Goal: Task Accomplishment & Management: Manage account settings

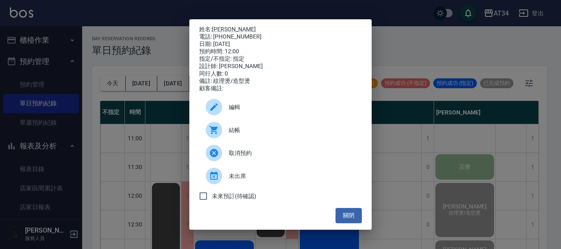
click at [177, 44] on div "姓名: 廖家民 電話: 0979157690 日期: 2025/08/16 預約時間: 12:00 指定/不指定: 指定 設計師: Emma 同行人數: 0 …" at bounding box center [280, 124] width 561 height 249
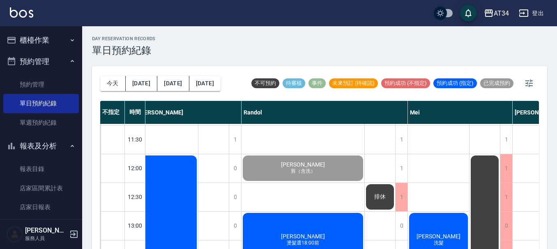
scroll to position [82, 292]
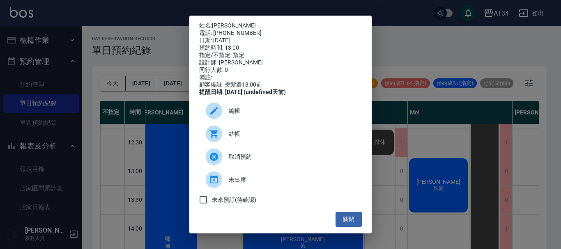
click at [253, 138] on span "結帳" at bounding box center [292, 134] width 127 height 9
click at [561, 207] on div "姓名: 歐宥麟 電話: 0966967273 日期: 2025/08/16 預約時間: 13:00 指定/不指定: 指定 設計師: Randol 同行人數: …" at bounding box center [280, 124] width 561 height 249
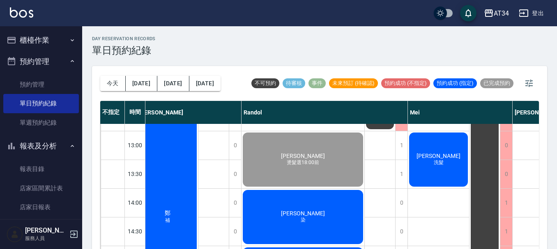
scroll to position [123, 292]
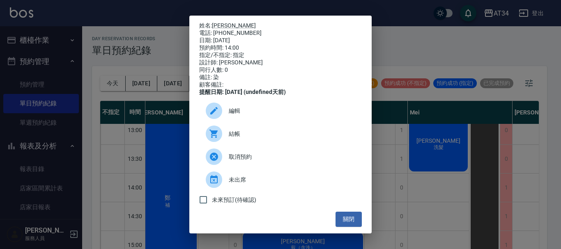
click at [526, 174] on div "姓名: 曾永承 電話: 0910086946 日期: 2025/08/16 預約時間: 14:00 指定/不指定: 指定 設計師: Randol 同行人數: …" at bounding box center [280, 124] width 561 height 249
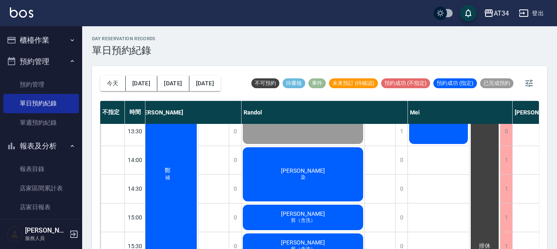
scroll to position [164, 292]
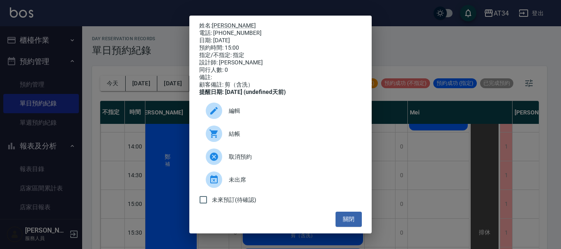
click at [247, 138] on span "結帳" at bounding box center [292, 134] width 127 height 9
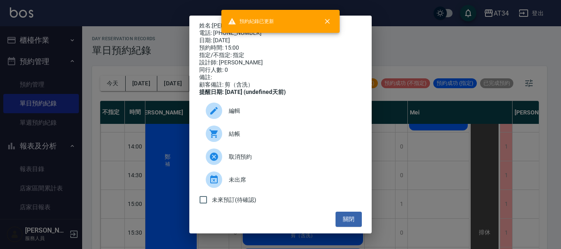
click at [474, 138] on div "姓名: 蘇品豪 電話: 0910121236 日期: 2025/08/16 預約時間: 15:00 指定/不指定: 指定 設計師: Randol 同行人數: …" at bounding box center [280, 124] width 561 height 249
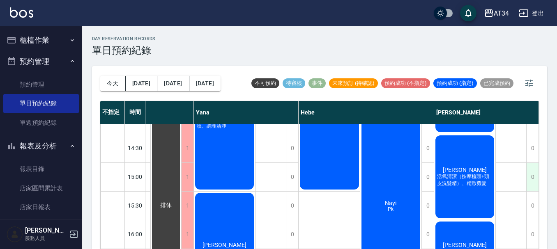
scroll to position [205, 720]
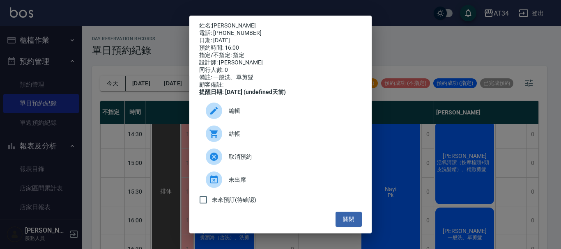
click at [242, 138] on span "結帳" at bounding box center [292, 134] width 127 height 9
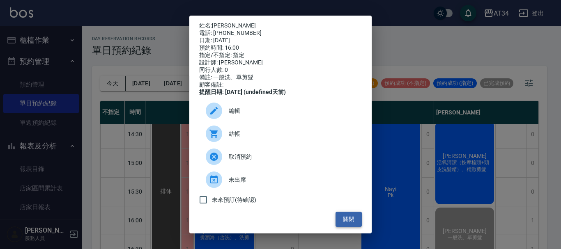
click at [343, 223] on button "關閉" at bounding box center [349, 219] width 26 height 15
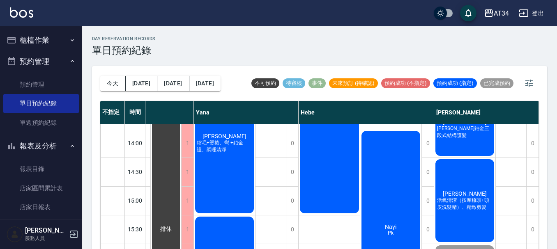
scroll to position [82, 716]
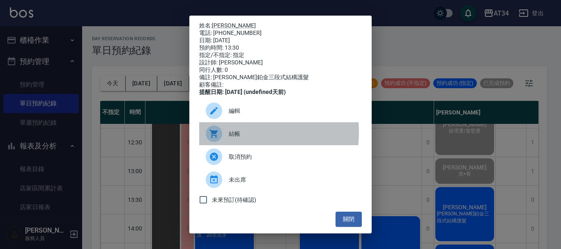
click at [223, 138] on div at bounding box center [217, 134] width 23 height 16
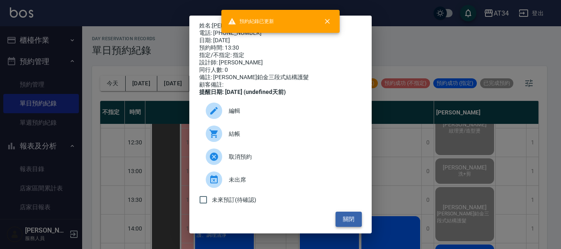
click at [346, 226] on button "關閉" at bounding box center [349, 219] width 26 height 15
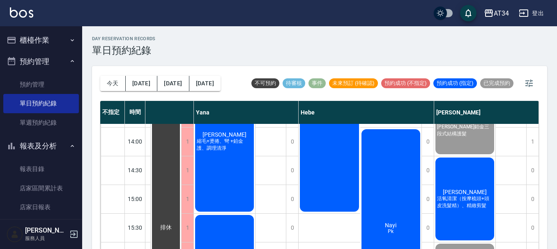
scroll to position [164, 716]
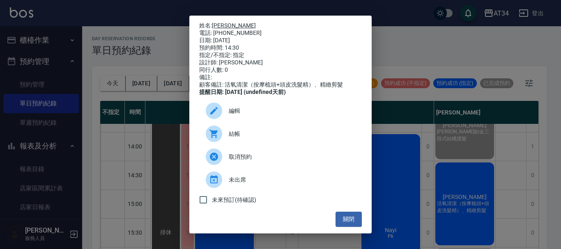
click at [223, 25] on link "張媛婷" at bounding box center [234, 25] width 44 height 7
click at [455, 31] on div "姓名: 張媛婷 電話: 0937833445 日期: 2025/08/16 預約時間: 14:30 指定/不指定: 指定 設計師: Emma 同行人數: 0 …" at bounding box center [280, 124] width 561 height 249
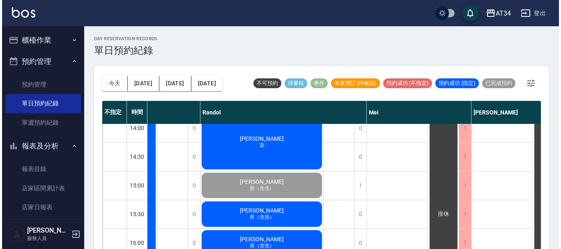
scroll to position [164, 335]
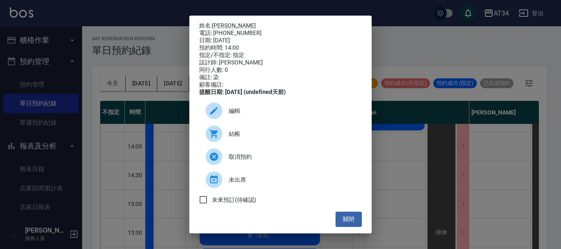
click at [242, 138] on span "結帳" at bounding box center [292, 134] width 127 height 9
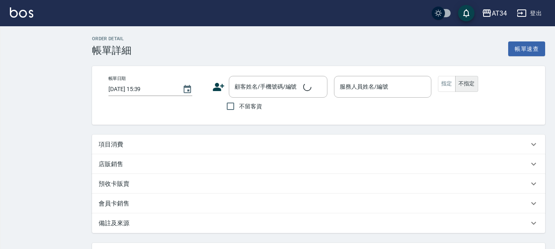
click at [134, 143] on div "項目消費" at bounding box center [314, 144] width 430 height 9
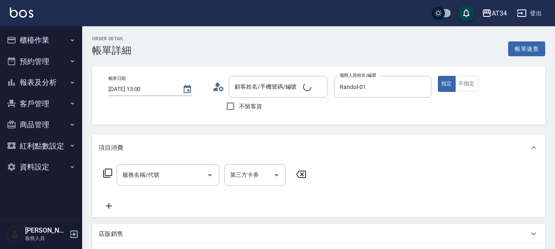
type input "2025/08/16 13:00"
type input "Randol-01"
type input "歐宥麟/0966967273/0966967273"
click at [181, 168] on input "服務名稱/代號" at bounding box center [161, 175] width 83 height 14
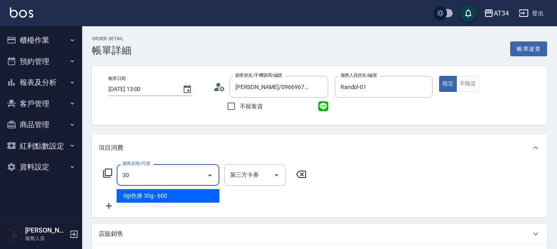
type input "3"
type input "201"
type input "30"
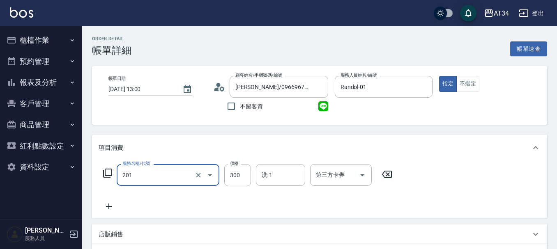
click at [175, 173] on input "201" at bounding box center [156, 175] width 72 height 14
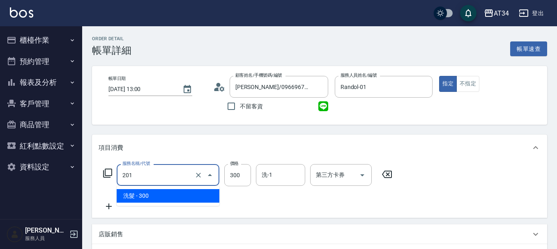
click at [175, 173] on input "201" at bounding box center [156, 175] width 72 height 14
type input "0"
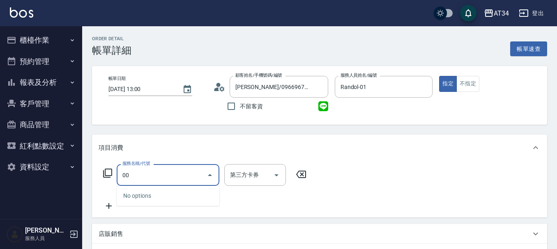
type input "0"
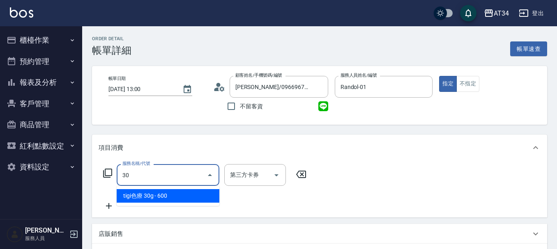
type input "300"
type input "燙髮(300)"
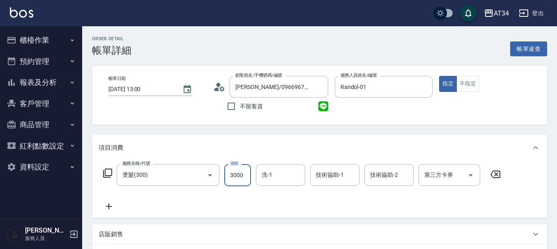
type input "0"
type input "280"
type input "2800"
type input "IVY-33"
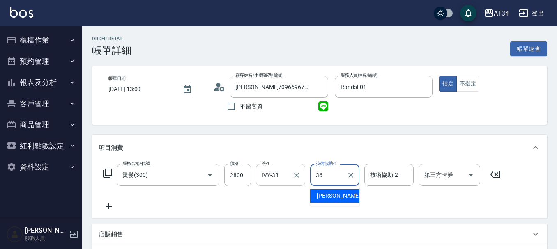
type input "36"
click at [286, 173] on input "IVY-33" at bounding box center [275, 175] width 30 height 14
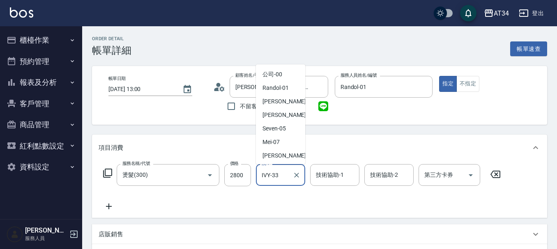
scroll to position [134, 0]
click at [286, 173] on input "IVY-33" at bounding box center [275, 175] width 30 height 14
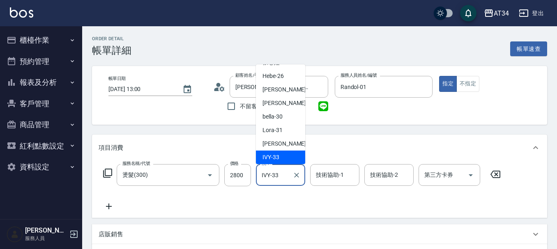
click at [286, 173] on input "IVY-33" at bounding box center [275, 175] width 30 height 14
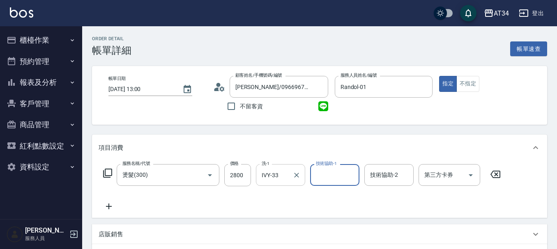
click at [286, 173] on input "IVY-33" at bounding box center [275, 175] width 30 height 14
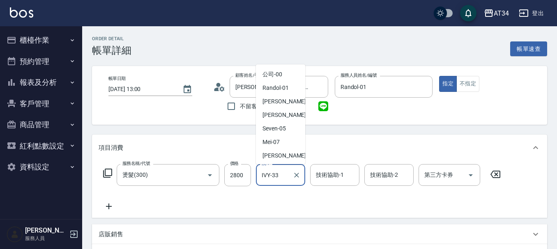
click at [286, 173] on input "IVY-33" at bounding box center [275, 175] width 30 height 14
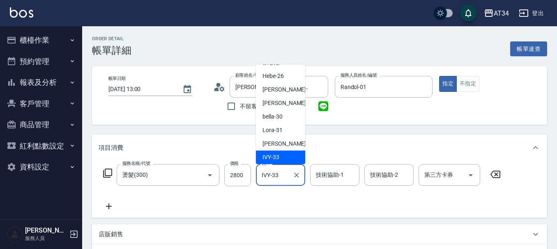
click at [286, 173] on input "IVY-33" at bounding box center [275, 175] width 30 height 14
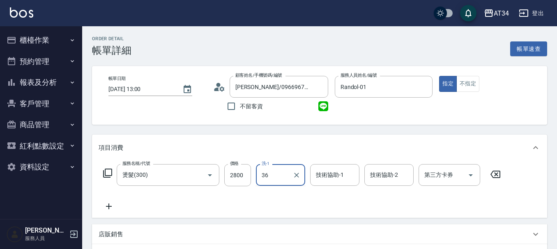
type input "[PERSON_NAME]-36"
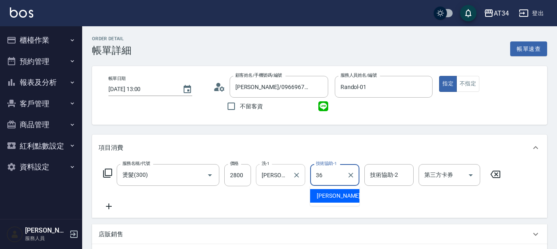
type input "[PERSON_NAME]-36"
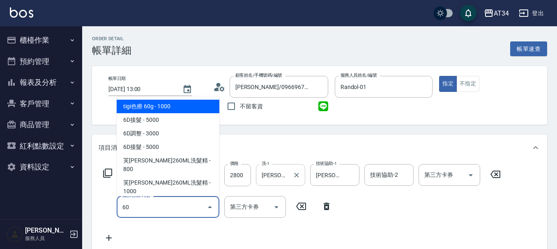
type input "602"
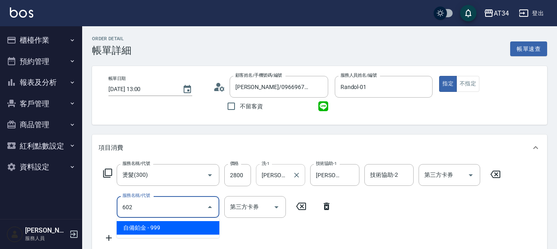
type input "370"
type input "自備鉑金(602)"
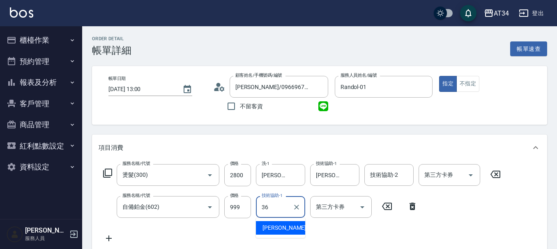
type input "張可芮-36"
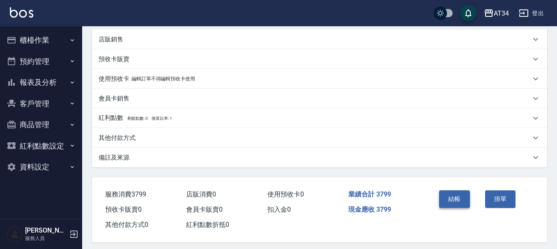
scroll to position [234, 0]
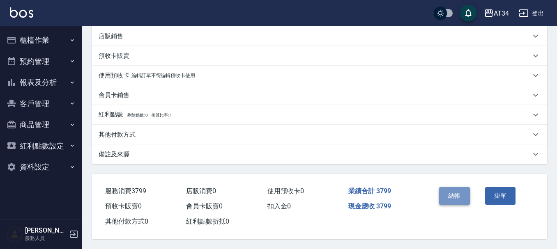
click at [448, 197] on button "結帳" at bounding box center [454, 195] width 31 height 17
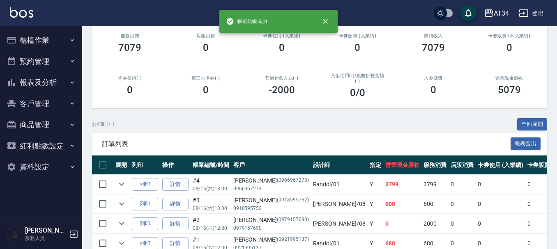
scroll to position [123, 0]
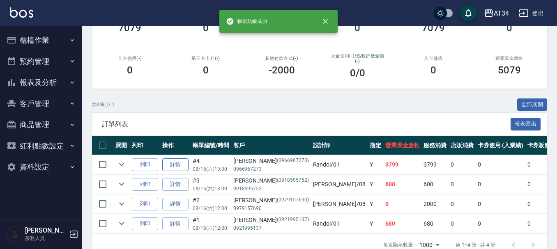
click at [188, 169] on link "詳情" at bounding box center [175, 165] width 26 height 13
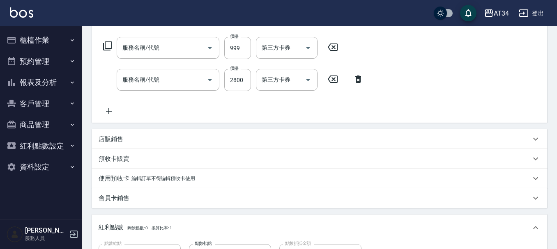
type input "2025/08/16 13:00"
type input "Randol-01"
type input "370"
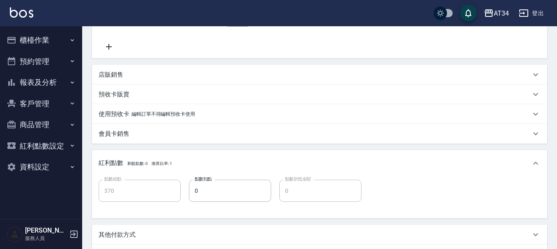
type input "自備鉑金(602)"
type input "燙髮(300)"
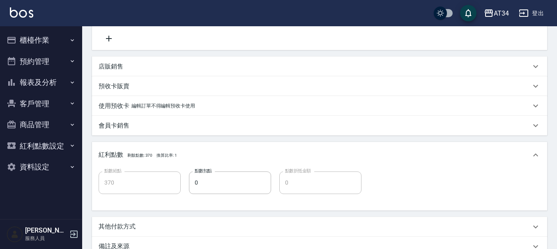
type input "歐宥麟/0966967273/0966967273"
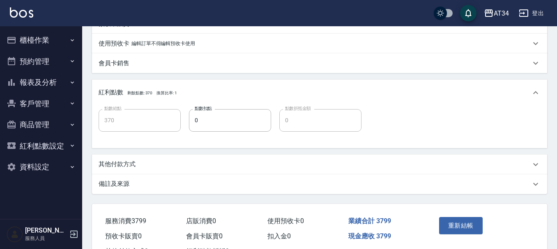
scroll to position [277, 0]
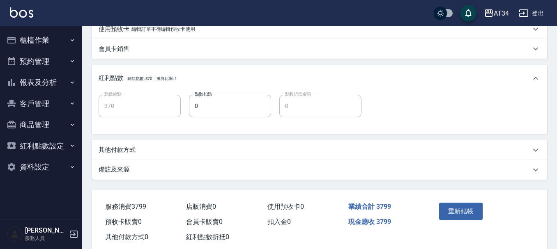
click at [153, 160] on div "備註及來源" at bounding box center [319, 170] width 455 height 20
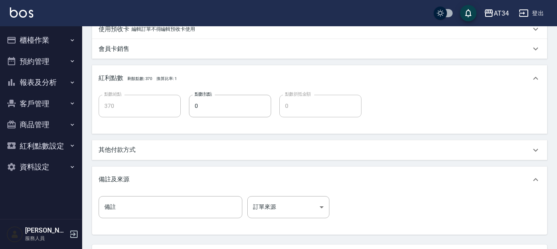
click at [150, 165] on div "項目消費 服務名稱/代號 自備鉑金(602) 服務名稱/代號 價格 999 價格 技術協助-1 張可芮-36 技術協助-1 第三方卡券 第三方卡券 服務名稱/…" at bounding box center [319, 46] width 455 height 377
click at [151, 158] on div "其他付款方式" at bounding box center [319, 150] width 455 height 20
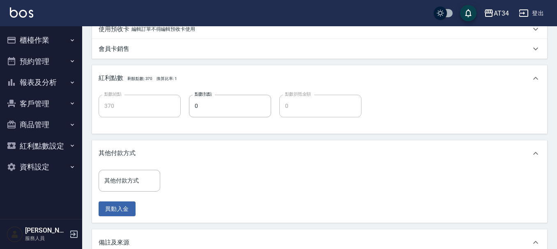
drag, startPoint x: 148, startPoint y: 194, endPoint x: 148, endPoint y: 186, distance: 8.2
click at [147, 193] on div "其他付款方式 其他付款方式 異動入金" at bounding box center [132, 193] width 67 height 47
click at [148, 186] on input "其他付款方式" at bounding box center [129, 181] width 54 height 14
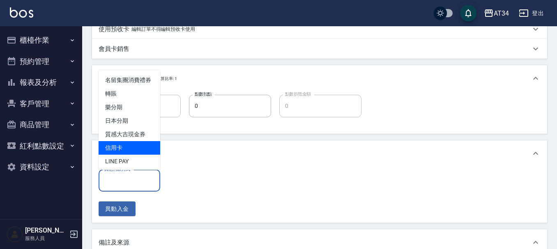
click at [132, 155] on span "信用卡" at bounding box center [130, 148] width 62 height 14
type input "信用卡"
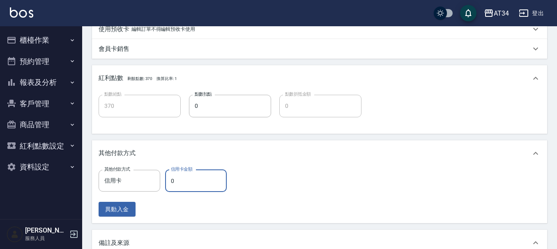
click at [188, 182] on input "0" at bounding box center [196, 181] width 62 height 22
type input "37"
type input "340"
type input "3799"
type input "0"
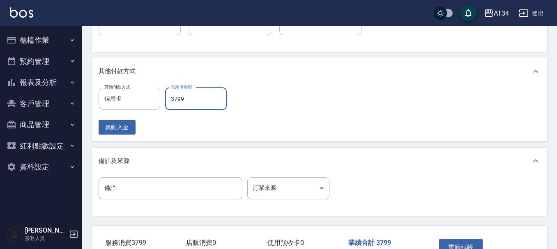
scroll to position [415, 0]
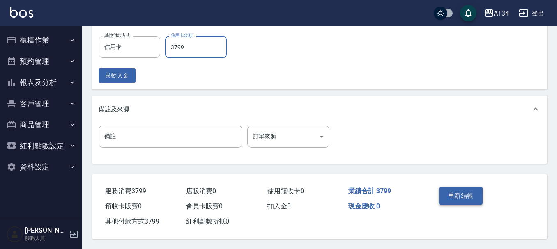
type input "3799"
click at [457, 194] on button "重新結帳" at bounding box center [461, 195] width 44 height 17
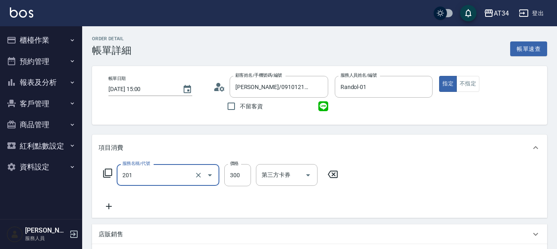
type input "洗髮(201)"
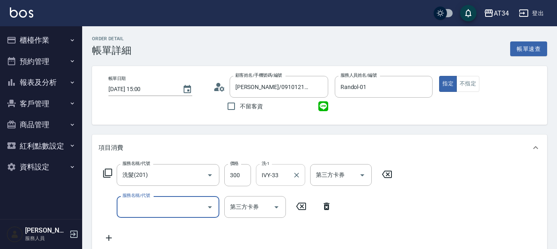
click at [266, 167] on label "洗-1" at bounding box center [266, 164] width 8 height 6
click at [266, 168] on input "IVY-33" at bounding box center [275, 175] width 30 height 14
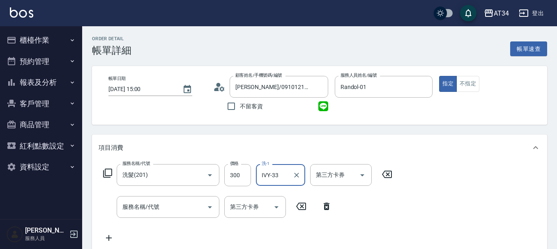
drag, startPoint x: 265, startPoint y: 167, endPoint x: 269, endPoint y: 170, distance: 4.8
click at [268, 169] on div "IVY-33 洗-1" at bounding box center [280, 175] width 49 height 22
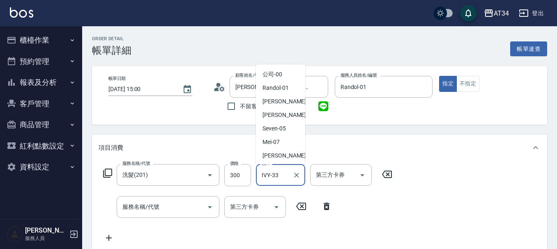
click at [269, 170] on input "IVY-33" at bounding box center [275, 175] width 30 height 14
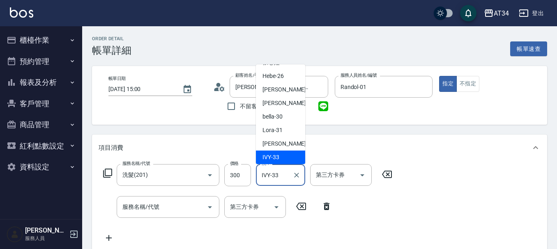
click at [269, 170] on input "IVY-33" at bounding box center [275, 175] width 30 height 14
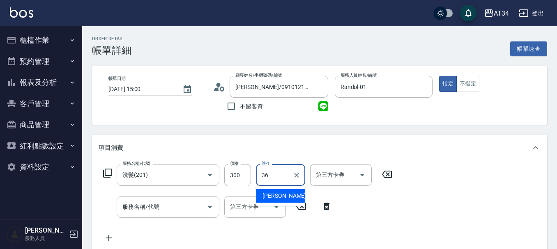
type input "張可芮-36"
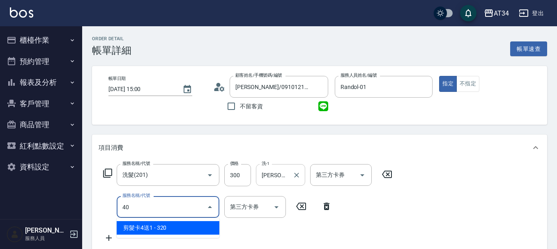
type input "401"
type input "50"
type input "剪髮(401)"
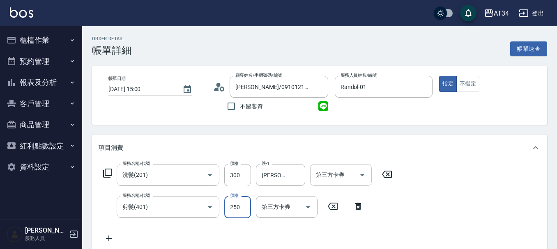
type input "30"
type input "500"
type input "80"
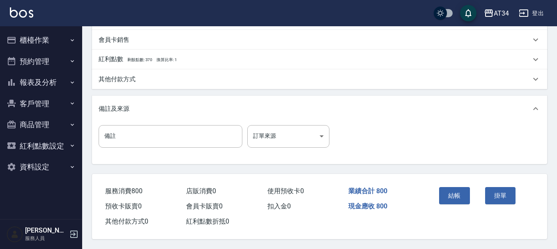
scroll to position [290, 0]
type input "500"
click at [456, 189] on button "結帳" at bounding box center [454, 195] width 31 height 17
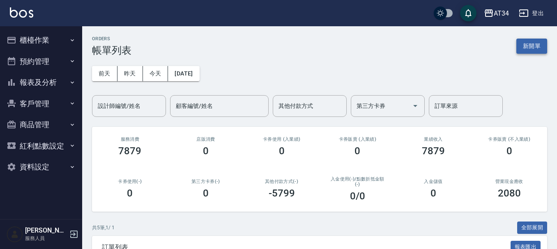
click at [536, 39] on button "新開單" at bounding box center [531, 46] width 31 height 15
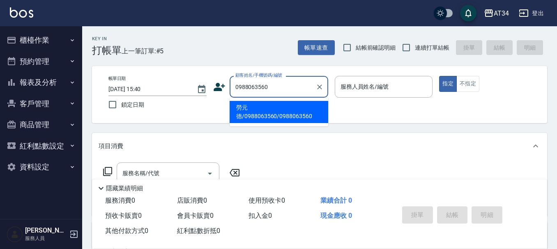
click at [439, 76] on button "指定" at bounding box center [448, 84] width 18 height 16
type input "勞元德/0988063560/0988063560"
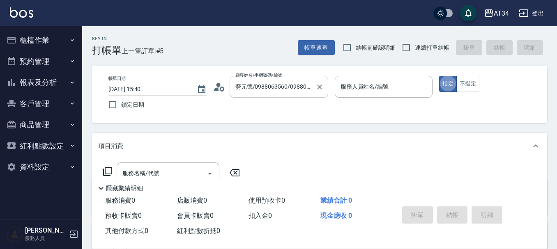
type button "true"
type input "Randol-01"
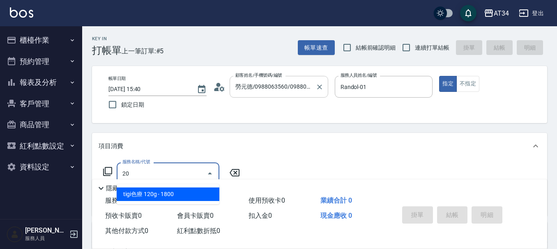
type input "201"
type input "30"
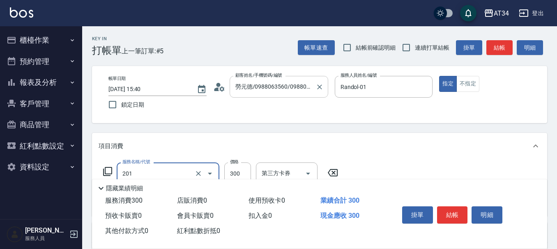
type input "洗髮(201)"
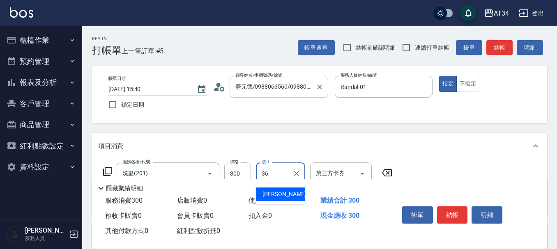
type input "張可芮-36"
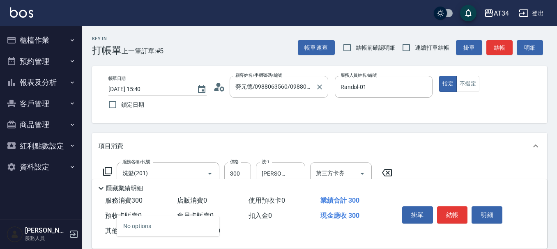
type input "401"
type input "50"
type input "剪髮(401)"
type input "30"
type input "50"
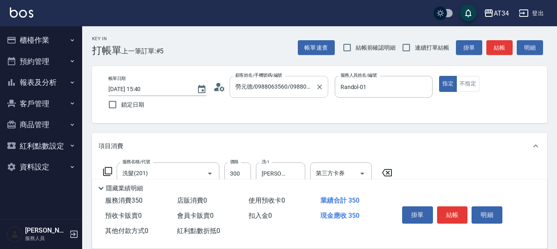
type input "80"
type input "500"
click at [459, 207] on button "結帳" at bounding box center [452, 215] width 31 height 17
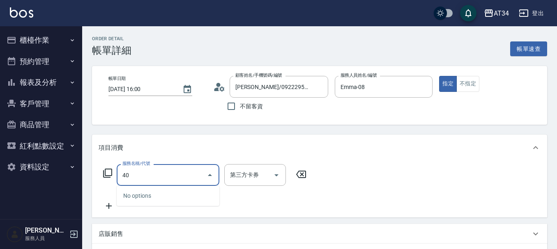
type input "401"
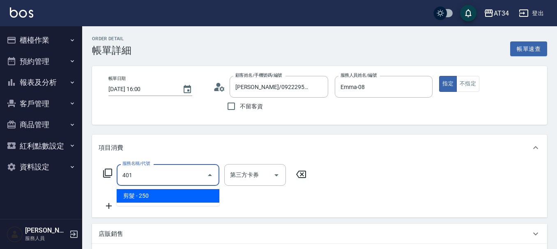
type input "20"
type input "剪髮(401)"
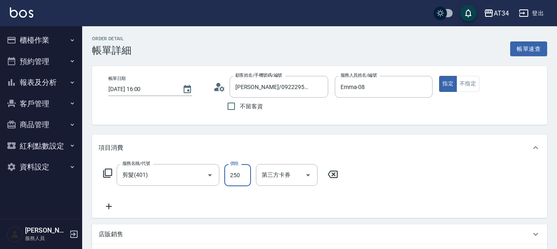
type input "0"
type input "50"
type input "500"
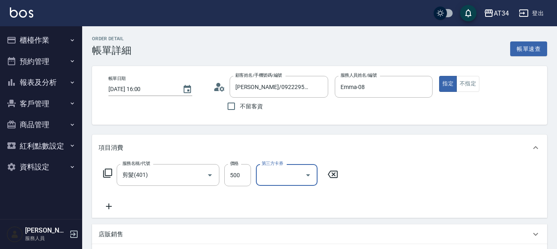
scroll to position [82, 0]
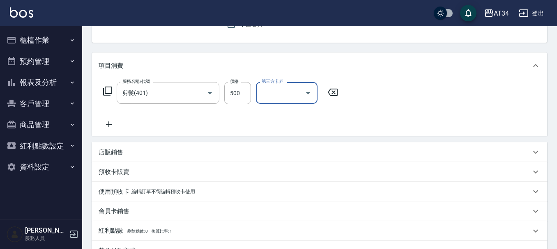
click at [111, 125] on icon at bounding box center [109, 125] width 6 height 6
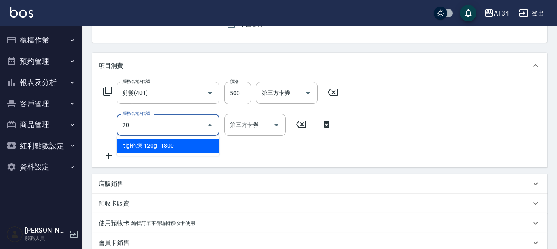
type input "201"
type input "80"
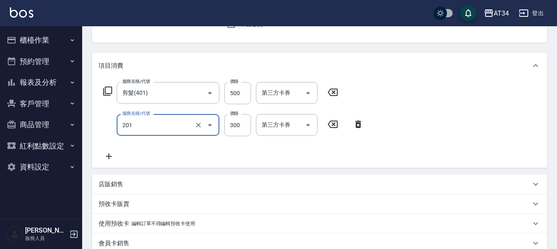
type input "洗髮(201)"
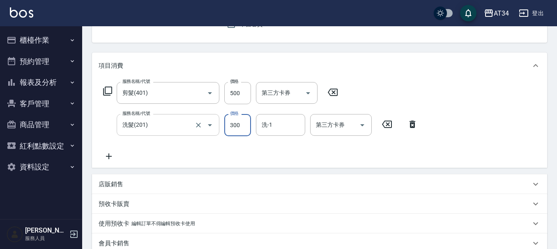
type input "50"
type input "20"
type input "70"
type input "200"
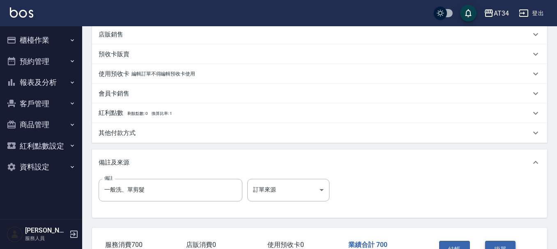
scroll to position [246, 0]
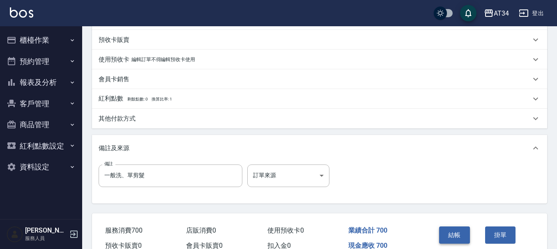
click at [457, 237] on button "結帳" at bounding box center [454, 235] width 31 height 17
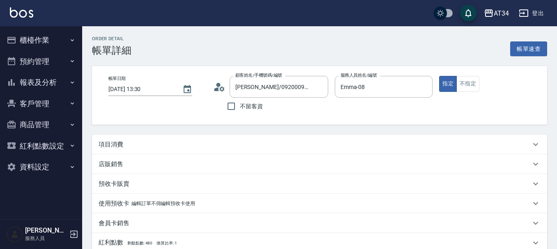
click at [116, 146] on p "項目消費" at bounding box center [111, 144] width 25 height 9
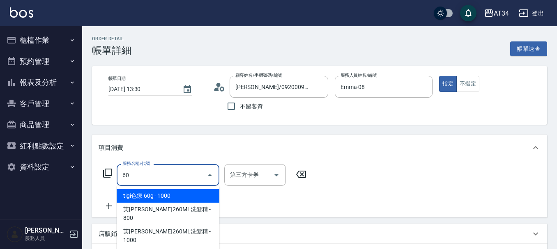
type input "602"
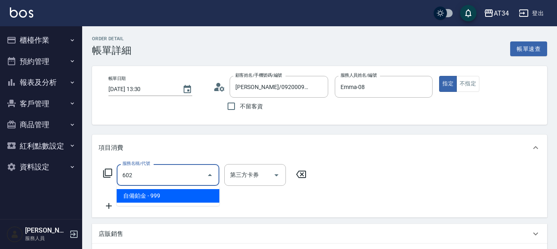
type input "90"
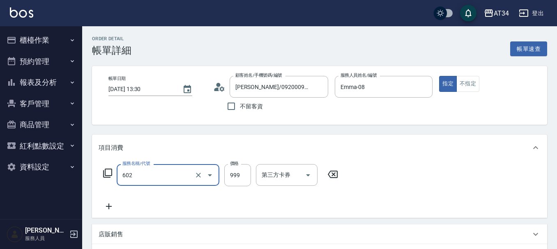
type input "自備鉑金(602)"
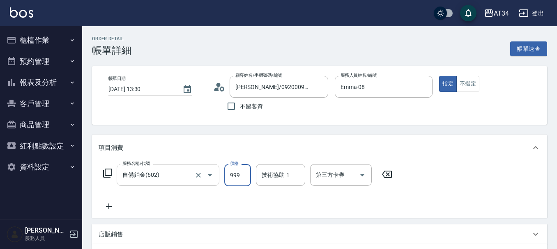
type input "9"
type input "0"
type input "90"
type input "900"
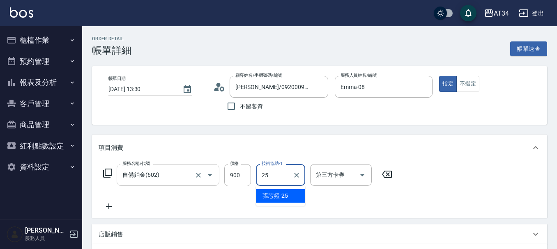
type input "張芯婭-25"
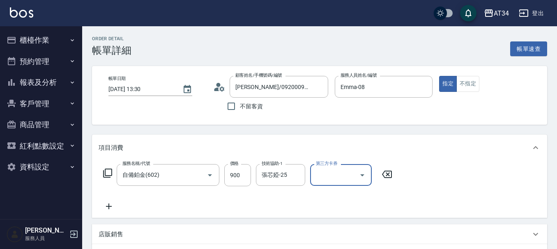
scroll to position [41, 0]
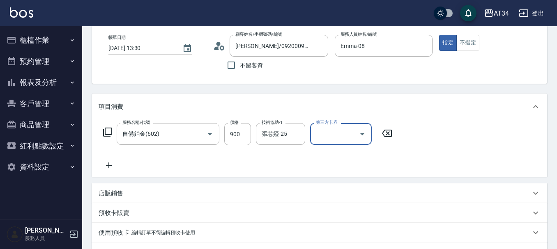
click at [112, 166] on icon at bounding box center [109, 166] width 21 height 10
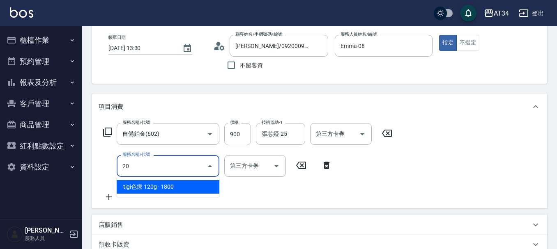
type input "201"
type input "120"
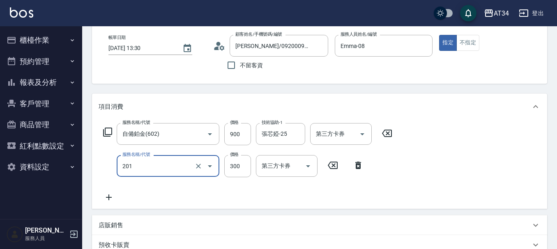
type input "洗髮(201)"
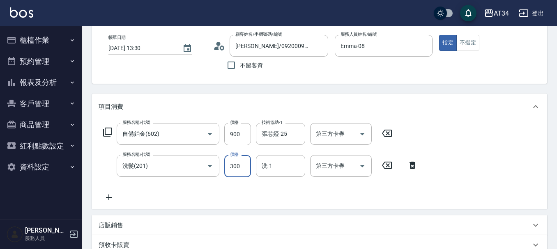
type input "2"
type input "90"
type input "200"
type input "110"
type input "20"
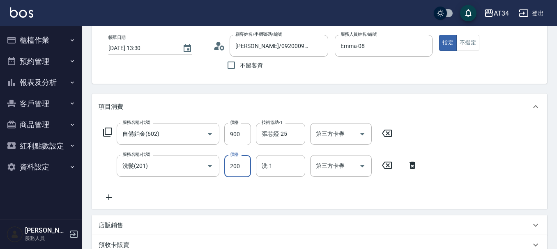
type input "90"
type input "300"
type input "120"
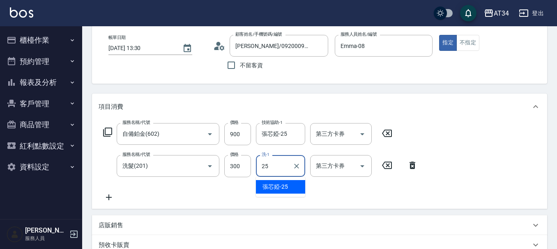
type input "張芯婭-25"
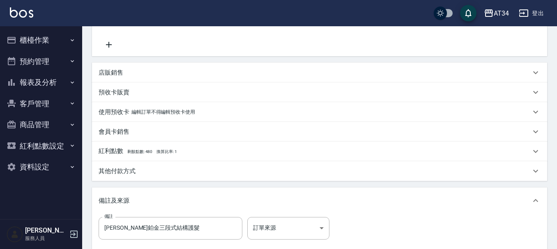
scroll to position [246, 0]
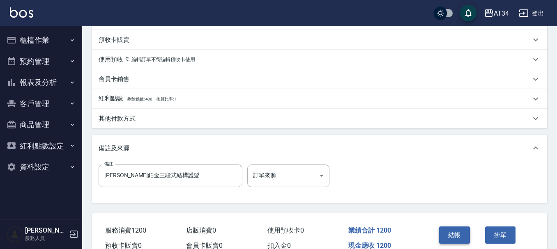
click at [454, 237] on button "結帳" at bounding box center [454, 235] width 31 height 17
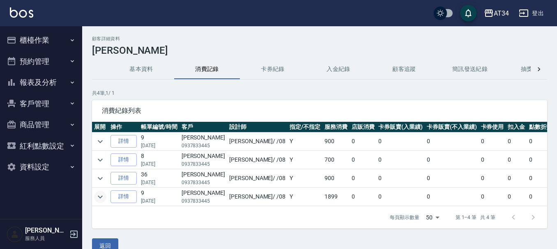
click at [99, 199] on icon "expand row" at bounding box center [100, 197] width 10 height 10
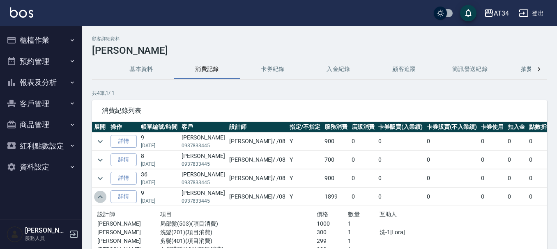
click at [99, 199] on icon "expand row" at bounding box center [100, 197] width 10 height 10
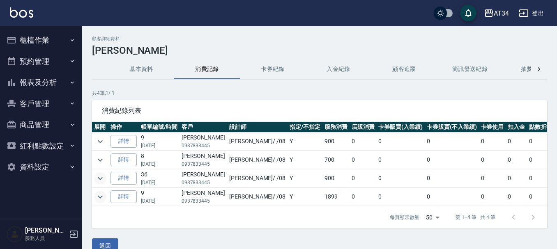
click at [101, 179] on icon "expand row" at bounding box center [100, 178] width 5 height 3
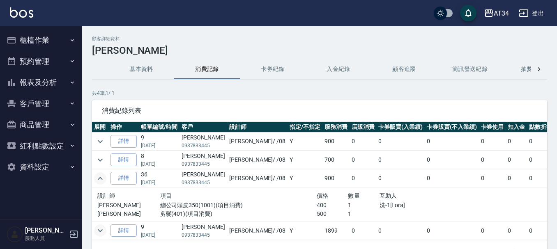
click at [101, 179] on icon "expand row" at bounding box center [100, 179] width 10 height 10
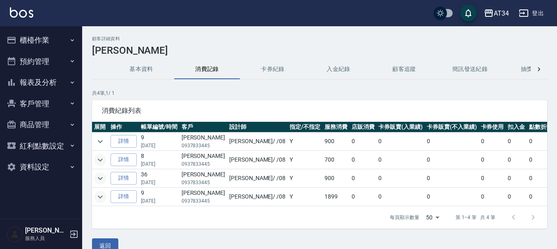
click at [101, 159] on icon "expand row" at bounding box center [100, 160] width 5 height 3
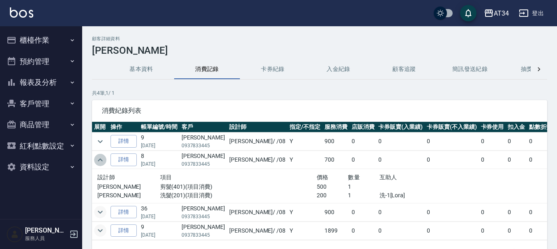
click at [101, 159] on icon "expand row" at bounding box center [100, 160] width 10 height 10
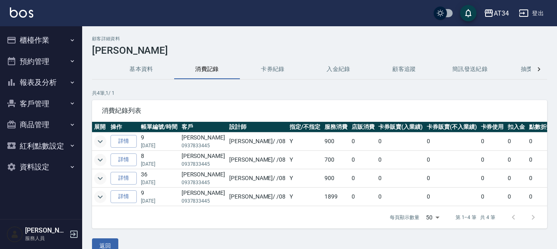
click at [99, 143] on icon "expand row" at bounding box center [100, 142] width 10 height 10
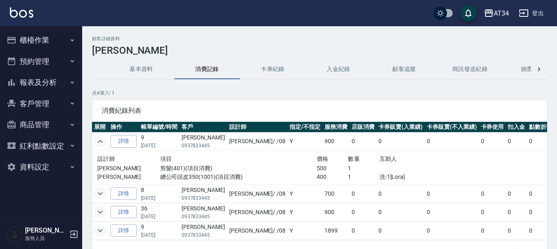
click at [99, 143] on icon "expand row" at bounding box center [100, 142] width 10 height 10
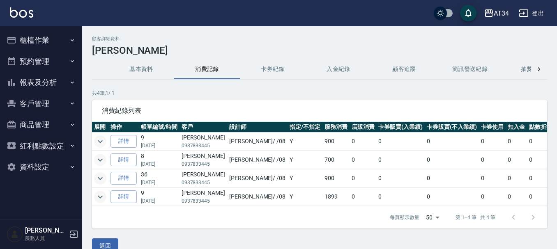
click at [97, 196] on icon "expand row" at bounding box center [100, 197] width 10 height 10
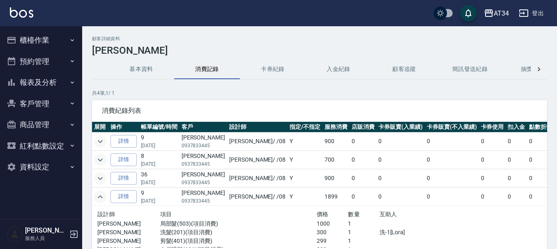
click at [97, 196] on icon "expand row" at bounding box center [100, 197] width 10 height 10
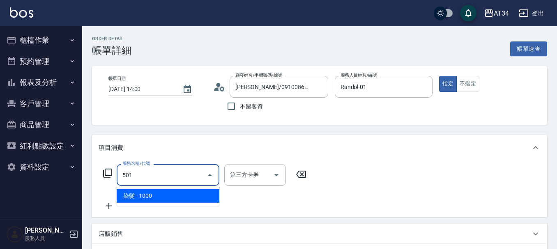
type input "100"
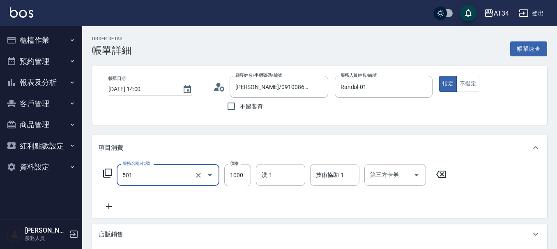
type input "染髮(501)"
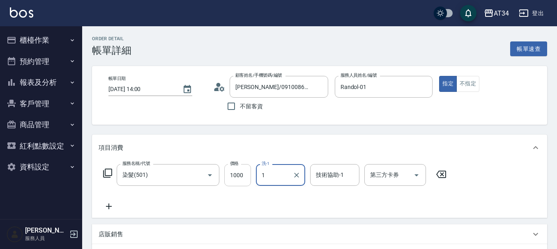
type input "1"
click at [231, 178] on input "1000" at bounding box center [237, 175] width 27 height 22
type input "0"
type input "15"
type input "10"
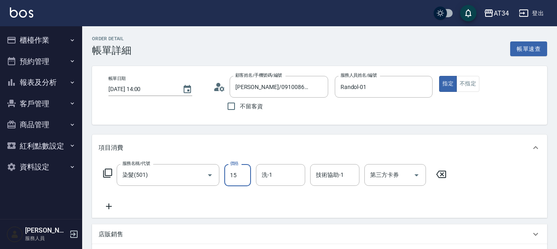
type input "150"
type input "1500"
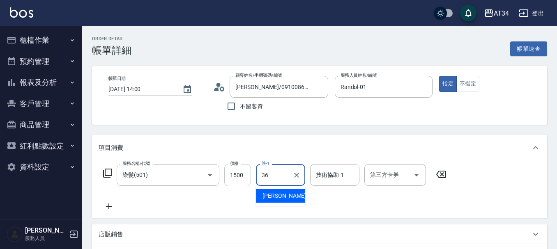
type input "張可芮-36"
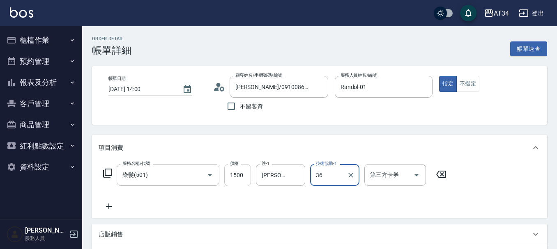
type input "張可芮-36"
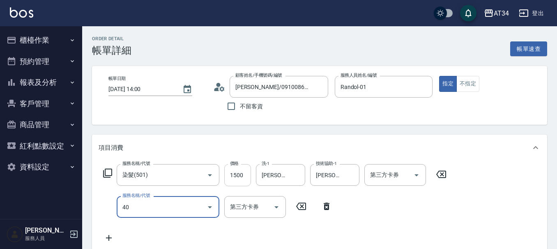
type input "401"
type input "170"
type input "剪髮(401)"
type input "150"
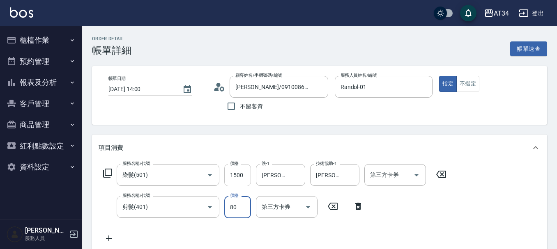
type input "800"
type input "230"
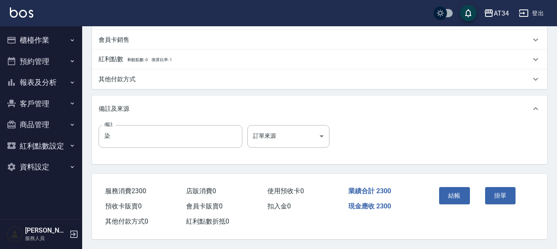
scroll to position [290, 0]
type input "800"
click at [447, 187] on button "結帳" at bounding box center [454, 195] width 31 height 17
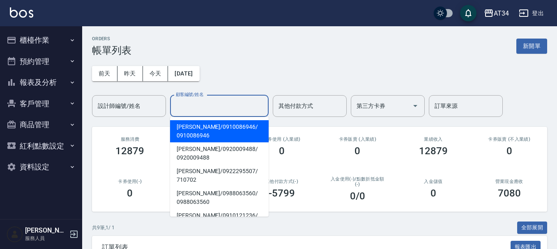
click at [210, 104] on div "顧客編號/姓名 顧客編號/姓名" at bounding box center [219, 106] width 99 height 22
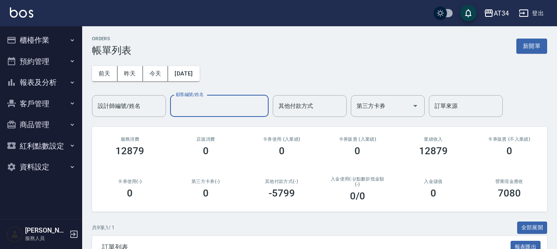
click at [48, 80] on button "報表及分析" at bounding box center [41, 82] width 76 height 21
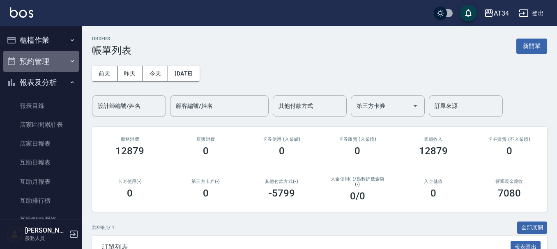
click at [58, 63] on button "預約管理" at bounding box center [41, 61] width 76 height 21
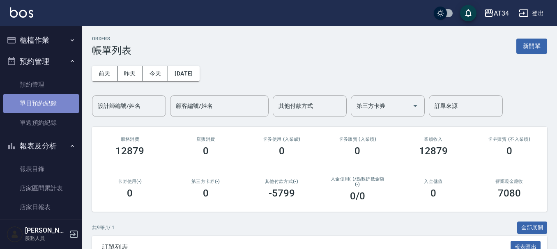
click at [51, 103] on link "單日預約紀錄" at bounding box center [41, 103] width 76 height 19
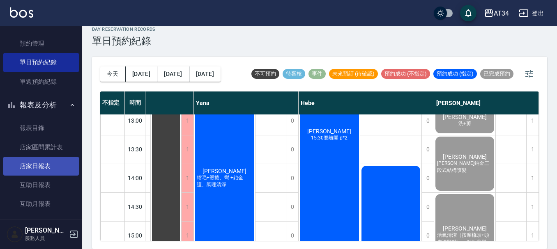
scroll to position [205, 0]
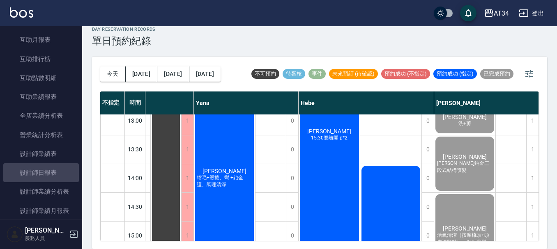
click at [55, 171] on link "設計師日報表" at bounding box center [41, 173] width 76 height 19
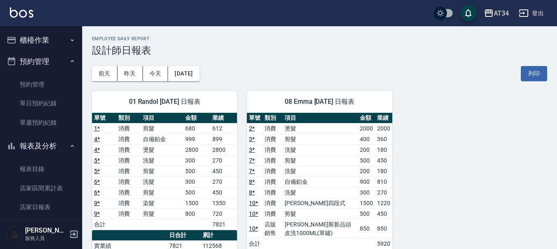
click at [59, 44] on button "櫃檯作業" at bounding box center [41, 40] width 76 height 21
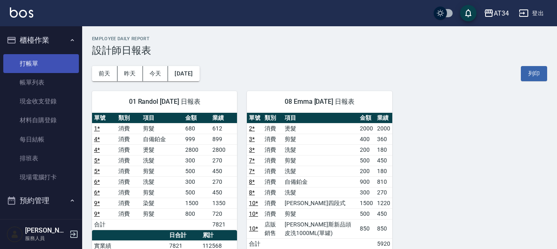
click at [57, 61] on link "打帳單" at bounding box center [41, 63] width 76 height 19
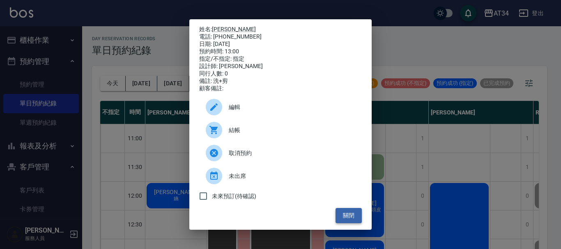
scroll to position [9, 0]
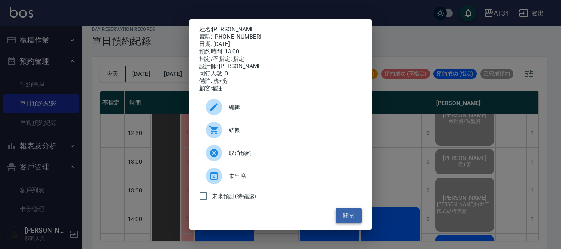
drag, startPoint x: 352, startPoint y: 218, endPoint x: 359, endPoint y: 223, distance: 9.5
click at [352, 218] on button "關閉" at bounding box center [349, 215] width 26 height 15
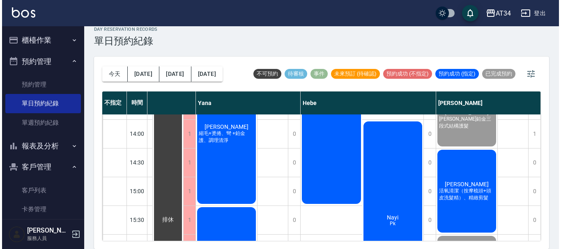
scroll to position [164, 720]
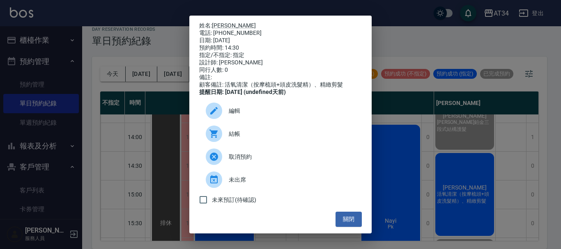
click at [233, 138] on span "結帳" at bounding box center [292, 134] width 127 height 9
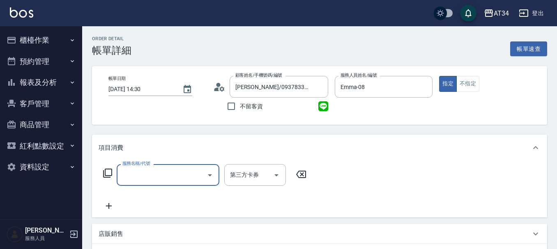
click at [108, 176] on icon at bounding box center [107, 173] width 9 height 9
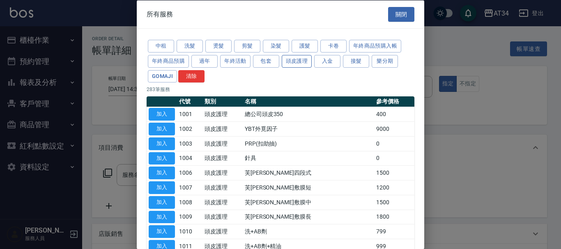
click at [304, 57] on button "頭皮護理" at bounding box center [297, 61] width 30 height 13
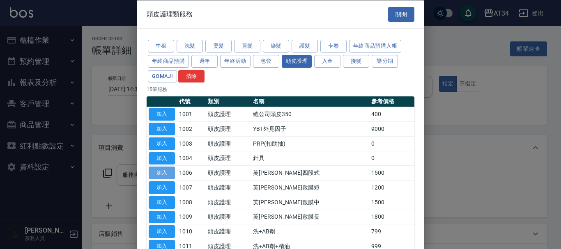
click at [166, 174] on button "加入" at bounding box center [162, 173] width 26 height 13
type input "[PERSON_NAME]四段式(1006)"
type input "150"
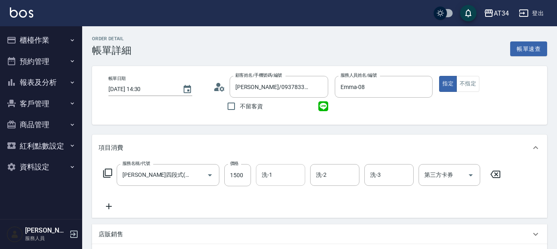
click at [270, 178] on div "洗-1 洗-1" at bounding box center [280, 175] width 49 height 22
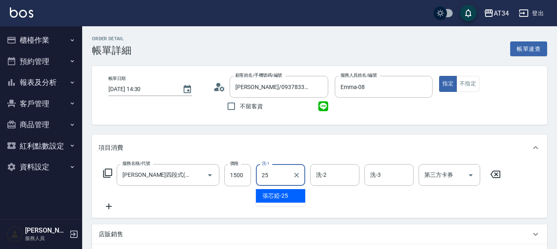
type input "張芯婭-25"
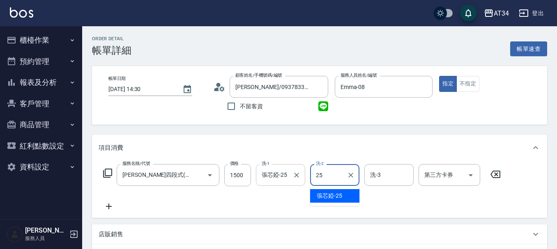
type input "張芯婭-25"
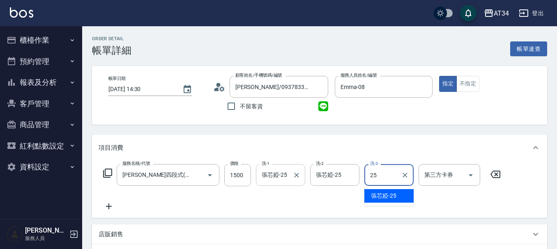
type input "張芯婭-25"
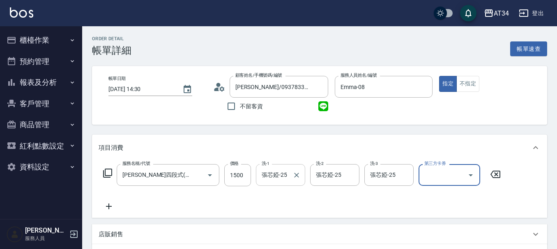
scroll to position [41, 0]
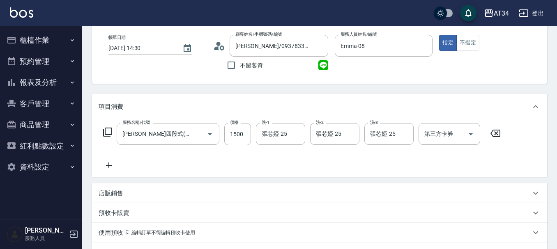
click at [113, 168] on icon at bounding box center [109, 166] width 21 height 10
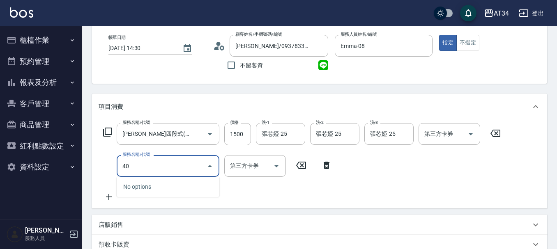
type input "401"
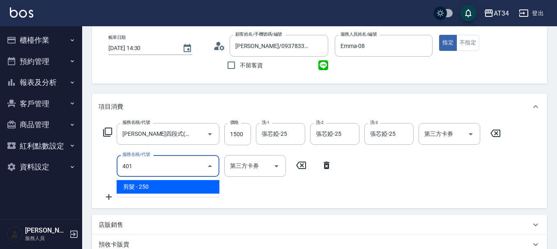
type input "170"
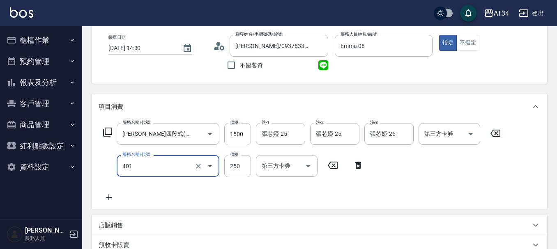
type input "剪髮(401)"
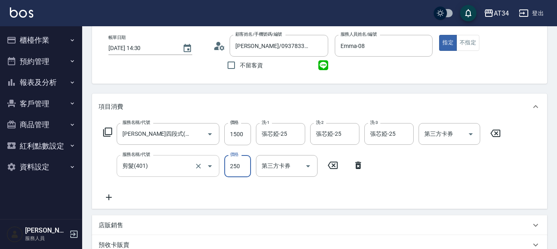
type input "5"
type input "150"
type input "50"
type input "200"
type input "500"
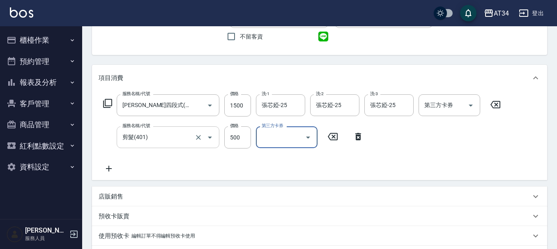
scroll to position [82, 0]
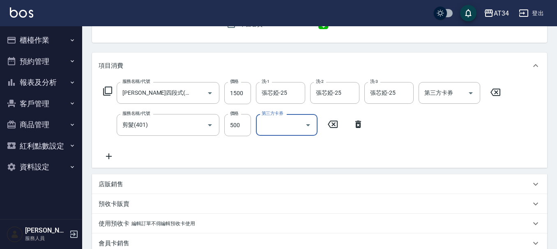
click at [122, 179] on div "店販銷售" at bounding box center [319, 185] width 455 height 20
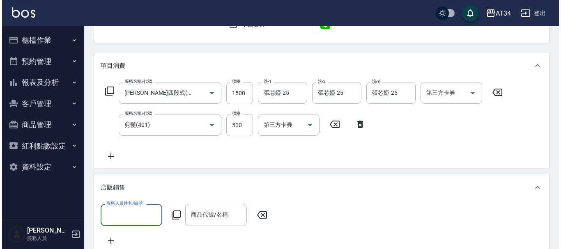
scroll to position [0, 0]
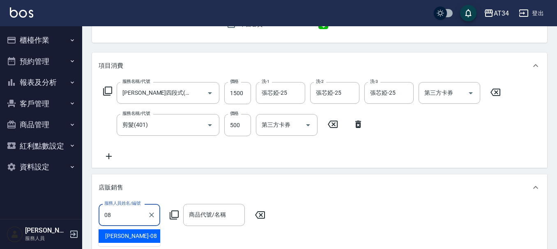
type input "Emma-08"
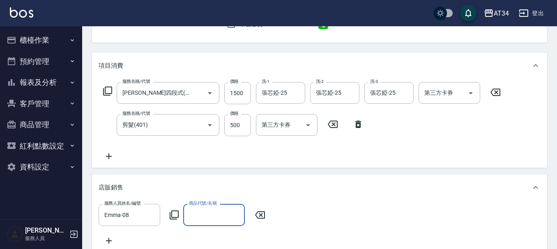
click at [176, 217] on icon at bounding box center [174, 215] width 10 height 10
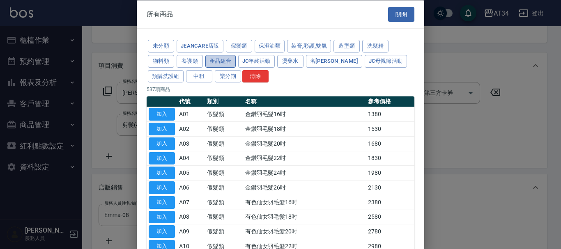
click at [214, 59] on button "產品組合" at bounding box center [220, 61] width 30 height 13
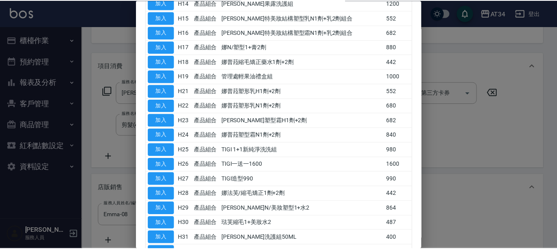
scroll to position [616, 0]
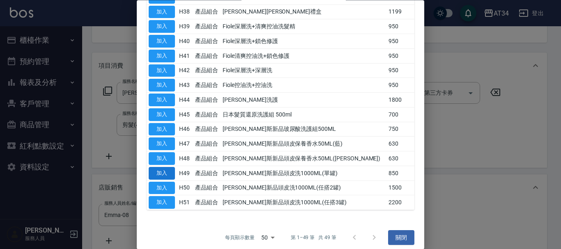
click at [170, 173] on button "加入" at bounding box center [162, 173] width 26 height 13
type input "喬娜斯新品頭皮洗1000ML(單罐)"
type input "280"
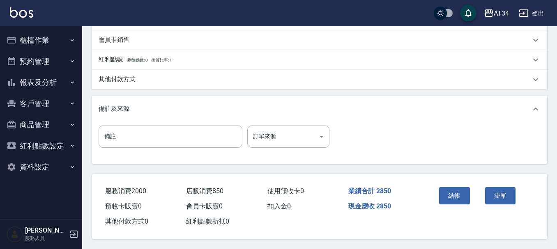
scroll to position [361, 0]
click at [458, 195] on button "結帳" at bounding box center [454, 195] width 31 height 17
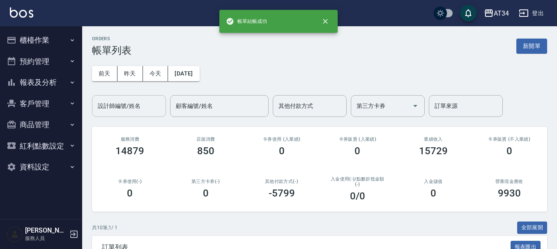
click at [127, 111] on input "設計師編號/姓名" at bounding box center [129, 106] width 67 height 14
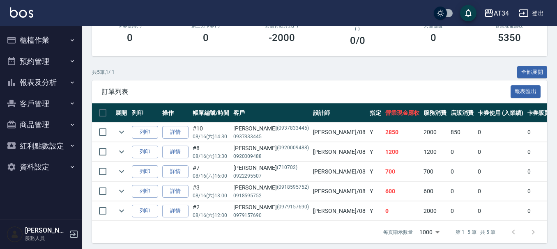
scroll to position [166, 0]
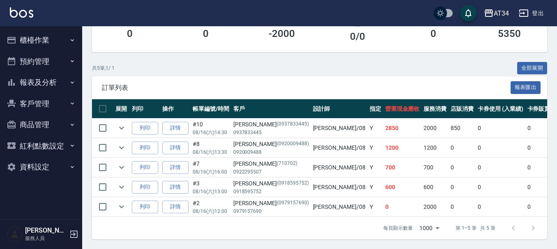
type input "Emma-08"
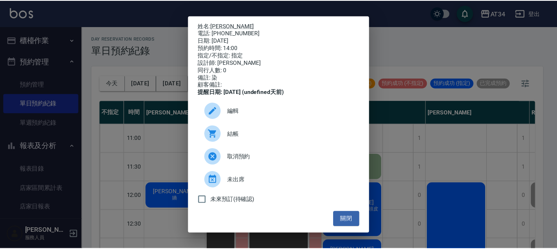
scroll to position [164, 335]
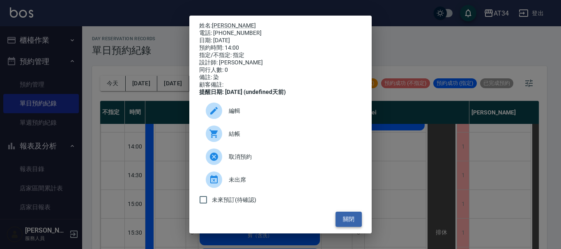
click at [343, 225] on button "關閉" at bounding box center [349, 219] width 26 height 15
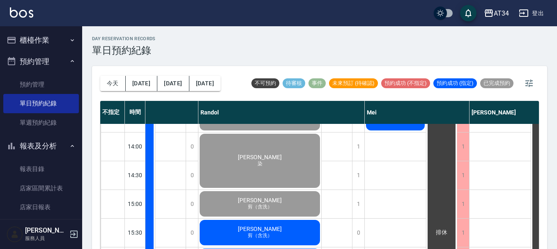
click at [345, 241] on div "排休 排休" at bounding box center [337, 219] width 31 height 518
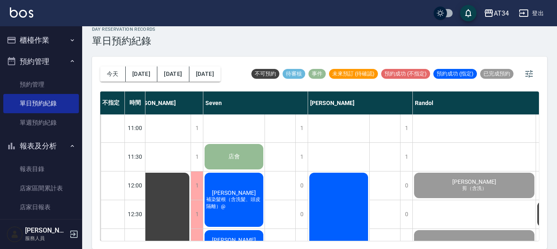
scroll to position [0, 121]
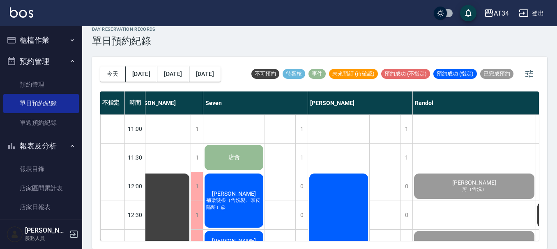
click at [60, 193] on span "補染髮根（含洗髮、頭皮隔離）@" at bounding box center [55, 189] width 8 height 7
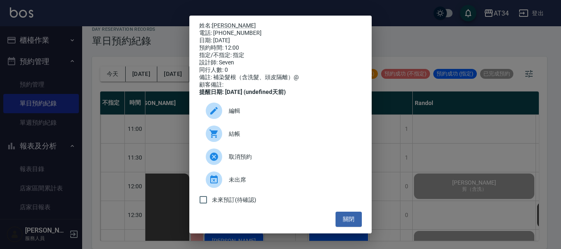
click at [232, 137] on span "結帳" at bounding box center [292, 134] width 127 height 9
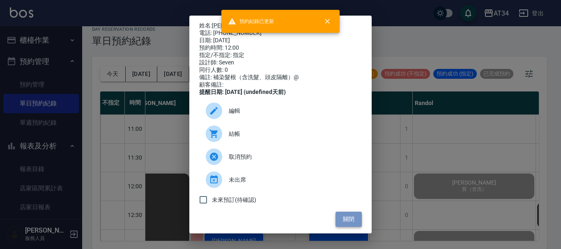
click at [351, 226] on button "關閉" at bounding box center [349, 219] width 26 height 15
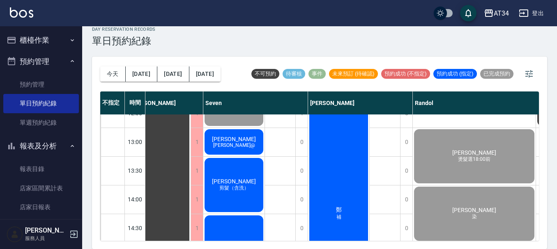
scroll to position [82, 121]
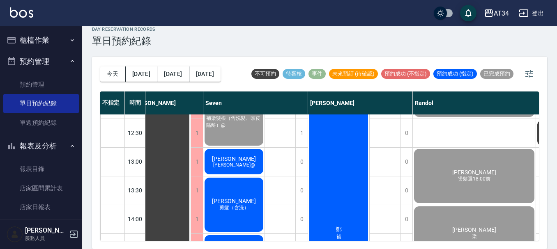
click at [79, 104] on span "[PERSON_NAME]" at bounding box center [55, 100] width 47 height 7
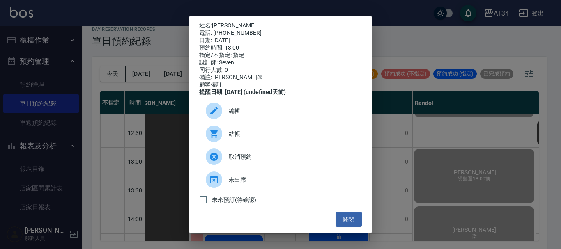
click at [243, 138] on span "結帳" at bounding box center [292, 134] width 127 height 9
click at [341, 226] on button "關閉" at bounding box center [349, 219] width 26 height 15
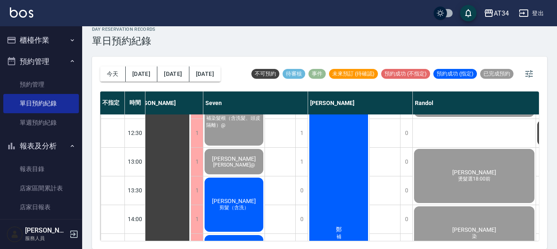
click at [86, 118] on div "[PERSON_NAME] 剪髮（含洗）" at bounding box center [55, 104] width 61 height 28
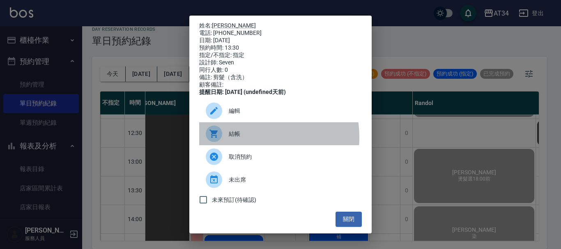
click at [249, 138] on span "結帳" at bounding box center [292, 134] width 127 height 9
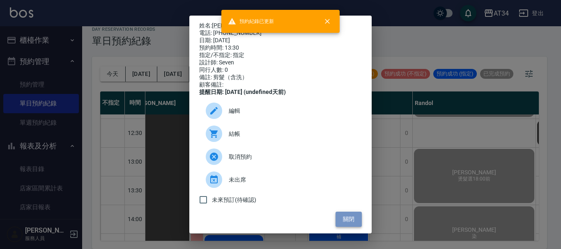
click at [345, 225] on button "關閉" at bounding box center [349, 219] width 26 height 15
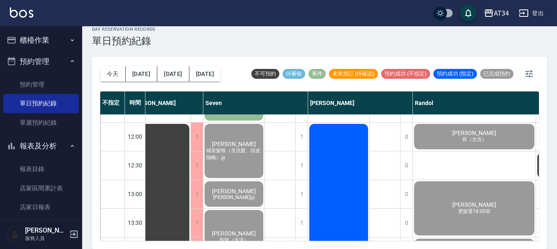
scroll to position [41, 121]
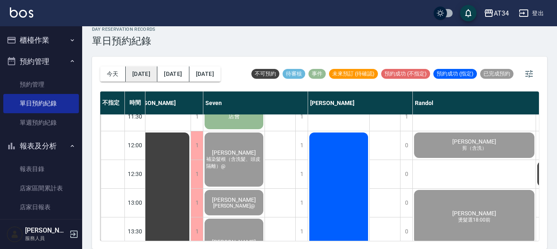
click at [145, 74] on button "[DATE]" at bounding box center [142, 74] width 32 height 15
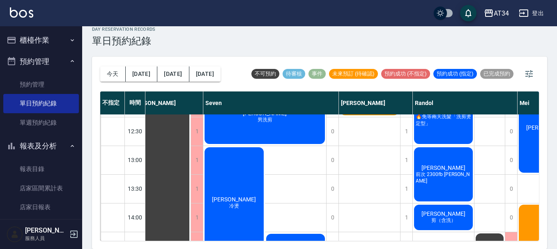
scroll to position [82, 121]
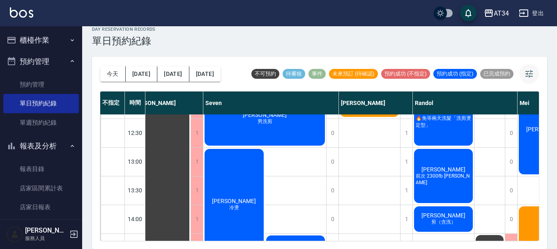
click at [530, 72] on icon "button" at bounding box center [529, 74] width 10 height 10
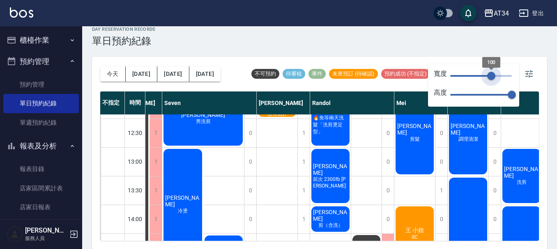
type input "89"
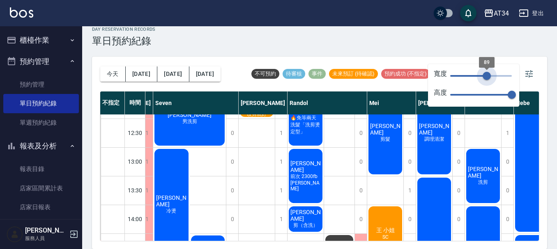
drag, startPoint x: 513, startPoint y: 76, endPoint x: 487, endPoint y: 78, distance: 26.4
click at [487, 78] on span "89" at bounding box center [487, 76] width 8 height 8
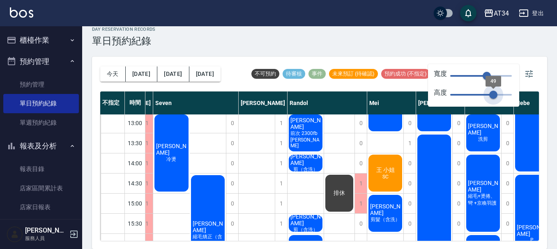
drag, startPoint x: 513, startPoint y: 96, endPoint x: 488, endPoint y: 99, distance: 25.7
click at [489, 99] on span "49" at bounding box center [493, 95] width 8 height 8
type input "42"
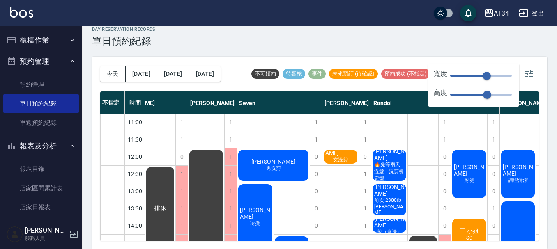
scroll to position [0, 37]
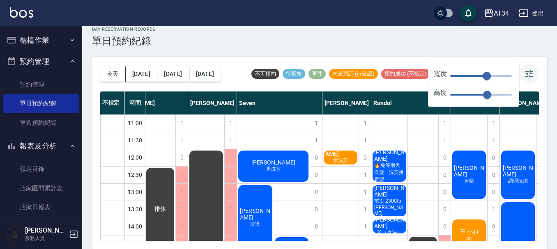
click at [528, 73] on icon "button" at bounding box center [529, 74] width 10 height 10
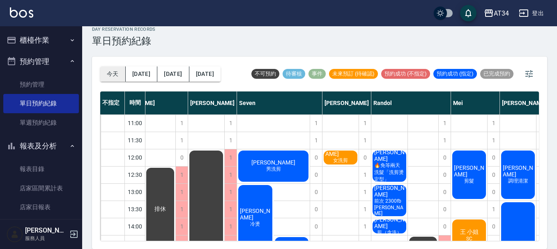
click at [113, 73] on button "今天" at bounding box center [112, 74] width 25 height 15
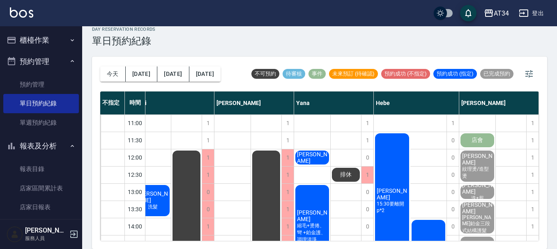
scroll to position [41, 419]
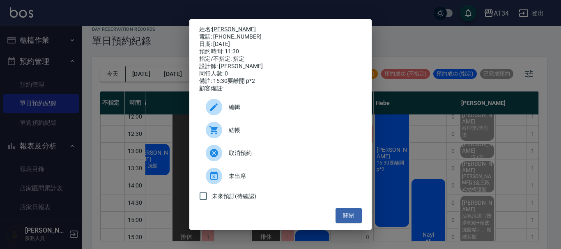
click at [253, 139] on div "結帳" at bounding box center [280, 130] width 163 height 23
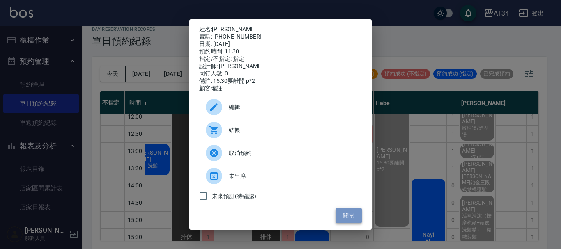
click at [338, 222] on button "關閉" at bounding box center [349, 215] width 26 height 15
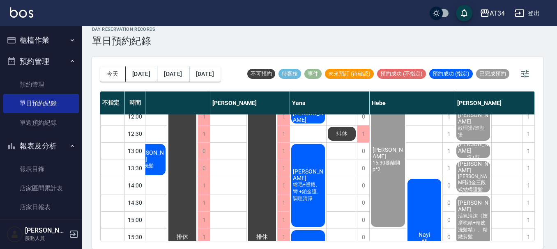
scroll to position [41, 415]
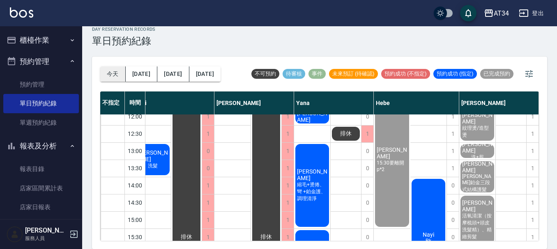
click at [115, 70] on button "今天" at bounding box center [112, 74] width 25 height 15
click at [108, 76] on button "今天" at bounding box center [112, 74] width 25 height 15
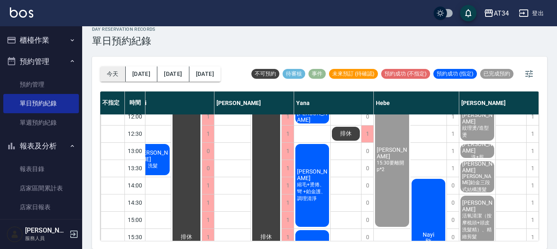
click at [108, 76] on button "今天" at bounding box center [112, 74] width 25 height 15
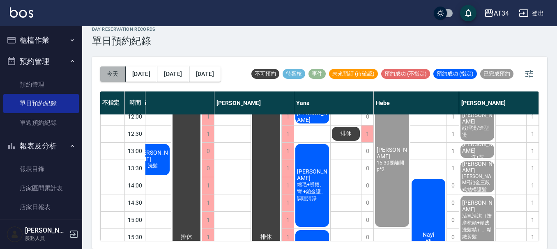
click at [108, 76] on button "今天" at bounding box center [112, 74] width 25 height 15
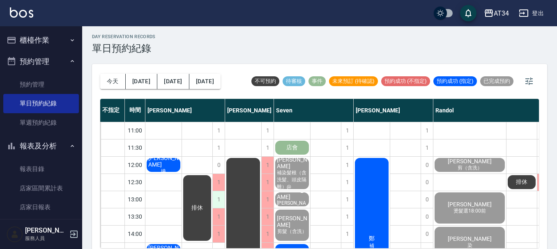
scroll to position [0, 0]
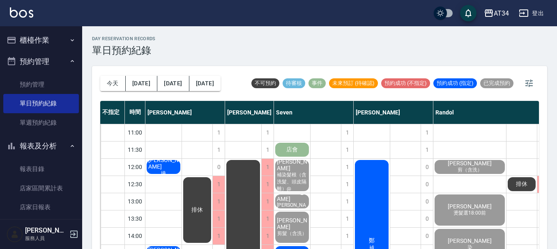
click at [165, 170] on span "嬿" at bounding box center [163, 173] width 8 height 7
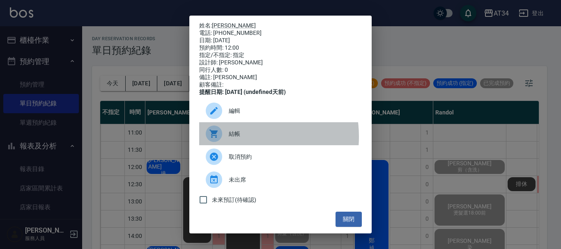
click at [238, 138] on span "結帳" at bounding box center [292, 134] width 127 height 9
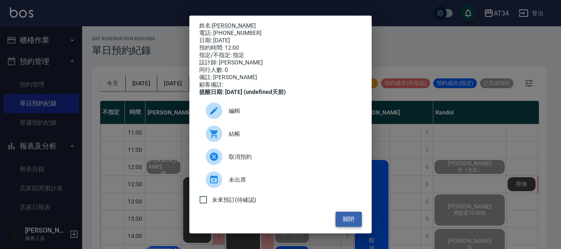
click at [344, 225] on button "關閉" at bounding box center [349, 219] width 26 height 15
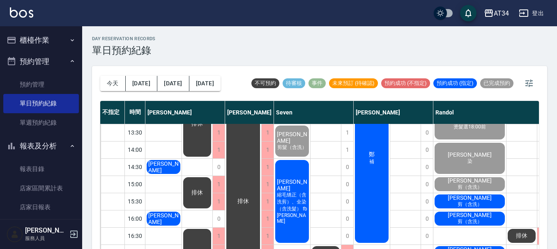
scroll to position [123, 0]
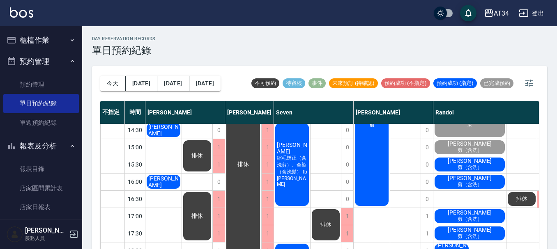
click at [160, 47] on span "陳恬君" at bounding box center [164, 40] width 34 height 13
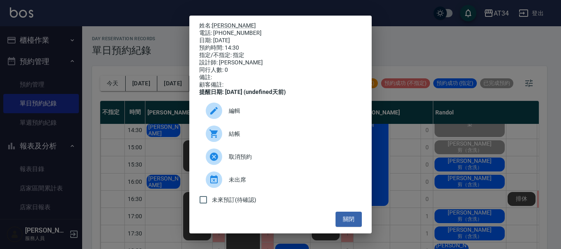
click at [237, 138] on span "結帳" at bounding box center [292, 134] width 127 height 9
click at [339, 221] on button "關閉" at bounding box center [349, 219] width 26 height 15
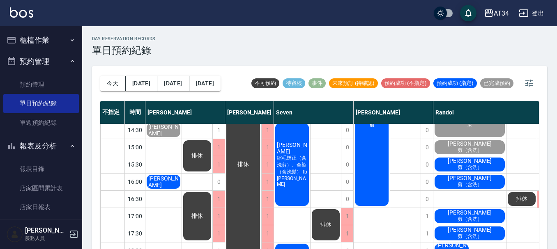
click at [174, 52] on div "呂龍吟" at bounding box center [163, 44] width 36 height 16
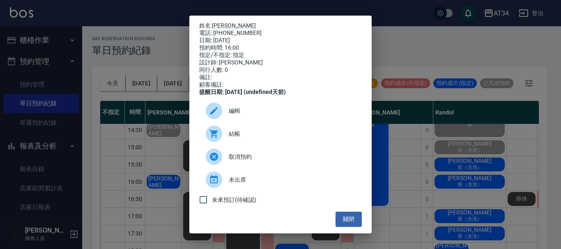
click at [226, 142] on div at bounding box center [217, 134] width 23 height 16
click at [341, 222] on button "關閉" at bounding box center [349, 219] width 26 height 15
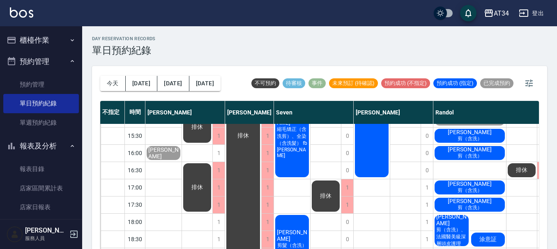
scroll to position [191, 0]
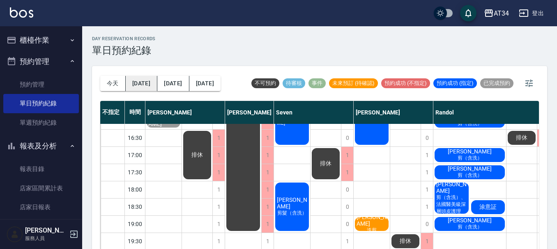
click at [140, 83] on button "明天" at bounding box center [142, 83] width 32 height 15
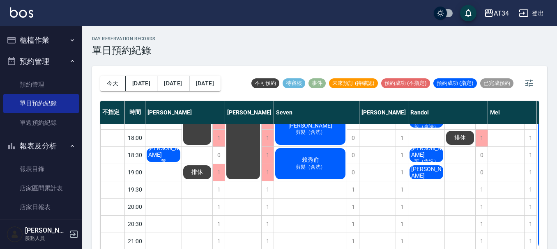
scroll to position [242, 0]
click at [218, 184] on div "1" at bounding box center [218, 190] width 12 height 17
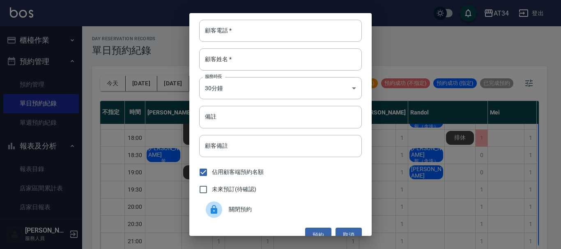
click at [229, 211] on span "關閉預約" at bounding box center [292, 209] width 127 height 9
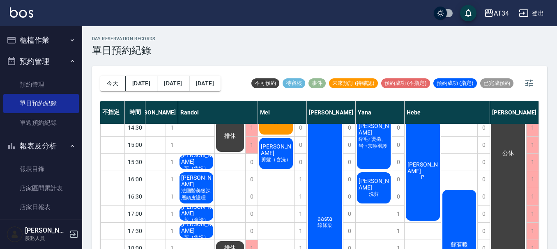
scroll to position [164, 234]
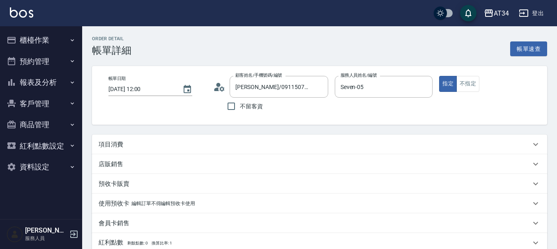
click at [141, 140] on div "項目消費" at bounding box center [315, 144] width 432 height 9
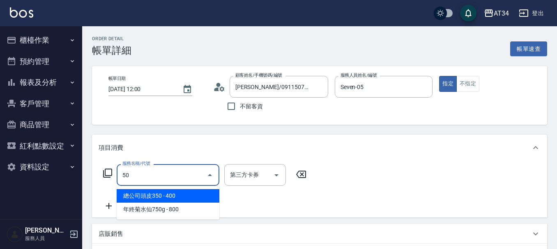
type input "503"
type input "90"
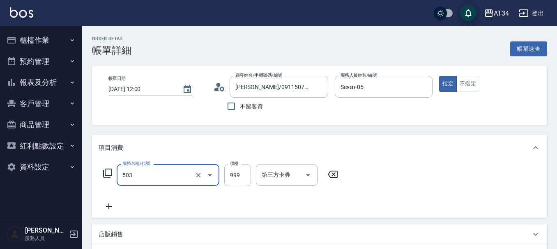
type input "局部髮(503)"
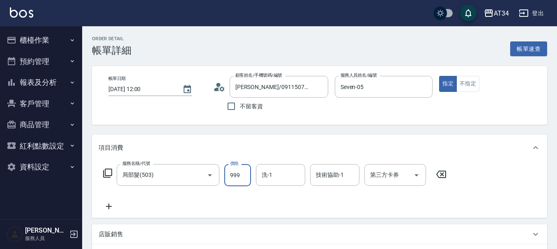
type input "0"
type input "16"
type input "10"
type input "160"
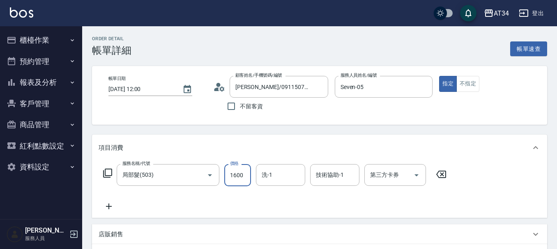
type input "1600"
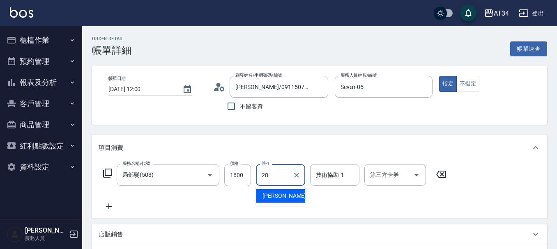
type input "[PERSON_NAME]-28"
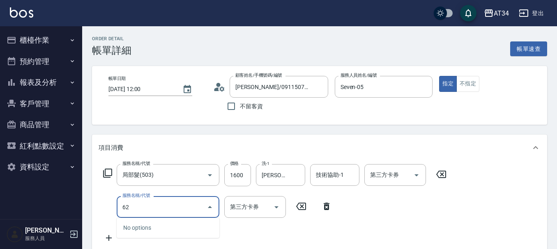
type input "626"
type input "280"
type input "日式結構三段M(626)"
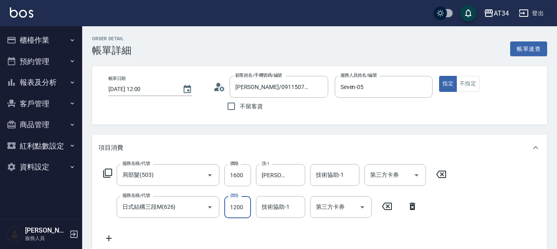
type input "1"
type input "160"
type input "110"
type input "270"
type input "1100"
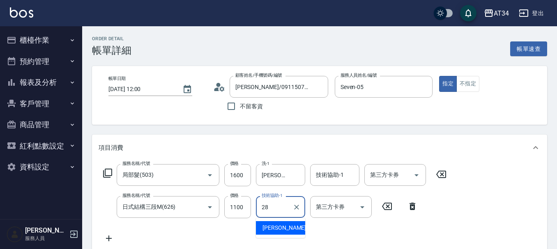
type input "[PERSON_NAME]-28"
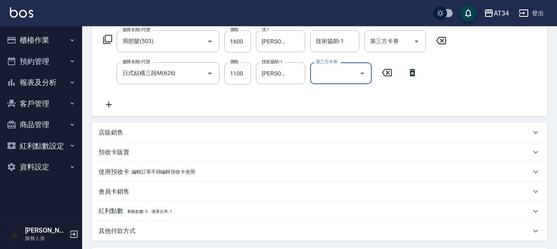
scroll to position [205, 0]
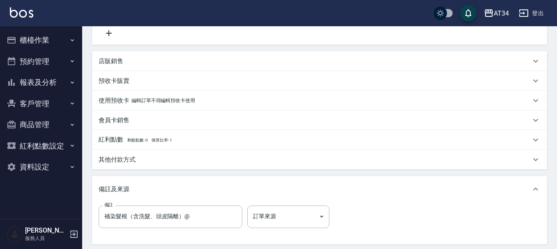
click at [118, 161] on p "其他付款方式" at bounding box center [117, 160] width 37 height 9
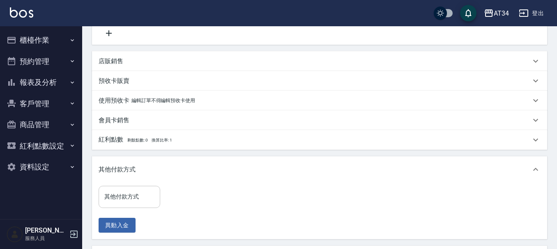
click at [120, 198] on input "其他付款方式" at bounding box center [129, 197] width 54 height 14
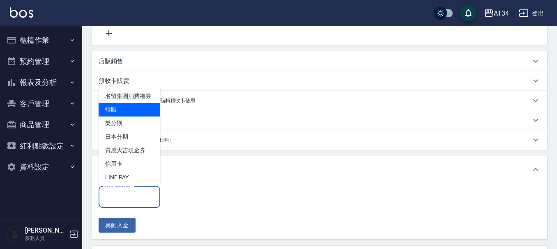
click at [129, 117] on span "轉賬" at bounding box center [130, 110] width 62 height 14
type input "轉賬"
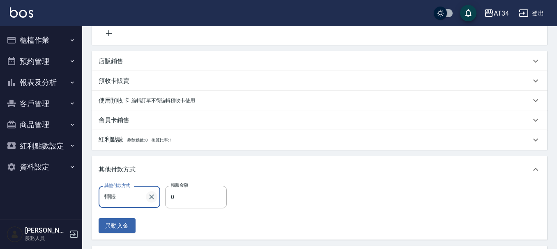
click at [152, 198] on icon "Clear" at bounding box center [151, 197] width 8 height 8
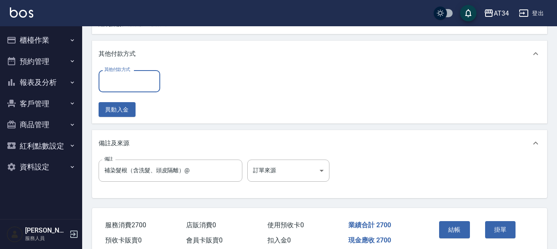
scroll to position [359, 0]
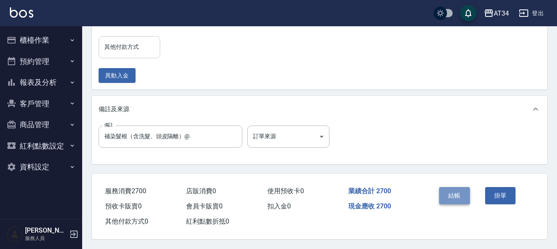
click at [453, 192] on button "結帳" at bounding box center [454, 195] width 31 height 17
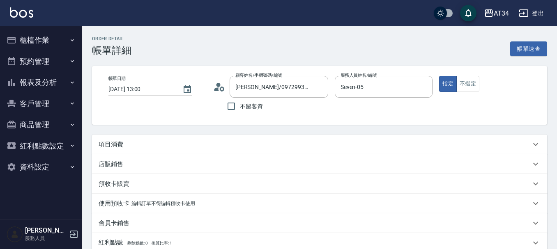
click at [146, 142] on div "項目消費" at bounding box center [315, 144] width 432 height 9
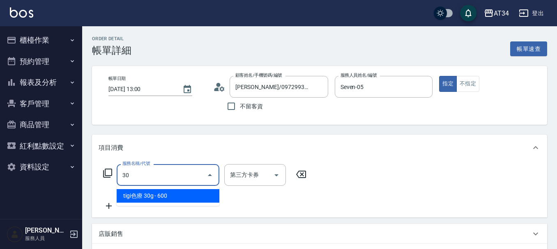
type input "303"
type input "90"
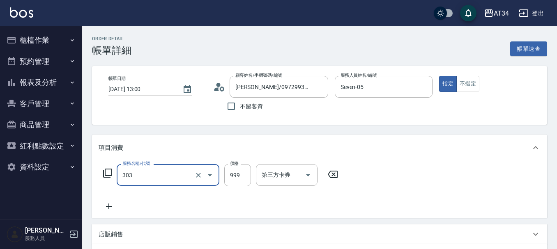
type input "局部燙(303)"
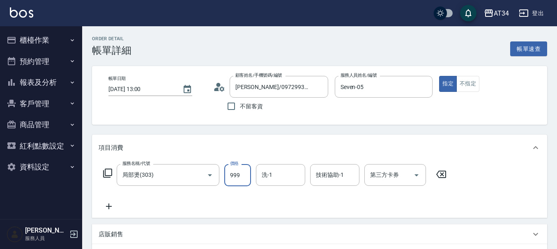
type input "8"
type input "0"
type input "80"
type input "800"
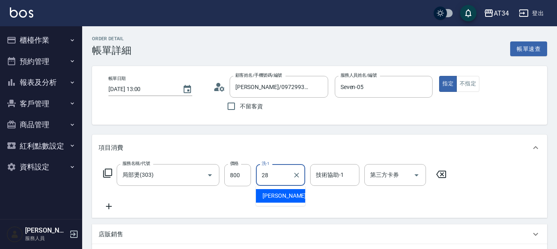
type input "[PERSON_NAME]-28"
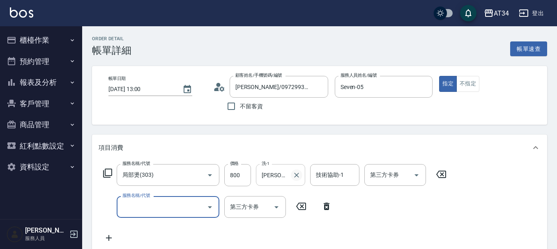
click at [298, 175] on icon "Clear" at bounding box center [296, 175] width 8 height 8
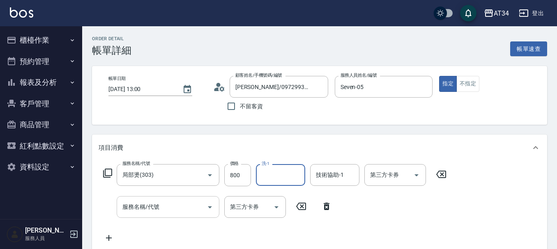
click at [148, 202] on input "服務名稱/代號" at bounding box center [161, 207] width 83 height 14
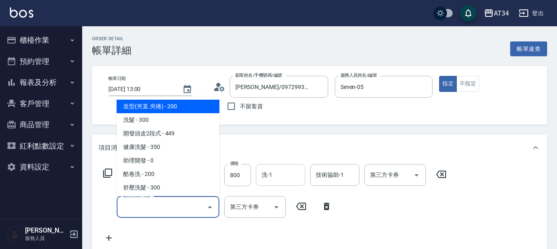
click at [379, 211] on div "服務名稱/代號 局部燙(303) 服務名稱/代號 價格 800 價格 洗-1 洗-1 技術協助-1 技術協助-1 第三方卡券 第三方卡券 服務名稱/代號 服務…" at bounding box center [275, 203] width 353 height 79
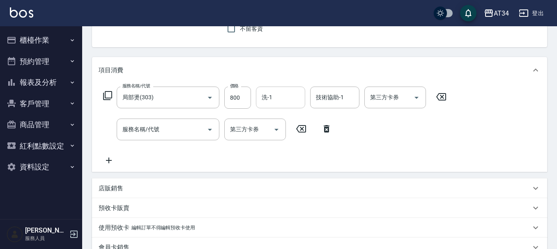
scroll to position [82, 0]
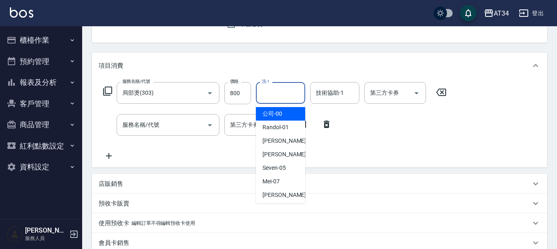
click at [270, 95] on input "洗-1" at bounding box center [281, 93] width 42 height 14
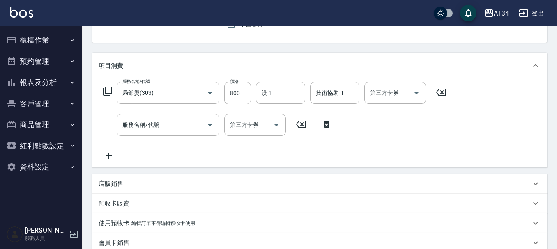
click at [358, 160] on div "服務名稱/代號 局部燙(303) 服務名稱/代號 價格 800 價格 洗-1 洗-1 技術協助-1 技術協助-1 第三方卡券 第三方卡券 服務名稱/代號 服務…" at bounding box center [275, 121] width 353 height 79
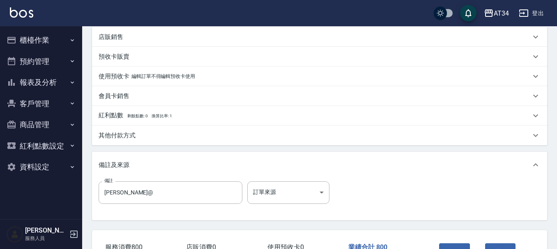
scroll to position [246, 0]
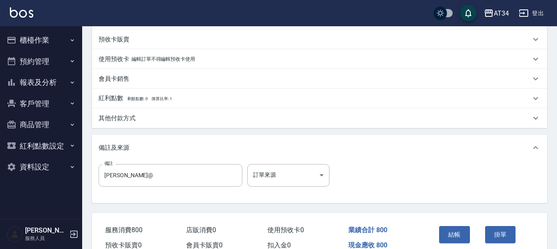
click at [140, 122] on div "其他付款方式" at bounding box center [315, 118] width 432 height 9
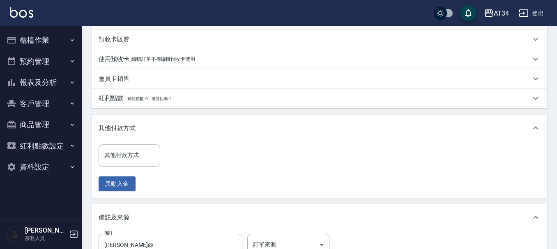
click at [124, 156] on input "其他付款方式" at bounding box center [129, 155] width 54 height 14
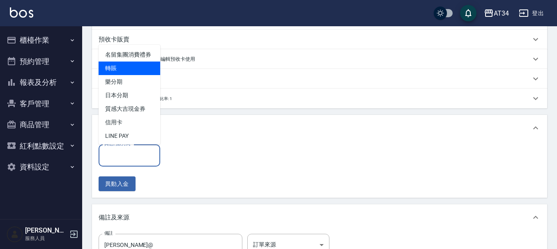
click at [129, 75] on span "轉賬" at bounding box center [130, 69] width 62 height 14
type input "轉賬"
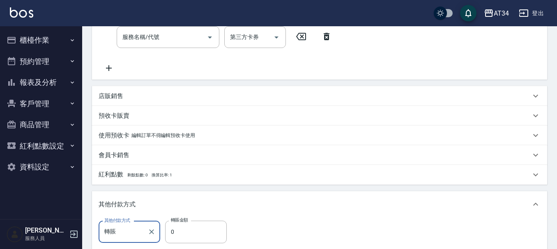
scroll to position [164, 0]
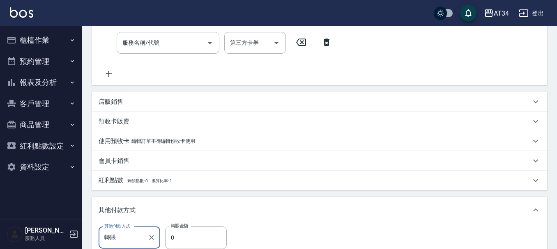
click at [147, 103] on div "店販銷售" at bounding box center [315, 102] width 432 height 9
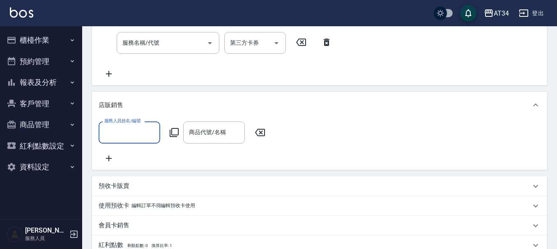
scroll to position [0, 0]
type input "Seven-05"
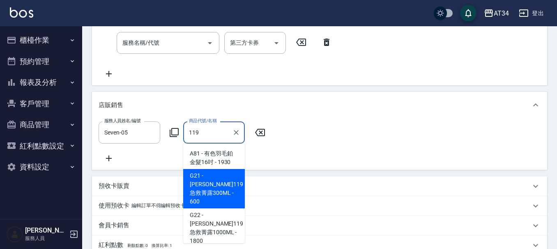
click at [216, 183] on span "G21 - [PERSON_NAME]119急救菁露300ML - 600" at bounding box center [214, 188] width 62 height 39
type input "里歐119急救菁露300ML"
type input "140"
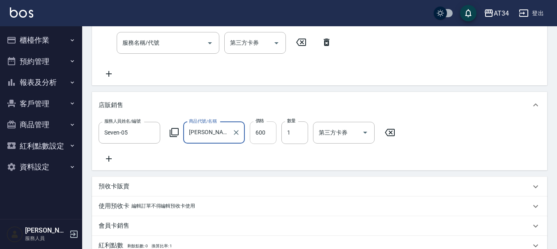
type input "里歐119急救菁露300ML"
click at [263, 134] on input "600" at bounding box center [263, 133] width 27 height 22
type input "5"
type input "80"
type input "510"
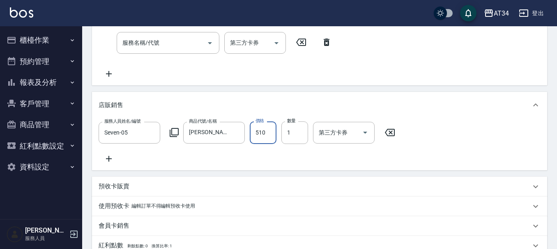
type input "130"
type input "510"
click at [398, 148] on div "服務人員姓名/編號 Seven-05 服務人員姓名/編號 商品代號/名稱 里歐119急救菁露300ML 商品代號/名稱 價格 510 價格 數量 1 數量 第…" at bounding box center [320, 143] width 442 height 42
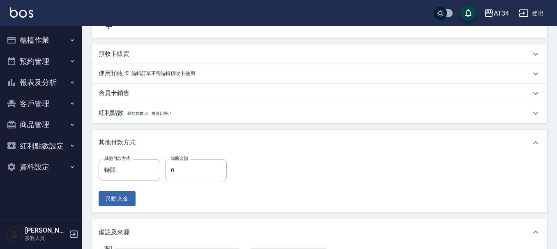
scroll to position [266, 0]
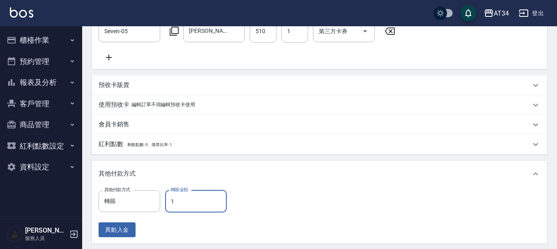
type input "13"
type input "110"
type input "131"
type input "0"
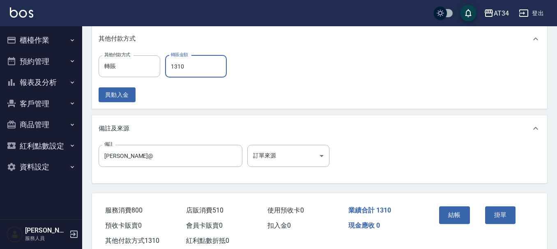
scroll to position [430, 0]
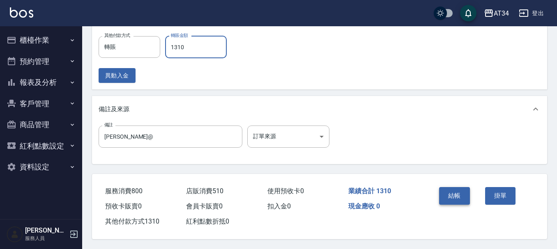
type input "1310"
click at [456, 195] on button "結帳" at bounding box center [454, 195] width 31 height 17
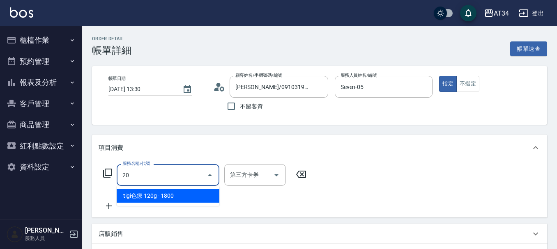
type input "201"
type input "30"
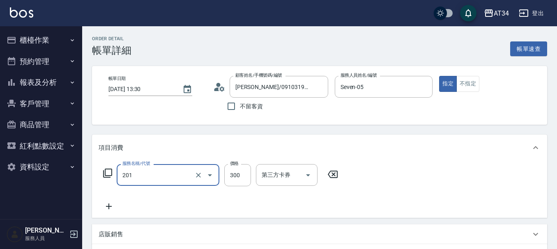
type input "洗髮(201)"
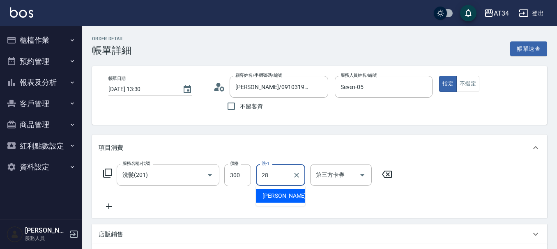
type input "[PERSON_NAME]-28"
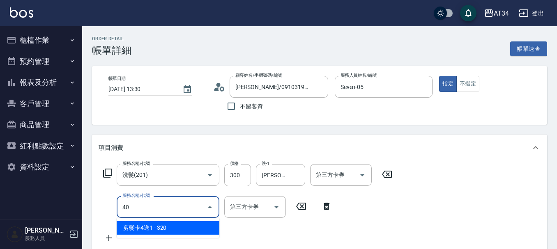
type input "401"
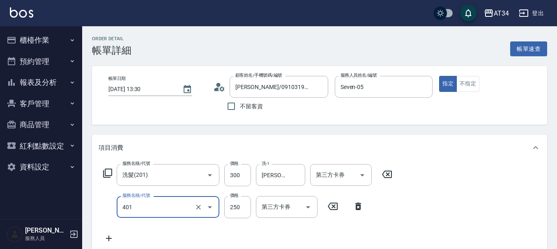
type input "50"
type input "剪髮(401)"
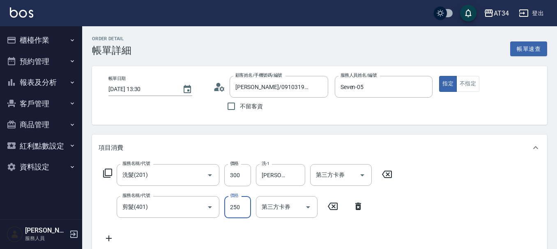
type input "30"
type input "60"
type input "90"
type input "600"
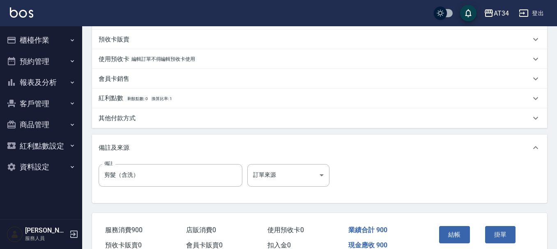
scroll to position [288, 0]
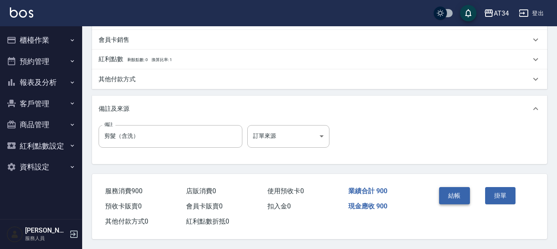
click at [457, 195] on button "結帳" at bounding box center [454, 195] width 31 height 17
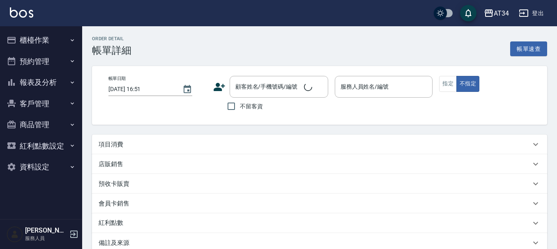
type input "[DATE] 11:30"
type input "Hebe-26"
type input "15:30要離開 p*2"
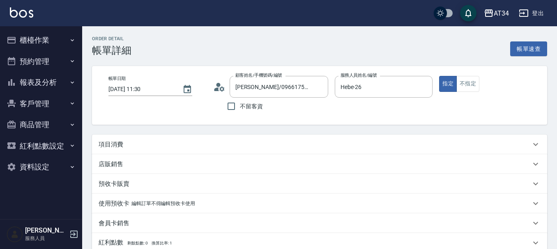
type input "陳柏涵/0966175685/null"
click at [115, 144] on p "項目消費" at bounding box center [111, 144] width 25 height 9
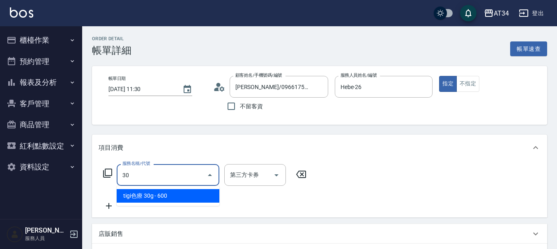
type input "301"
type input "150"
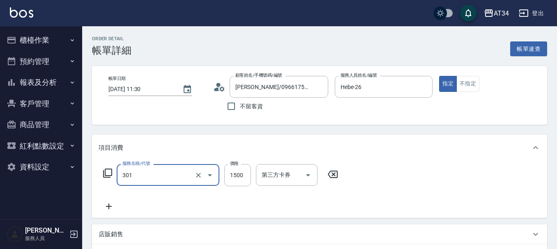
type input "燙髮(301)"
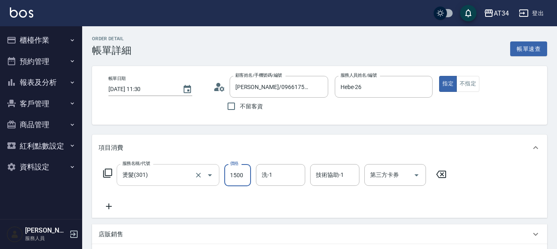
type input "2"
type input "0"
type input "219"
type input "20"
type input "2199"
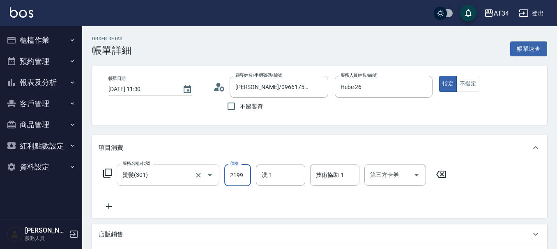
type input "210"
type input "2199"
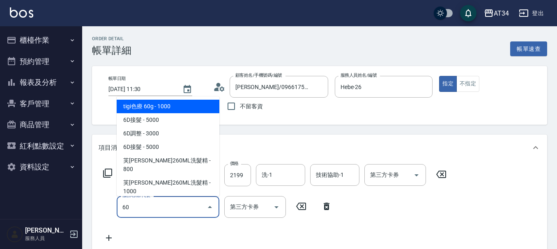
type input "602"
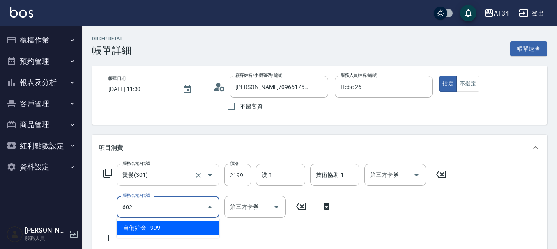
type input "310"
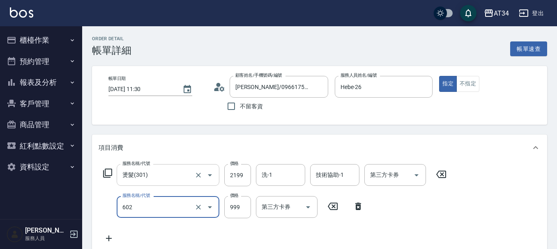
type input "自備鉑金(602)"
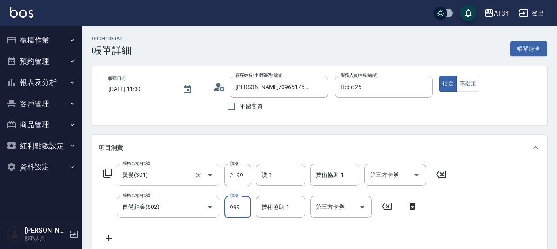
type input "220"
type input "170"
type input "380"
type input "1700"
type input "230"
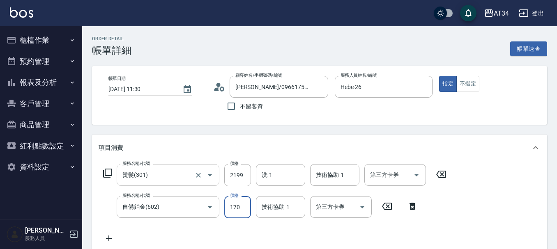
type input "17"
type input "220"
type input "0"
type input "210"
type input "3"
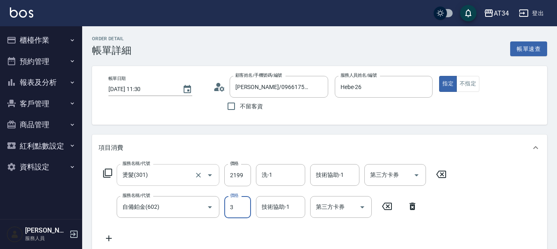
type input "220"
type input "340"
type input "550"
type input "3400"
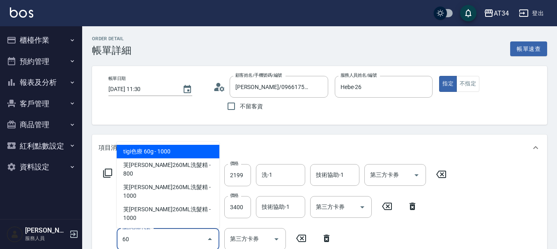
type input "6"
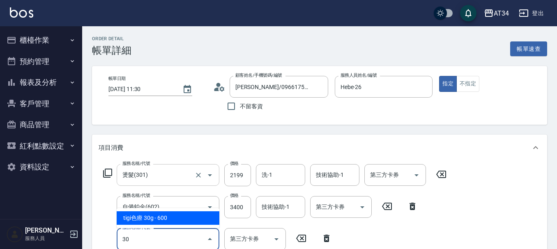
type input "301"
type input "700"
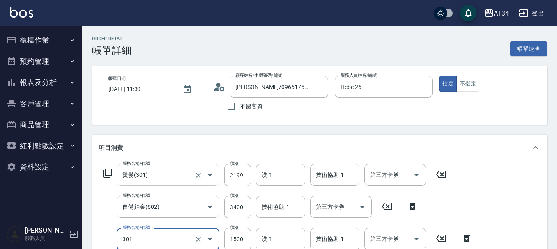
scroll to position [41, 0]
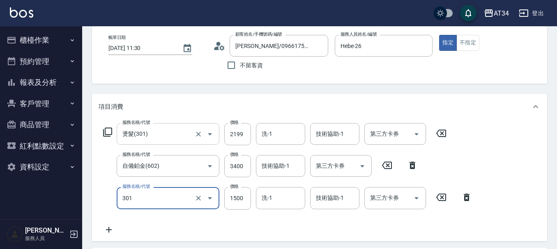
type input "燙髮(301)"
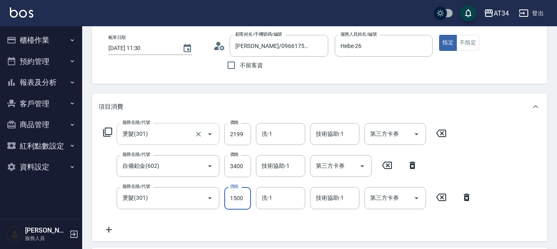
type input "1"
type input "560"
type input "169"
type input "720"
type input "1699"
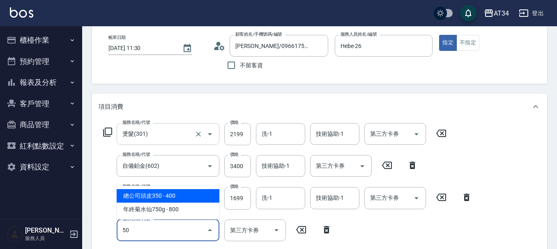
type input "501"
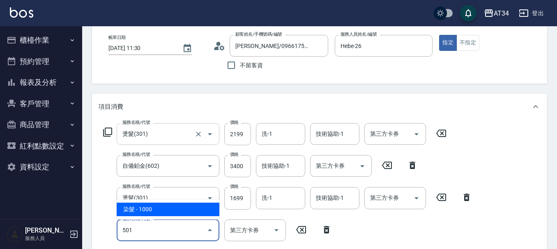
type input "820"
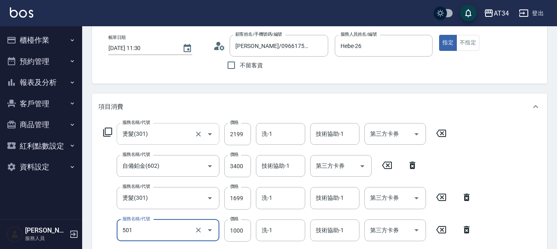
type input "染髮(501)"
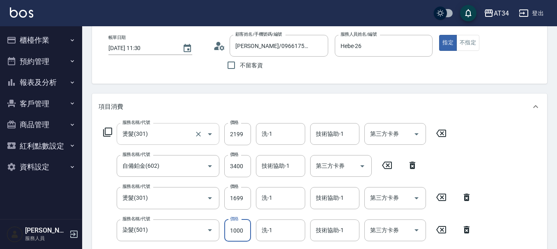
type input "1"
type input "730"
type input "130"
type input "850"
type input "1300"
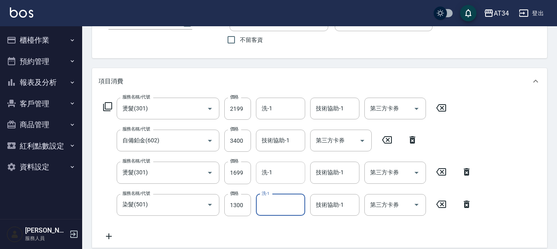
scroll to position [66, 0]
click at [293, 147] on input "技術協助-1" at bounding box center [281, 141] width 42 height 14
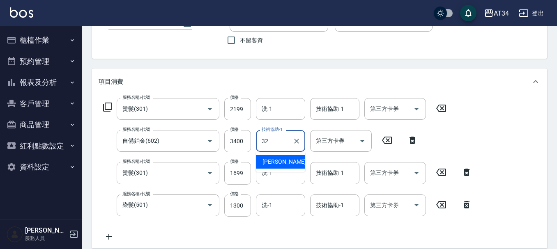
type input "阿源-32"
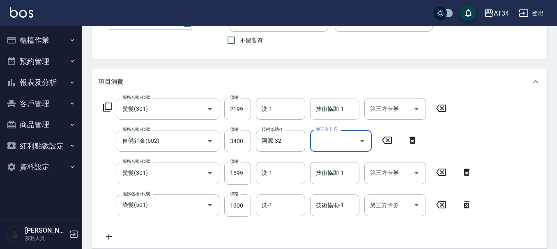
click at [332, 115] on input "技術協助-1" at bounding box center [335, 109] width 42 height 14
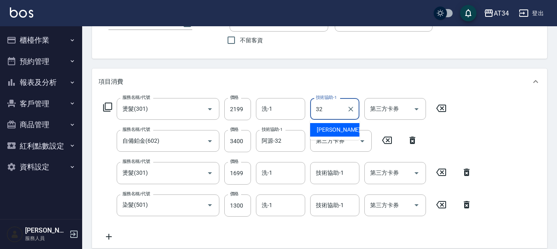
type input "阿源-32"
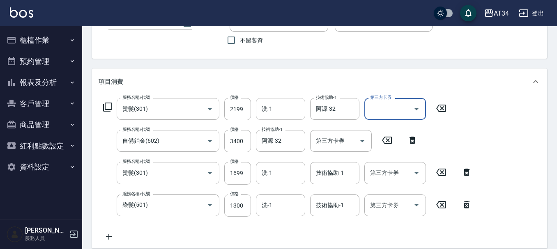
click at [274, 110] on input "洗-1" at bounding box center [281, 109] width 42 height 14
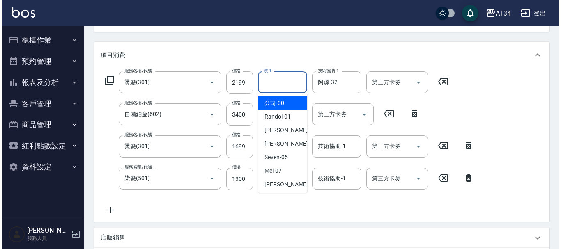
scroll to position [107, 0]
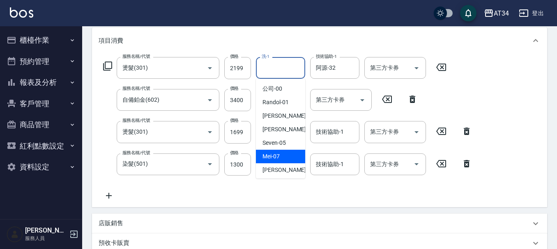
click at [366, 164] on div "第三方卡券" at bounding box center [395, 165] width 62 height 22
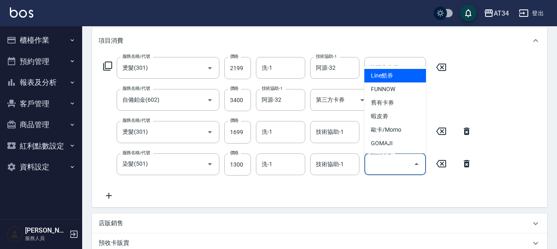
click at [466, 168] on icon at bounding box center [466, 164] width 21 height 10
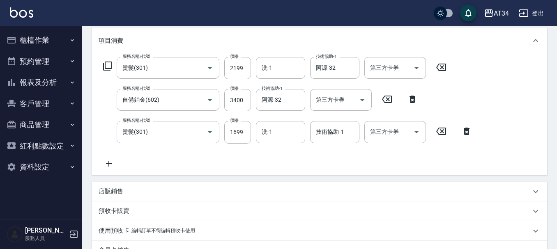
click at [106, 67] on icon at bounding box center [108, 66] width 10 height 10
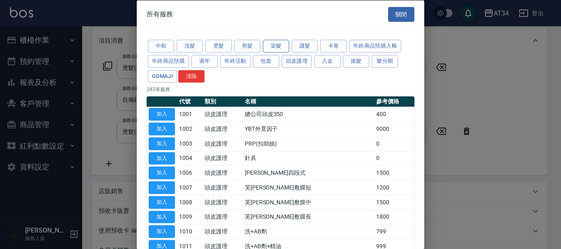
click at [279, 44] on button "染髮" at bounding box center [276, 46] width 26 height 13
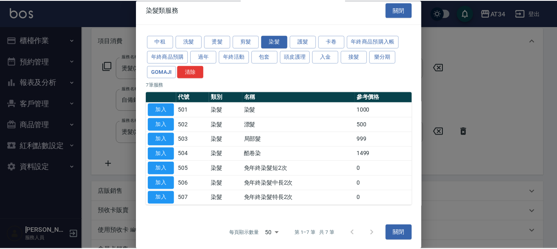
scroll to position [6, 0]
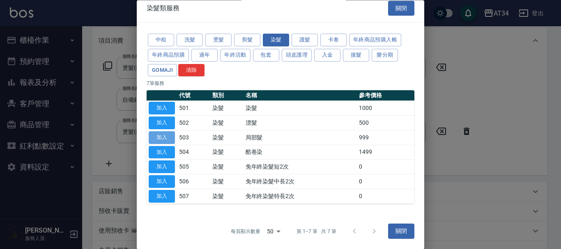
click at [170, 140] on button "加入" at bounding box center [162, 137] width 26 height 13
type input "820"
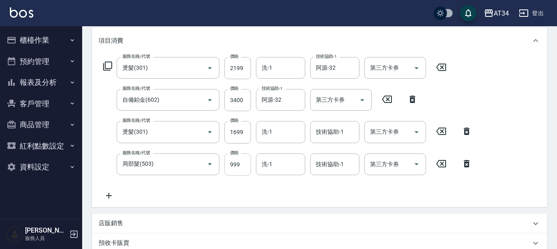
click at [242, 168] on input "999" at bounding box center [237, 165] width 27 height 22
type input "1"
type input "730"
type input "130"
type input "740"
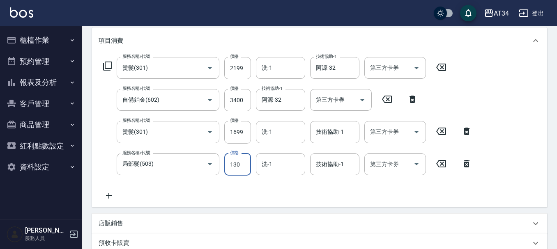
type input "1300"
type input "850"
type input "1300"
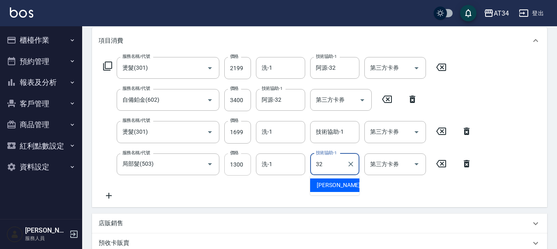
type input "阿源-32"
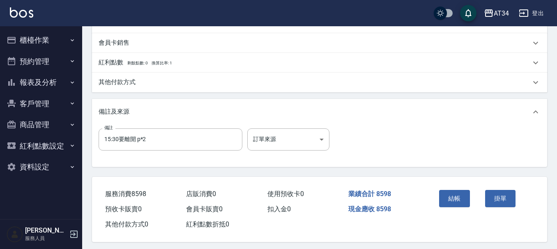
scroll to position [354, 0]
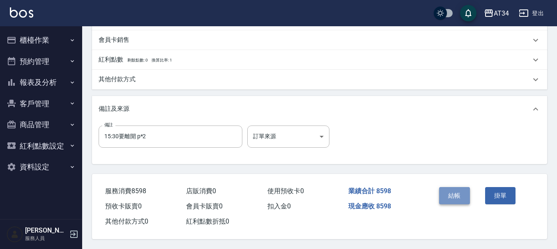
click at [454, 196] on button "結帳" at bounding box center [454, 195] width 31 height 17
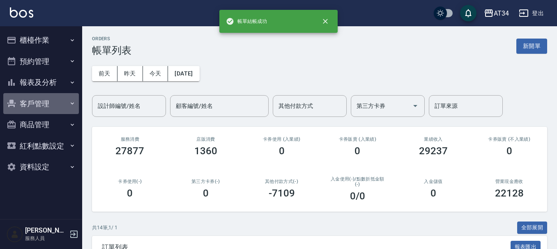
click at [37, 102] on button "客戶管理" at bounding box center [41, 103] width 76 height 21
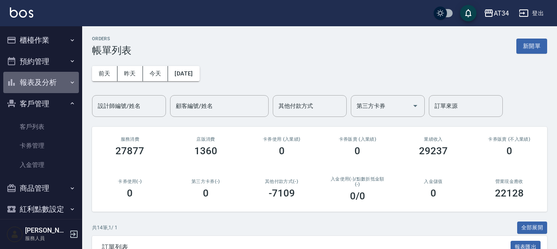
click at [44, 85] on button "報表及分析" at bounding box center [41, 82] width 76 height 21
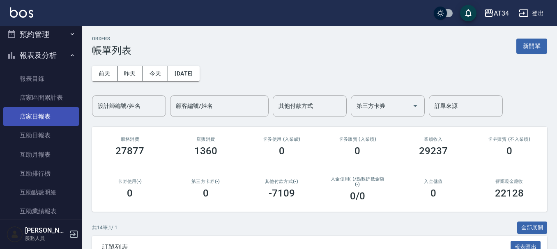
scroll to position [41, 0]
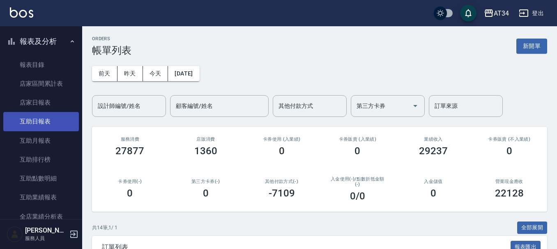
click at [39, 119] on link "互助日報表" at bounding box center [41, 121] width 76 height 19
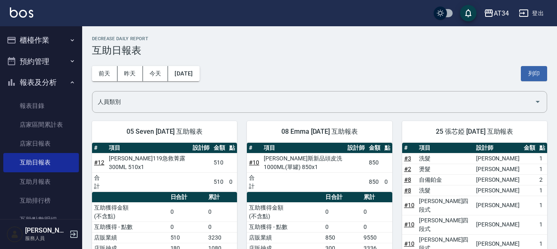
click at [43, 45] on button "櫃檯作業" at bounding box center [41, 40] width 76 height 21
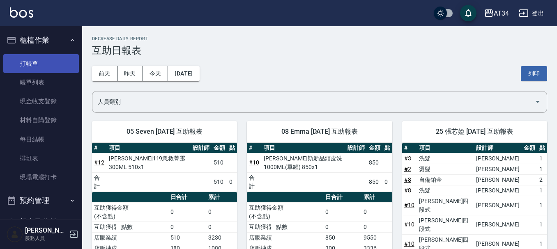
click at [45, 64] on link "打帳單" at bounding box center [41, 63] width 76 height 19
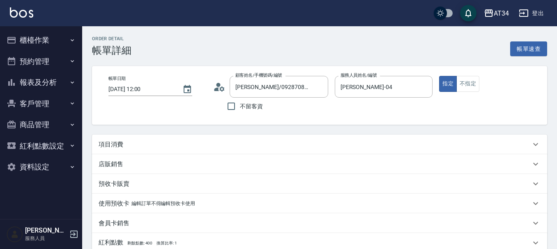
click at [120, 138] on div "項目消費" at bounding box center [319, 145] width 455 height 20
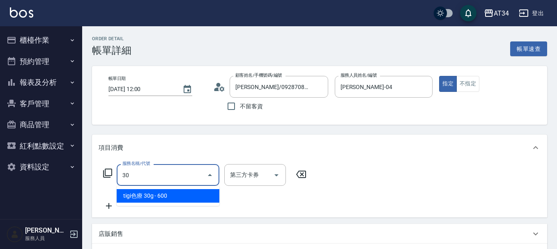
type input "301"
type input "150"
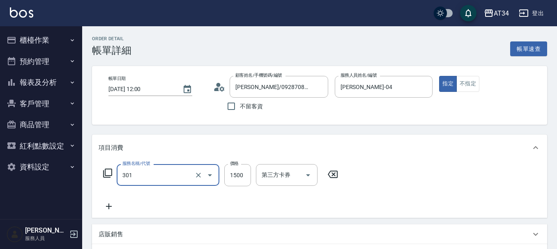
type input "燙髮(301)"
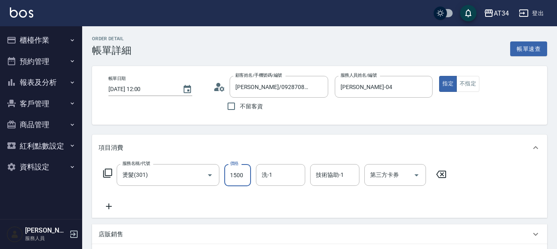
type input "2"
type input "0"
type input "28"
type input "20"
type input "2800"
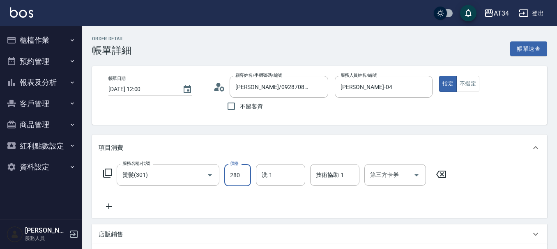
type input "280"
type input "2800"
click at [108, 204] on icon at bounding box center [109, 207] width 21 height 10
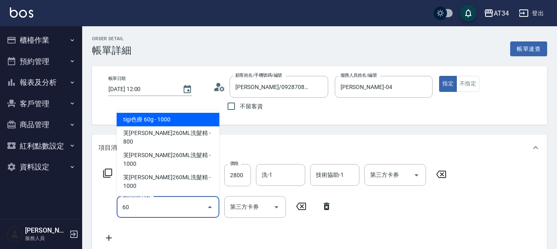
type input "601"
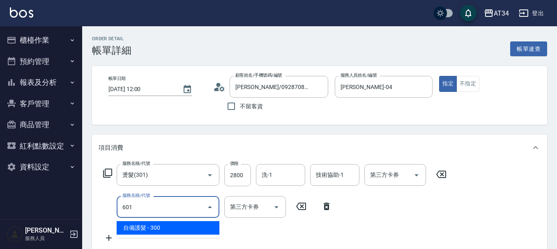
type input "310"
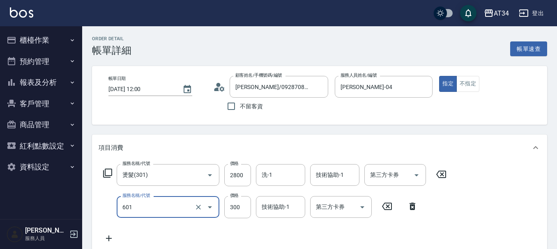
type input "自備護髮(601)"
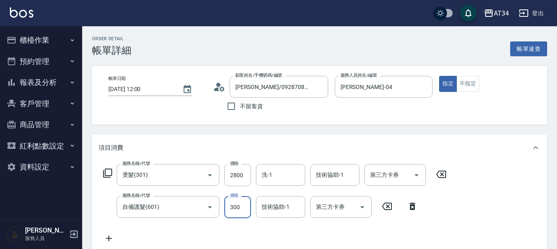
type input "1"
type input "280"
type input "120"
type input "400"
type input "1200"
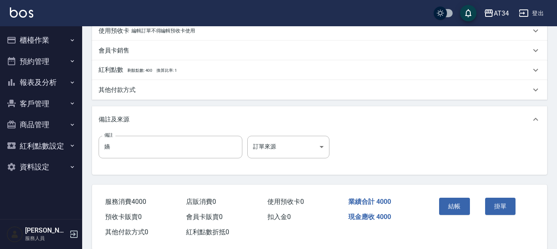
scroll to position [290, 0]
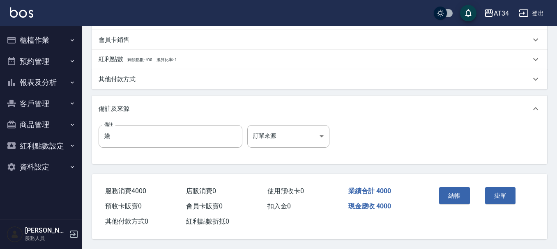
click at [452, 193] on button "結帳" at bounding box center [454, 195] width 31 height 17
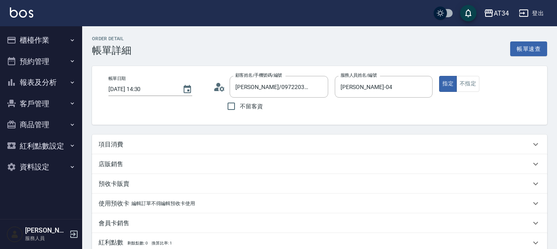
click at [186, 145] on div "項目消費" at bounding box center [315, 144] width 432 height 9
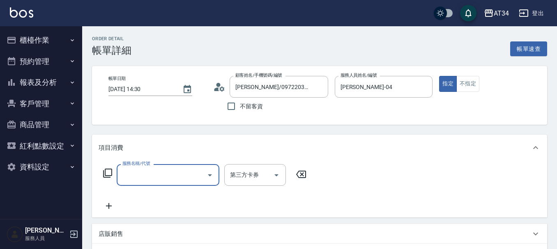
type input "R"
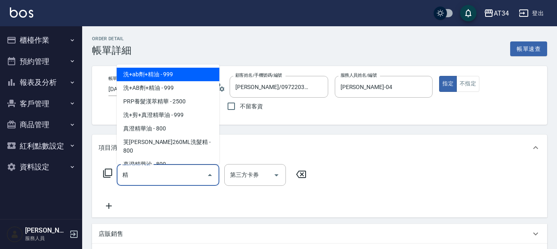
click at [175, 76] on span "洗+ab劑+精油 - 999" at bounding box center [168, 75] width 103 height 14
type input "洗+ab劑+精油(921)"
type input "90"
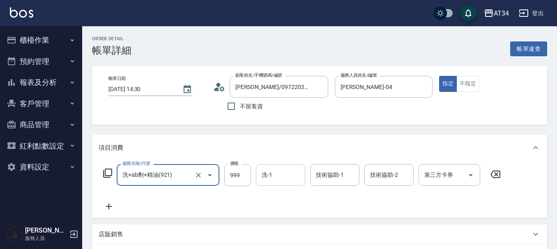
type input "洗+ab劑+精油(921)"
click at [269, 177] on div "洗-1 洗-1" at bounding box center [280, 175] width 49 height 22
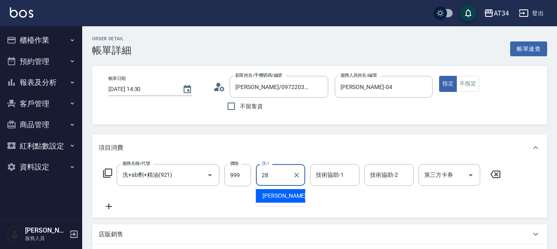
type input "[PERSON_NAME]-28"
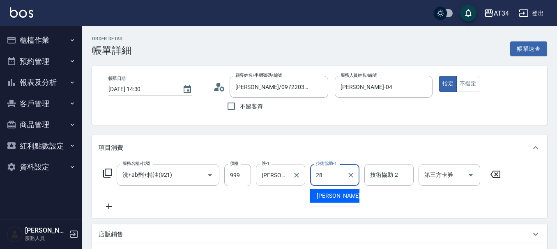
type input "[PERSON_NAME]-28"
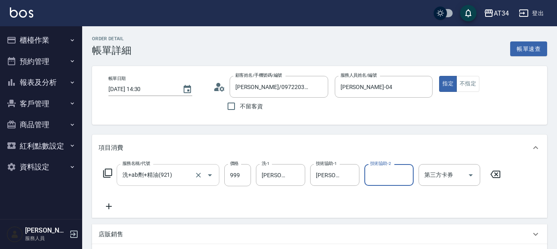
click at [189, 172] on input "洗+ab劑+精油(921)" at bounding box center [156, 175] width 72 height 14
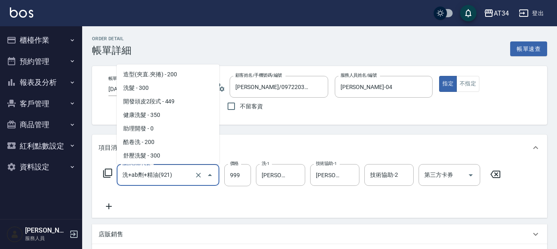
scroll to position [1408, 0]
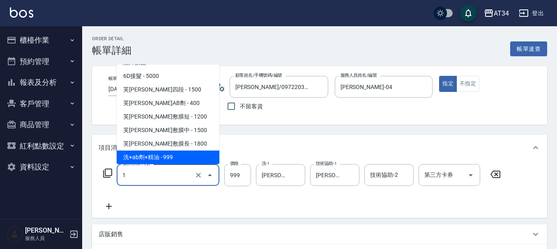
type input "10"
type input "0"
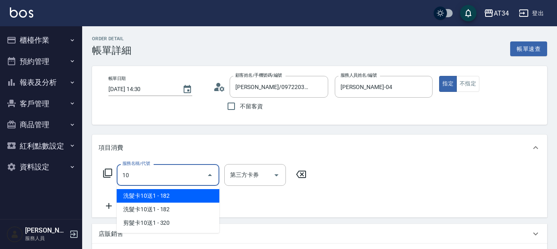
scroll to position [0, 0]
type input "1011"
click at [187, 193] on span "洗+AB劑+精油 - 999" at bounding box center [168, 196] width 103 height 14
type input "90"
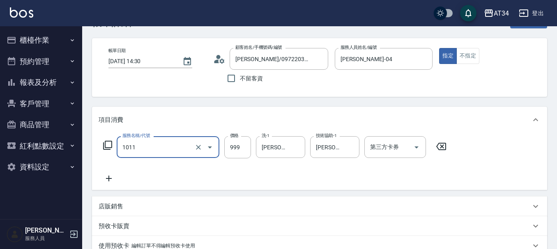
scroll to position [41, 0]
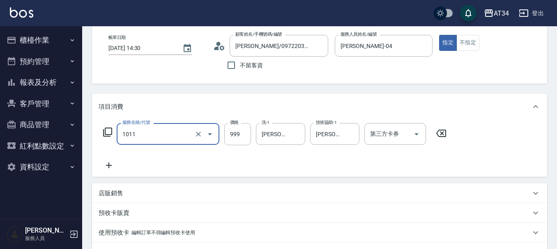
type input "洗+AB劑+精油(1011)"
click at [112, 166] on icon at bounding box center [109, 166] width 21 height 10
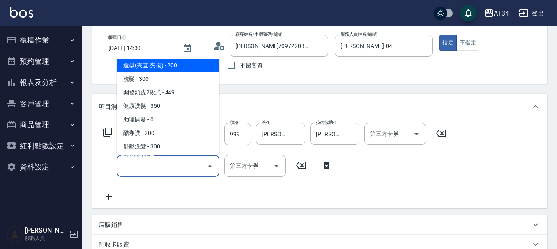
click at [129, 166] on input "服務名稱/代號" at bounding box center [161, 166] width 83 height 14
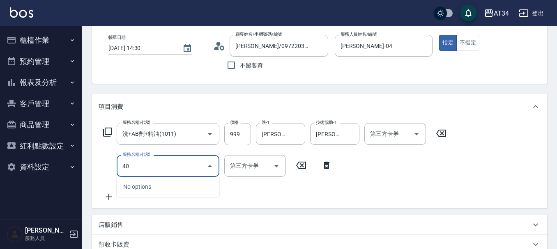
type input "401"
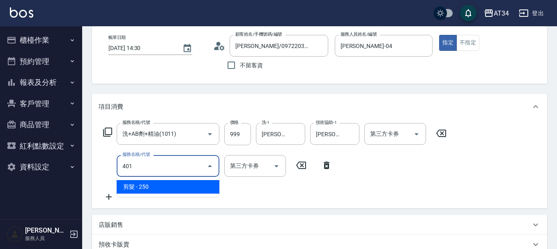
type input "120"
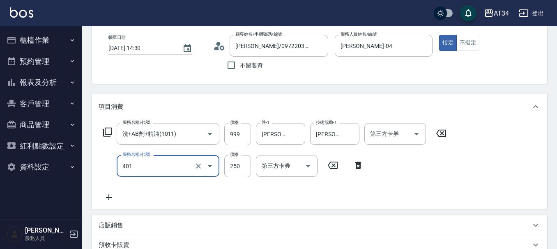
type input "剪髮(401)"
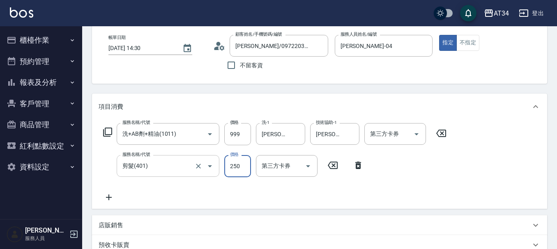
type input "4"
type input "100"
type input "400"
type input "130"
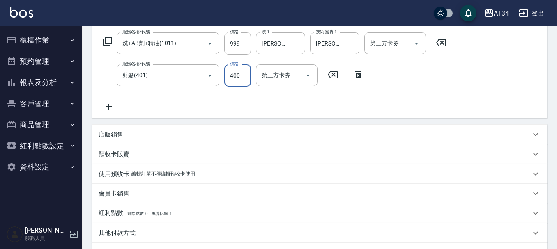
scroll to position [234, 0]
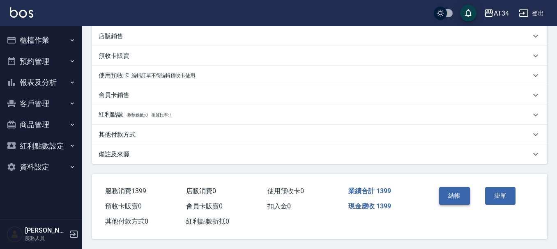
type input "400"
click at [452, 193] on button "結帳" at bounding box center [454, 195] width 31 height 17
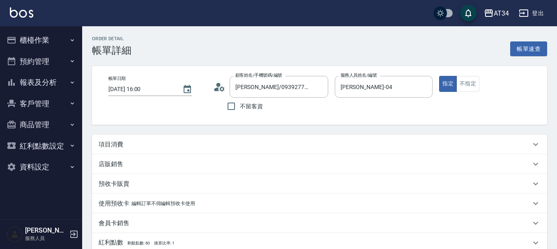
click at [176, 142] on div "項目消費" at bounding box center [315, 144] width 432 height 9
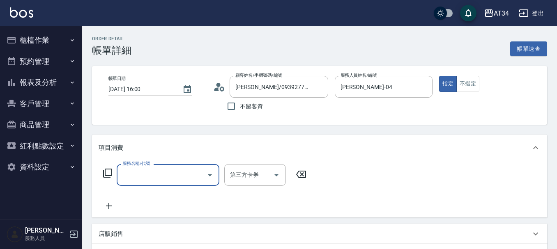
click at [171, 177] on input "服務名稱/代號" at bounding box center [161, 175] width 83 height 14
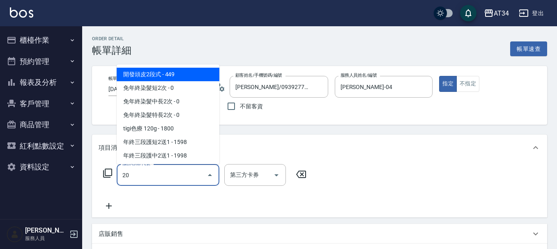
type input "201"
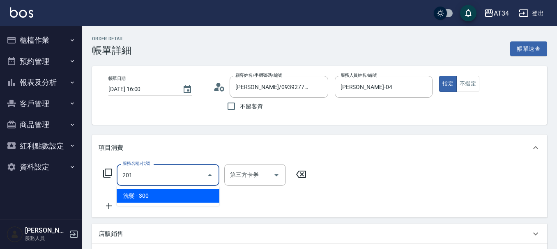
type input "30"
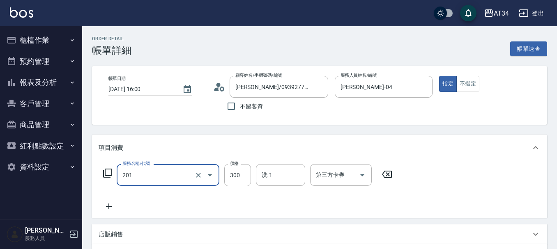
type input "洗髮(201)"
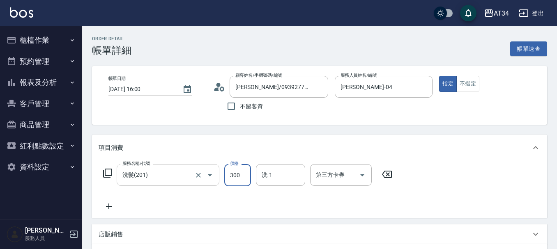
type input "2"
type input "0"
type input "200"
type input "20"
type input "200"
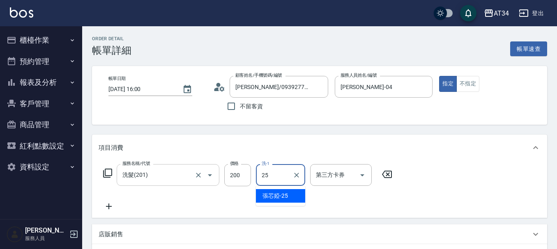
type input "張芯婭-25"
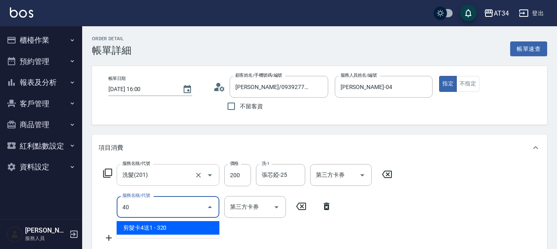
type input "401"
type input "40"
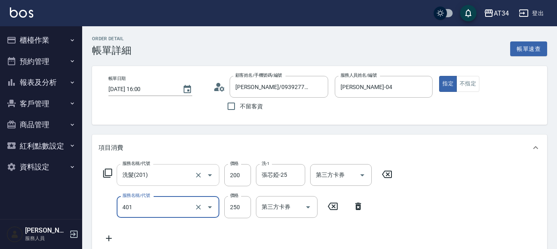
type input "剪髮(401)"
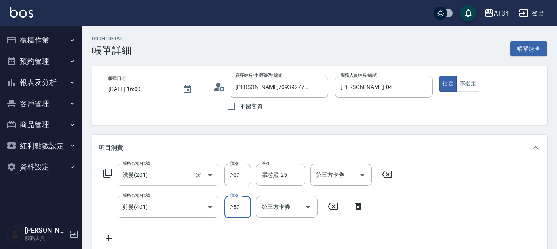
type input "4"
type input "20"
type input "400"
type input "60"
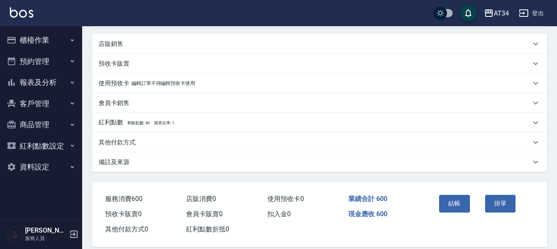
scroll to position [234, 0]
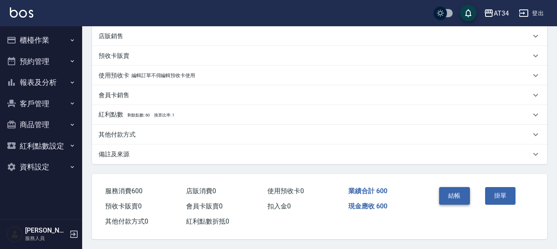
type input "400"
click at [457, 190] on button "結帳" at bounding box center [454, 195] width 31 height 17
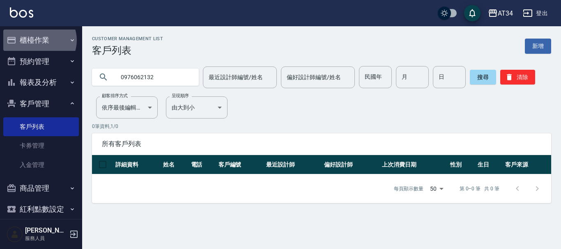
click at [39, 40] on button "櫃檯作業" at bounding box center [41, 40] width 76 height 21
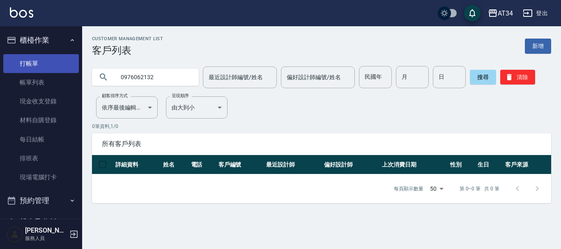
click at [33, 68] on link "打帳單" at bounding box center [41, 63] width 76 height 19
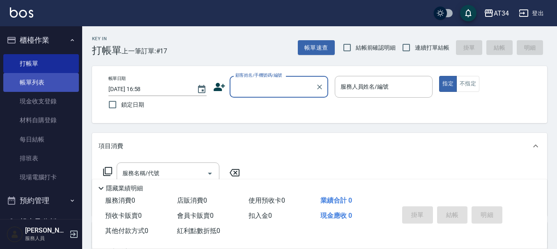
click at [51, 86] on link "帳單列表" at bounding box center [41, 82] width 76 height 19
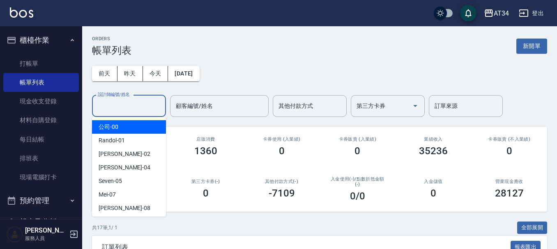
click at [113, 106] on input "設計師編號/姓名" at bounding box center [129, 106] width 67 height 14
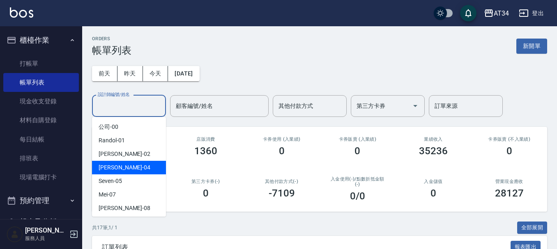
click at [123, 166] on div "[PERSON_NAME] -04" at bounding box center [129, 168] width 74 height 14
type input "[PERSON_NAME]-04"
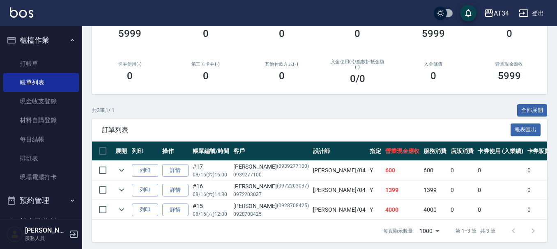
scroll to position [127, 0]
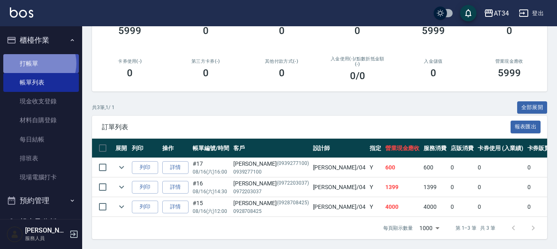
click at [39, 63] on link "打帳單" at bounding box center [41, 63] width 76 height 19
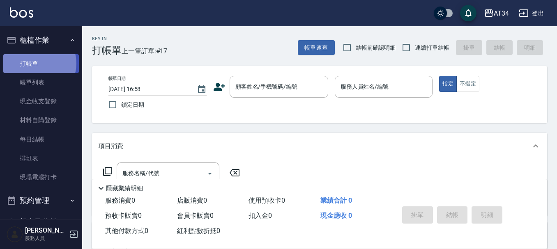
click at [39, 63] on link "打帳單" at bounding box center [41, 63] width 76 height 19
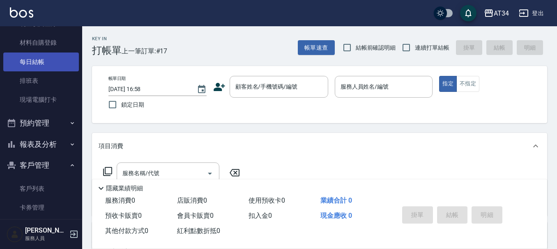
scroll to position [82, 0]
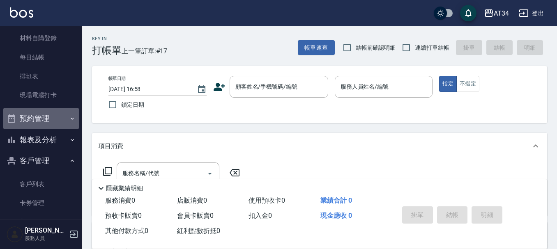
click at [42, 120] on button "預約管理" at bounding box center [41, 118] width 76 height 21
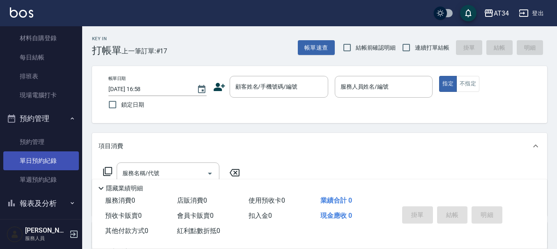
click at [40, 155] on link "單日預約紀錄" at bounding box center [41, 161] width 76 height 19
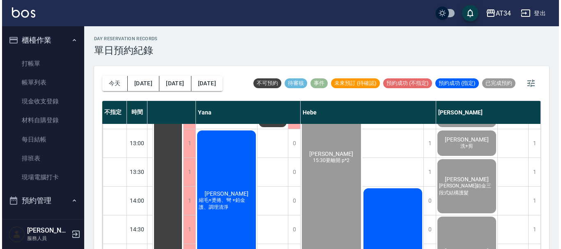
scroll to position [233, 720]
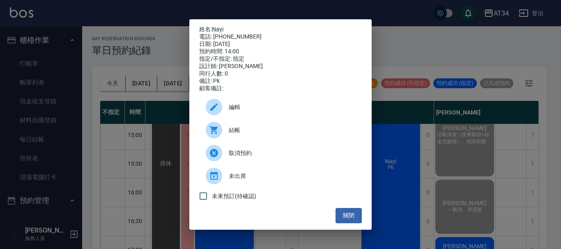
click at [221, 138] on div at bounding box center [214, 130] width 16 height 16
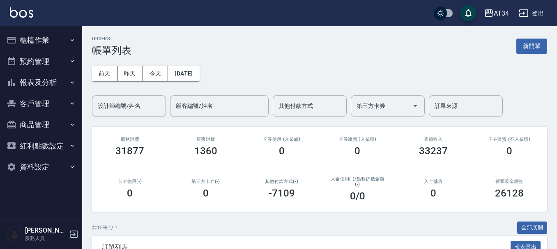
click at [58, 83] on button "報表及分析" at bounding box center [41, 82] width 76 height 21
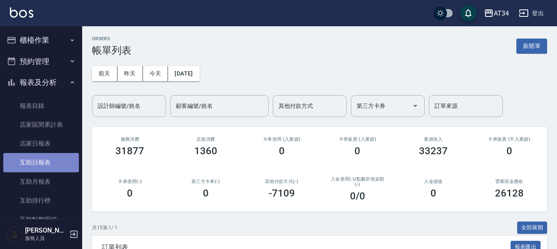
click at [53, 165] on link "互助日報表" at bounding box center [41, 162] width 76 height 19
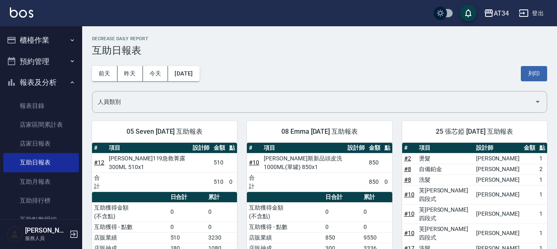
click at [51, 78] on button "報表及分析" at bounding box center [41, 82] width 76 height 21
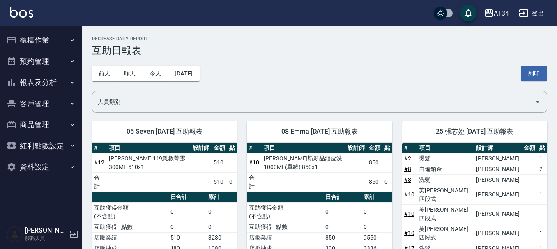
click at [46, 65] on button "預約管理" at bounding box center [41, 61] width 76 height 21
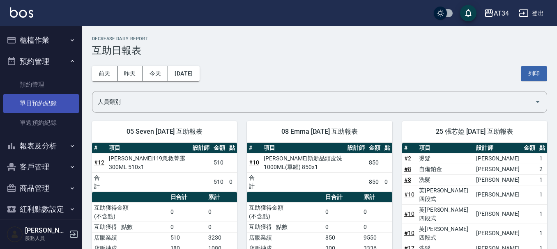
click at [48, 100] on link "單日預約紀錄" at bounding box center [41, 103] width 76 height 19
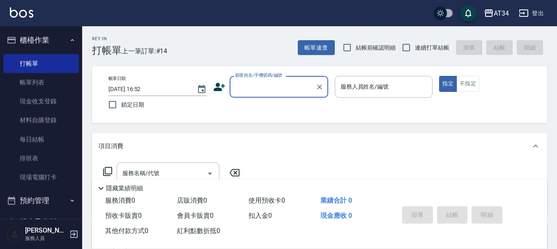
click at [218, 87] on icon at bounding box center [220, 87] width 12 height 8
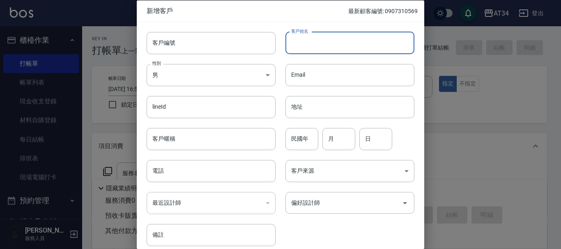
click at [305, 52] on input "客戶姓名" at bounding box center [350, 43] width 129 height 22
type input "[PERSON_NAME]"
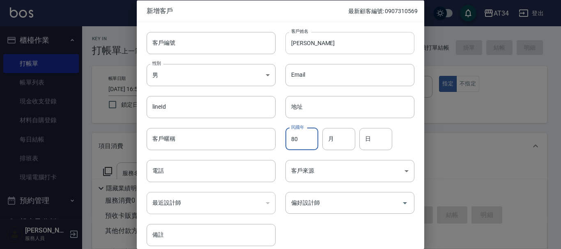
type input "80"
type input "10"
type input "02"
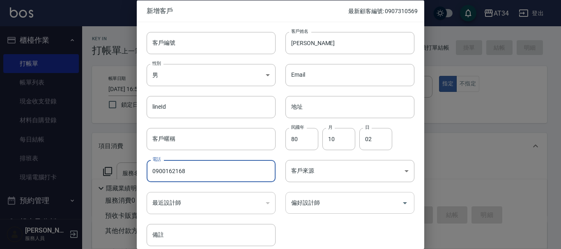
type input "0900162168"
click at [318, 197] on input "偏好設計師" at bounding box center [343, 203] width 109 height 14
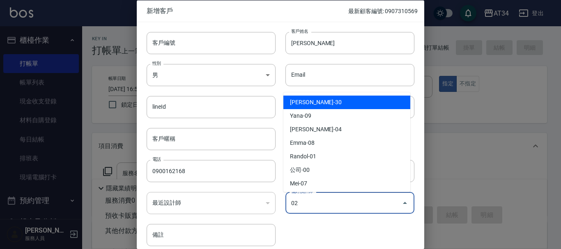
type input "[PERSON_NAME]"
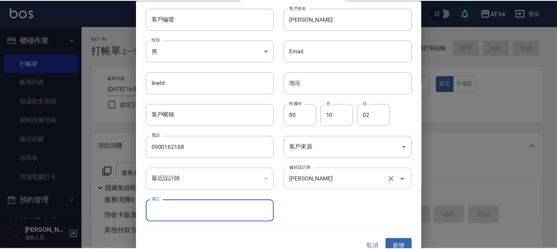
scroll to position [35, 0]
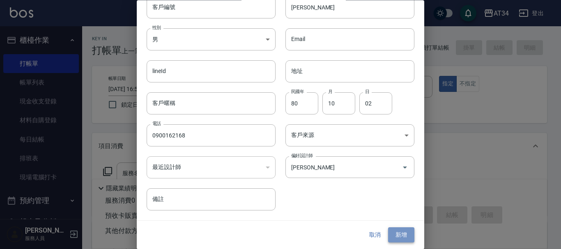
click at [397, 233] on button "新增" at bounding box center [401, 235] width 26 height 15
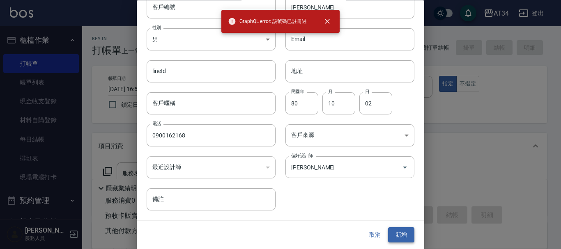
click at [389, 236] on button "新增" at bounding box center [401, 235] width 26 height 15
click at [376, 232] on button "取消" at bounding box center [375, 235] width 26 height 15
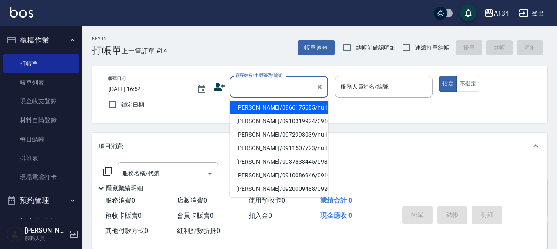
click at [295, 81] on input "顧客姓名/手機號碼/編號" at bounding box center [272, 87] width 79 height 14
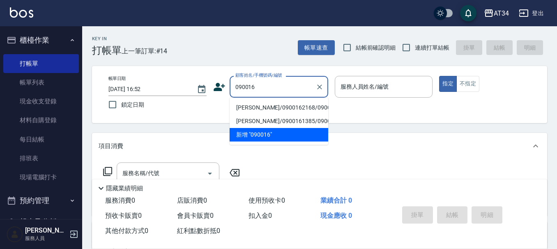
click at [278, 105] on li "[PERSON_NAME]/0900162168/0900162168" at bounding box center [279, 108] width 99 height 14
type input "[PERSON_NAME]/0900162168/0900162168"
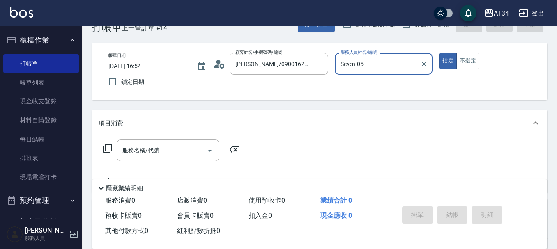
scroll to position [41, 0]
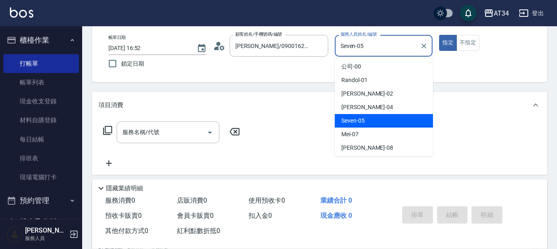
drag, startPoint x: 369, startPoint y: 49, endPoint x: 334, endPoint y: 48, distance: 35.3
click at [334, 48] on div "帳單日期 [DATE] 16:52 鎖定日期 顧客姓名/手機號碼/編號 [PERSON_NAME]/0900162168/0900162168 顧客姓名/手機…" at bounding box center [319, 53] width 435 height 37
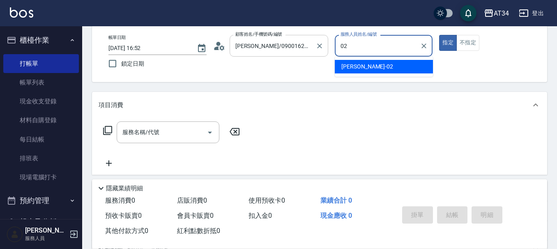
type input "[PERSON_NAME]-02"
type button "true"
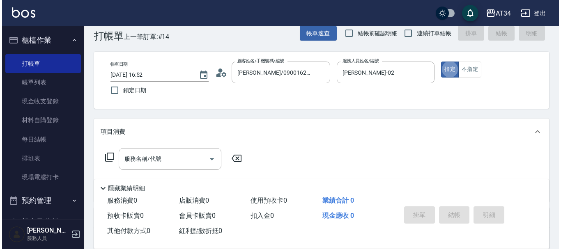
scroll to position [0, 0]
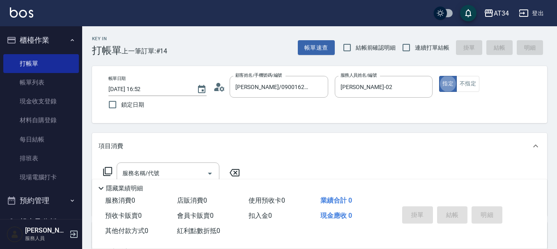
click at [214, 90] on icon at bounding box center [216, 90] width 5 height 4
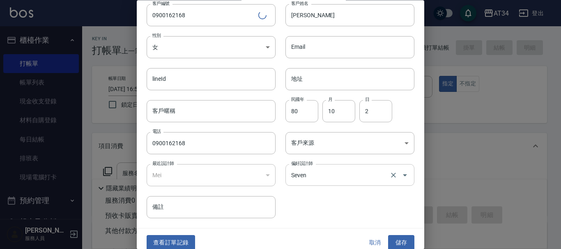
scroll to position [35, 0]
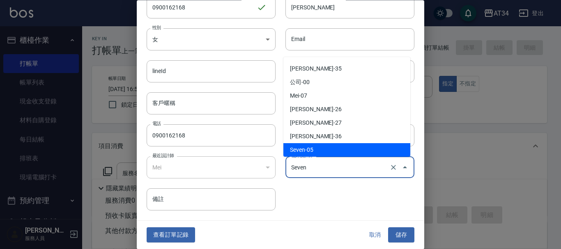
drag, startPoint x: 313, startPoint y: 164, endPoint x: 249, endPoint y: 164, distance: 64.1
click at [249, 164] on div "客戶編號 0900162168 ​ 客戶編號 客戶姓名 [PERSON_NAME]姓名 性別 女 [DEMOGRAPHIC_DATA] 性別 Email Em…" at bounding box center [276, 98] width 278 height 225
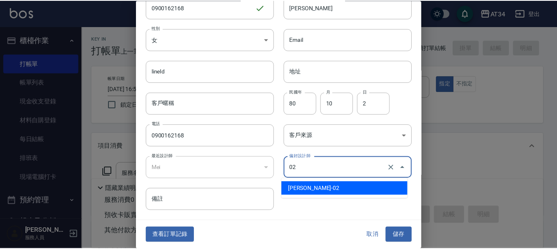
scroll to position [0, 0]
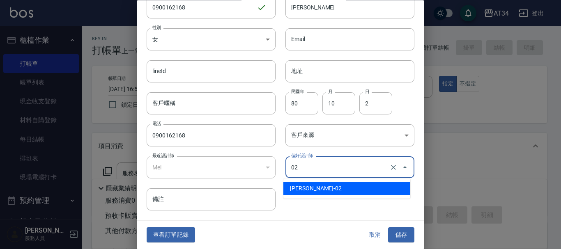
type input "[PERSON_NAME]"
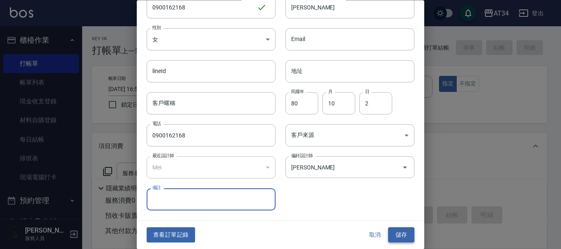
click at [403, 239] on button "儲存" at bounding box center [401, 235] width 26 height 15
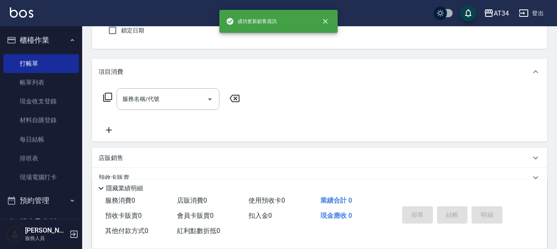
scroll to position [82, 0]
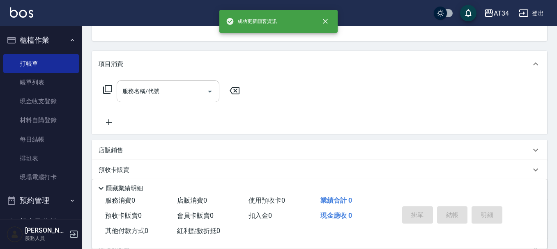
click at [191, 97] on input "服務名稱/代號" at bounding box center [161, 91] width 83 height 14
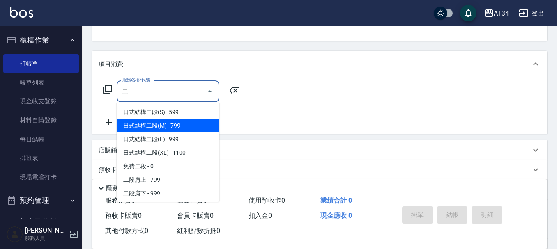
click at [185, 129] on span "日式結構二段(M) - 799" at bounding box center [168, 126] width 103 height 14
type input "日式結構二段(M)(605)"
type input "70"
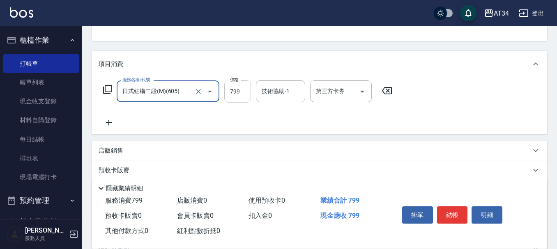
type input "日式結構二段(M)(605)"
click at [244, 88] on input "799" at bounding box center [237, 92] width 27 height 22
type input "9"
type input "0"
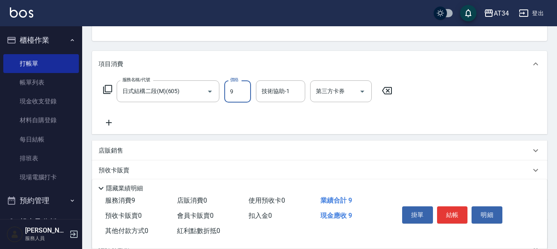
type input "99"
type input "90"
type input "999"
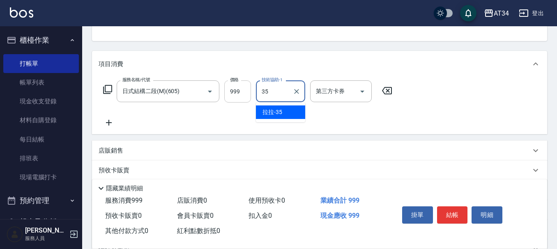
type input "拉拉-35"
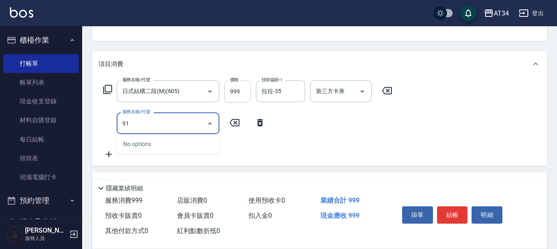
type input "917"
type input "130"
type input "芙[PERSON_NAME]AB劑(917)"
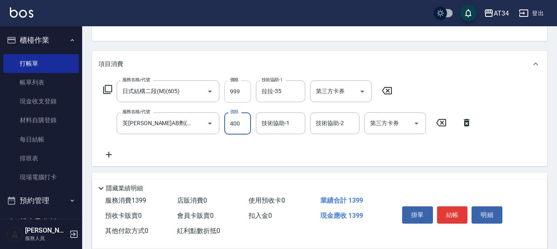
type input "5"
type input "100"
type input "50"
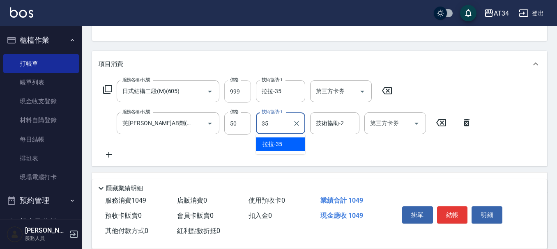
type input "35"
type input "3"
type input "拉拉-35"
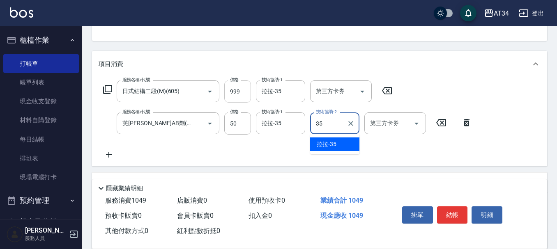
type input "拉拉-35"
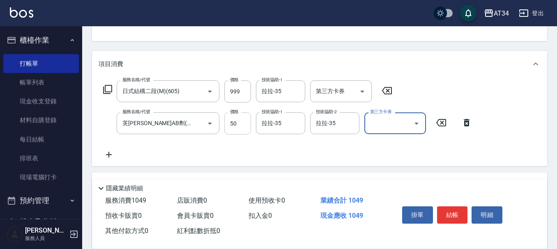
click at [242, 121] on input "50" at bounding box center [237, 124] width 27 height 22
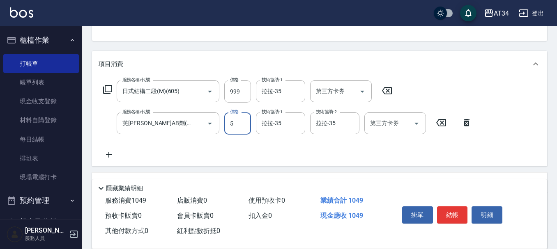
type input "50"
type input "140"
type input "500"
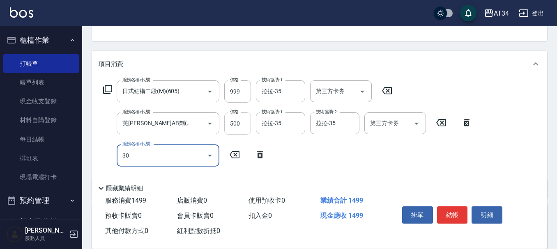
type input "301"
type input "290"
type input "301"
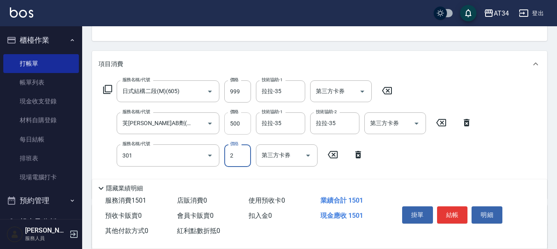
type input "150"
type input "燙髮(301)"
type input "280"
type input "420"
type input "2800"
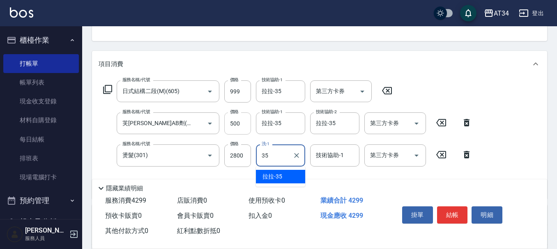
type input "拉拉-35"
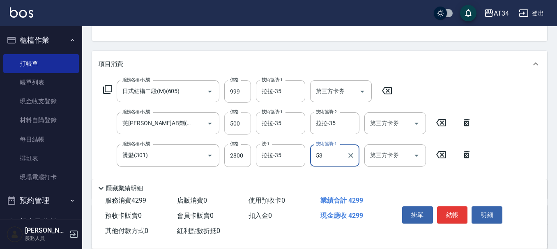
type input "5"
type input "拉拉-35"
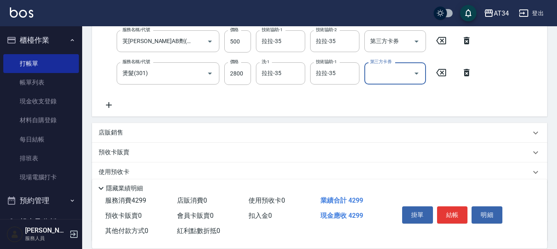
scroll to position [235, 0]
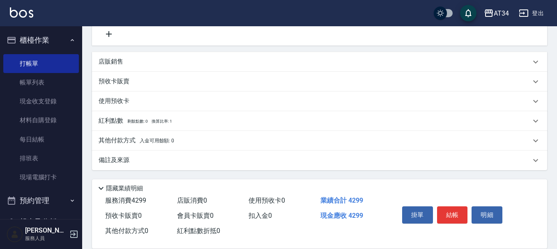
click at [125, 141] on p "其他付款方式 入金可用餘額: 0" at bounding box center [137, 140] width 76 height 9
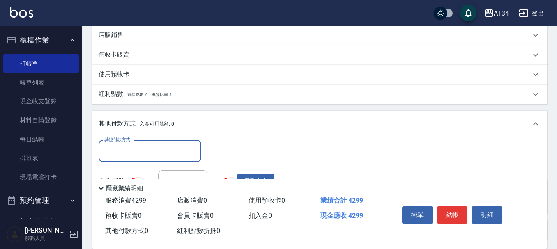
scroll to position [276, 0]
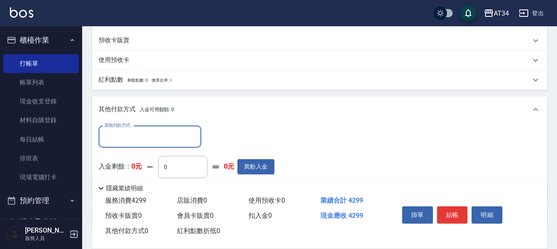
click at [138, 135] on input "其他付款方式" at bounding box center [149, 137] width 95 height 14
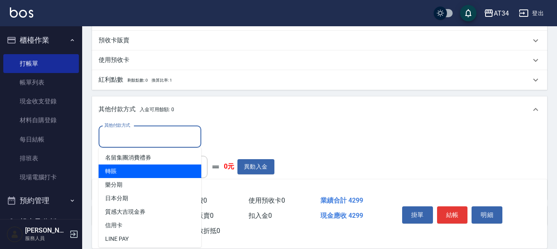
drag, startPoint x: 136, startPoint y: 171, endPoint x: 147, endPoint y: 162, distance: 13.7
click at [137, 170] on span "轉賬" at bounding box center [150, 172] width 103 height 14
type input "轉賬"
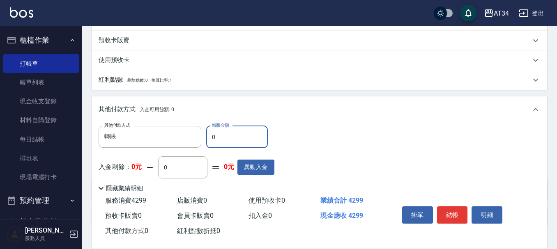
click at [235, 131] on input "0" at bounding box center [237, 137] width 62 height 22
type input "429"
type input "0"
type input "4299"
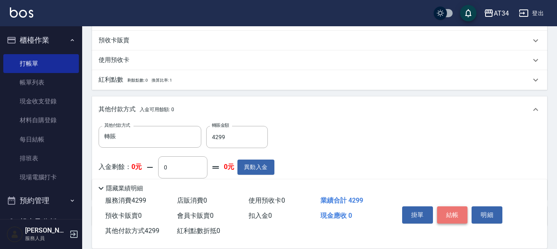
click at [454, 218] on button "結帳" at bounding box center [452, 215] width 31 height 17
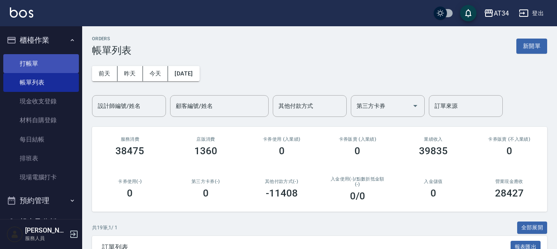
click at [37, 62] on link "打帳單" at bounding box center [41, 63] width 76 height 19
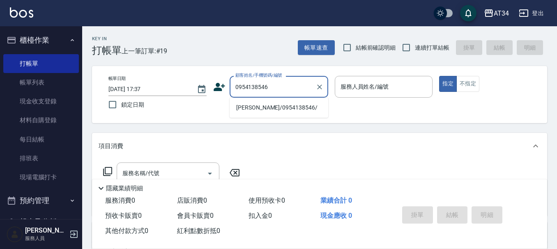
click at [240, 106] on li "[PERSON_NAME]/0954138546/" at bounding box center [279, 108] width 99 height 14
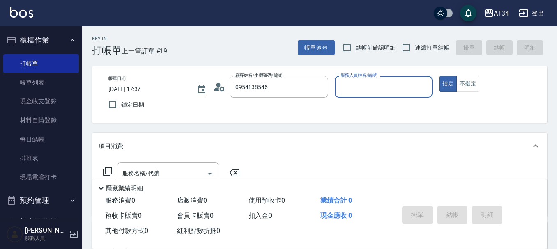
type input "[PERSON_NAME]/0954138546/"
type input "[PERSON_NAME]-02"
type button "true"
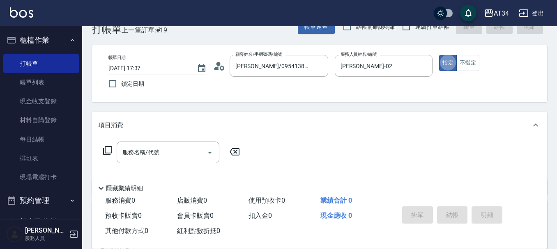
scroll to position [41, 0]
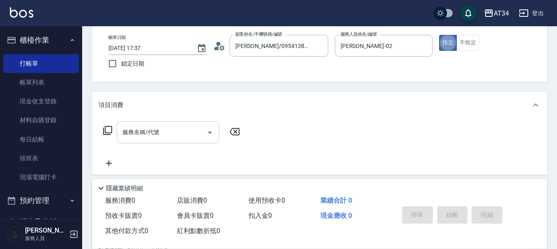
click at [177, 128] on input "服務名稱/代號" at bounding box center [161, 132] width 83 height 14
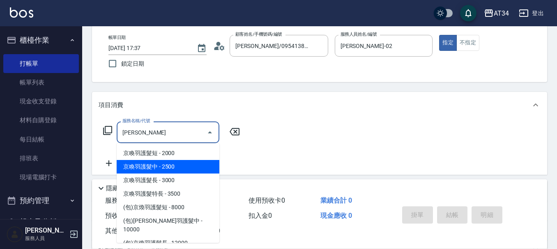
click at [173, 161] on span "京喚羽護髮中 - 2500" at bounding box center [168, 167] width 103 height 14
type input "京喚羽護髮中(630)"
type input "250"
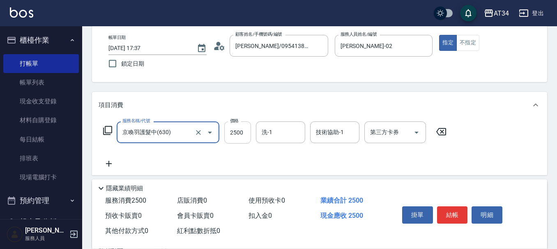
type input "京喚羽護髮中(630)"
click at [238, 131] on input "2500" at bounding box center [237, 133] width 27 height 22
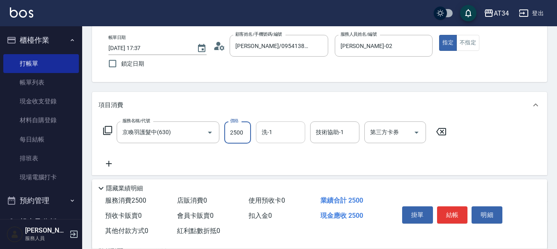
click at [281, 125] on input "洗-1" at bounding box center [281, 132] width 42 height 14
type input "拉拉-35"
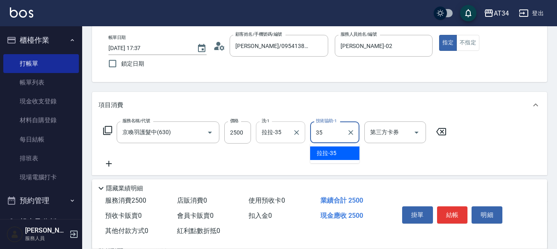
type input "拉拉-35"
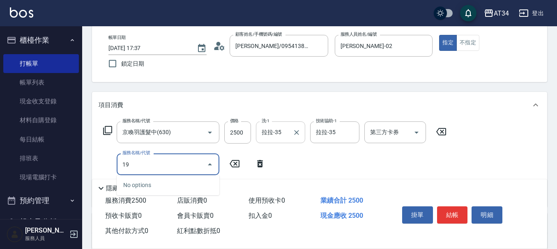
type input "1"
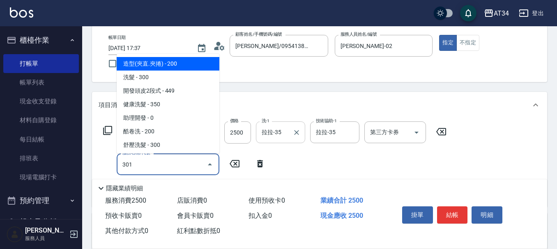
type input "301"
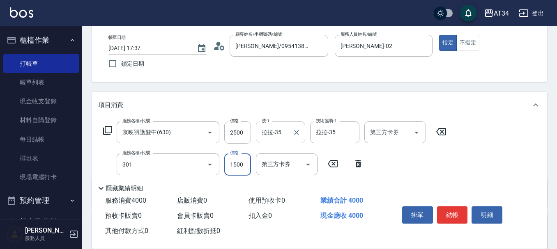
type input "400"
type input "燙髮(301)"
type input "1"
type input "250"
type input "199"
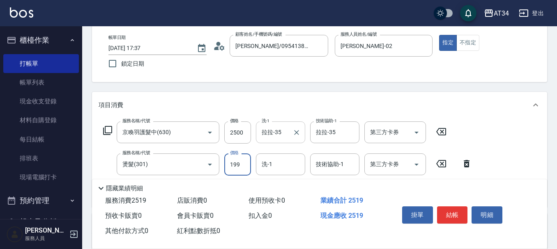
type input "260"
type input "1999"
type input "440"
type input "1999"
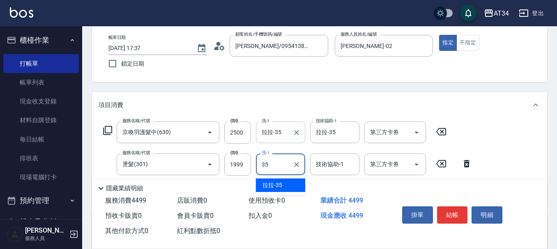
type input "拉拉-35"
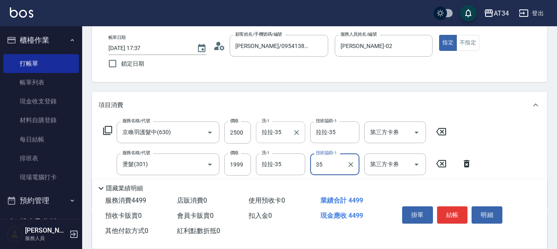
type input "拉拉-35"
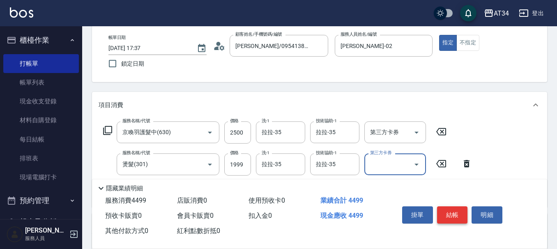
click at [452, 214] on button "結帳" at bounding box center [452, 215] width 31 height 17
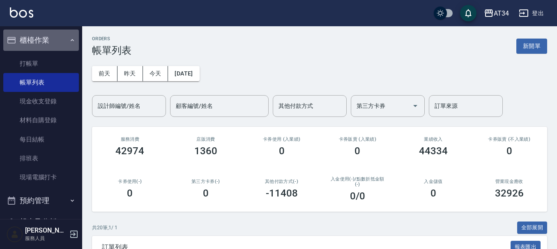
click at [45, 49] on button "櫃檯作業" at bounding box center [41, 40] width 76 height 21
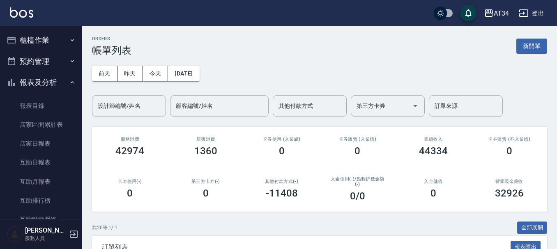
click at [48, 60] on button "預約管理" at bounding box center [41, 61] width 76 height 21
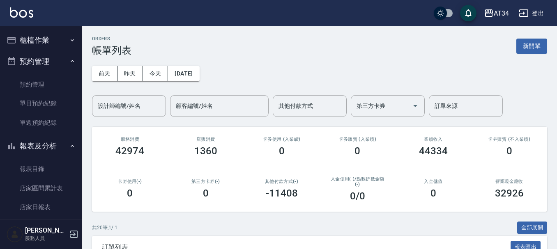
click at [56, 37] on button "櫃檯作業" at bounding box center [41, 40] width 76 height 21
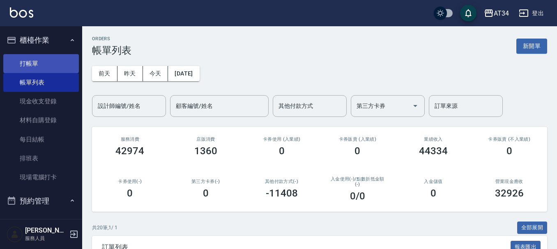
click at [52, 58] on link "打帳單" at bounding box center [41, 63] width 76 height 19
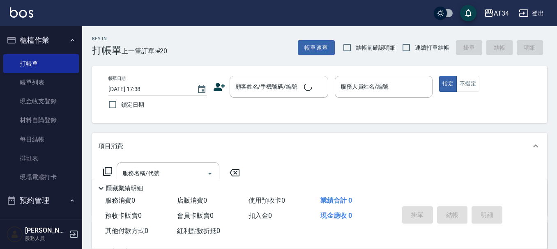
click at [217, 87] on icon at bounding box center [220, 87] width 12 height 8
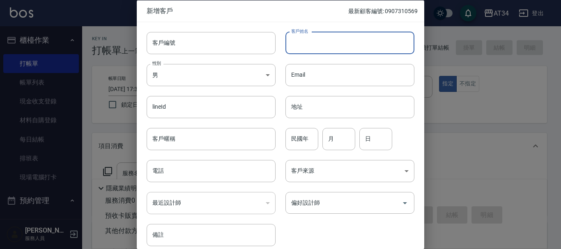
click at [308, 39] on div "客戶姓名 客戶姓名" at bounding box center [350, 43] width 129 height 22
type input "[PERSON_NAME]"
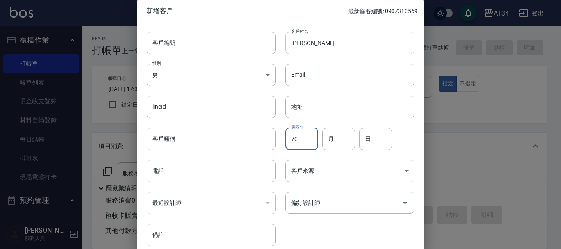
type input "70"
type input "08"
type input "03"
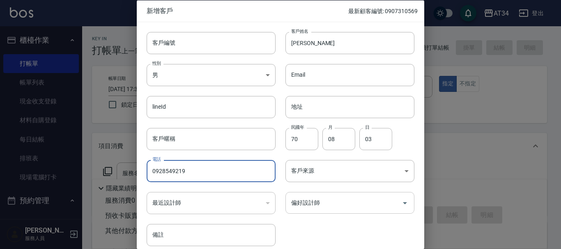
type input "0928549219"
click at [363, 205] on input "偏好設計師" at bounding box center [343, 203] width 109 height 14
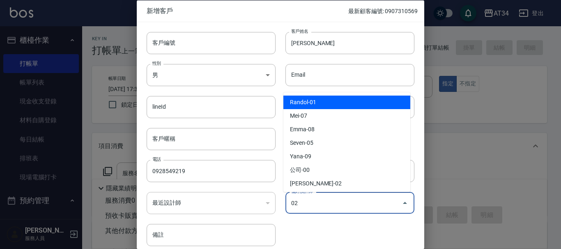
type input "[PERSON_NAME]"
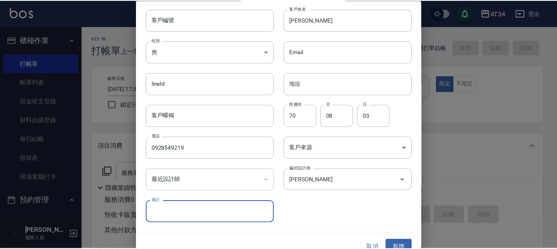
scroll to position [35, 0]
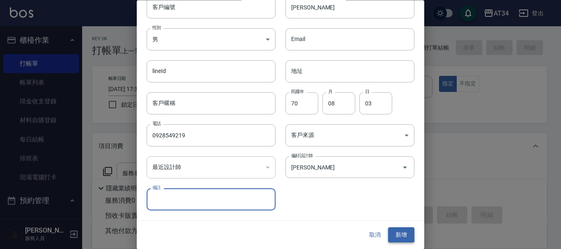
click at [396, 230] on button "新增" at bounding box center [401, 235] width 26 height 15
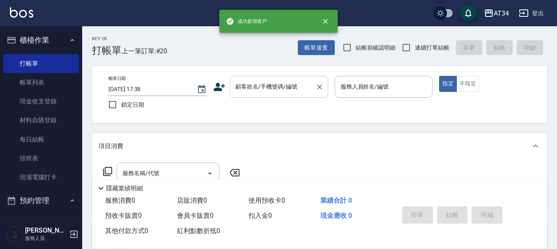
click at [284, 81] on input "顧客姓名/手機號碼/編號" at bounding box center [272, 87] width 79 height 14
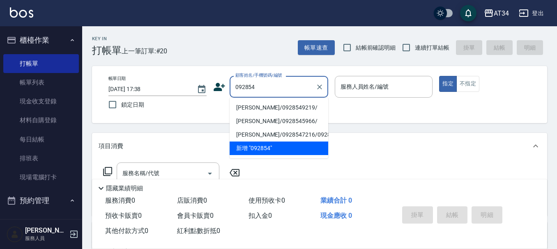
click at [279, 106] on li "李桂/0928549219/" at bounding box center [279, 108] width 99 height 14
type input "李桂/0928549219/"
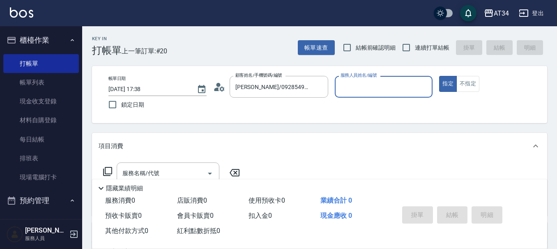
type input "Wendy-02"
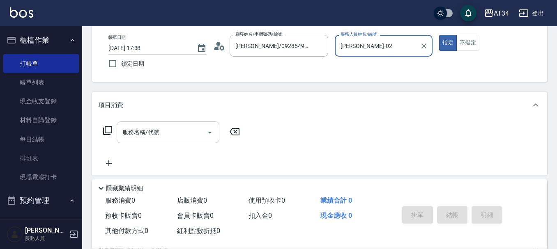
click at [188, 124] on div "服務名稱/代號" at bounding box center [168, 133] width 103 height 22
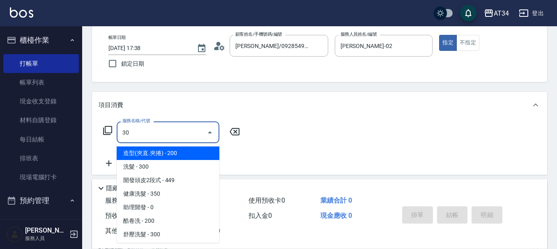
type input "301"
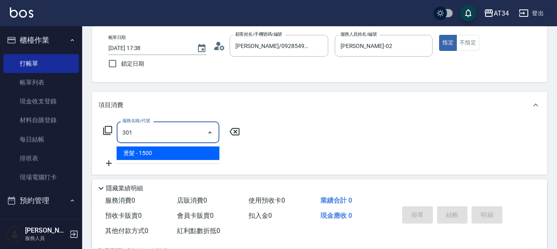
type input "150"
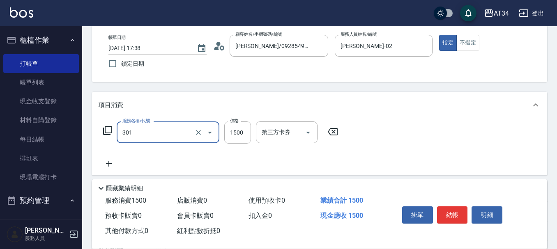
type input "燙髮(301)"
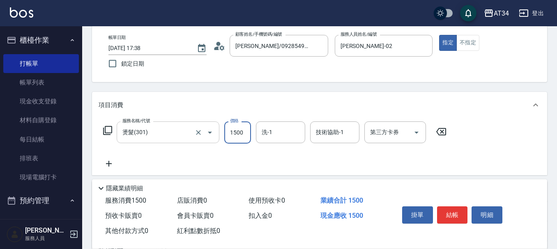
type input "2"
type input "0"
type input "230"
type input "23000"
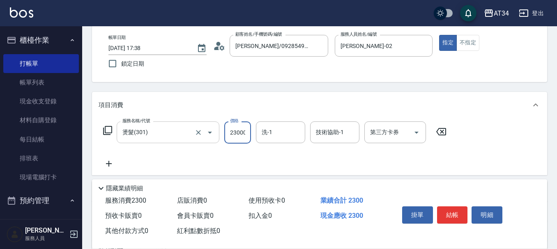
type input "2300"
type input "230"
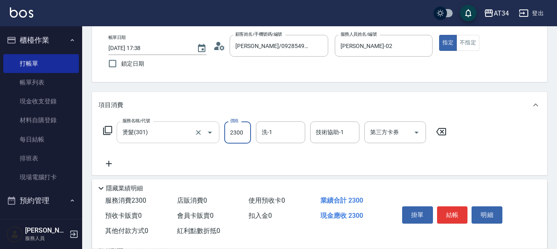
type input "2300"
type input "5"
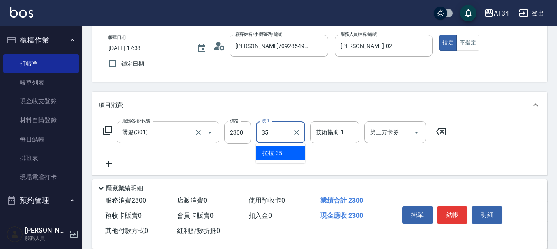
type input "拉拉-35"
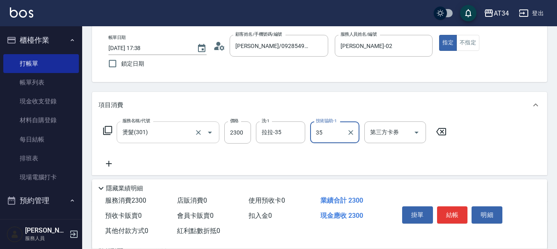
type input "拉拉-35"
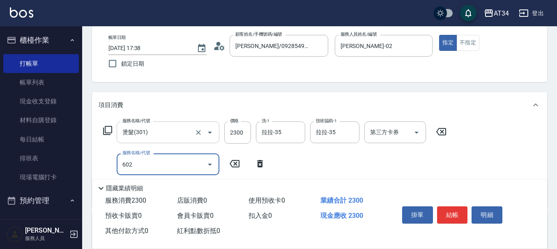
type input "602"
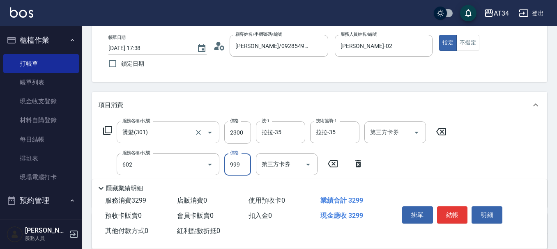
type input "320"
type input "自備鉑金(602)"
type input "1"
type input "230"
type input "180"
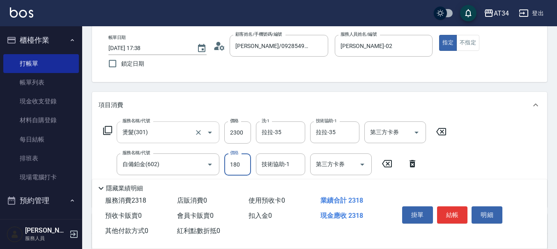
type input "410"
type input "1800"
type input "拉拉-35"
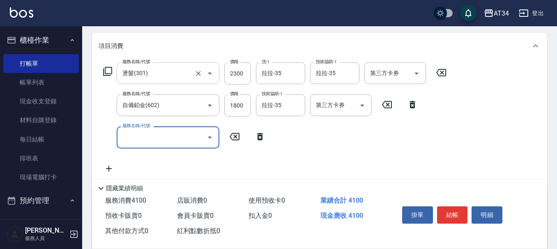
scroll to position [123, 0]
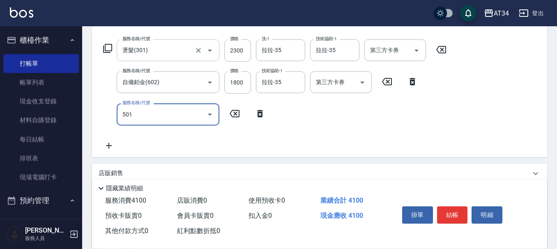
type input "501"
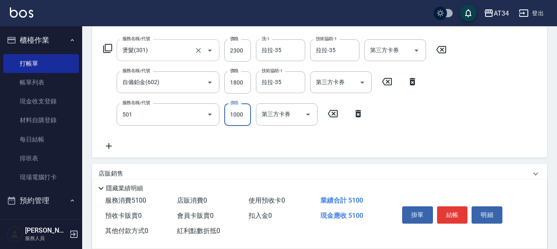
type input "510"
type input "染髮(501)"
type input "410"
type input "207"
type input "610"
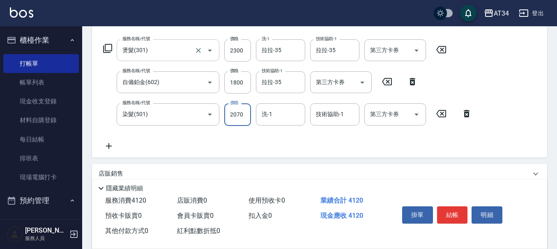
type input "2070"
type input "35"
type input "3"
type input "拉拉-35"
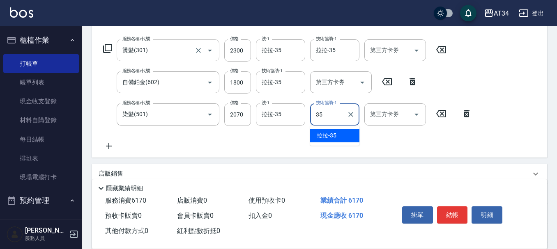
type input "拉拉-35"
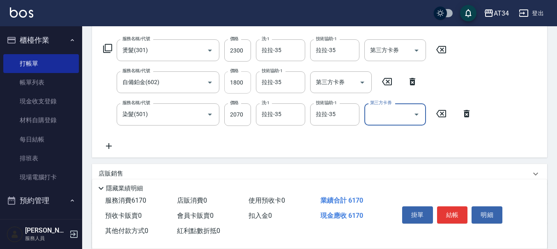
click at [237, 78] on input "1800" at bounding box center [237, 82] width 27 height 22
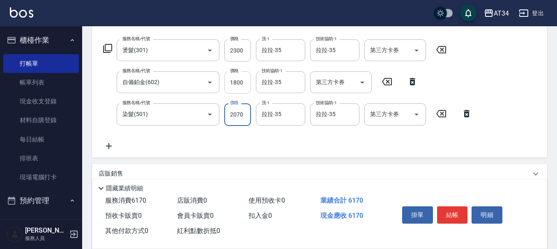
click at [235, 79] on input "1800" at bounding box center [237, 82] width 27 height 22
type input "1"
type input "430"
type input "16"
type input "450"
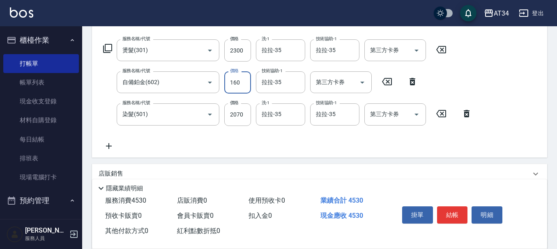
type input "0"
type input "430"
type input "111"
type input "440"
type input "11"
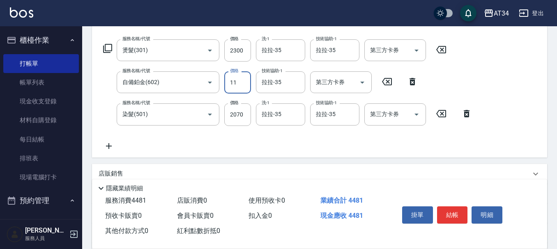
type input "430"
type input "162"
type input "450"
type input "1620"
type input "590"
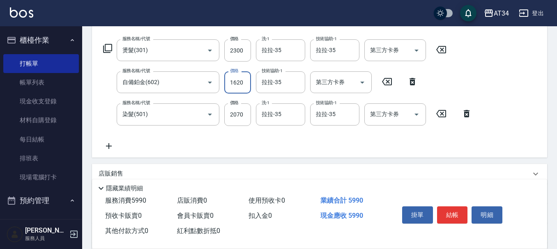
type input "1620"
click at [449, 207] on button "結帳" at bounding box center [452, 215] width 31 height 17
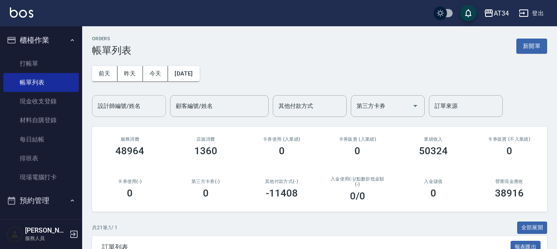
click at [131, 112] on input "設計師編號/姓名" at bounding box center [129, 106] width 67 height 14
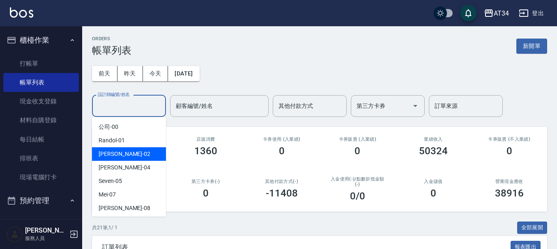
click at [134, 153] on div "Wendy -02" at bounding box center [129, 154] width 74 height 14
type input "Wendy-02"
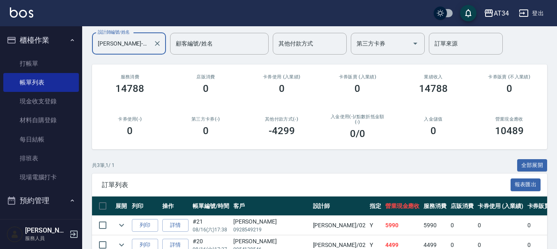
scroll to position [123, 0]
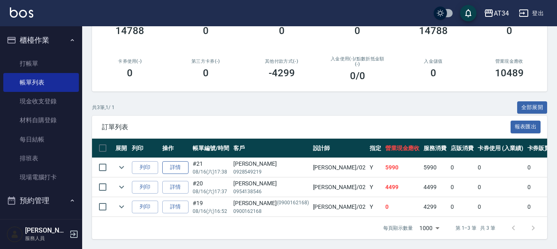
click at [178, 164] on link "詳情" at bounding box center [175, 167] width 26 height 13
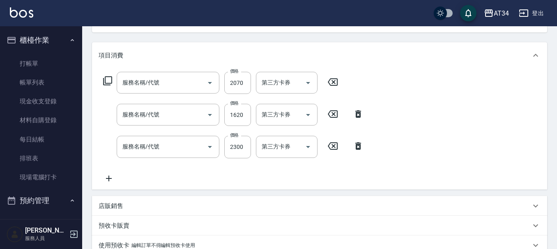
type input "2025/08/16 17:38"
type input "Wendy-02"
type input "590"
type input "染髮(501)"
type input "自備鉑金(602)"
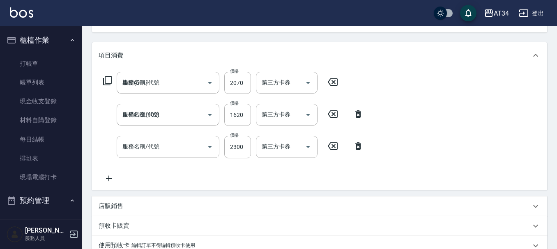
type input "燙髮(301)"
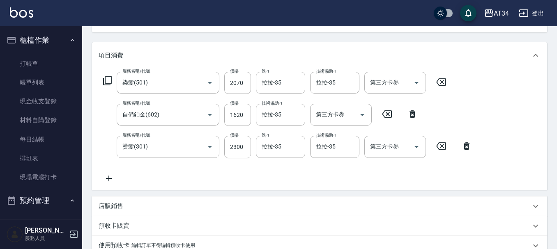
scroll to position [134, 0]
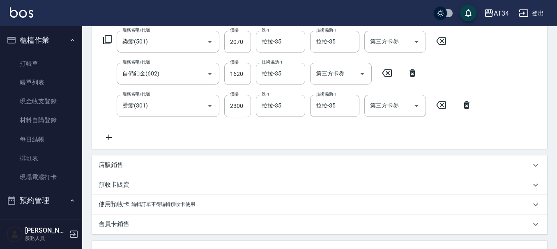
type input "李桂/0928549219/"
click at [137, 165] on div "店販銷售" at bounding box center [315, 165] width 432 height 9
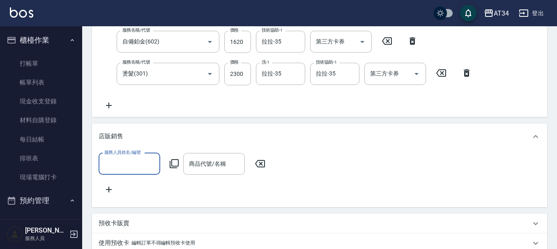
scroll to position [0, 0]
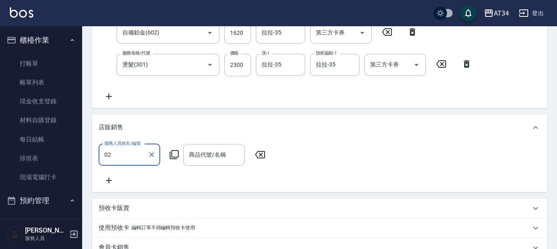
type input "Wendy-02"
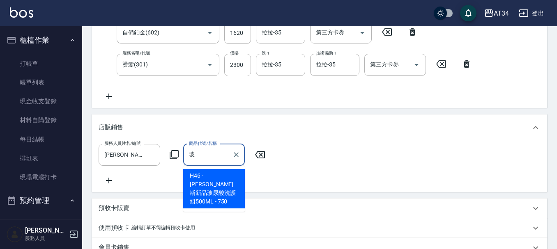
type input "玻"
click at [204, 174] on div "服務人員姓名/編號 Wendy-02 服務人員姓名/編號 商品代號/名稱 玻 商品代號/名稱" at bounding box center [320, 164] width 442 height 41
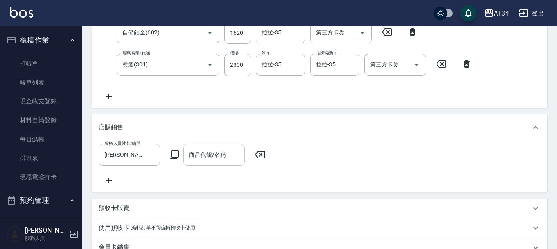
click at [225, 153] on div "商品代號/名稱 商品代號/名稱" at bounding box center [214, 155] width 62 height 22
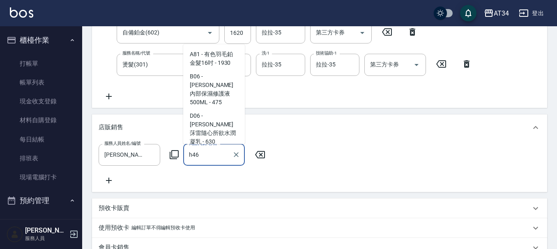
scroll to position [62, 0]
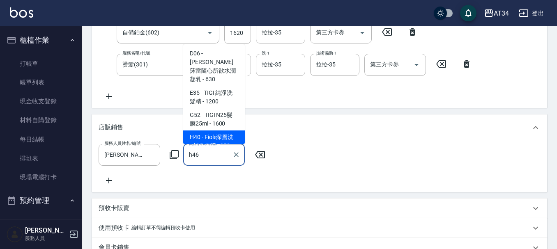
type input "喬娜斯新品玻尿酸洗護組500ML"
type input "670"
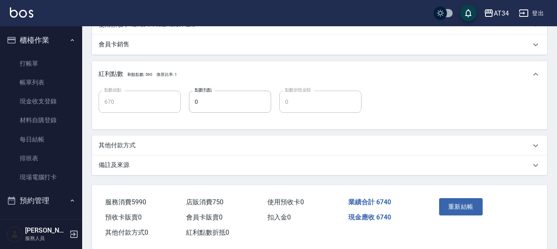
scroll to position [380, 0]
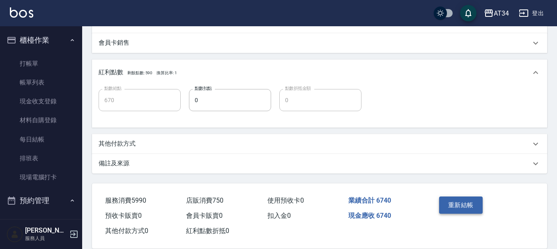
click at [470, 213] on button "重新結帳" at bounding box center [461, 205] width 44 height 17
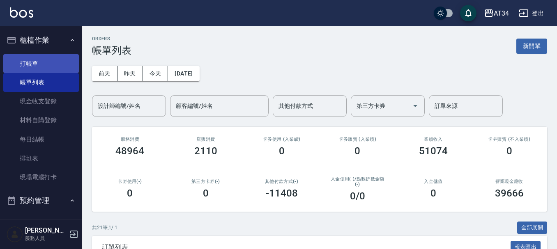
click at [44, 60] on link "打帳單" at bounding box center [41, 63] width 76 height 19
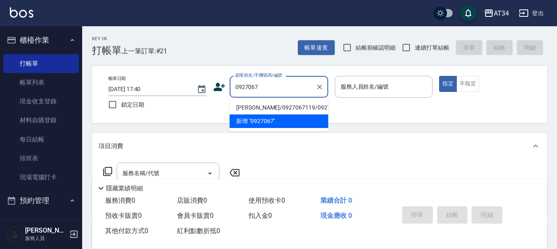
click at [262, 112] on li "蔡佩玲/0927067119/0927067119" at bounding box center [279, 108] width 99 height 14
type input "蔡佩玲/0927067119/0927067119"
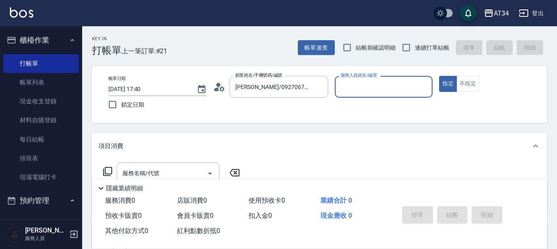
type input "Wendy-02"
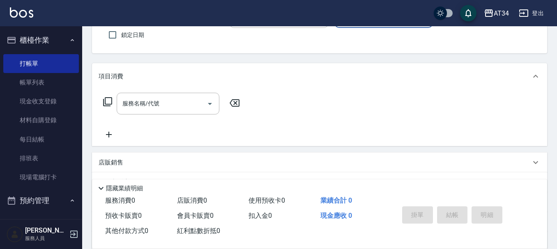
scroll to position [82, 0]
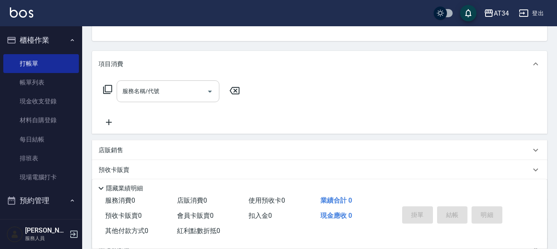
click at [184, 99] on div "服務名稱/代號" at bounding box center [168, 92] width 103 height 22
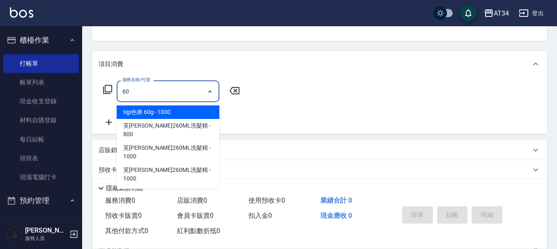
type input "602"
type input "90"
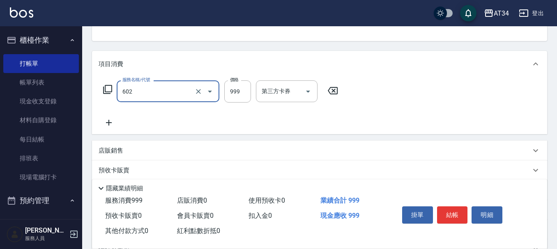
type input "自備鉑金(602)"
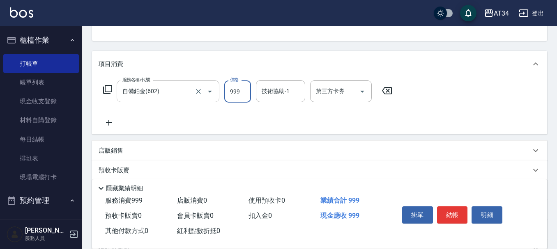
type input "1"
type input "0"
type input "170"
type input "1700"
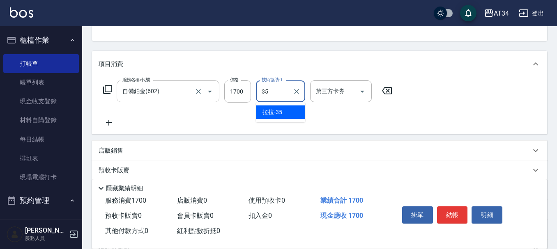
type input "拉拉-35"
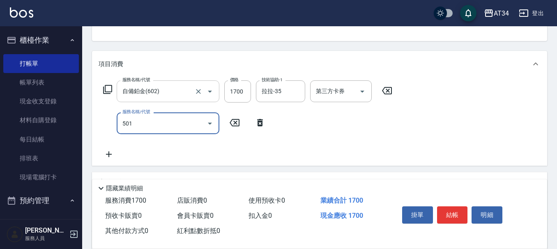
type input "501"
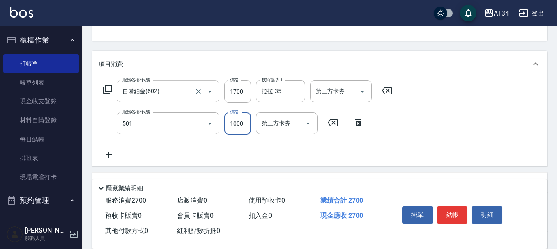
type input "270"
type input "染髮(501)"
type input "1"
type input "170"
type input "180"
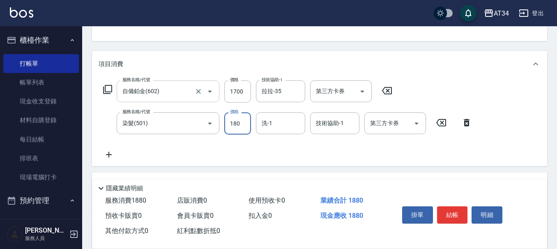
type input "350"
type input "1800"
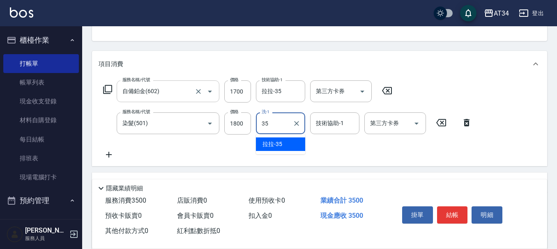
type input "拉拉-35"
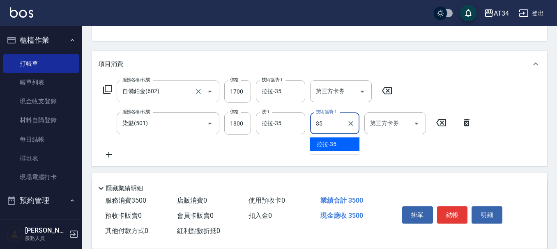
type input "拉拉-35"
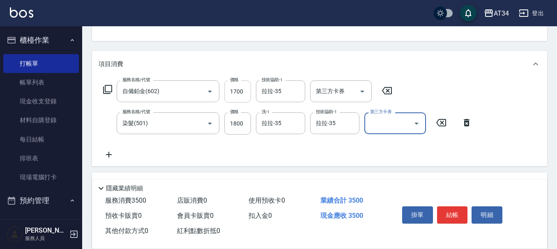
click at [247, 89] on input "1700" at bounding box center [237, 92] width 27 height 22
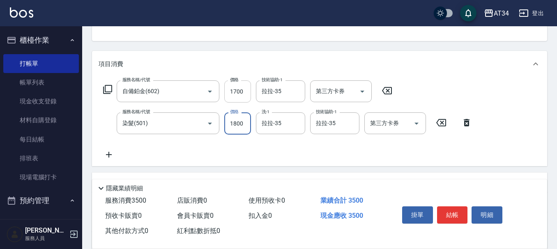
click at [243, 89] on input "1700" at bounding box center [237, 92] width 27 height 22
type input "16"
type input "180"
type input "160"
type input "340"
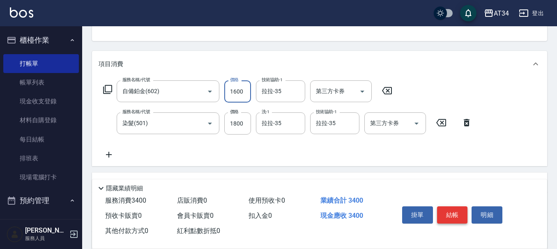
type input "1600"
click at [451, 212] on button "結帳" at bounding box center [452, 215] width 31 height 17
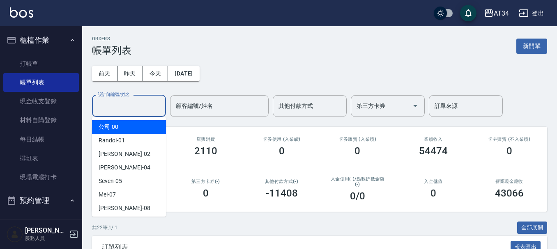
click at [116, 106] on input "設計師編號/姓名" at bounding box center [129, 106] width 67 height 14
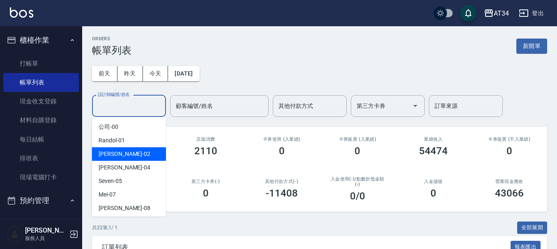
click at [128, 152] on div "Wendy -02" at bounding box center [129, 154] width 74 height 14
type input "Wendy-02"
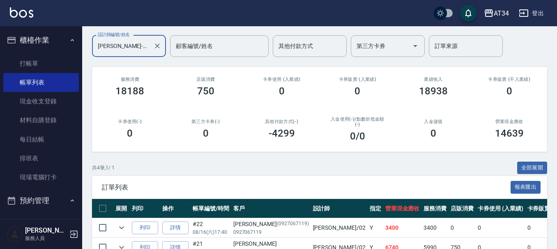
scroll to position [146, 0]
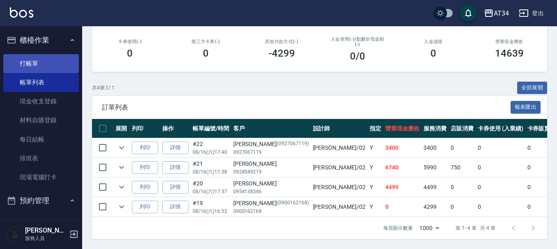
click at [40, 67] on link "打帳單" at bounding box center [41, 63] width 76 height 19
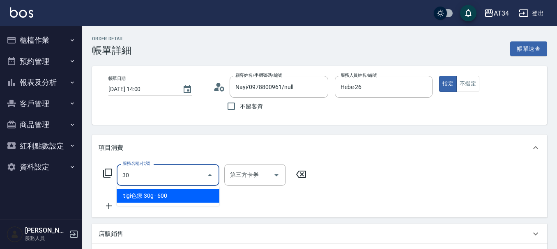
type input "301"
type input "150"
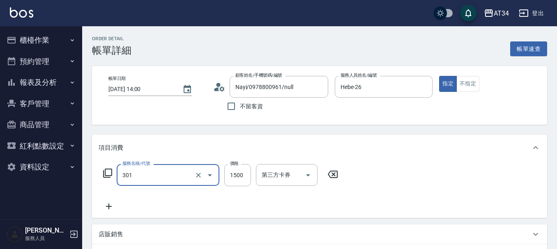
type input "燙髮(301)"
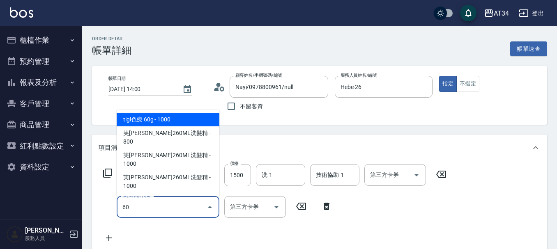
type input "602"
type input "240"
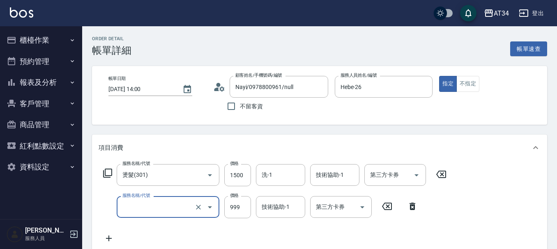
type input "150"
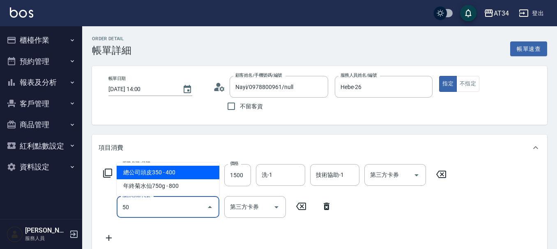
type input "501"
type input "250"
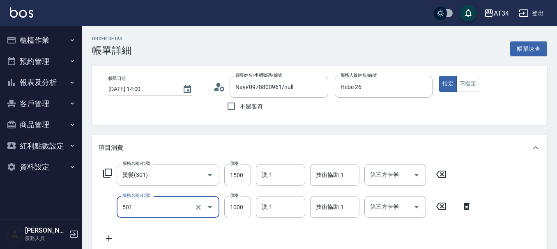
type input "染髮(501)"
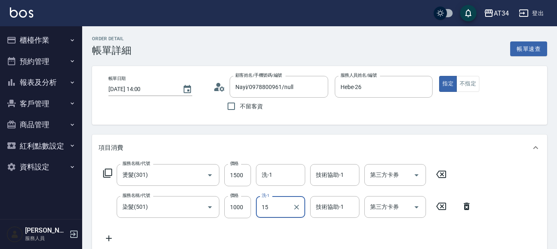
type input "15"
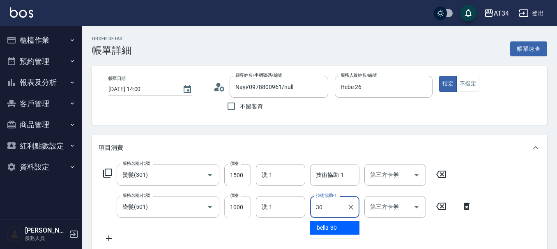
type input "30"
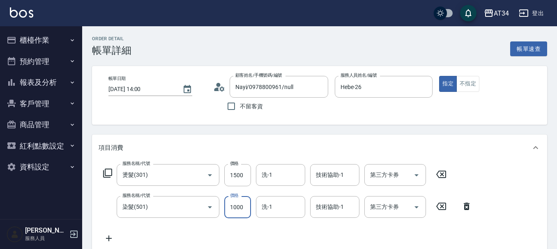
click at [249, 211] on input "1000" at bounding box center [237, 207] width 27 height 22
type input "150"
type input "15"
type input "160"
type input "1500"
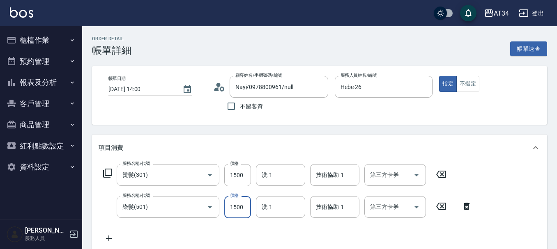
type input "300"
type input "1500"
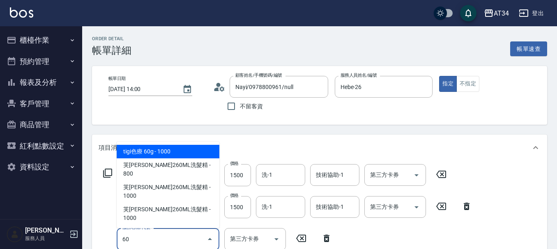
type input "602"
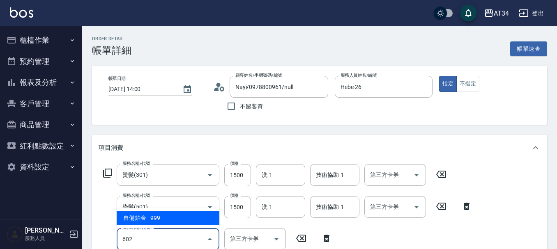
type input "390"
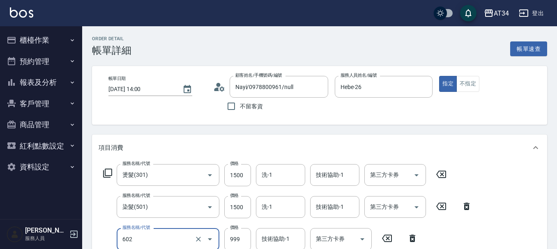
type input "自備鉑金(602)"
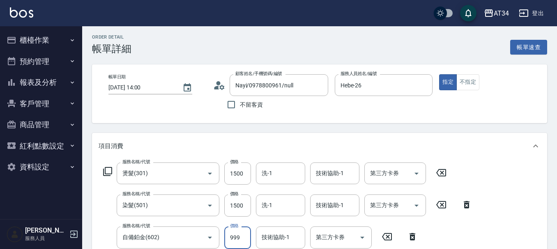
type input "300"
type input "170"
type input "310"
type input "1700"
type input "470"
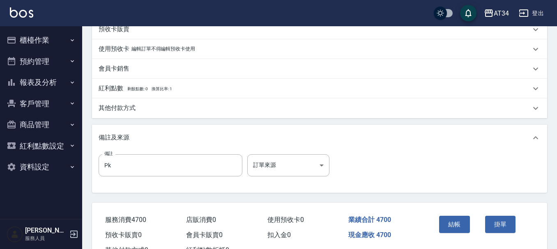
scroll to position [84, 0]
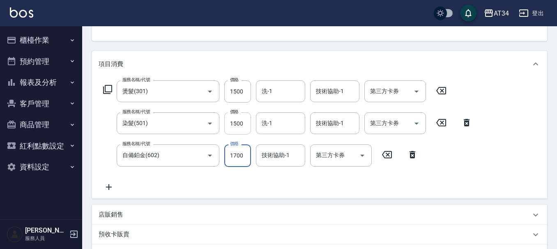
type input "1700"
click at [242, 124] on input "1500" at bounding box center [237, 124] width 27 height 22
type input "1"
type input "320"
type input "149"
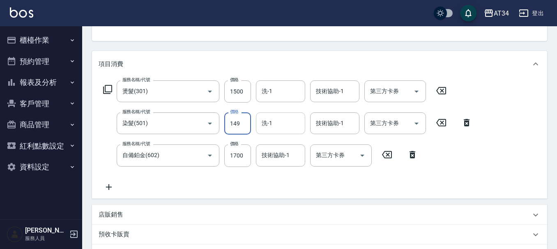
type input "460"
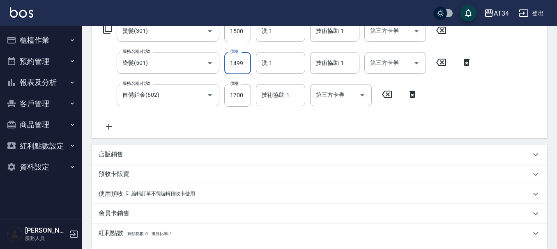
scroll to position [322, 0]
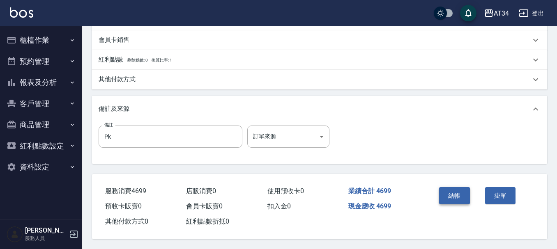
type input "1499"
click at [459, 194] on button "結帳" at bounding box center [454, 195] width 31 height 17
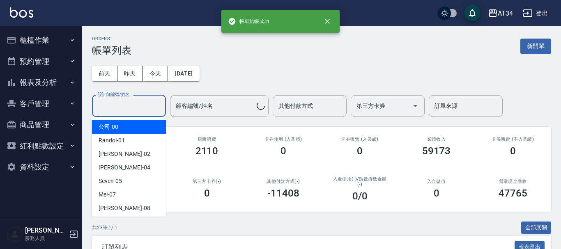
click at [140, 106] on input "設計師編號/姓名" at bounding box center [129, 106] width 67 height 14
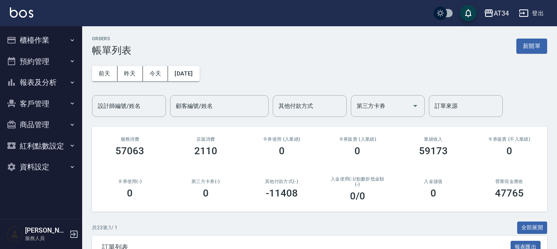
click at [0, 148] on nav "櫃檯作業 打帳單 帳單列表 現金收支登錄 材料自購登錄 每日結帳 排班表 現場電腦打卡 預約管理 預約管理 單日預約紀錄 單週預約紀錄 報表及分析 報表目錄 …" at bounding box center [41, 122] width 82 height 193
click at [60, 64] on button "預約管理" at bounding box center [41, 61] width 76 height 21
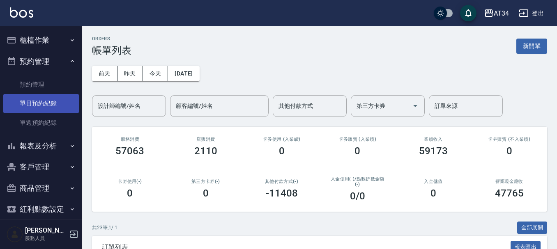
click at [51, 103] on link "單日預約紀錄" at bounding box center [41, 103] width 76 height 19
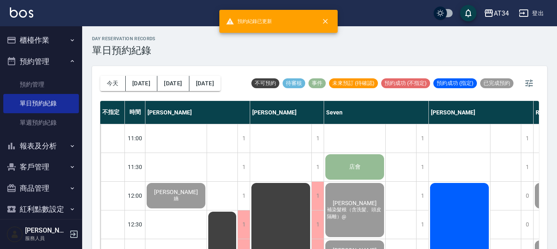
click at [140, 83] on button "明天" at bounding box center [142, 83] width 32 height 15
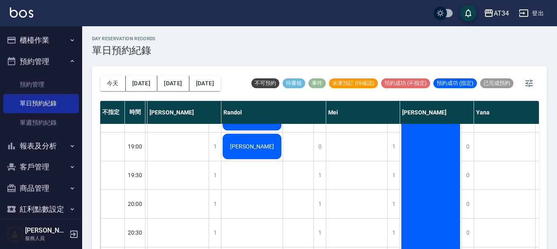
scroll to position [452, 0]
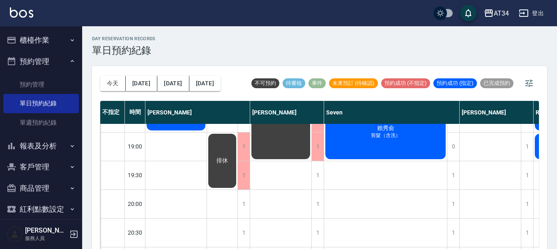
click at [118, 76] on div "今天 明天 後天 2025/08/17" at bounding box center [160, 83] width 120 height 35
click at [113, 89] on button "今天" at bounding box center [112, 83] width 25 height 15
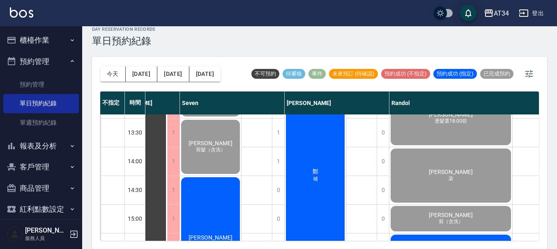
scroll to position [246, 144]
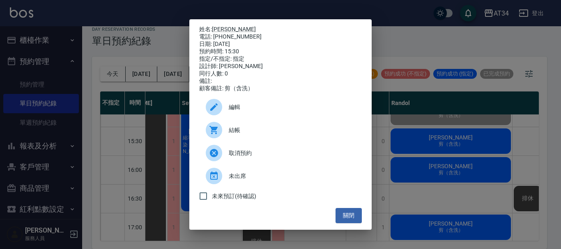
click at [272, 131] on span "結帳" at bounding box center [292, 130] width 127 height 9
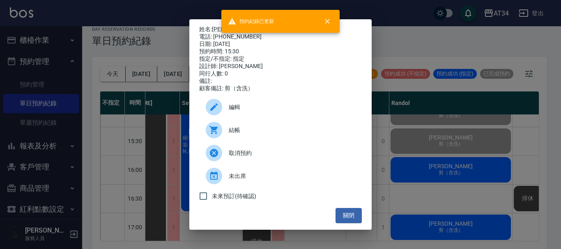
click at [522, 170] on div "姓名: 林奕凱 電話: 0983652917 日期: 2025/08/16 預約時間: 15:30 指定/不指定: 指定 設計師: Randol 同行人數: …" at bounding box center [280, 124] width 561 height 249
drag, startPoint x: 522, startPoint y: 170, endPoint x: 505, endPoint y: 173, distance: 17.5
click at [521, 171] on div "姓名: 林奕凱 電話: 0983652917 日期: 2025/08/16 預約時間: 15:30 指定/不指定: 指定 設計師: Randol 同行人數: …" at bounding box center [280, 124] width 561 height 249
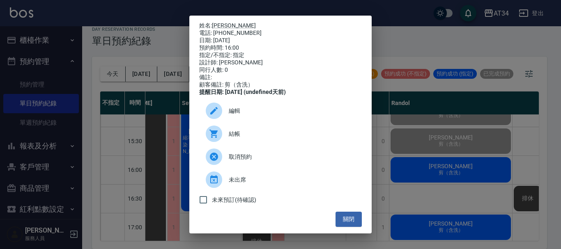
click at [265, 138] on span "結帳" at bounding box center [292, 134] width 127 height 9
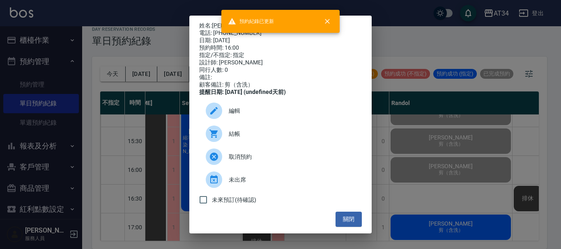
drag, startPoint x: 461, startPoint y: 133, endPoint x: 462, endPoint y: 138, distance: 4.7
click at [461, 135] on div "姓名: 許宇翔 電話: 0919334494 日期: 2025/08/16 預約時間: 16:00 指定/不指定: 指定 設計師: Randol 同行人數: …" at bounding box center [280, 124] width 561 height 249
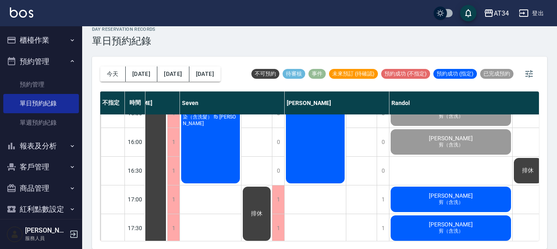
scroll to position [288, 144]
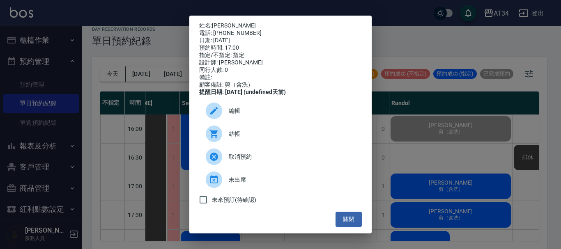
click at [270, 138] on span "結帳" at bounding box center [292, 134] width 127 height 9
click at [433, 142] on div "姓名: 林順吉 電話: 0936375356 日期: 2025/08/16 預約時間: 17:00 指定/不指定: 指定 設計師: Randol 同行人數: …" at bounding box center [280, 124] width 561 height 249
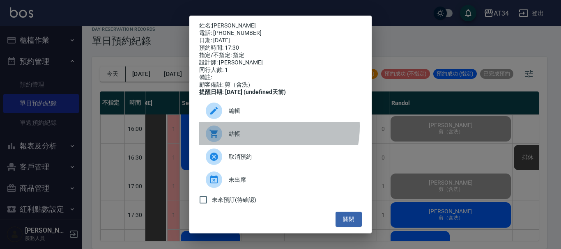
click at [257, 132] on div "結帳" at bounding box center [280, 133] width 163 height 23
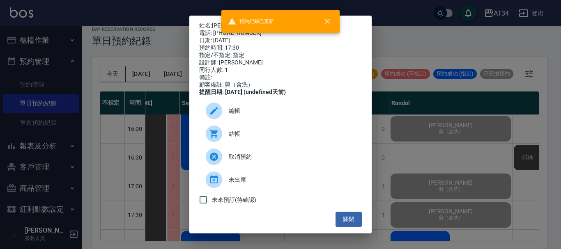
click at [421, 147] on div "姓名: 陳則翰 電話: 0975153919 日期: 2025/08/16 預約時間: 17:30 指定/不指定: 指定 設計師: Randol 同行人數: …" at bounding box center [280, 124] width 561 height 249
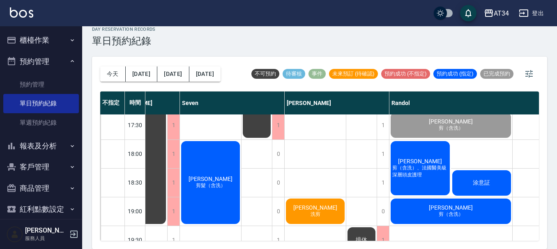
scroll to position [398, 144]
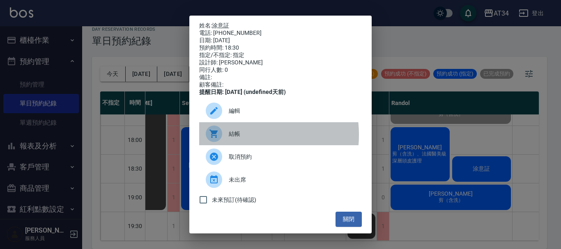
click at [236, 138] on span "結帳" at bounding box center [292, 134] width 127 height 9
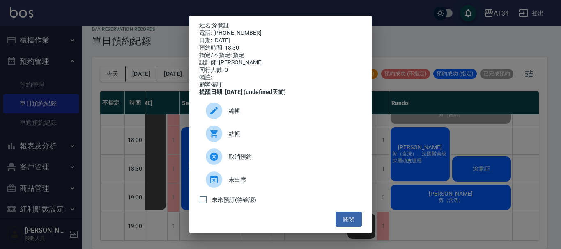
click at [475, 159] on div "姓名: 涂意証 電話: 0910011005 日期: 2025/08/16 預約時間: 18:30 指定/不指定: 指定 設計師: Randol 同行人數: …" at bounding box center [280, 124] width 561 height 249
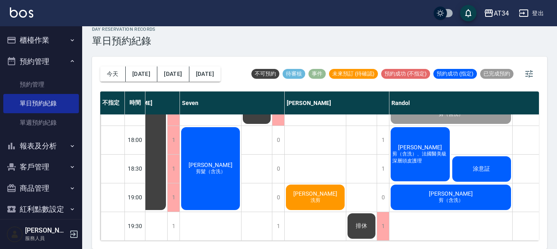
click at [27, 46] on button "櫃檯作業" at bounding box center [41, 40] width 76 height 21
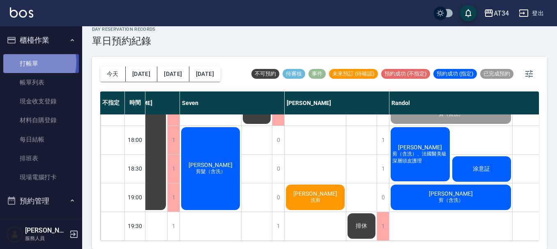
click at [30, 62] on link "打帳單" at bounding box center [41, 63] width 76 height 19
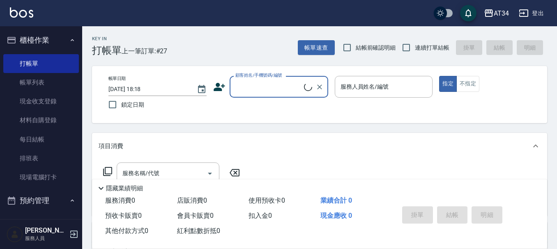
click at [219, 85] on icon at bounding box center [220, 87] width 12 height 8
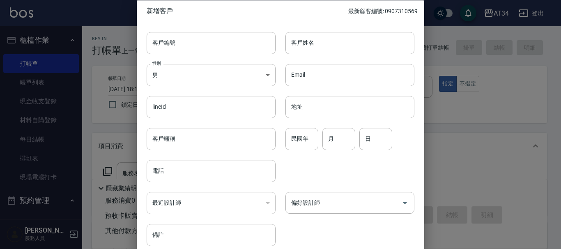
click at [302, 38] on div "客戶姓名 客戶姓名" at bounding box center [350, 43] width 129 height 22
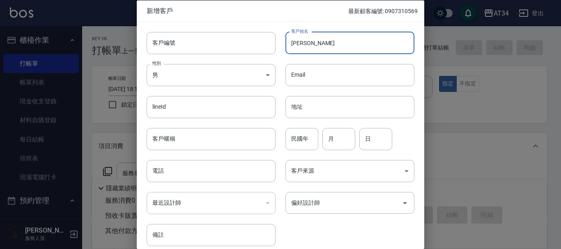
type input "吳孟婕"
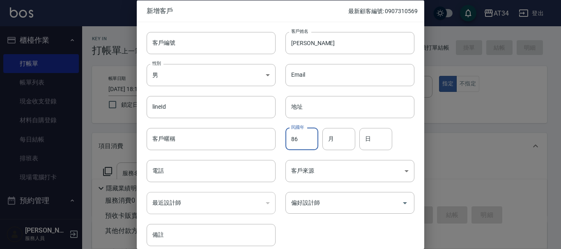
type input "86"
type input "03"
type input "10"
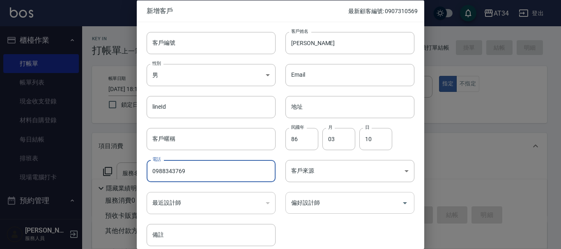
click at [310, 195] on div "偏好設計師" at bounding box center [350, 203] width 129 height 22
type input "0988343769"
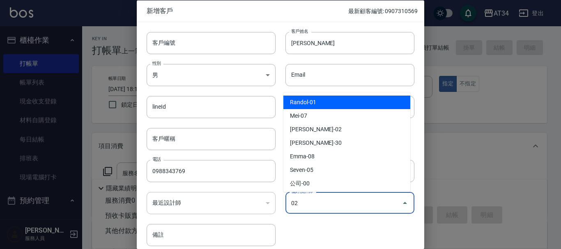
type input "[PERSON_NAME]"
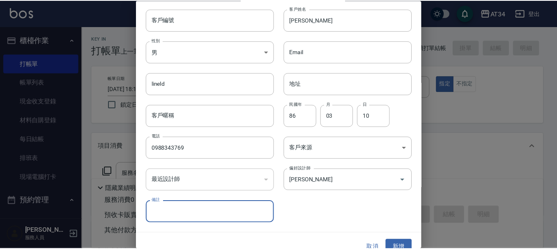
scroll to position [35, 0]
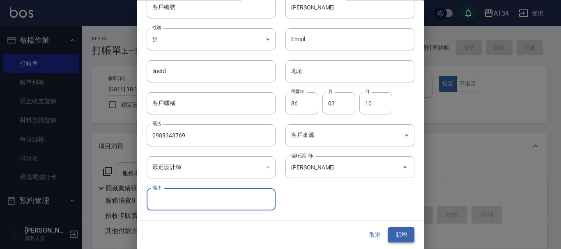
click at [397, 238] on button "新增" at bounding box center [401, 235] width 26 height 15
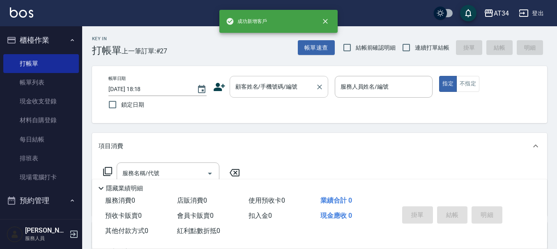
click at [267, 85] on div "顧客姓名/手機號碼/編號 顧客姓名/手機號碼/編號" at bounding box center [279, 87] width 99 height 22
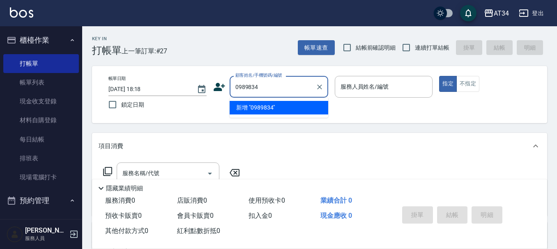
click at [247, 87] on input "0989834" at bounding box center [272, 87] width 79 height 14
click at [276, 88] on input "098834" at bounding box center [272, 87] width 79 height 14
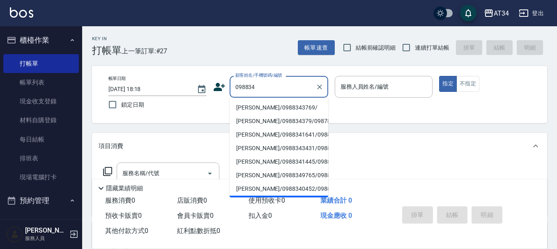
click at [273, 106] on li "吳孟婕/0988343769/" at bounding box center [279, 108] width 99 height 14
type input "吳孟婕/0988343769/"
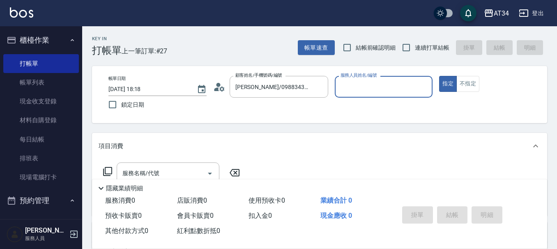
type input "Wendy-02"
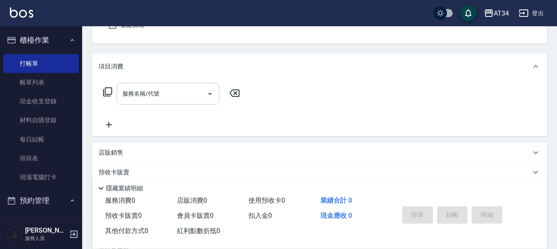
scroll to position [82, 0]
click at [198, 94] on input "服務名稱/代號" at bounding box center [161, 91] width 83 height 14
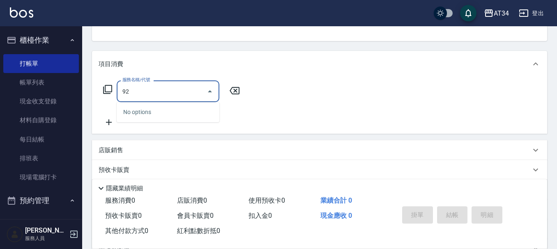
type input "921"
type input "90"
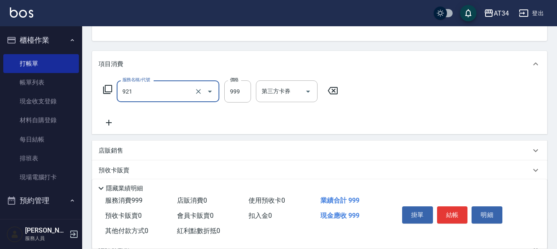
type input "洗+ab劑+精油(921)"
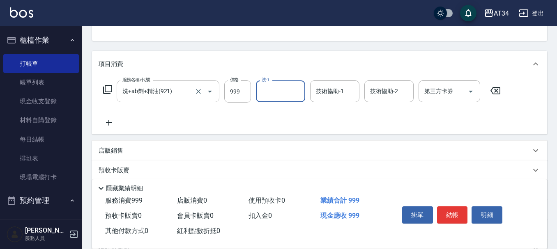
type input "5"
type input "拉拉-35"
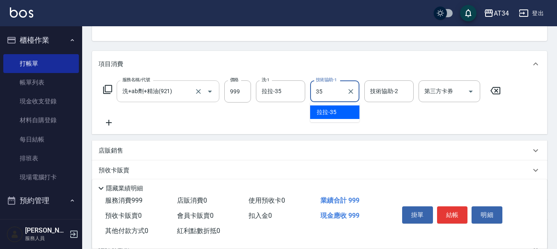
type input "35"
type input "3"
type input "拉拉-35"
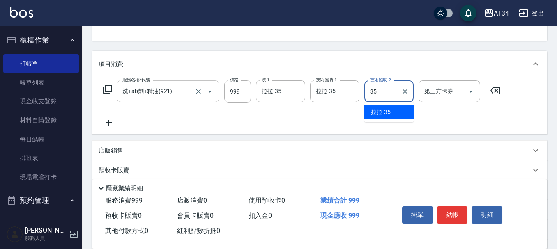
type input "拉拉-35"
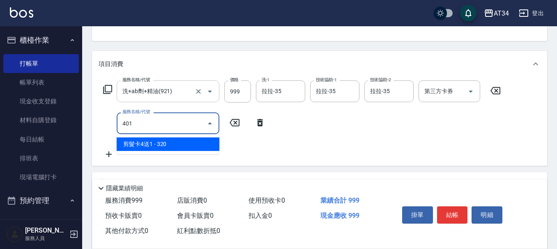
type input "401"
type input "120"
type input "剪髮(401)"
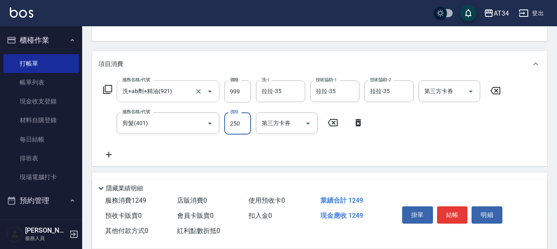
type input "3"
type input "100"
type input "300"
type input "120"
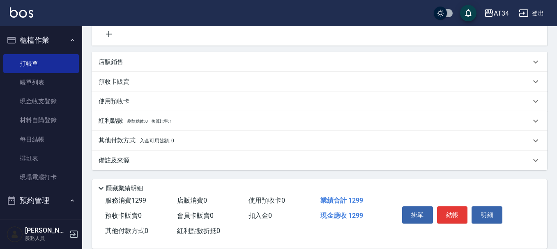
type input "300"
click at [190, 147] on div "其他付款方式 入金可用餘額: 0" at bounding box center [319, 141] width 455 height 20
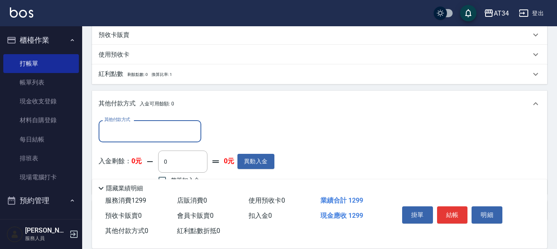
scroll to position [299, 0]
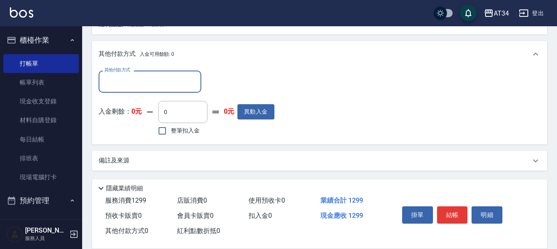
click at [167, 84] on input "其他付款方式" at bounding box center [149, 81] width 95 height 14
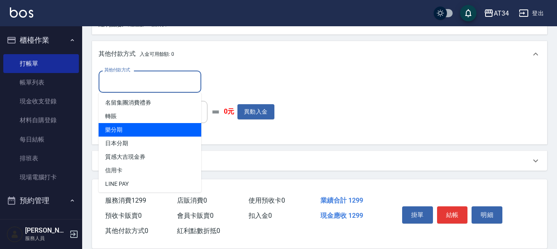
click at [138, 123] on span "樂分期" at bounding box center [150, 130] width 103 height 14
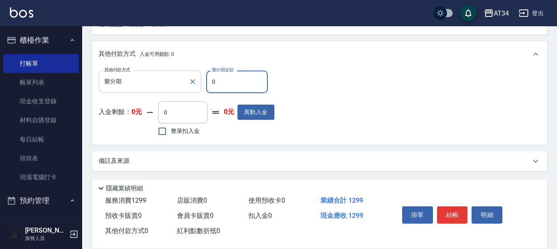
click at [151, 83] on input "樂分期" at bounding box center [143, 81] width 83 height 14
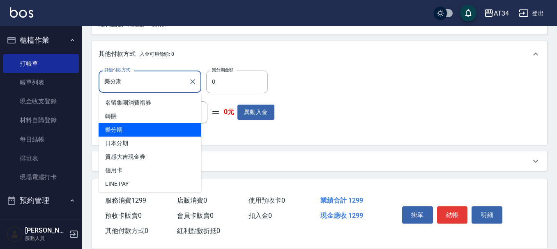
click at [144, 118] on span "轉賬" at bounding box center [150, 117] width 103 height 14
type input "轉賬"
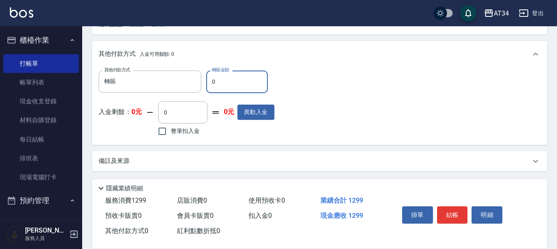
click at [234, 76] on input "0" at bounding box center [237, 82] width 62 height 22
type input "129"
type input "110"
type input "1299"
type input "0"
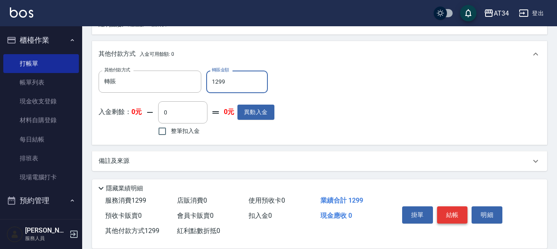
type input "1299"
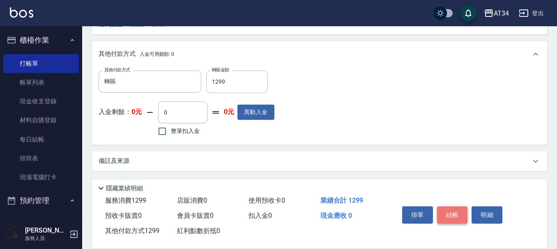
click at [450, 209] on button "結帳" at bounding box center [452, 215] width 31 height 17
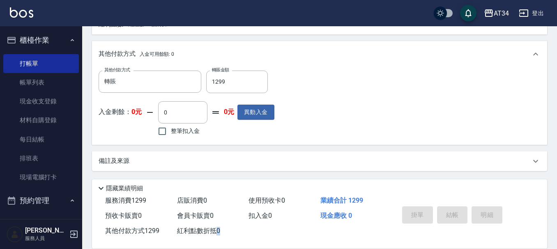
click at [450, 210] on div "掛單 結帳 明細" at bounding box center [452, 216] width 107 height 26
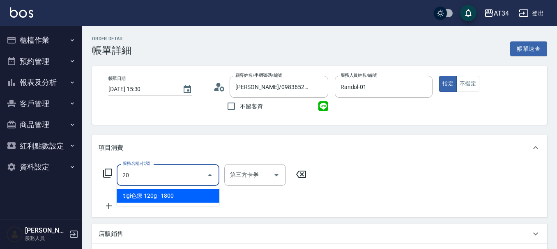
type input "201"
type input "30"
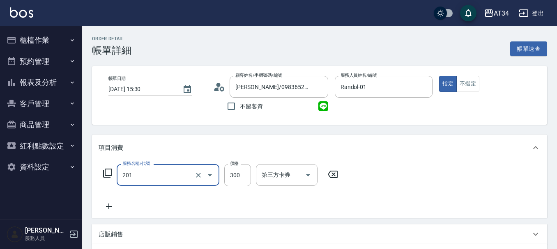
type input "洗髮(201)"
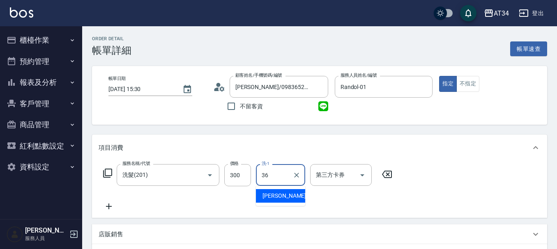
type input "[PERSON_NAME]-36"
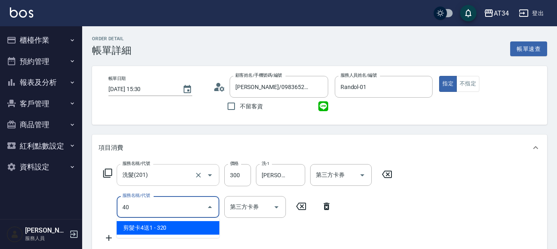
type input "401"
type input "50"
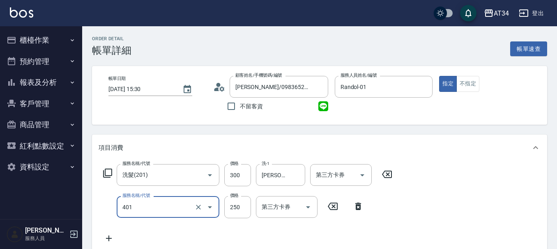
type input "剪髮(401)"
type input "5"
type input "30"
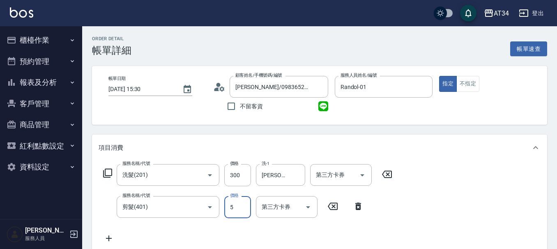
type input "50"
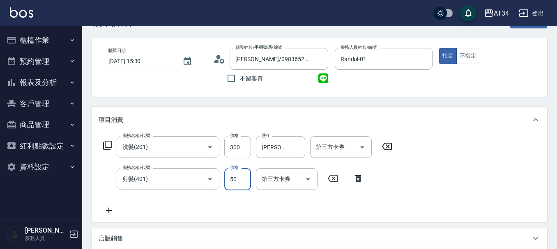
type input "80"
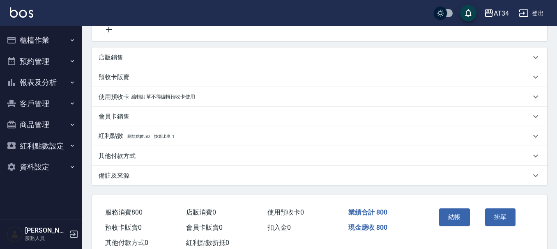
scroll to position [234, 0]
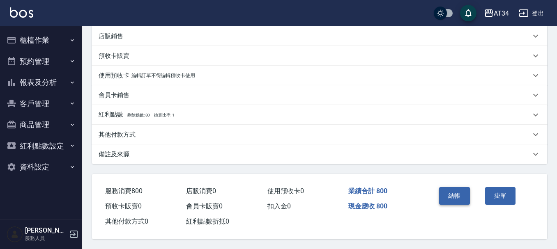
type input "500"
click at [450, 192] on button "結帳" at bounding box center [454, 195] width 31 height 17
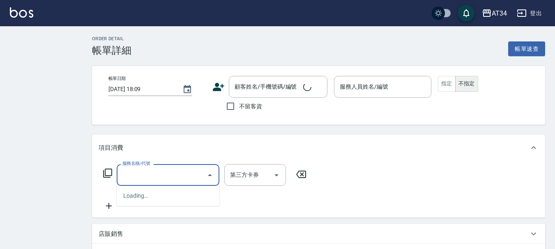
type input "3"
type input "[DATE] 16:00"
type input "Randol-01"
type input "[PERSON_NAME]/0919334494/0919334494"
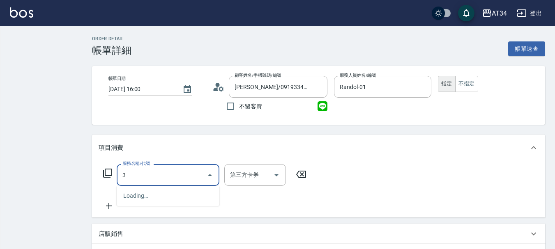
click at [167, 176] on input "3" at bounding box center [161, 175] width 83 height 14
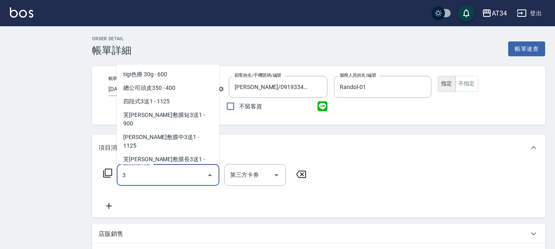
click at [167, 176] on input "3" at bounding box center [161, 175] width 83 height 14
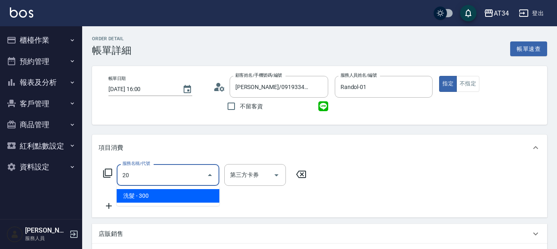
type input "201"
type input "30"
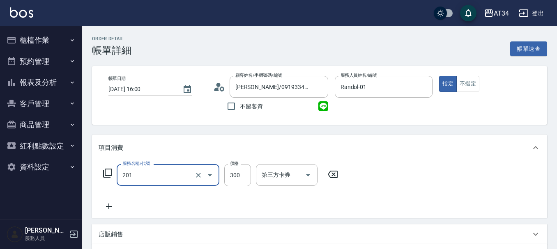
type input "洗髮(201)"
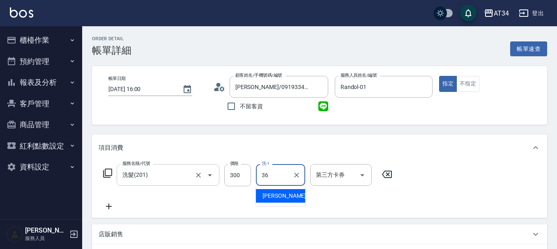
type input "[PERSON_NAME]-36"
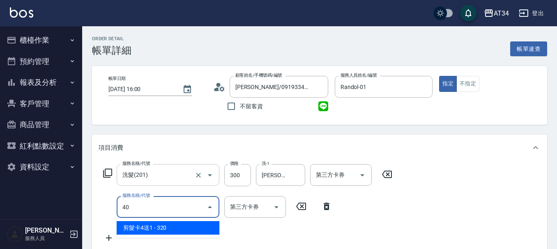
type input "401"
type input "50"
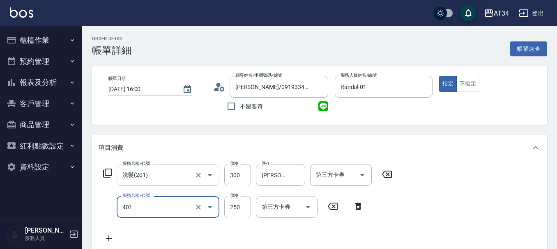
type input "剪髮(401)"
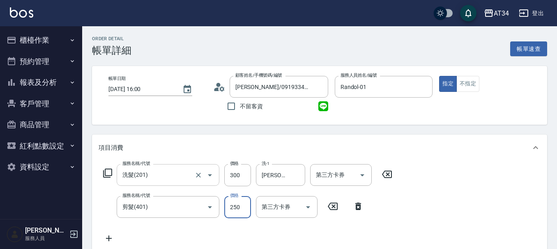
type input "5"
type input "30"
type input "50"
type input "80"
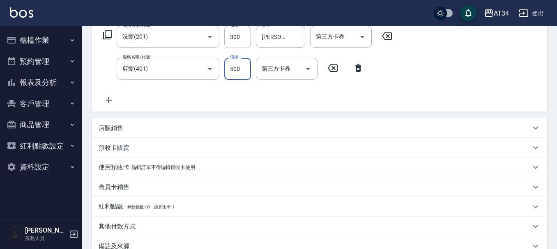
scroll to position [234, 0]
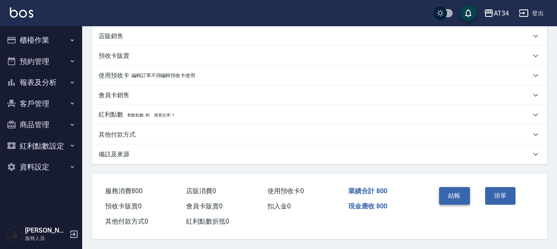
type input "500"
click at [447, 189] on button "結帳" at bounding box center [454, 195] width 31 height 17
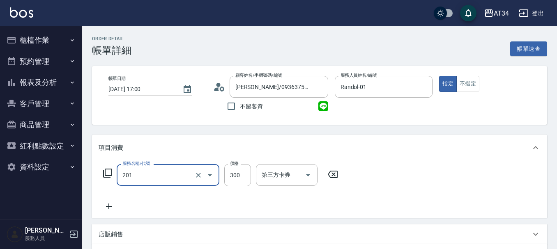
type input "洗髮(201)"
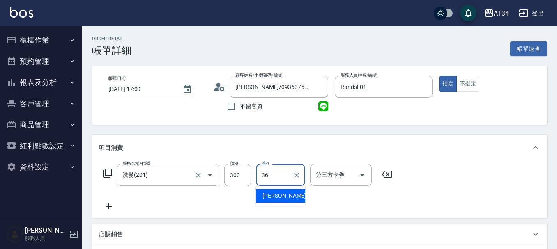
type input "[PERSON_NAME]-36"
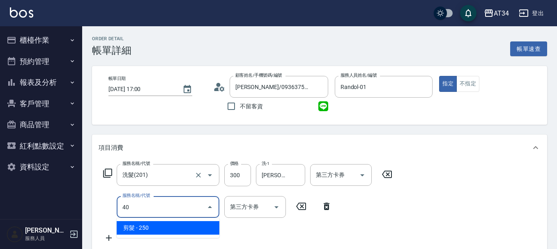
type input "401"
type input "50"
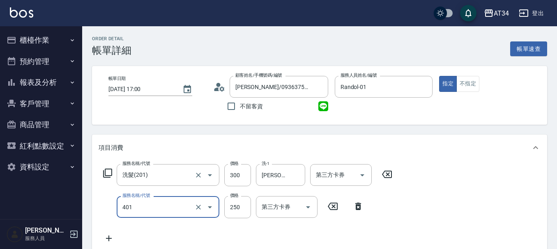
type input "剪髮(401)"
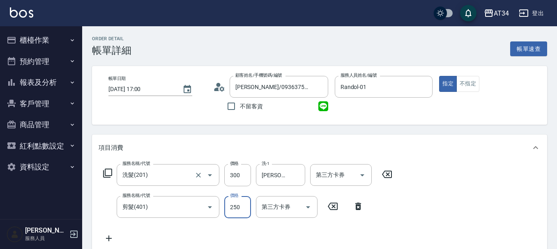
type input "30"
type input "42"
type input "70"
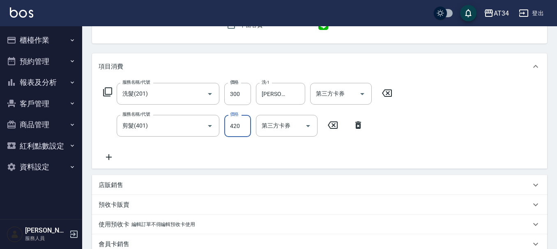
scroll to position [82, 0]
click at [233, 123] on input "420" at bounding box center [237, 125] width 27 height 22
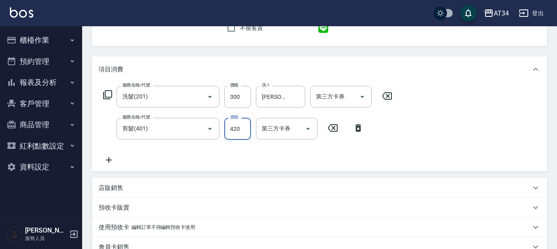
scroll to position [0, 0]
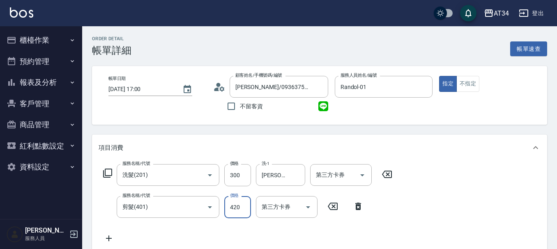
type input "4"
type input "30"
type input "40"
type input "70"
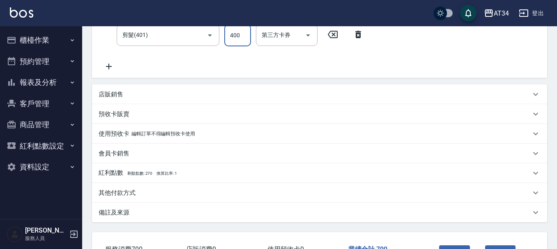
scroll to position [234, 0]
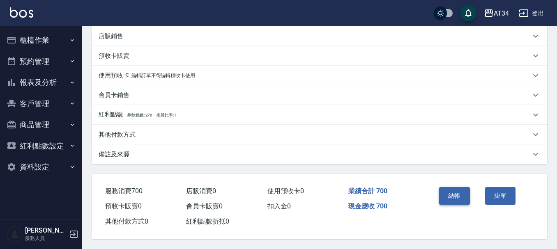
type input "400"
click at [454, 187] on button "結帳" at bounding box center [454, 195] width 31 height 17
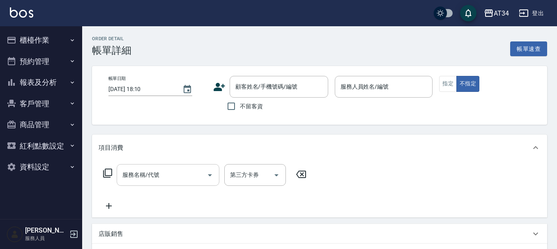
type input "[DATE] 17:30"
type input "Randol-01"
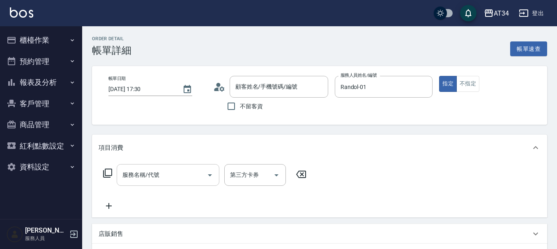
type input "[PERSON_NAME]/0975153919/0975153919"
click at [190, 182] on input "服務名稱/代號" at bounding box center [161, 175] width 83 height 14
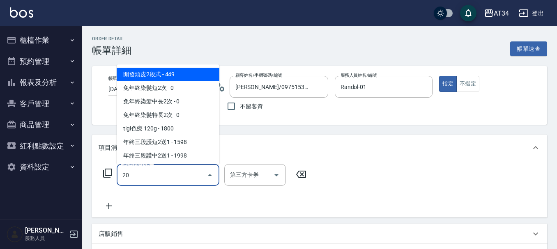
type input "201"
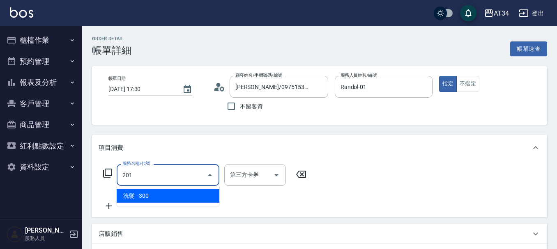
type input "30"
type input "洗髮(201)"
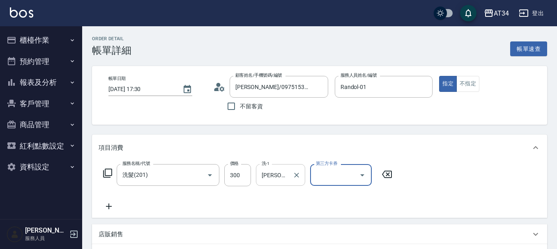
click at [269, 186] on div "張可芮-36 洗-1" at bounding box center [280, 175] width 49 height 22
click at [270, 187] on div "洗-1 張可芮-36 洗-1" at bounding box center [283, 175] width 54 height 22
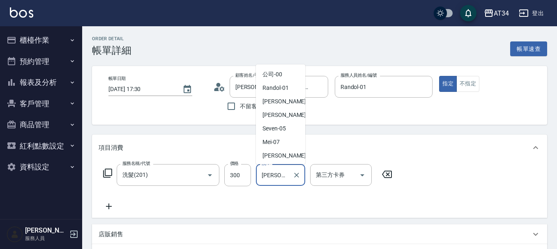
click at [270, 187] on div "洗-1 張可芮-36 洗-1" at bounding box center [283, 175] width 54 height 22
click at [274, 179] on input "張可芮-36" at bounding box center [275, 175] width 30 height 14
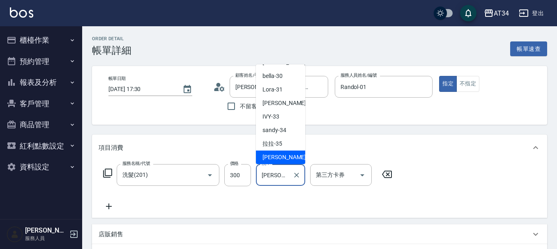
click at [274, 179] on input "張可芮-36" at bounding box center [275, 175] width 30 height 14
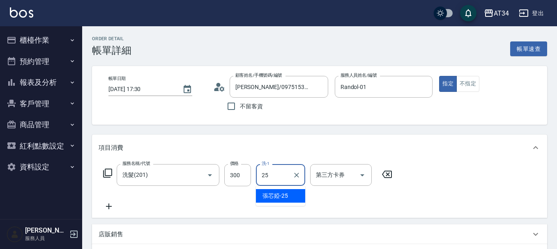
type input "張芯婭-25"
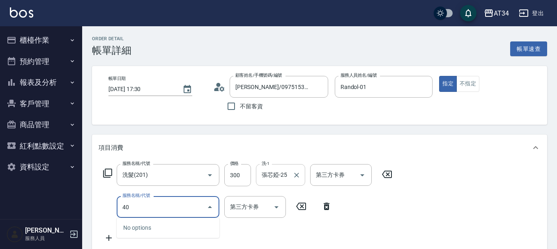
type input "401"
type input "50"
type input "剪髮(401)"
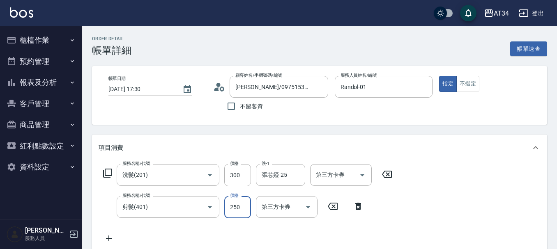
type input "30"
type input "32"
type input "60"
type input "320"
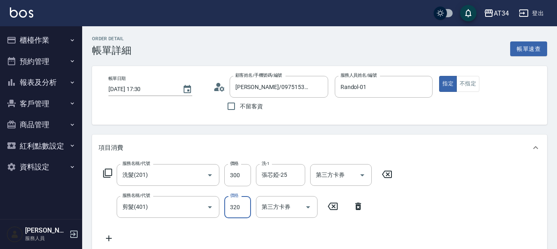
type input "30"
type input "44"
type input "70"
type input "44"
type input "30"
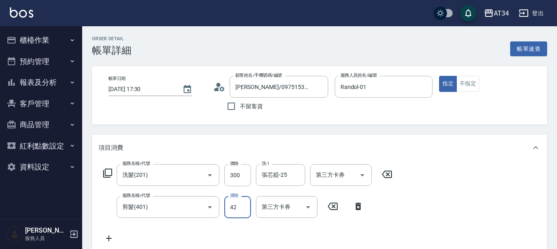
type input "420"
type input "70"
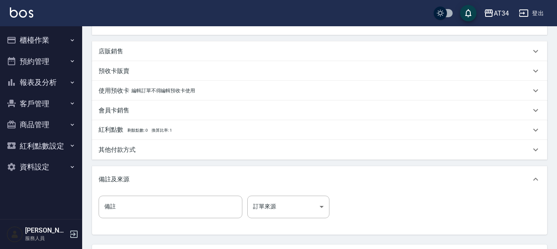
scroll to position [290, 0]
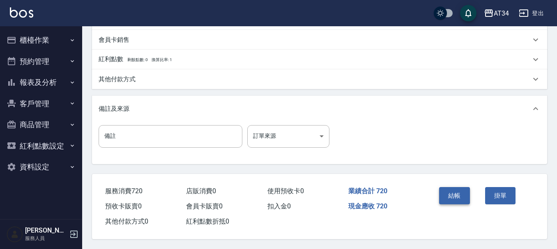
type input "420"
click at [454, 192] on button "結帳" at bounding box center [454, 195] width 31 height 17
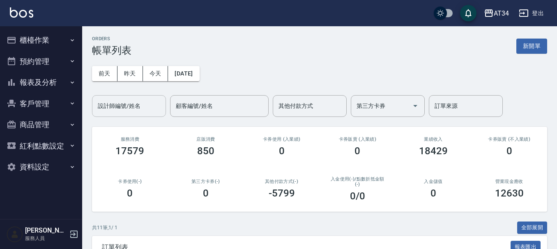
click at [136, 99] on input "設計師編號/姓名" at bounding box center [129, 106] width 67 height 14
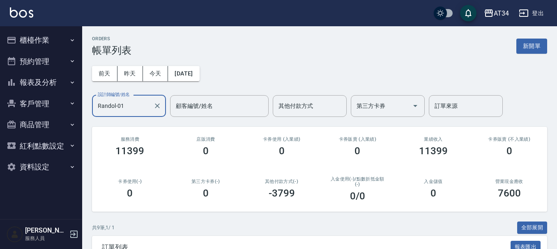
type input "Randol-01"
click at [156, 105] on icon "Clear" at bounding box center [157, 106] width 5 height 5
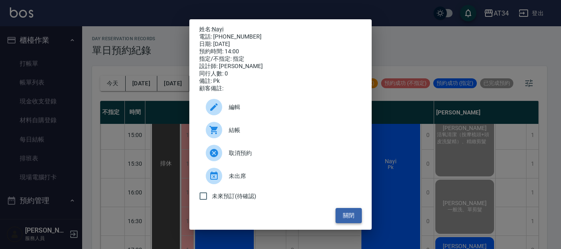
click at [350, 216] on button "關閉" at bounding box center [349, 215] width 26 height 15
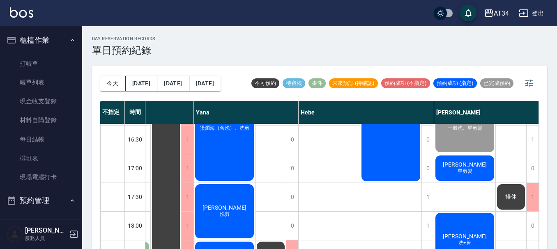
scroll to position [316, 716]
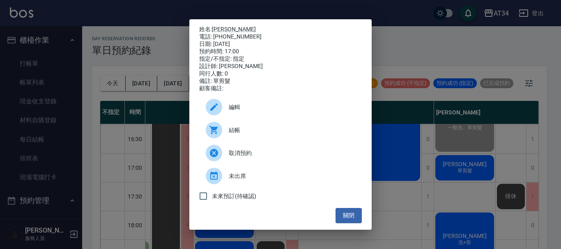
click at [225, 130] on div at bounding box center [217, 130] width 23 height 16
click at [350, 215] on button "關閉" at bounding box center [349, 215] width 26 height 15
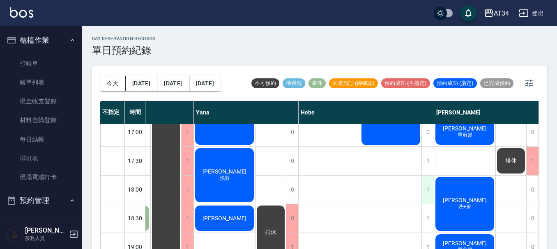
scroll to position [398, 716]
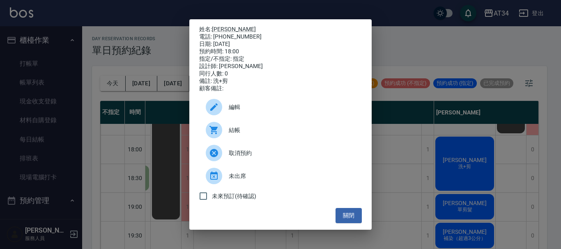
click at [237, 135] on span "結帳" at bounding box center [292, 130] width 127 height 9
click at [354, 219] on button "關閉" at bounding box center [349, 215] width 26 height 15
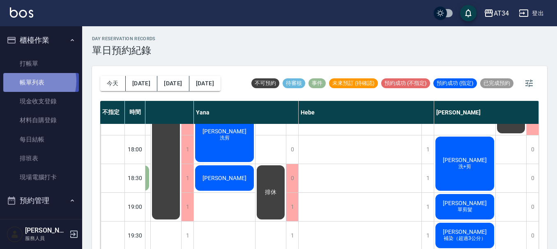
click at [28, 81] on link "帳單列表" at bounding box center [41, 82] width 76 height 19
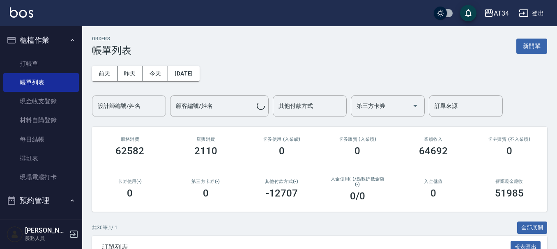
click at [125, 106] on div "設計師編號/姓名 設計師編號/姓名" at bounding box center [129, 106] width 74 height 22
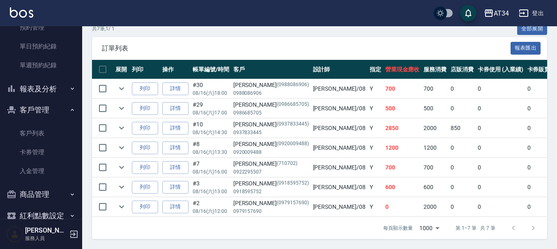
scroll to position [205, 0]
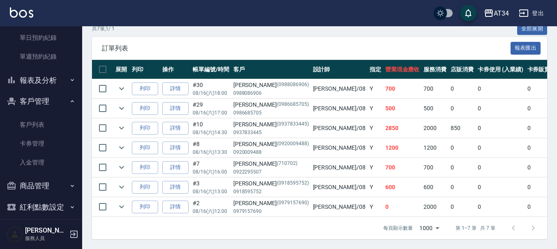
type input "Emma-08"
click at [51, 83] on button "報表及分析" at bounding box center [41, 80] width 76 height 21
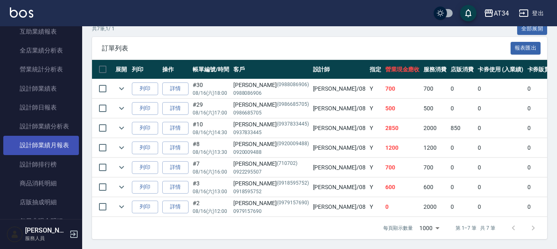
scroll to position [411, 0]
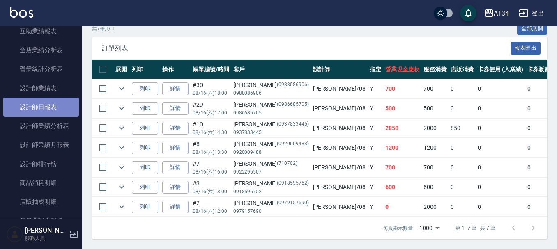
click at [48, 103] on link "設計師日報表" at bounding box center [41, 107] width 76 height 19
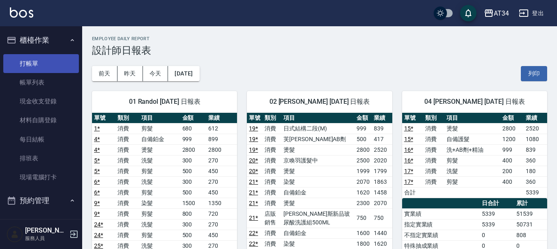
click at [47, 66] on link "打帳單" at bounding box center [41, 63] width 76 height 19
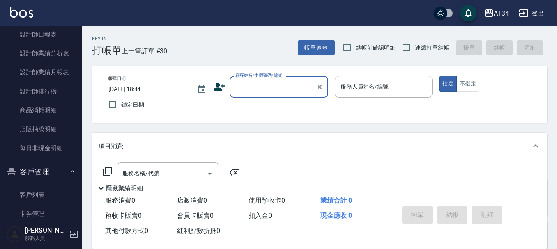
scroll to position [534, 0]
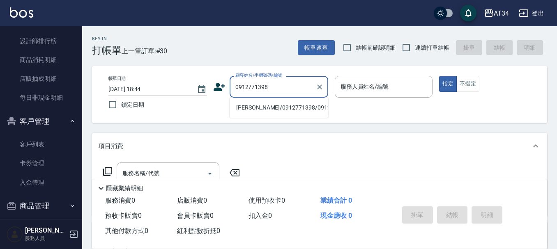
click at [271, 101] on ul "王姿盈/0912771398/0912771398" at bounding box center [279, 108] width 99 height 20
click at [271, 103] on li "[PERSON_NAME]/0912771398/0912771398" at bounding box center [279, 108] width 99 height 14
type input "[PERSON_NAME]/0912771398/0912771398"
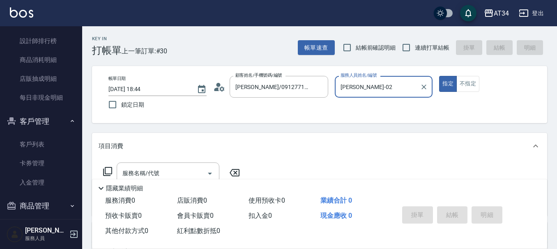
type input "Wendy-02"
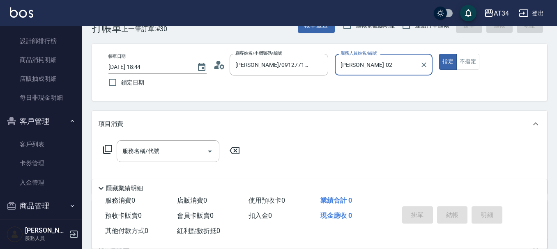
scroll to position [41, 0]
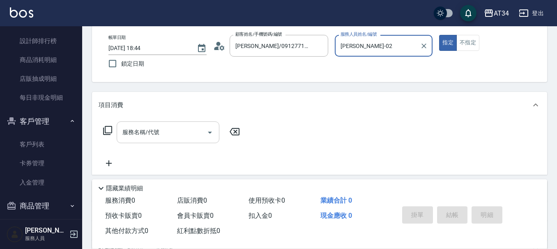
click at [188, 128] on input "服務名稱/代號" at bounding box center [161, 132] width 83 height 14
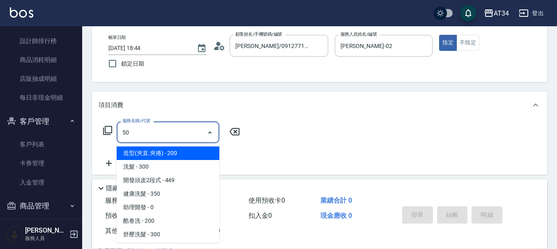
type input "501"
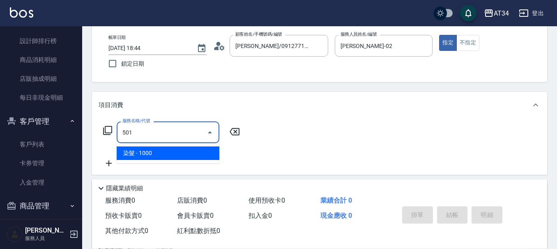
type input "100"
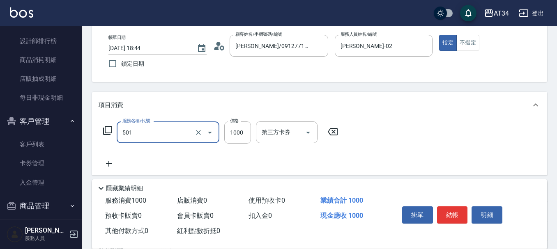
type input "染髮(501)"
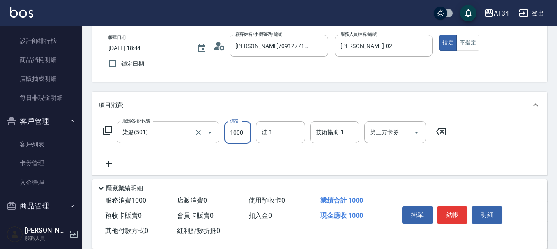
type input "2"
type input "0"
type input "297"
type input "20"
type input "2970"
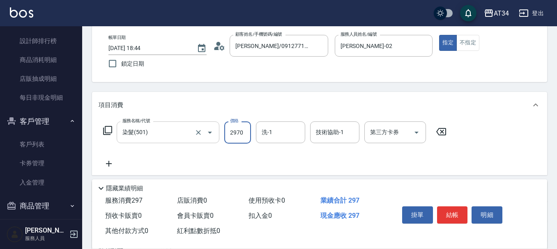
type input "290"
type input "2970"
type input "拉拉-35"
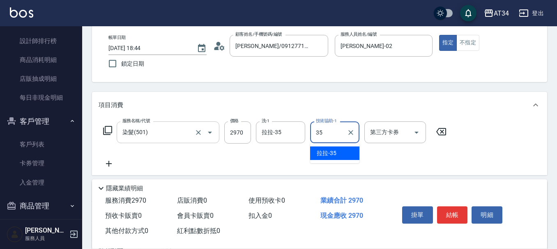
type input "拉拉-35"
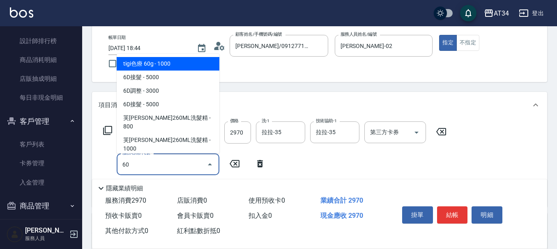
type input "602"
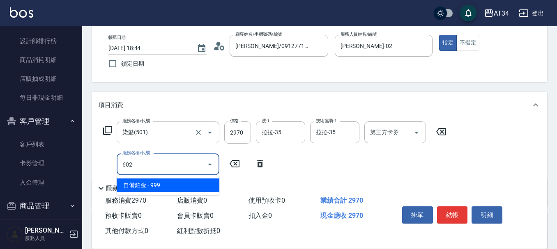
type input "390"
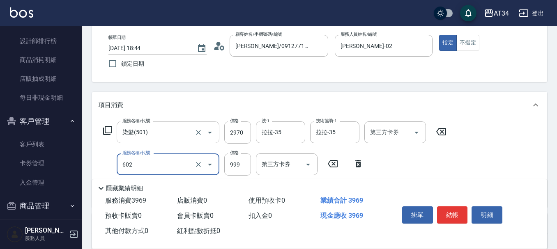
type input "自備鉑金(602)"
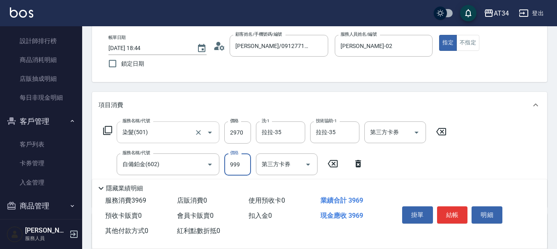
type input "1"
type input "290"
type input "162"
type input "310"
type input "1620"
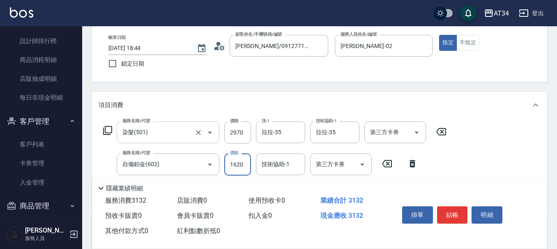
type input "450"
type input "1620"
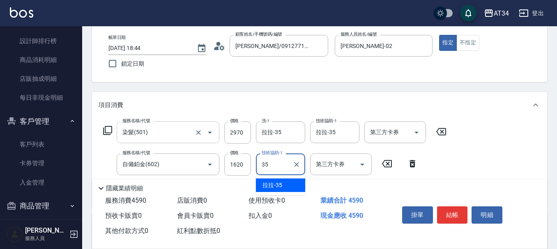
type input "拉拉-35"
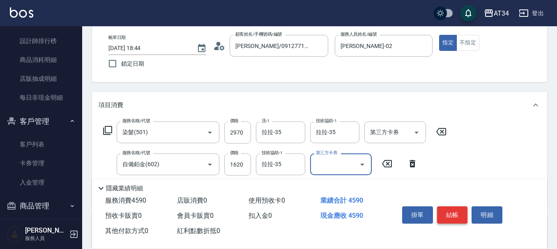
click at [454, 209] on button "結帳" at bounding box center [452, 215] width 31 height 17
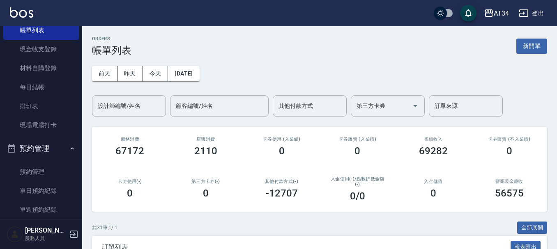
scroll to position [49, 0]
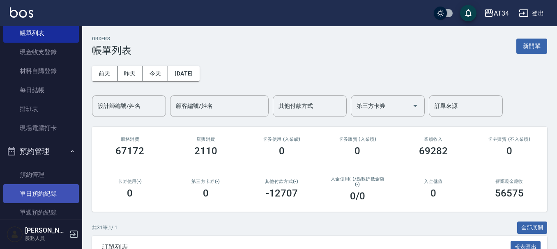
click at [41, 196] on link "單日預約紀錄" at bounding box center [41, 193] width 76 height 19
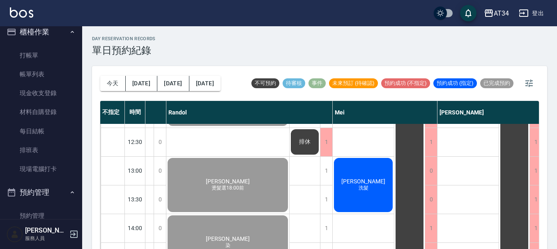
scroll to position [82, 367]
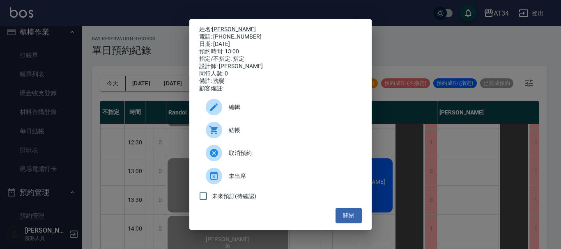
click at [240, 135] on span "結帳" at bounding box center [292, 130] width 127 height 9
click at [240, 131] on span "結帳" at bounding box center [292, 130] width 127 height 9
click at [353, 217] on button "關閉" at bounding box center [349, 215] width 26 height 15
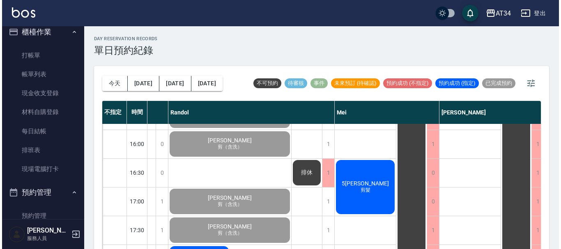
scroll to position [246, 367]
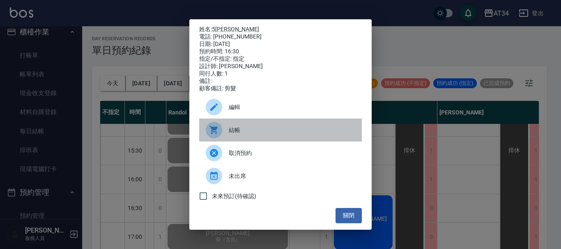
click at [239, 133] on span "結帳" at bounding box center [292, 130] width 127 height 9
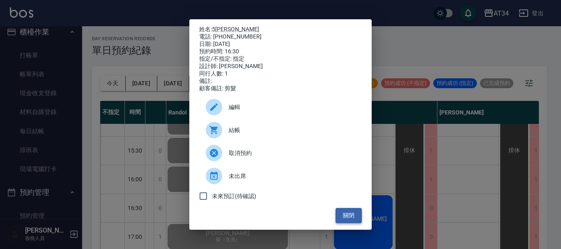
click at [351, 223] on button "關閉" at bounding box center [349, 215] width 26 height 15
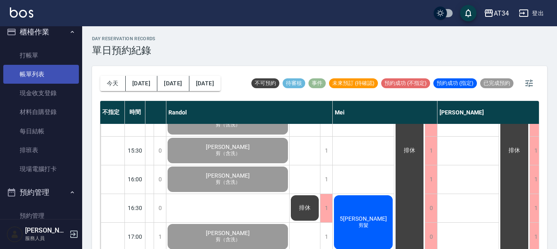
click at [33, 75] on link "帳單列表" at bounding box center [41, 74] width 76 height 19
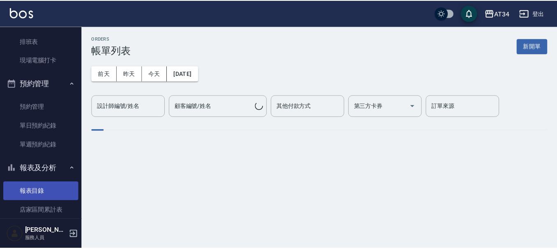
scroll to position [131, 0]
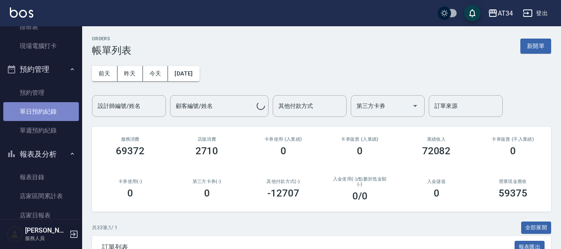
click at [46, 113] on link "單日預約紀錄" at bounding box center [41, 111] width 76 height 19
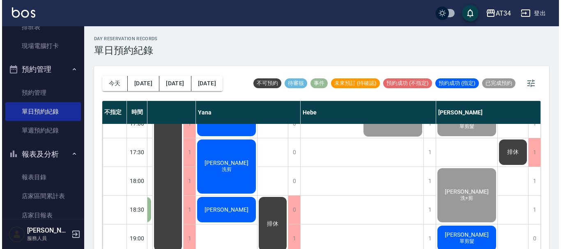
scroll to position [398, 720]
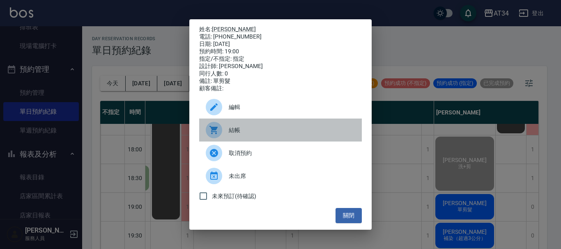
click at [258, 132] on span "結帳" at bounding box center [292, 130] width 127 height 9
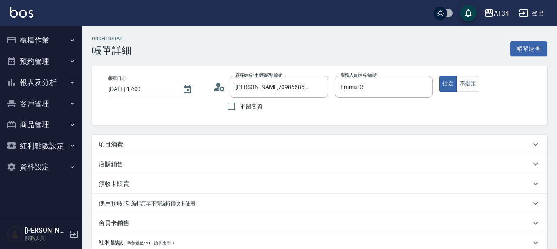
click at [101, 144] on p "項目消費" at bounding box center [111, 144] width 25 height 9
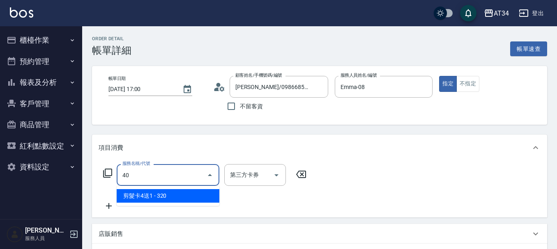
type input "401"
type input "20"
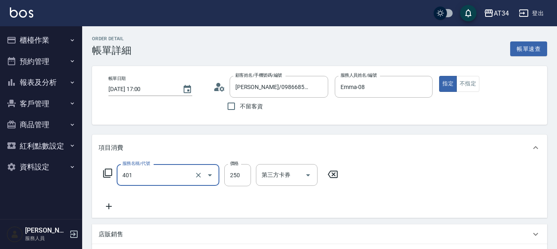
type input "剪髮(401)"
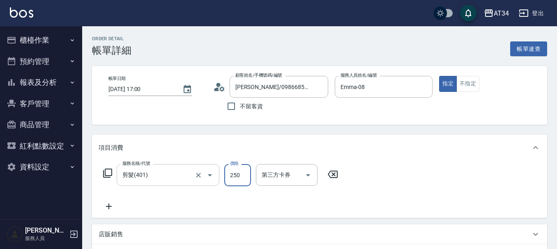
type input "5"
type input "0"
type input "50"
type input "500"
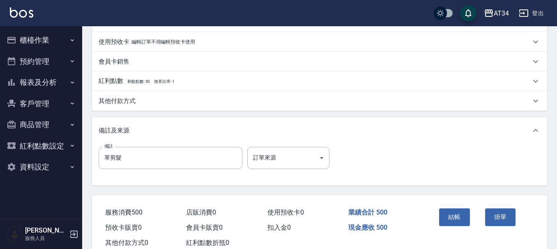
scroll to position [246, 0]
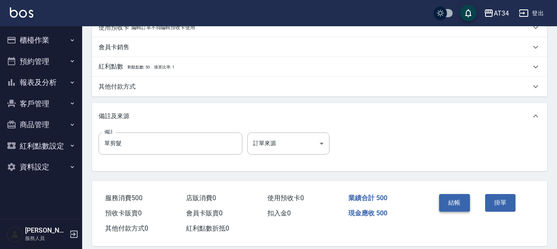
click at [463, 208] on button "結帳" at bounding box center [454, 202] width 31 height 17
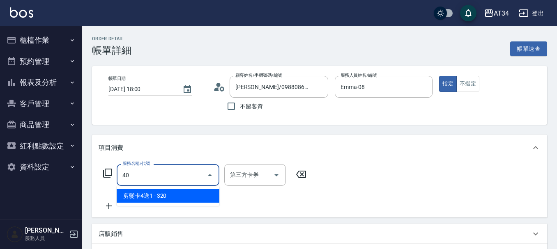
type input "401"
type input "20"
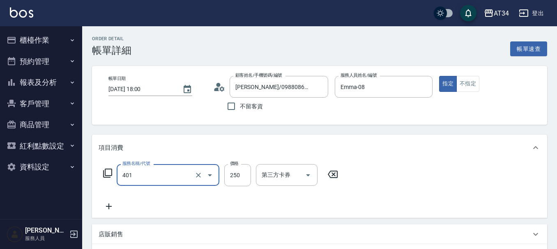
type input "剪髮(401)"
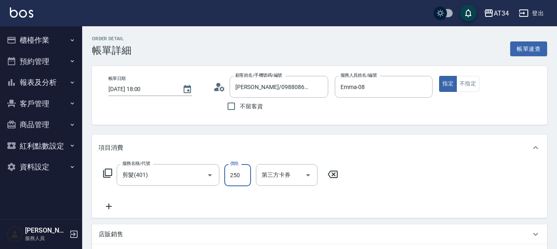
type input "5"
type input "0"
type input "50"
type input "500"
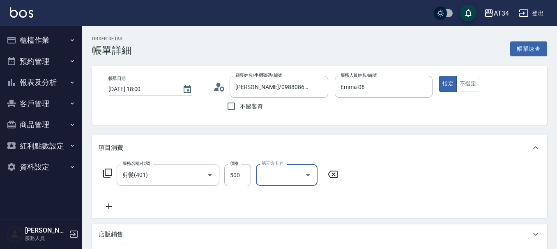
click at [110, 207] on icon at bounding box center [109, 207] width 21 height 10
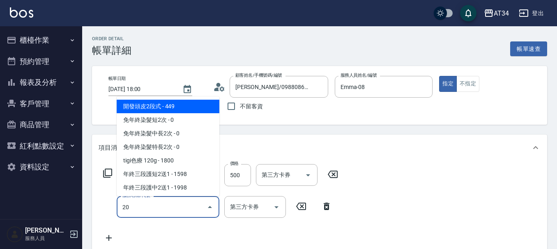
type input "201"
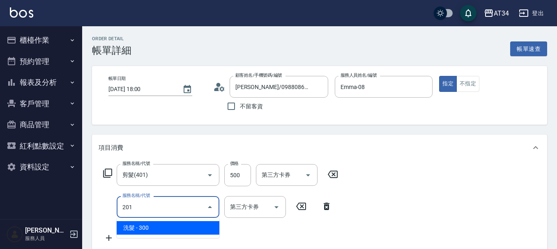
type input "80"
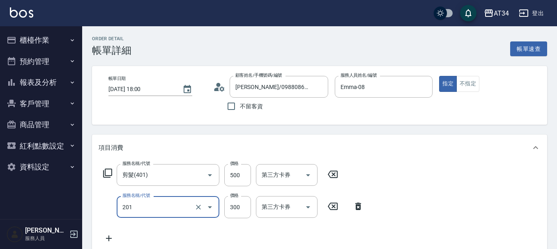
type input "洗髮(201)"
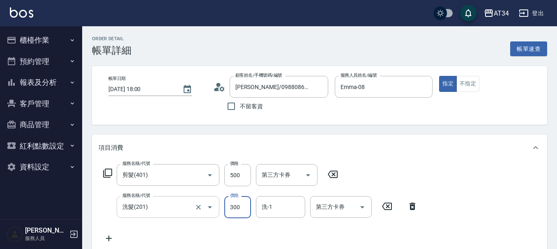
type input "2"
type input "50"
type input "20"
type input "70"
type input "200"
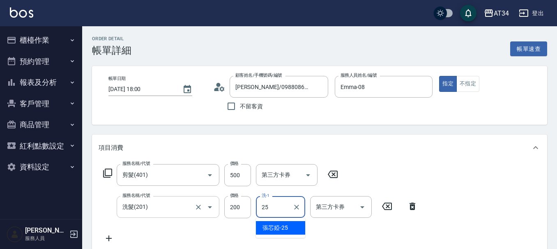
type input "張芯婭-25"
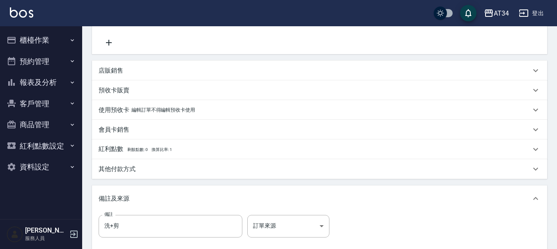
scroll to position [246, 0]
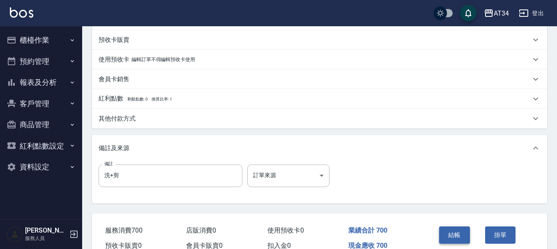
click at [453, 234] on button "結帳" at bounding box center [454, 235] width 31 height 17
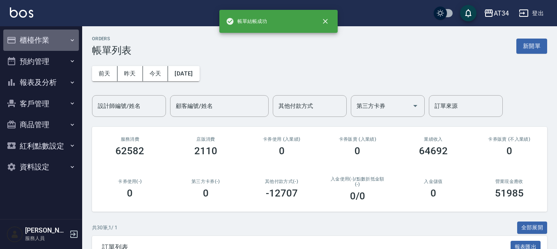
click at [40, 38] on button "櫃檯作業" at bounding box center [41, 40] width 76 height 21
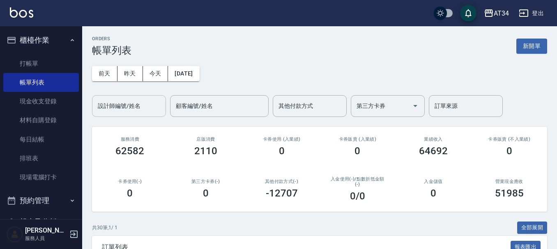
click at [122, 104] on div "設計師編號/姓名 設計師編號/姓名" at bounding box center [129, 106] width 74 height 22
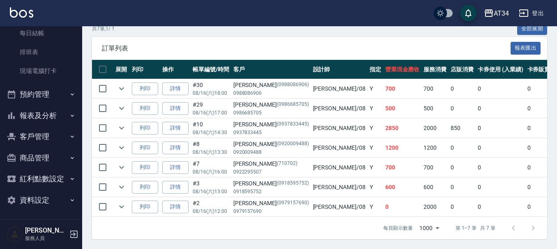
scroll to position [108, 0]
type input "Emma-08"
click at [61, 113] on button "報表及分析" at bounding box center [41, 114] width 76 height 21
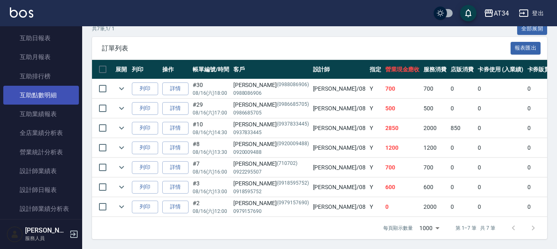
scroll to position [313, 0]
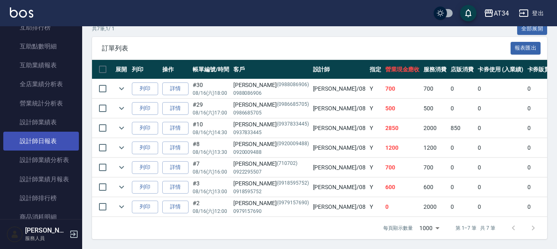
click at [60, 143] on link "設計師日報表" at bounding box center [41, 141] width 76 height 19
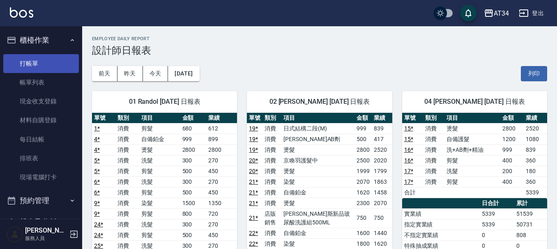
click at [45, 65] on link "打帳單" at bounding box center [41, 63] width 76 height 19
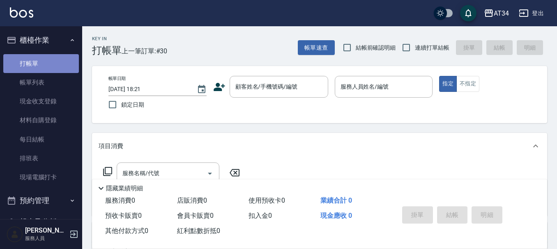
click at [45, 65] on link "打帳單" at bounding box center [41, 63] width 76 height 19
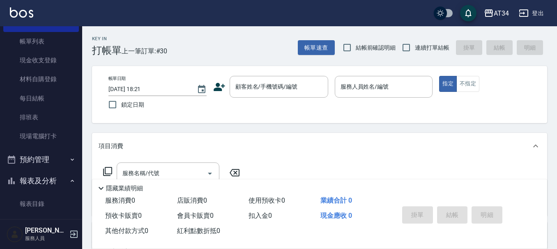
scroll to position [82, 0]
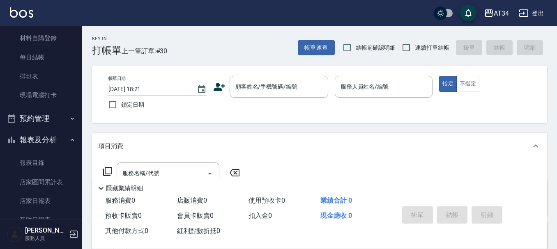
click at [53, 122] on button "預約管理" at bounding box center [41, 118] width 76 height 21
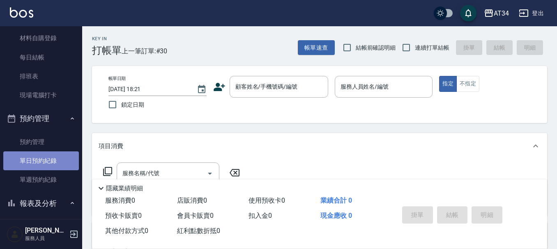
click at [55, 164] on link "單日預約紀錄" at bounding box center [41, 161] width 76 height 19
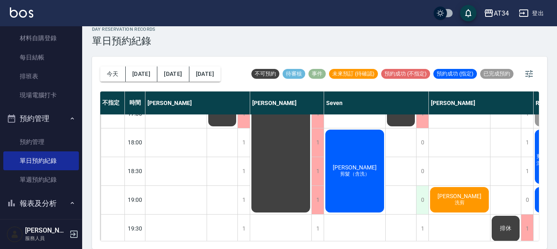
scroll to position [398, 0]
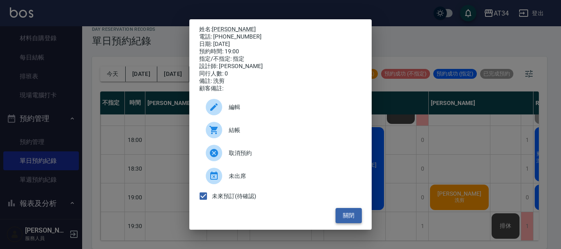
click at [353, 218] on button "關閉" at bounding box center [349, 215] width 26 height 15
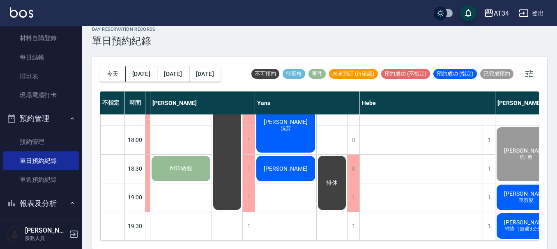
scroll to position [398, 720]
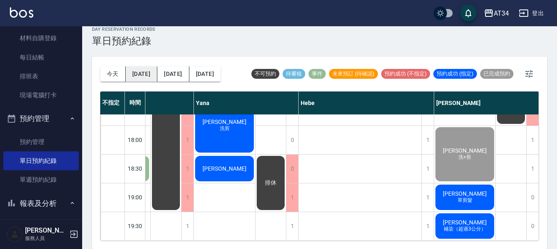
click at [134, 74] on button "[DATE]" at bounding box center [142, 74] width 32 height 15
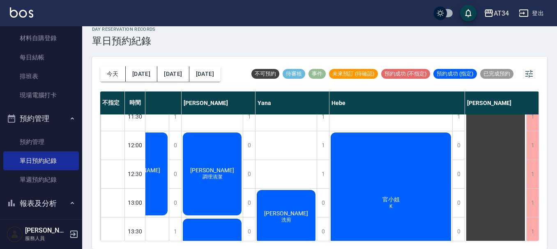
scroll to position [82, 535]
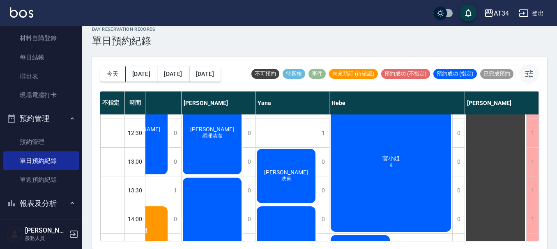
click at [532, 76] on icon "button" at bounding box center [529, 74] width 10 height 10
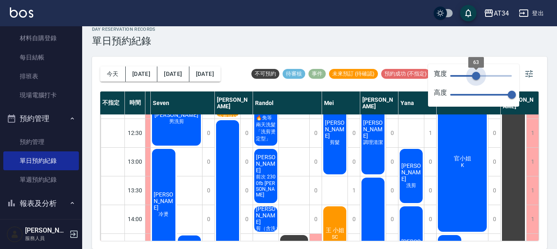
click at [476, 79] on span "63" at bounding box center [481, 76] width 62 height 12
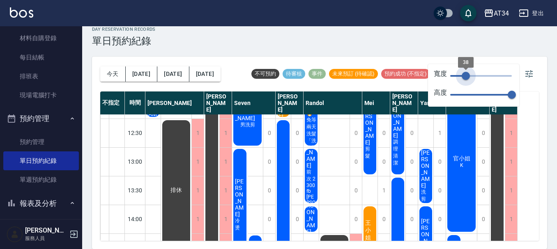
scroll to position [82, 0]
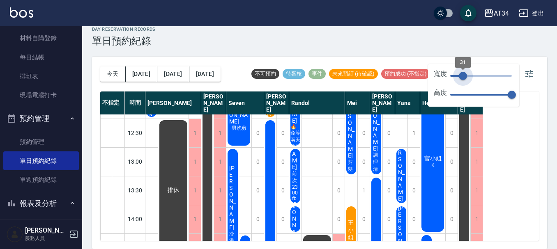
type input "37"
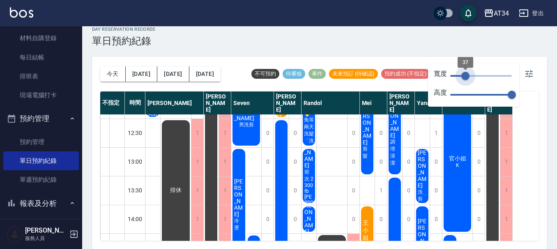
drag, startPoint x: 466, startPoint y: 78, endPoint x: 465, endPoint y: 83, distance: 4.9
click at [465, 80] on span "37" at bounding box center [465, 76] width 8 height 8
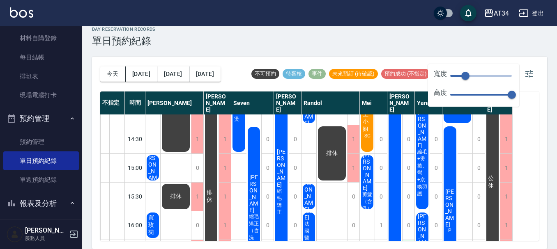
scroll to position [164, 0]
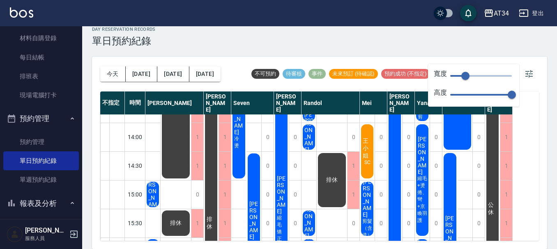
click at [408, 51] on div "day Reservation records 單日預約紀錄 [DATE] [DATE] [DATE] [DATE] 不可預約 待審核 事件 未來預訂 (待確…" at bounding box center [319, 133] width 475 height 233
click at [528, 74] on icon "button" at bounding box center [528, 73] width 7 height 7
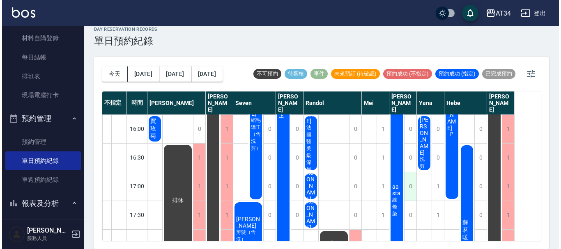
scroll to position [246, 0]
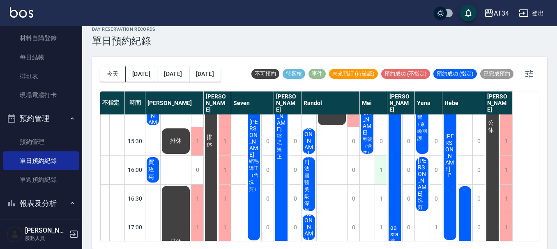
click at [381, 174] on div "1" at bounding box center [381, 170] width 12 height 28
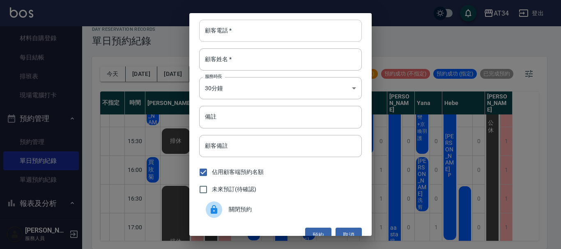
click at [257, 38] on input "顧客電話   *" at bounding box center [280, 31] width 163 height 22
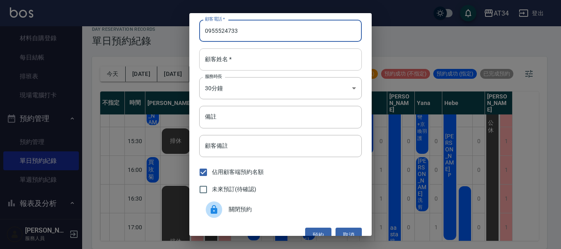
type input "0955524733"
click at [248, 66] on input "顧客姓名   *" at bounding box center [280, 59] width 163 height 22
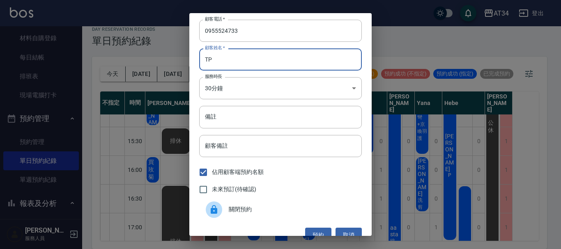
type input "T"
type input "廿心"
type input "6"
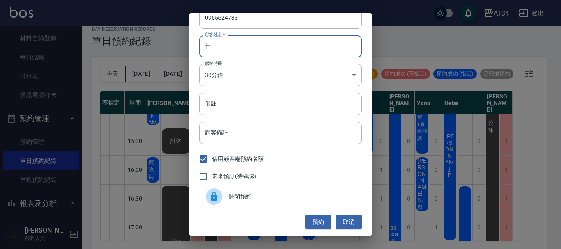
type input "廿心"
type input "6"
type input "陳"
click at [253, 71] on body "AT34 登出 櫃檯作業 打帳單 帳單列表 現金收支登錄 材料自購登錄 每日結帳 排班表 現場電腦打卡 預約管理 預約管理 單日預約紀錄 單週預約紀錄 報表及…" at bounding box center [280, 120] width 561 height 259
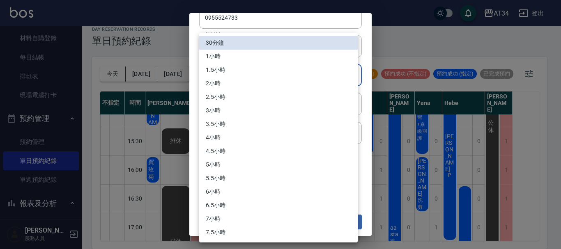
click at [256, 59] on li "1小時" at bounding box center [278, 57] width 159 height 14
type input "2"
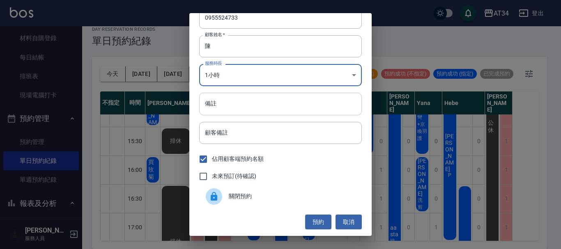
click at [243, 106] on input "備註" at bounding box center [280, 104] width 163 height 22
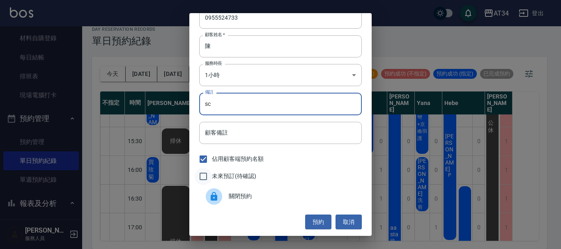
type input "sc"
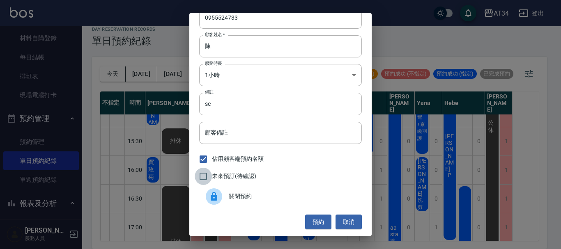
click at [207, 177] on input "未來預訂(待確認)" at bounding box center [203, 176] width 17 height 17
checkbox input "true"
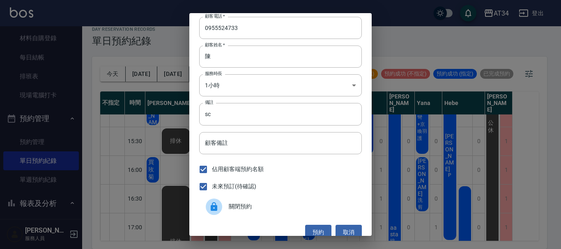
scroll to position [0, 0]
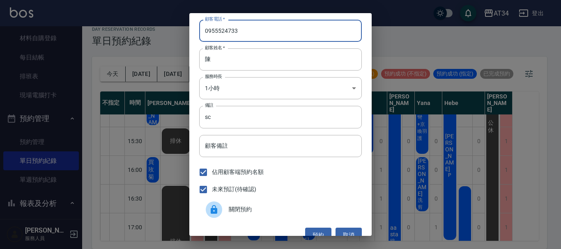
drag, startPoint x: 259, startPoint y: 37, endPoint x: 190, endPoint y: 44, distance: 69.4
click at [190, 44] on div "顧客電話   * [PHONE_NUMBER] 顧客電話   * 顧客姓名   * [PERSON_NAME]姓名   * 服務時長 1小時 2 服務時長 備…" at bounding box center [280, 124] width 182 height 223
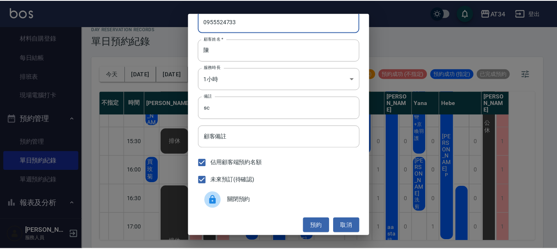
scroll to position [13, 0]
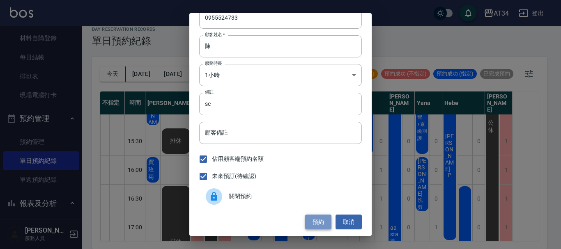
click at [314, 217] on button "預約" at bounding box center [318, 222] width 26 height 15
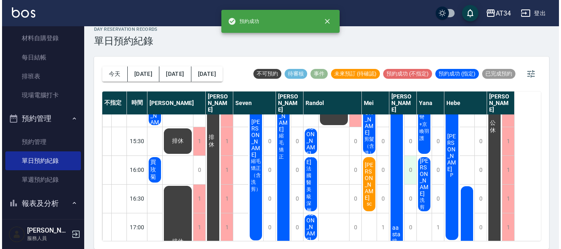
scroll to position [288, 0]
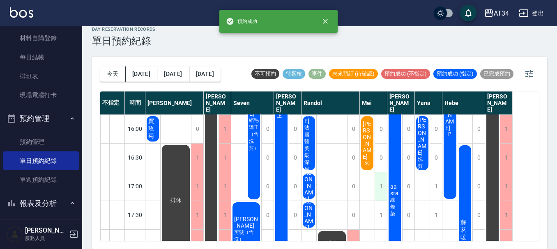
click at [381, 186] on div "1" at bounding box center [381, 187] width 12 height 28
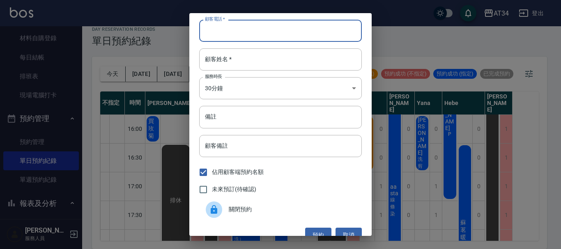
click at [275, 32] on input "顧客電話   *" at bounding box center [280, 31] width 163 height 22
paste input "0955524733"
type input "0955524733"
click at [267, 88] on body "AT34 登出 櫃檯作業 打帳單 帳單列表 現金收支登錄 材料自購登錄 每日結帳 排班表 現場電腦打卡 預約管理 預約管理 單日預約紀錄 單週預約紀錄 報表及…" at bounding box center [280, 120] width 561 height 259
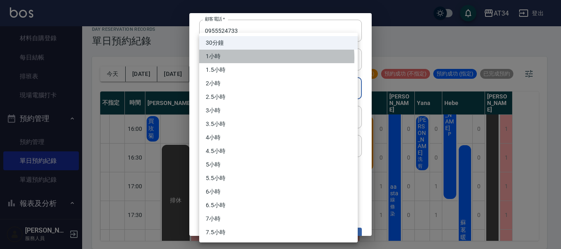
click at [262, 58] on li "1小時" at bounding box center [278, 57] width 159 height 14
type input "2"
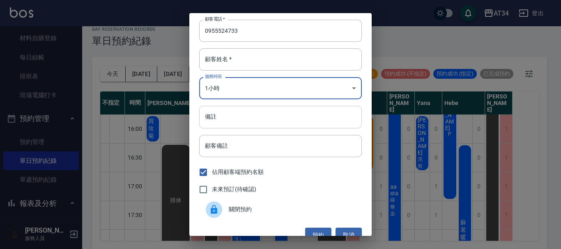
click at [249, 120] on input "備註" at bounding box center [280, 117] width 163 height 22
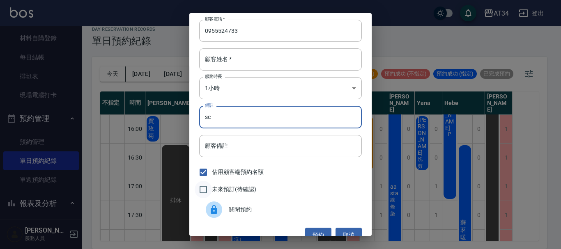
type input "sc"
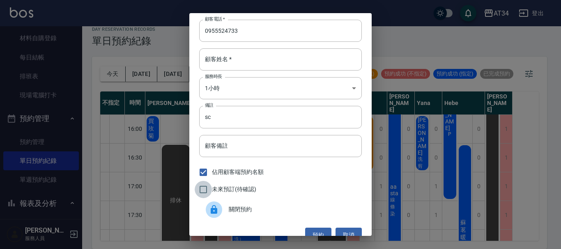
click at [205, 191] on input "未來預訂(待確認)" at bounding box center [203, 189] width 17 height 17
checkbox input "true"
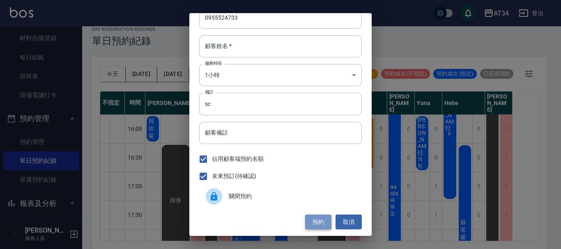
click at [316, 226] on button "預約" at bounding box center [318, 222] width 26 height 15
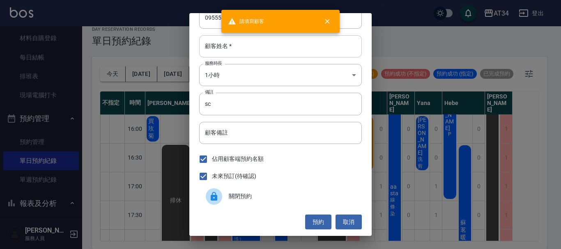
click at [287, 53] on input "顧客姓名   *" at bounding box center [280, 46] width 163 height 22
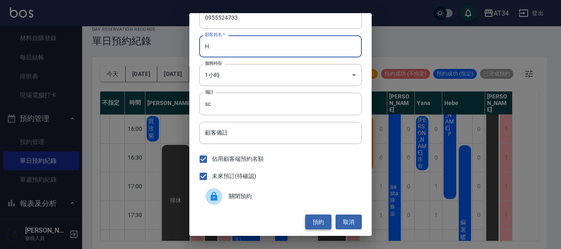
type input "H"
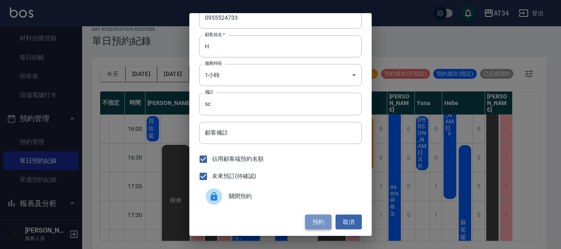
click at [315, 219] on button "預約" at bounding box center [318, 222] width 26 height 15
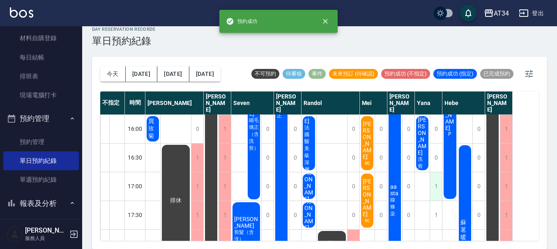
click at [435, 187] on div "1" at bounding box center [436, 187] width 12 height 28
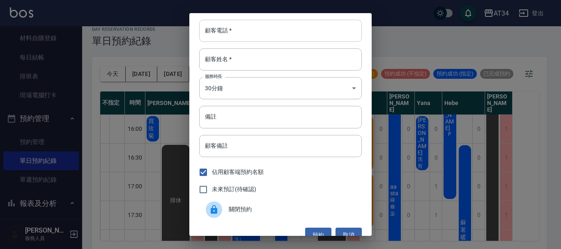
click at [292, 39] on input "顧客電話   *" at bounding box center [280, 31] width 163 height 22
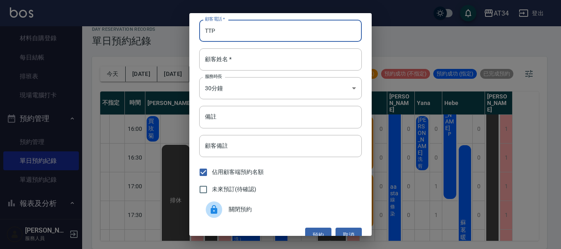
drag, startPoint x: 269, startPoint y: 32, endPoint x: 200, endPoint y: 35, distance: 69.9
click at [200, 35] on input "TTP" at bounding box center [280, 31] width 163 height 22
paste input "0955524733"
type input "0955524733"
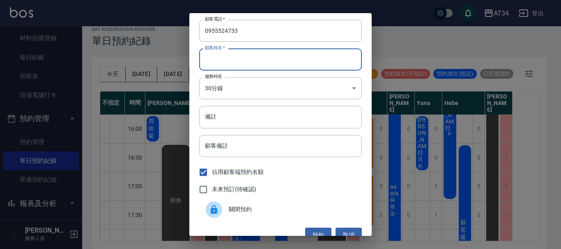
click at [228, 58] on input "顧客姓名   *" at bounding box center [280, 59] width 163 height 22
type input "C"
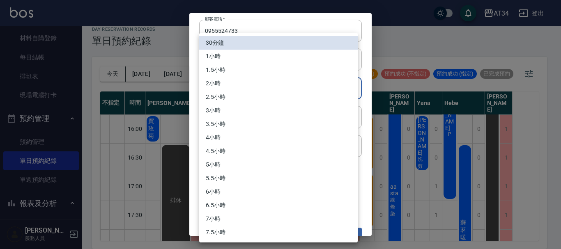
click at [237, 89] on body "AT34 登出 櫃檯作業 打帳單 帳單列表 現金收支登錄 材料自購登錄 每日結帳 排班表 現場電腦打卡 預約管理 預約管理 單日預約紀錄 單週預約紀錄 報表及…" at bounding box center [280, 120] width 561 height 259
click at [240, 59] on li "1小時" at bounding box center [278, 57] width 159 height 14
type input "2"
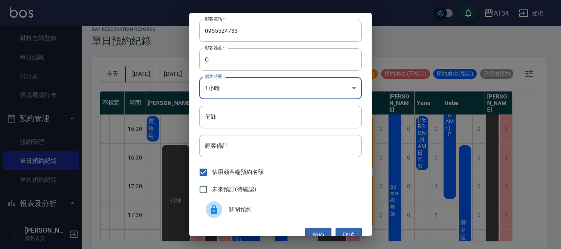
scroll to position [0, 0]
click at [246, 120] on input "備註" at bounding box center [280, 117] width 163 height 22
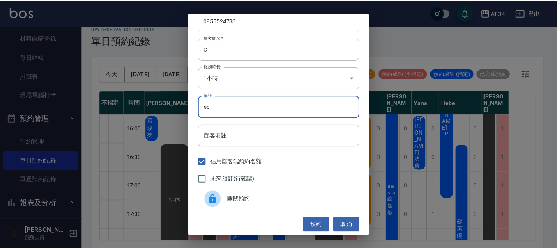
scroll to position [13, 0]
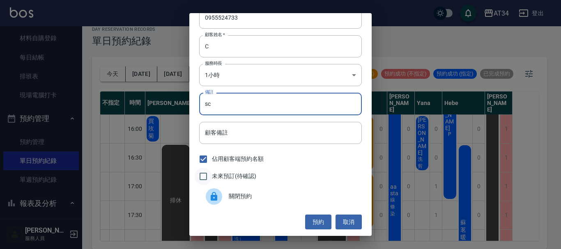
type input "sc"
click at [201, 176] on input "未來預訂(待確認)" at bounding box center [203, 176] width 17 height 17
checkbox input "true"
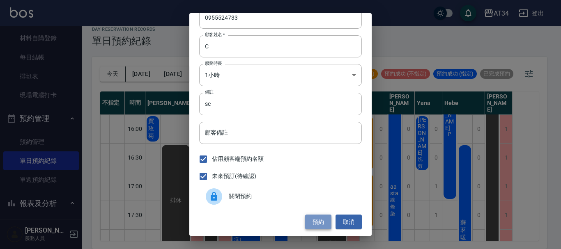
click at [320, 218] on button "預約" at bounding box center [318, 222] width 26 height 15
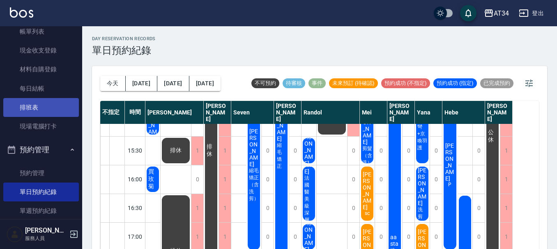
scroll to position [0, 0]
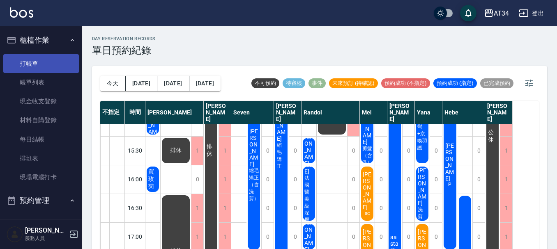
click at [45, 70] on link "打帳單" at bounding box center [41, 63] width 76 height 19
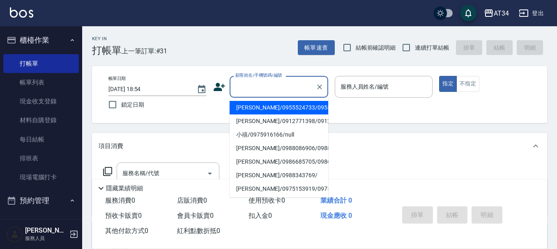
click at [254, 84] on input "顧客姓名/手機號碼/編號" at bounding box center [272, 87] width 79 height 14
click at [244, 85] on input "顧客姓名/手機號碼/編號" at bounding box center [272, 87] width 79 height 14
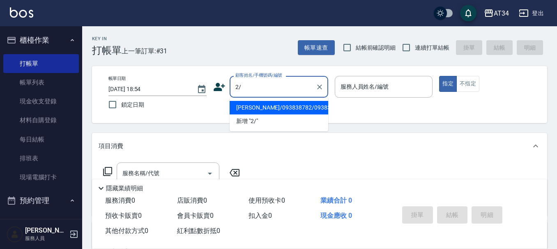
type input "2"
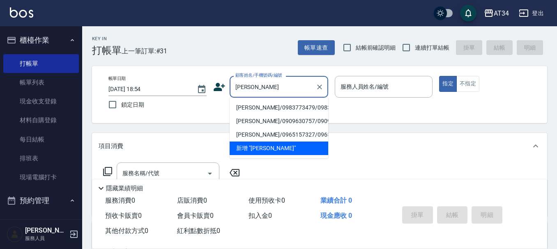
click at [268, 111] on li "[PERSON_NAME]/0983773479/0983773479" at bounding box center [279, 108] width 99 height 14
type input "[PERSON_NAME]/0983773479/0983773479"
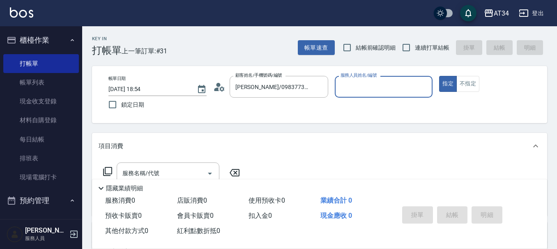
type input "Mei-07"
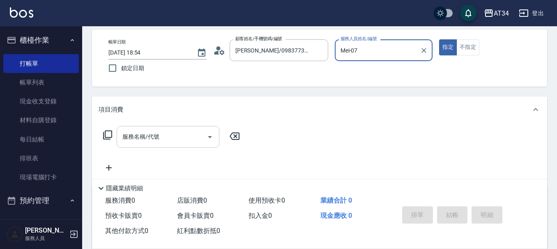
scroll to position [41, 0]
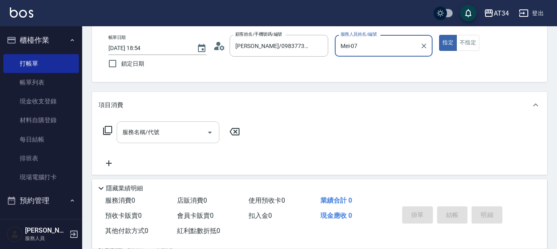
click at [183, 133] on input "服務名稱/代號" at bounding box center [161, 132] width 83 height 14
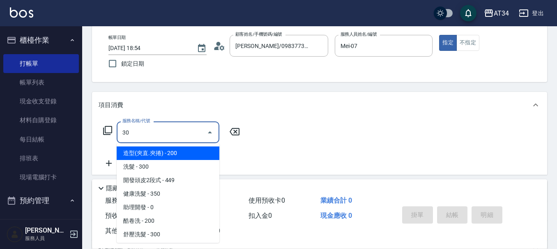
type input "303"
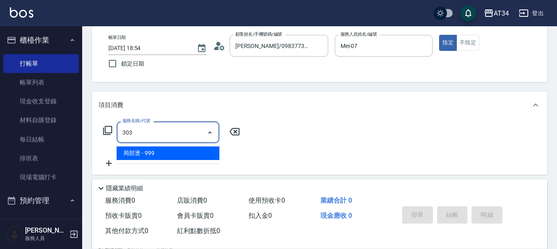
type input "90"
type input "局部燙(303)"
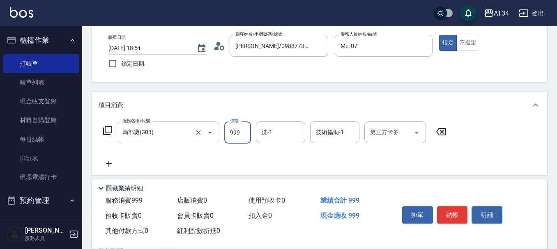
type input "0"
type input "16"
type input "10"
type input "1600"
type input "160"
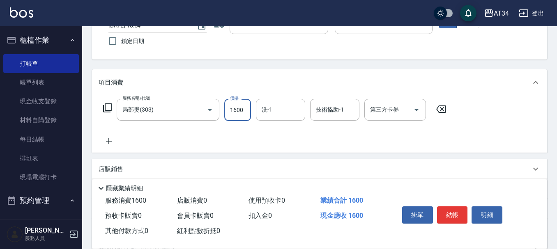
scroll to position [82, 0]
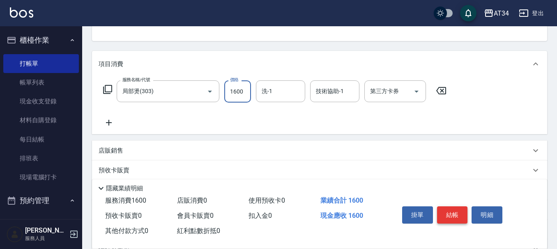
type input "1600"
click at [454, 212] on button "結帳" at bounding box center [452, 215] width 31 height 17
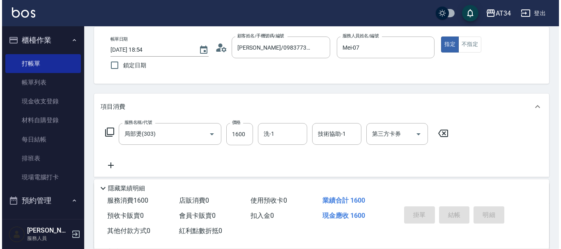
scroll to position [0, 0]
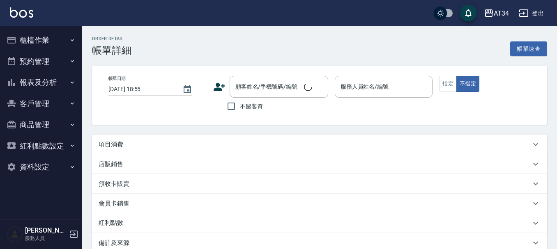
type input "[DATE] 13:00"
type input "洗髮"
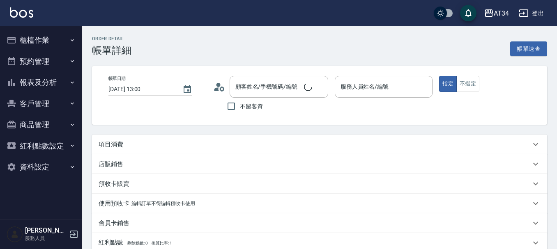
type input "Mei-07"
type input "[PERSON_NAME]/0938408578/0938408578"
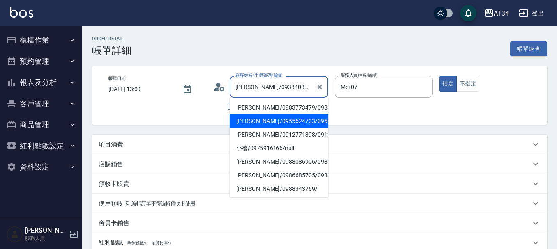
click at [135, 136] on div "項目消費" at bounding box center [319, 145] width 455 height 20
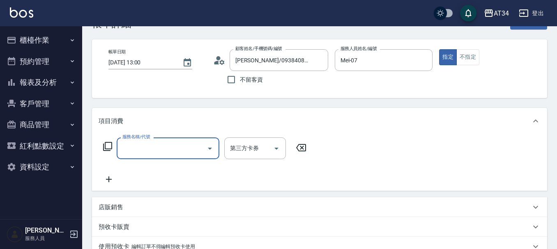
scroll to position [41, 0]
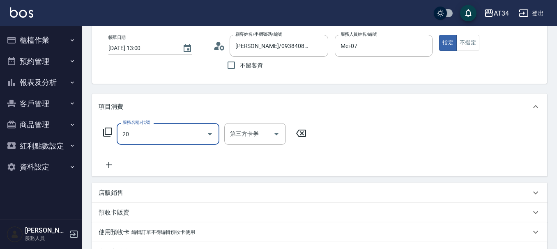
type input "201"
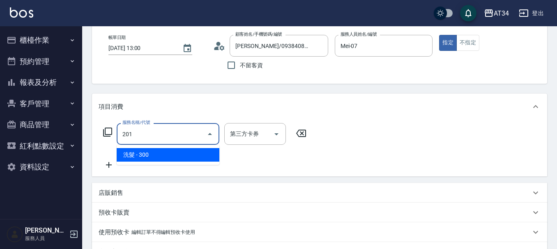
type input "30"
type input "洗髮(201)"
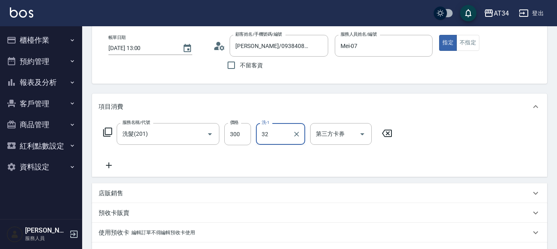
type input "阿源-32"
click at [115, 169] on icon at bounding box center [109, 166] width 21 height 10
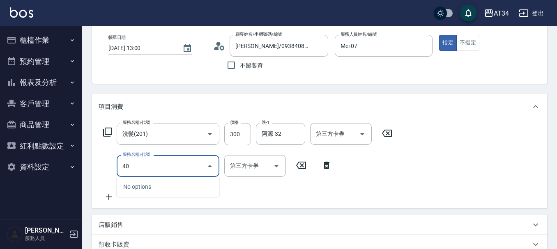
type input "4"
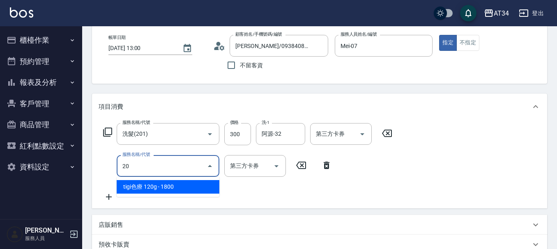
type input "201"
type input "60"
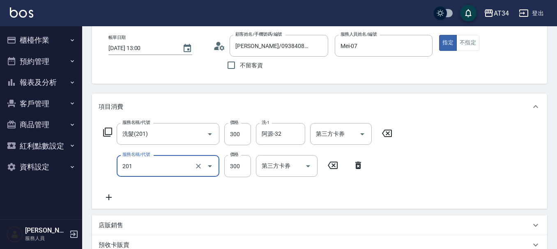
type input "洗髮(201)"
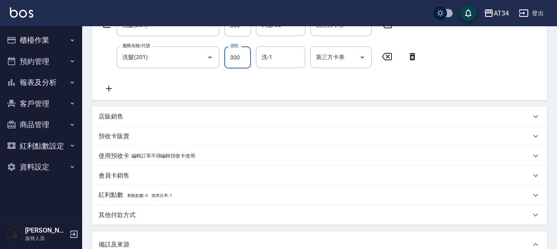
scroll to position [164, 0]
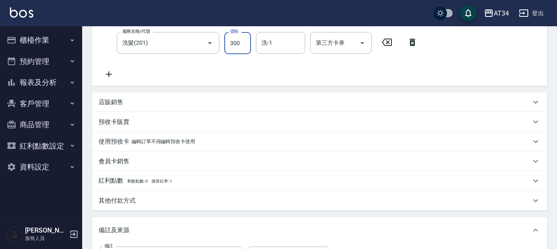
click at [128, 200] on p "其他付款方式" at bounding box center [117, 201] width 37 height 9
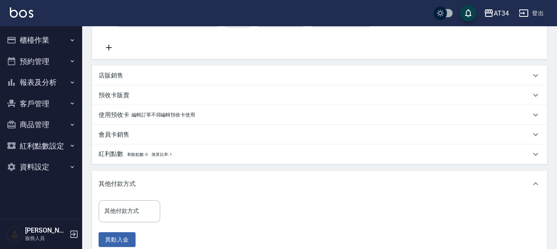
scroll to position [205, 0]
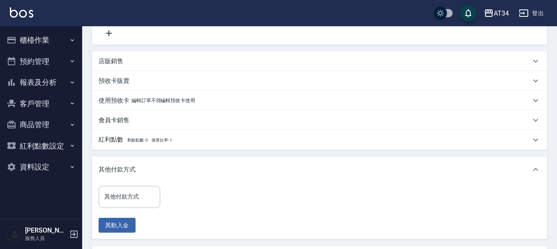
click at [122, 58] on p "店販銷售" at bounding box center [111, 61] width 25 height 9
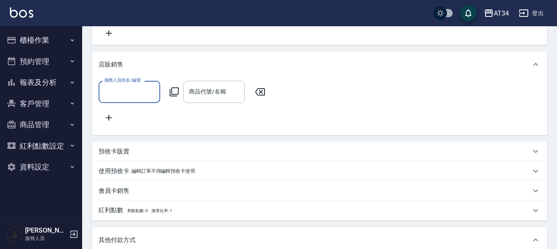
scroll to position [0, 0]
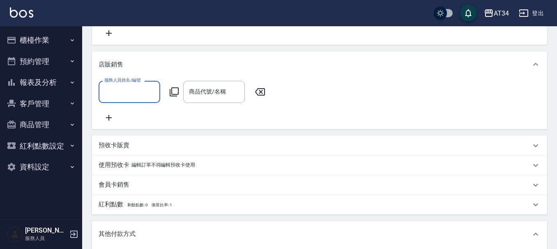
click at [136, 95] on input "服務人員姓名/編號" at bounding box center [129, 92] width 54 height 14
type input "Mei-07"
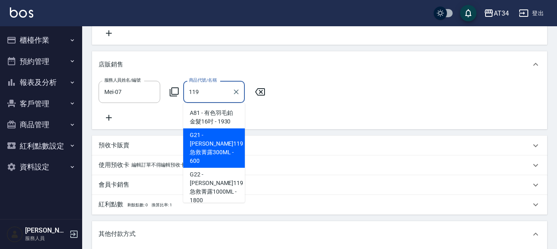
click at [228, 137] on span "G21 - [PERSON_NAME]119急救菁露300ML - 600" at bounding box center [214, 148] width 62 height 39
type input "[PERSON_NAME]119急救菁露300ML"
type input "120"
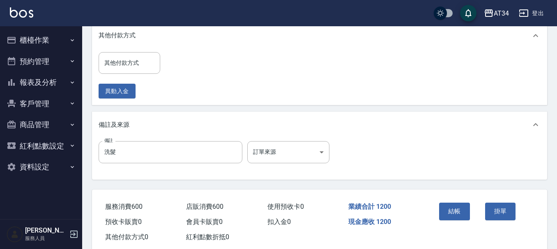
scroll to position [430, 0]
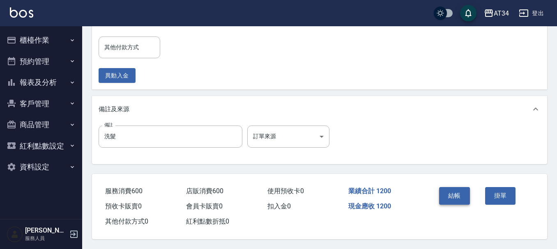
type input "[PERSON_NAME]119急救菁露300ML"
click at [461, 193] on button "結帳" at bounding box center [454, 195] width 31 height 17
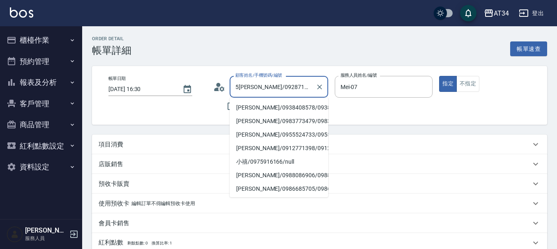
click at [130, 143] on div "項目消費" at bounding box center [315, 144] width 432 height 9
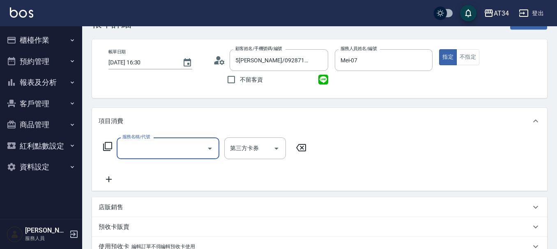
scroll to position [41, 0]
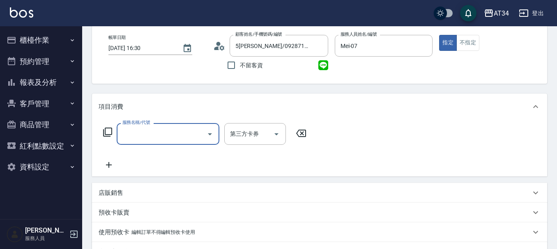
click at [145, 139] on input "服務名稱/代號" at bounding box center [161, 134] width 83 height 14
click at [143, 136] on input "服務名稱/代號" at bounding box center [161, 134] width 83 height 14
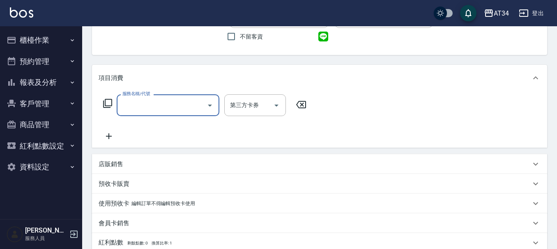
scroll to position [82, 0]
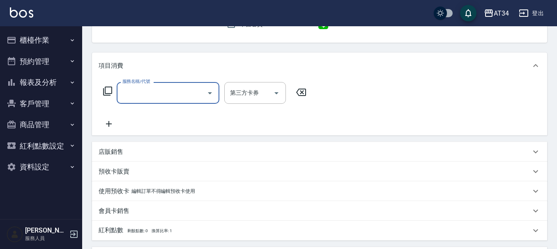
click at [140, 94] on input "服務名稱/代號" at bounding box center [161, 93] width 83 height 14
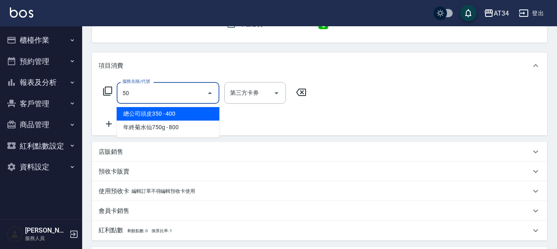
type input "5"
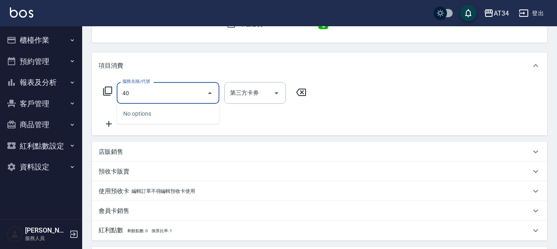
type input "401"
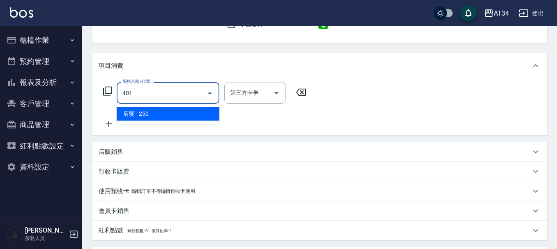
type input "20"
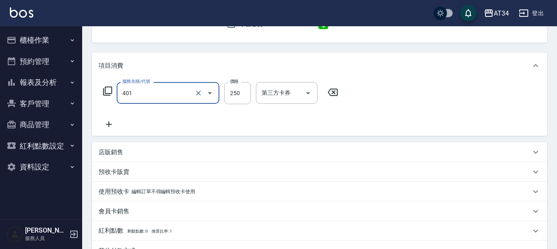
type input "剪髮(401)"
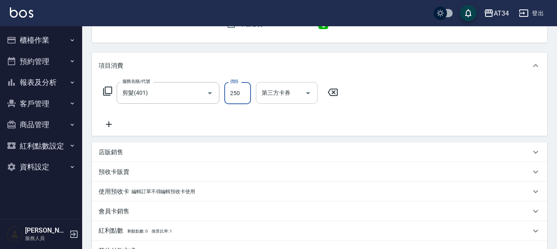
type input "0"
type input "30"
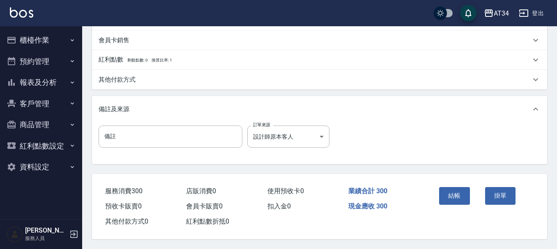
scroll to position [257, 0]
type input "300"
click at [448, 192] on button "結帳" at bounding box center [454, 195] width 31 height 17
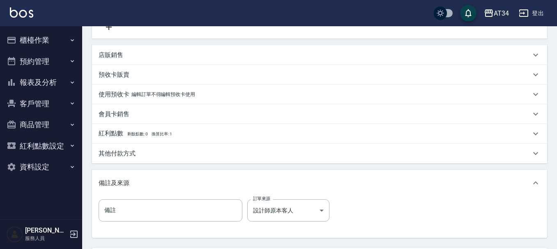
scroll to position [100, 0]
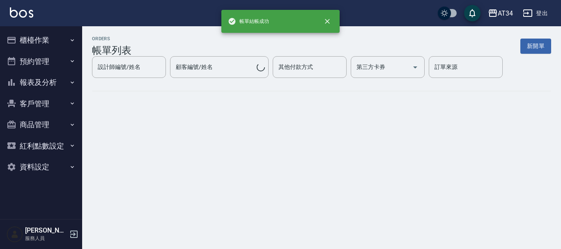
click at [48, 39] on button "櫃檯作業" at bounding box center [41, 40] width 76 height 21
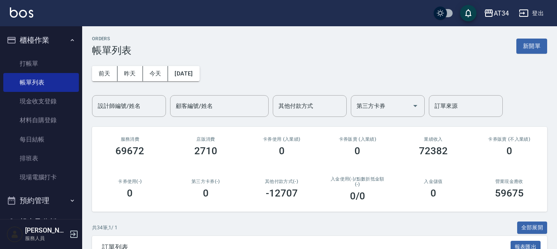
click at [121, 104] on input "設計師編號/姓名" at bounding box center [129, 106] width 67 height 14
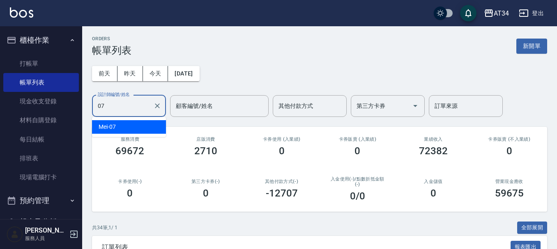
type input "Mei-07"
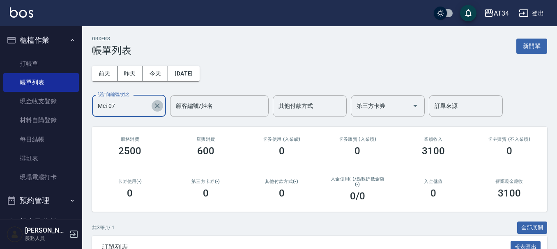
click at [159, 111] on button "Clear" at bounding box center [158, 106] width 12 height 12
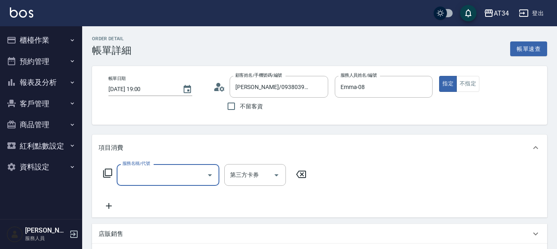
scroll to position [41, 0]
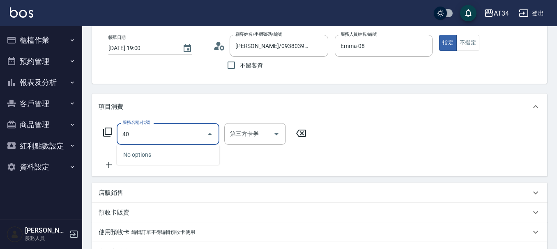
type input "401"
type input "20"
type input "剪髮(401)"
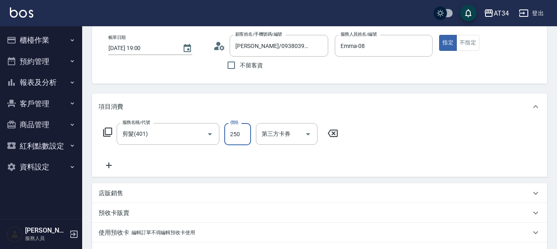
type input "0"
type input "50"
type input "500"
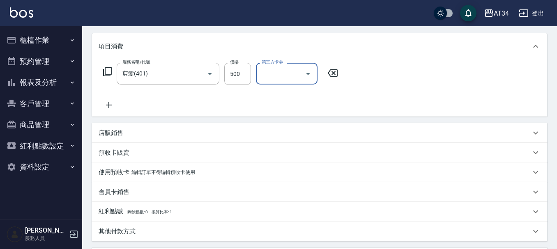
scroll to position [205, 0]
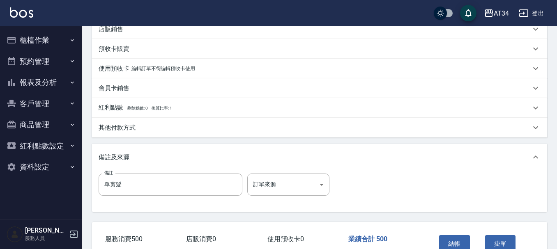
click at [136, 127] on div "其他付款方式" at bounding box center [315, 128] width 432 height 9
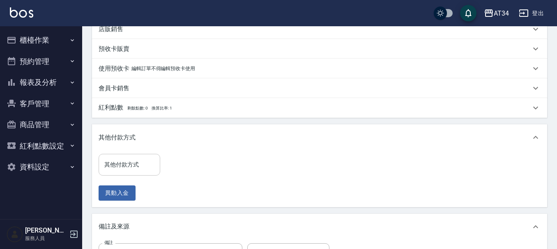
click at [136, 162] on div "其他付款方式 其他付款方式" at bounding box center [130, 165] width 62 height 22
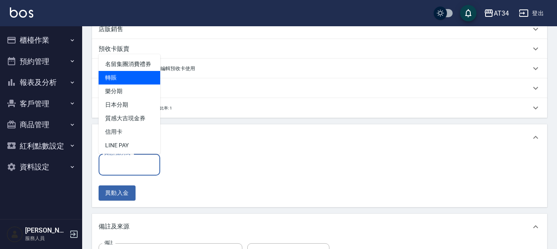
click at [127, 85] on span "轉賬" at bounding box center [130, 78] width 62 height 14
type input "轉賬"
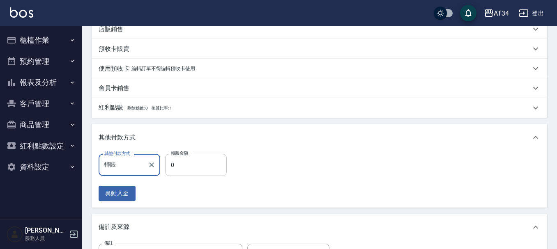
click at [199, 168] on input "0" at bounding box center [196, 165] width 62 height 22
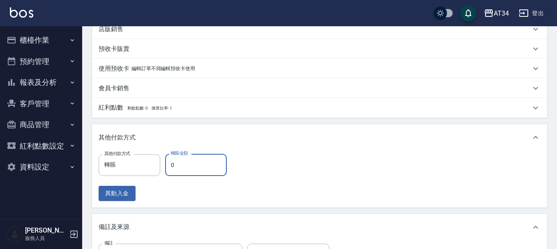
type input "40"
type input "50"
type input "0"
type input "500"
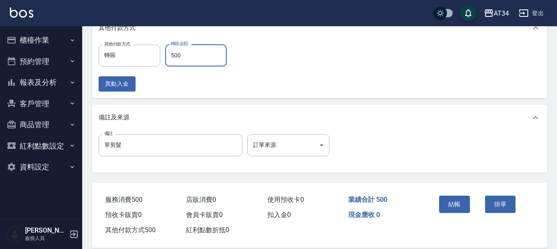
scroll to position [327, 0]
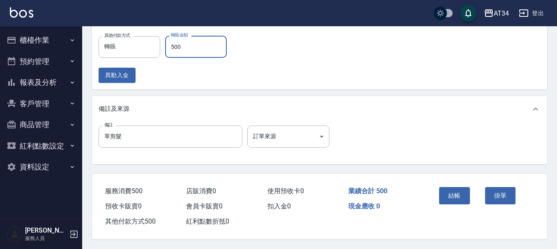
click at [456, 193] on button "結帳" at bounding box center [454, 195] width 31 height 17
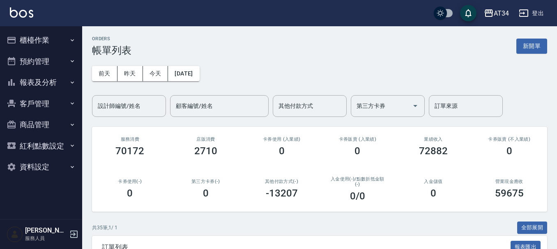
click at [66, 82] on button "報表及分析" at bounding box center [41, 82] width 76 height 21
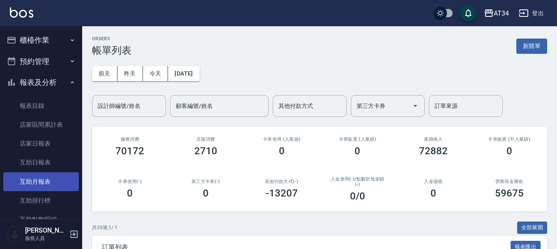
click at [48, 177] on link "互助月報表" at bounding box center [41, 182] width 76 height 19
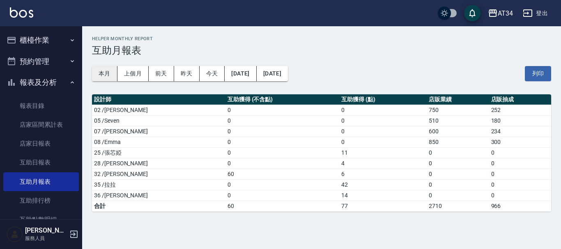
click at [110, 72] on button "本月" at bounding box center [104, 73] width 25 height 15
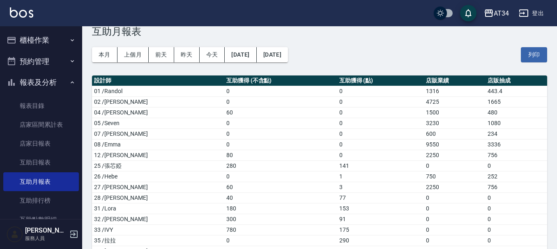
scroll to position [6, 0]
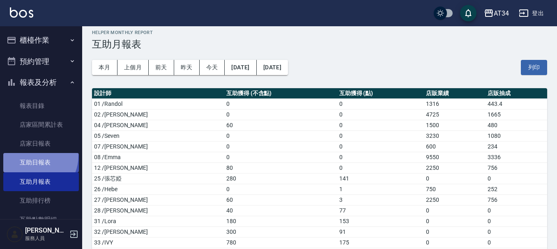
click at [31, 156] on link "互助日報表" at bounding box center [41, 162] width 76 height 19
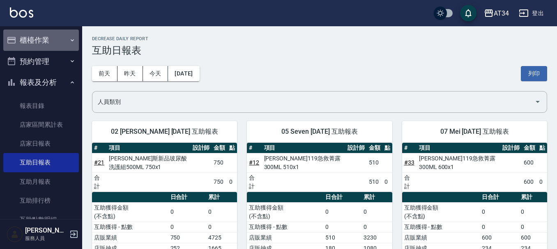
click at [50, 38] on button "櫃檯作業" at bounding box center [41, 40] width 76 height 21
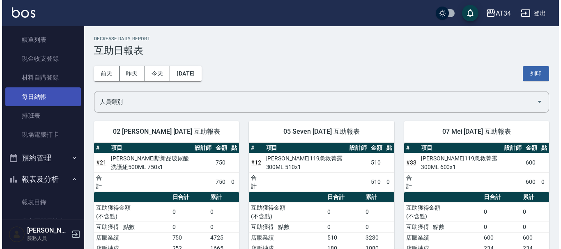
scroll to position [123, 0]
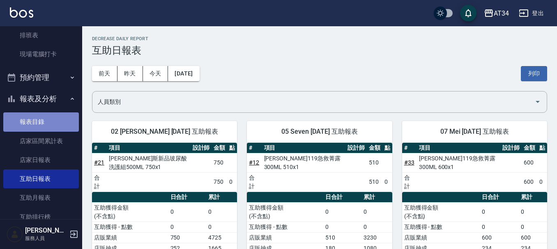
click at [47, 122] on link "報表目錄" at bounding box center [41, 122] width 76 height 19
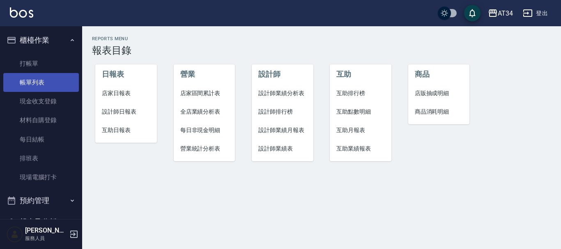
click at [41, 84] on link "帳單列表" at bounding box center [41, 82] width 76 height 19
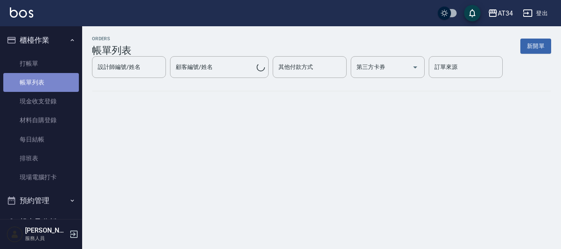
click at [43, 84] on link "帳單列表" at bounding box center [41, 82] width 76 height 19
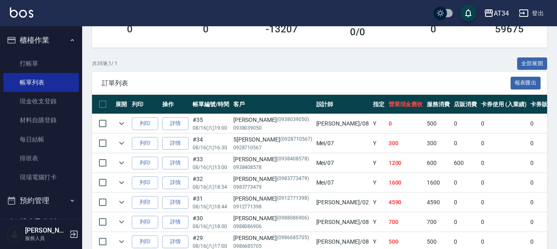
scroll to position [205, 0]
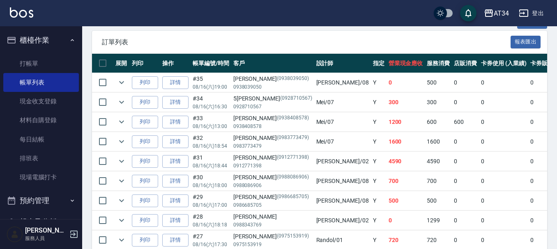
click at [279, 162] on p "(0912771398)" at bounding box center [293, 158] width 32 height 9
click at [173, 161] on link "詳情" at bounding box center [175, 161] width 26 height 13
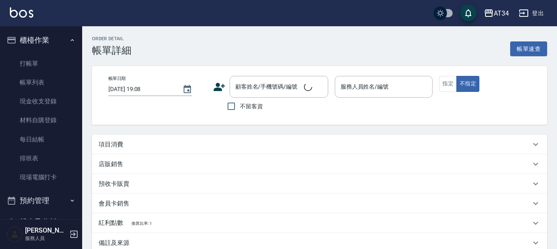
type input "2025/08/16 18:44"
type input "Wendy-02"
type input "450"
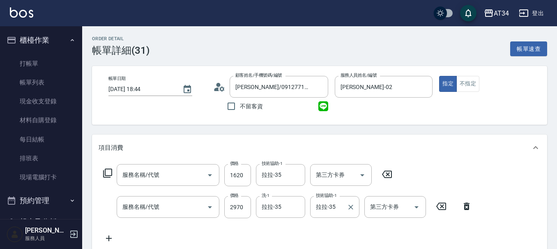
type input "王姿盈/0912771398/0912771398"
type input "自備鉑金(602)"
type input "染髮(501)"
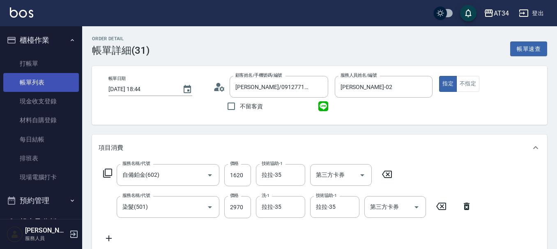
click at [67, 85] on link "帳單列表" at bounding box center [41, 82] width 76 height 19
click at [48, 81] on link "帳單列表" at bounding box center [41, 82] width 76 height 19
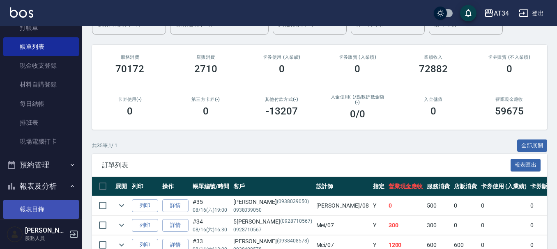
scroll to position [82, 0]
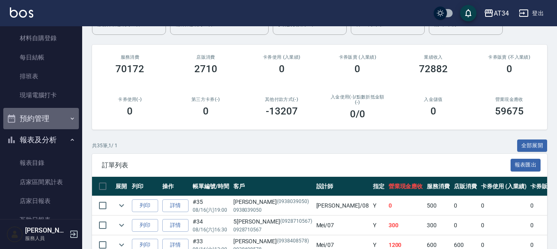
click at [51, 119] on button "預約管理" at bounding box center [41, 118] width 76 height 21
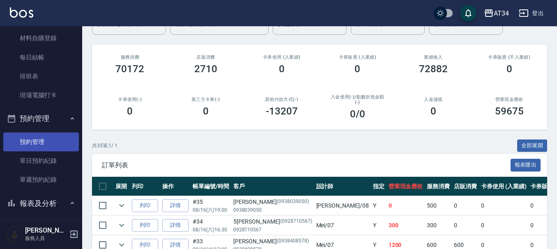
click at [49, 139] on link "預約管理" at bounding box center [41, 142] width 76 height 19
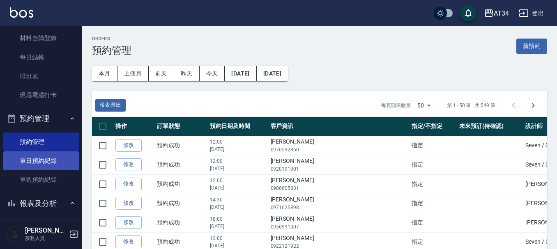
click at [55, 159] on link "單日預約紀錄" at bounding box center [41, 161] width 76 height 19
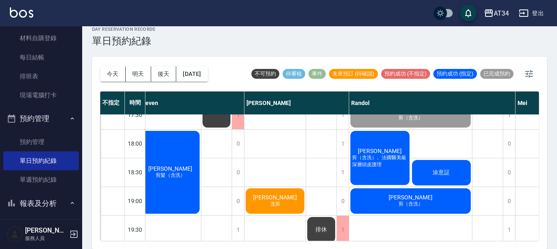
scroll to position [398, 184]
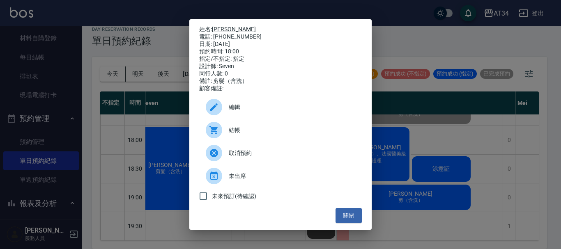
click at [231, 135] on span "結帳" at bounding box center [292, 130] width 127 height 9
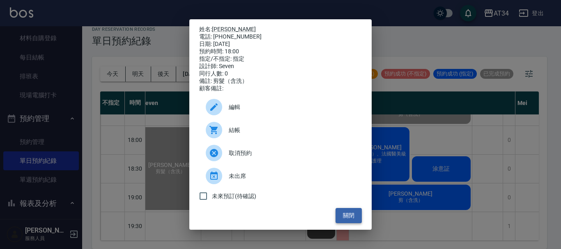
click at [352, 220] on button "關閉" at bounding box center [349, 215] width 26 height 15
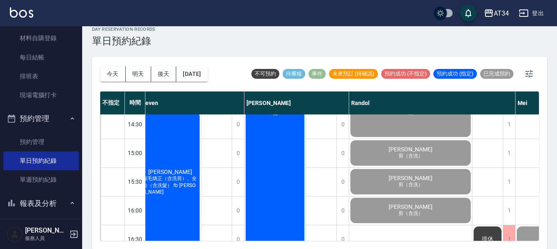
scroll to position [192, 184]
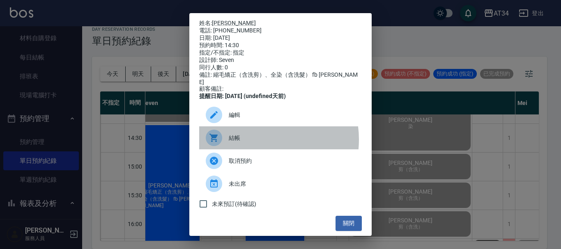
click at [256, 141] on span "結帳" at bounding box center [292, 138] width 127 height 9
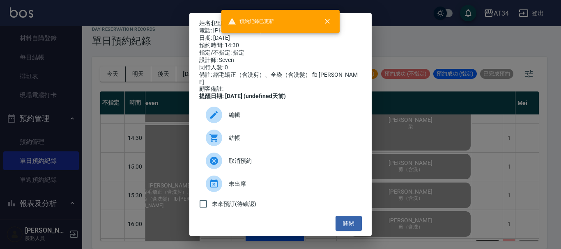
drag, startPoint x: 349, startPoint y: 225, endPoint x: 358, endPoint y: 228, distance: 9.8
click at [350, 227] on button "關閉" at bounding box center [349, 223] width 26 height 15
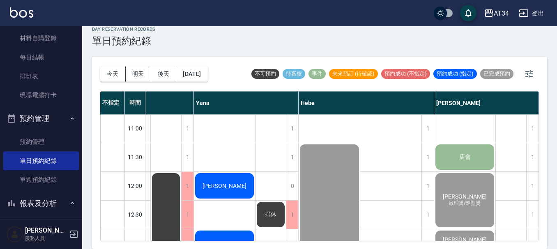
scroll to position [0, 720]
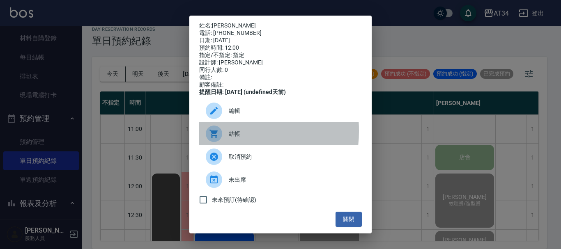
click at [211, 137] on icon at bounding box center [214, 134] width 8 height 8
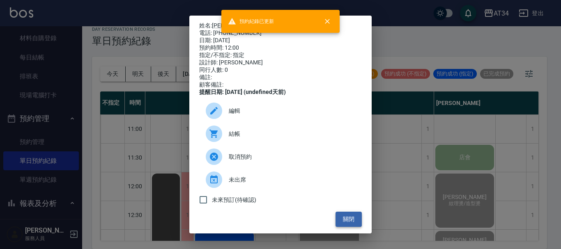
click at [349, 219] on button "關閉" at bounding box center [349, 219] width 26 height 15
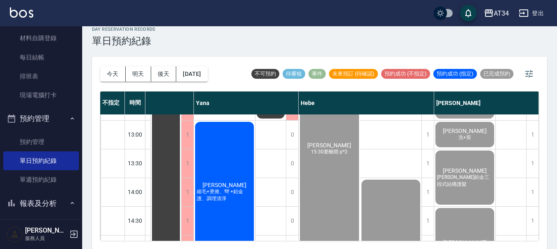
scroll to position [123, 716]
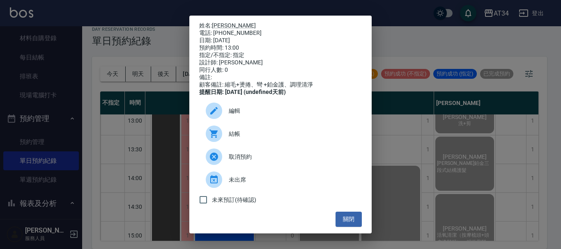
click at [232, 138] on span "結帳" at bounding box center [292, 134] width 127 height 9
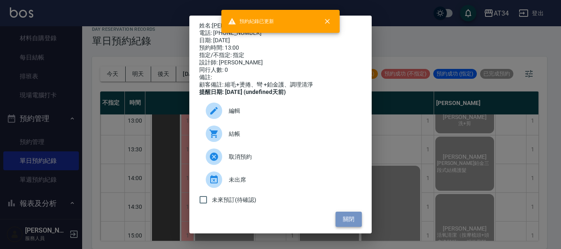
click at [347, 225] on button "關閉" at bounding box center [349, 219] width 26 height 15
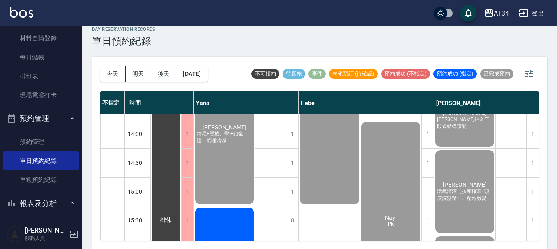
scroll to position [288, 716]
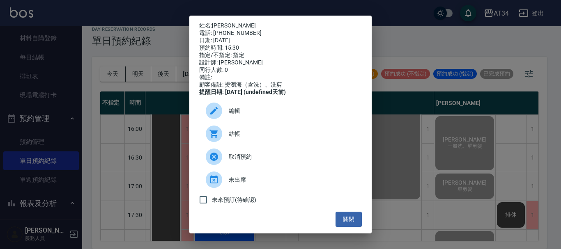
click at [225, 140] on div at bounding box center [217, 134] width 23 height 16
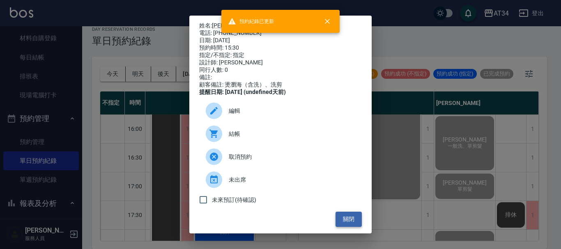
click at [339, 223] on button "關閉" at bounding box center [349, 219] width 26 height 15
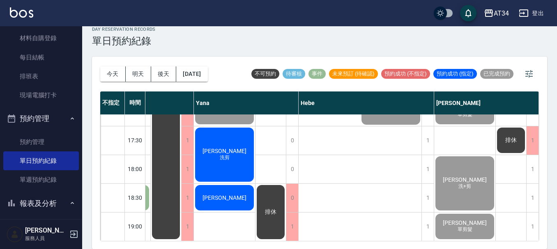
scroll to position [370, 716]
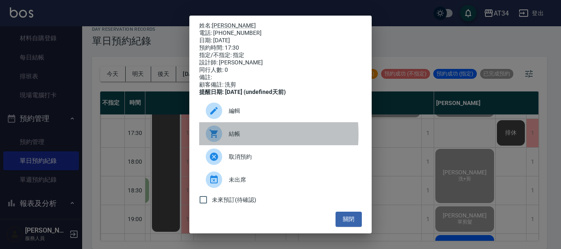
click at [211, 139] on icon at bounding box center [214, 134] width 10 height 10
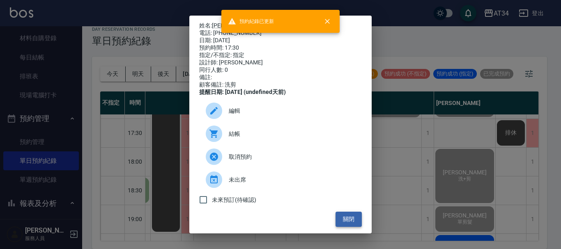
click at [345, 219] on button "關閉" at bounding box center [349, 219] width 26 height 15
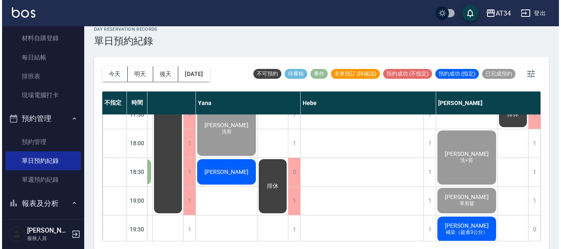
scroll to position [398, 716]
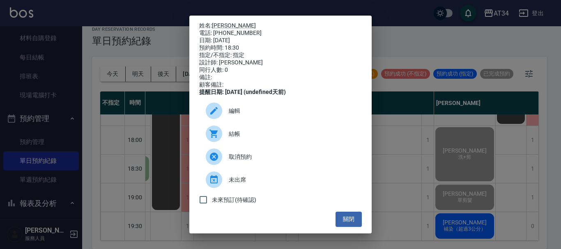
click at [217, 139] on icon at bounding box center [214, 134] width 10 height 10
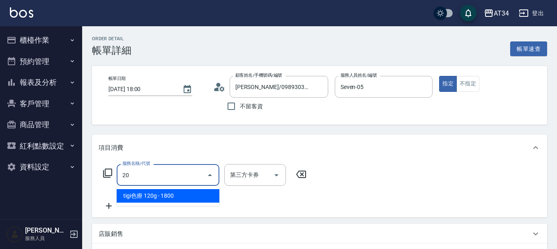
type input "201"
type input "30"
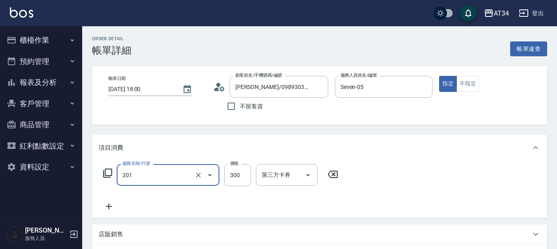
type input "洗髮(201)"
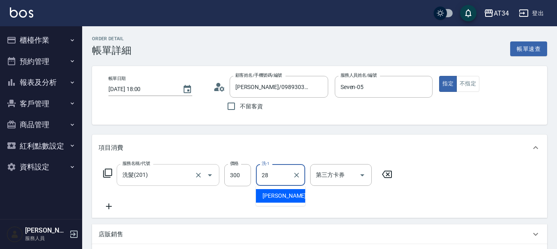
type input "[PERSON_NAME]-28"
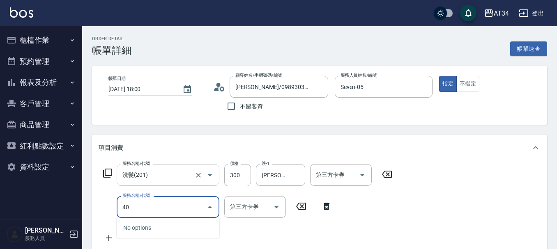
type input "401"
type input "50"
type input "剪髮(401)"
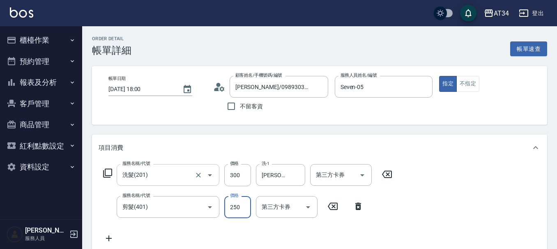
type input "30"
type input "60"
type input "90"
type input "600"
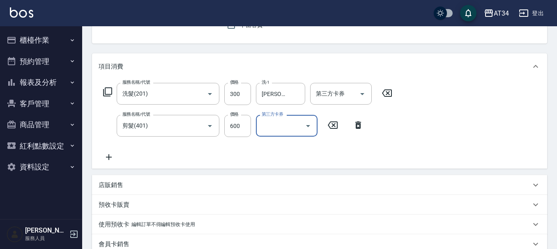
scroll to position [246, 0]
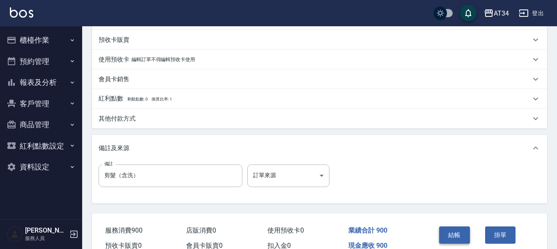
click at [455, 231] on button "結帳" at bounding box center [454, 235] width 31 height 17
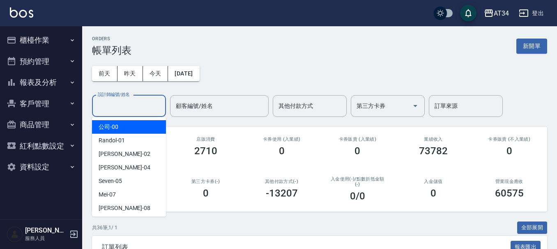
click at [130, 107] on div "設計師編號/姓名 設計師編號/姓名" at bounding box center [129, 106] width 74 height 22
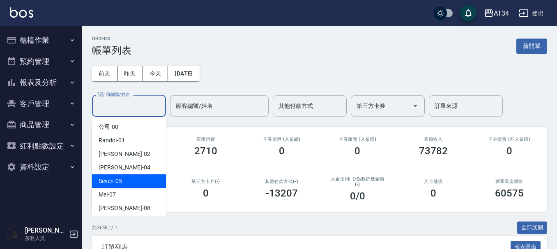
click at [127, 181] on div "Seven -05" at bounding box center [129, 182] width 74 height 14
type input "Seven-05"
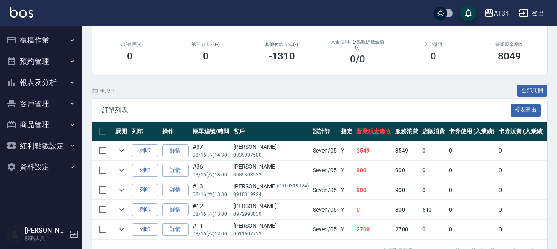
scroll to position [166, 0]
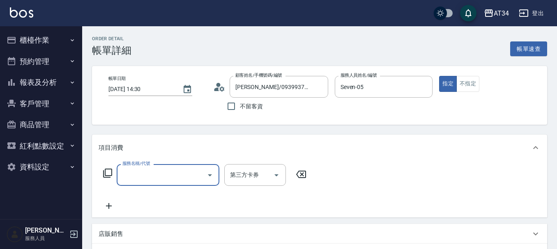
type input "3"
type input "縮毛矯正（含洗剪）、全染（含洗髮）fb [PERSON_NAME]"
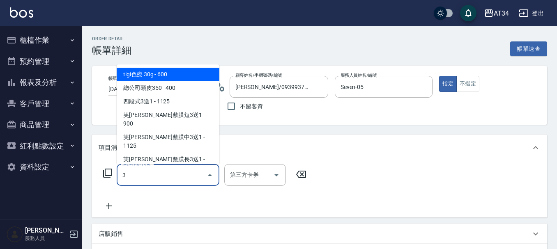
type input "30"
type input "縮毛矯正（含洗剪）、全染（含洗髮）fb [PERSON_NAME]"
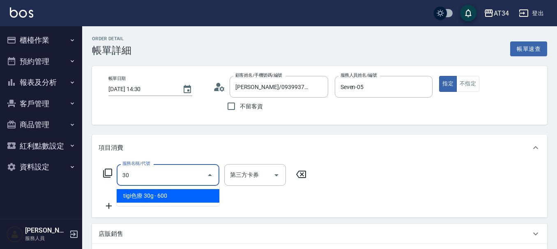
type input "301"
type input "縮毛矯正（含洗剪）、全染（含洗髮）fb [PERSON_NAME]"
type input "150"
type input "縮毛矯正（含洗剪）、全染（含洗髮）fb [PERSON_NAME]"
type input "燙髮(301)"
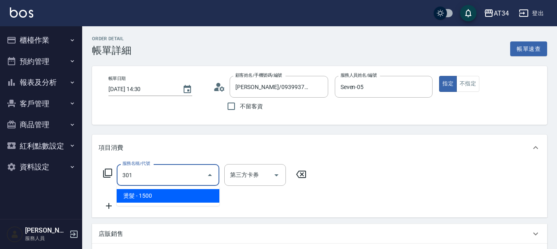
type input "縮毛矯正（含洗剪）、全染（含洗髮）fb [PERSON_NAME]"
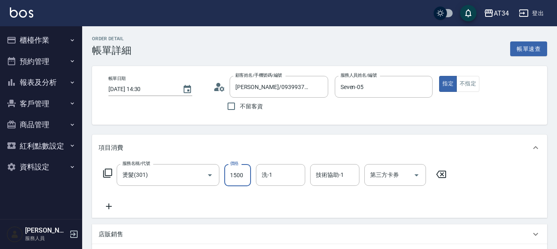
type input "0"
type input "縮毛矯正（含洗剪）、全染（含洗髮）fb [PERSON_NAME]"
type input "2"
type input "縮毛矯正（含洗剪）、全染（含洗髮）fb [PERSON_NAME]"
type input "25"
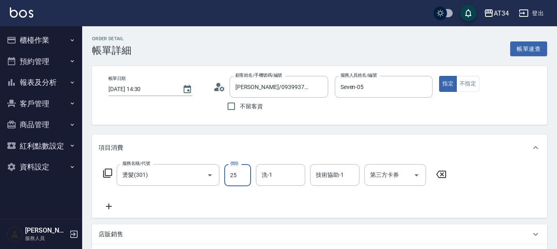
type input "20"
type input "縮毛矯正（含洗剪）、全染（含洗髮）fb [PERSON_NAME]"
type input "255"
type input "250"
type input "縮毛矯正（含洗剪）、全染（含洗髮）fb [PERSON_NAME]"
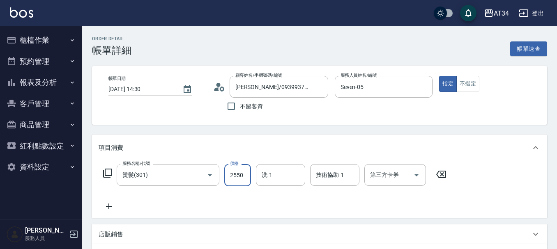
type input "2550"
type input "縮毛矯正（含洗剪）、全染（含洗髮）fb [PERSON_NAME]"
type input "2"
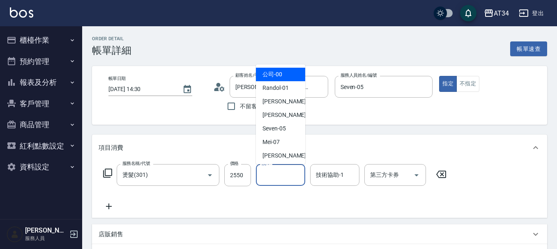
type input "縮毛矯正（含洗剪）、全染（含洗髮）fb [PERSON_NAME]"
type input "公司-00"
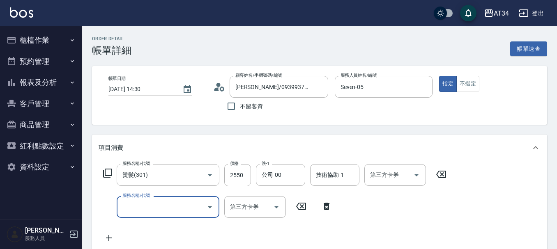
type input "縮毛矯正（含洗剪）、全染（含洗髮）fb [PERSON_NAME]"
type input "6"
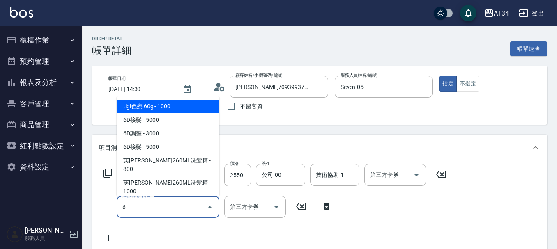
type input "縮毛矯正（含洗剪）、全染（含洗髮）fb [PERSON_NAME]"
type input "62"
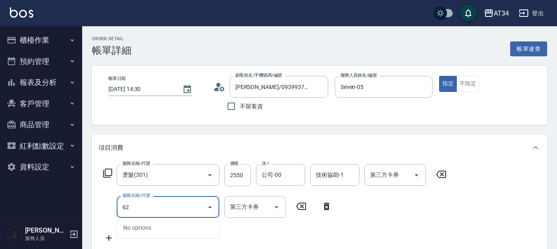
type input "縮毛矯正（含洗剪）、全染（含洗髮）fb [PERSON_NAME]"
type input "625"
type input "330"
type input "縮毛矯正（含洗剪）、全染（含洗髮）fb [PERSON_NAME]"
type input "625"
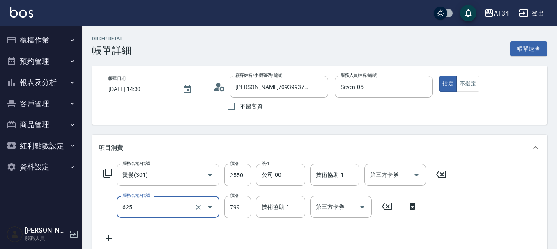
type input "縮毛矯正（含洗剪）、全染（含洗髮）fb [PERSON_NAME]"
type input "日式結構三段 S(625)"
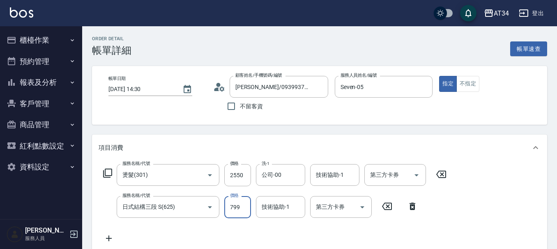
type input "250"
type input "縮毛矯正（含洗剪）、全染（含洗髮）fb [PERSON_NAME]"
type input "99"
type input "260"
type input "縮毛矯正（含洗剪）、全染（含洗髮）fb [PERSON_NAME]"
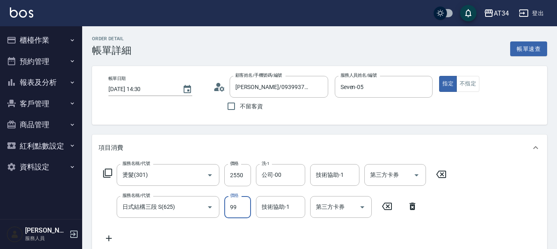
type input "999"
type input "350"
type input "縮毛矯正（含洗剪）、全染（含洗髮）fb [PERSON_NAME]"
type input "999"
type input "縮毛矯正（含洗剪）、全染（含洗髮）fb [PERSON_NAME]"
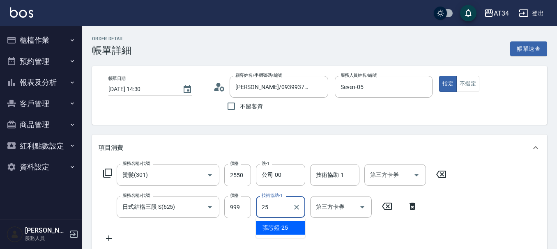
type input "25"
type input "縮毛矯正（含洗剪）、全染（含洗髮）fb [PERSON_NAME]"
type input "張芯婭-25"
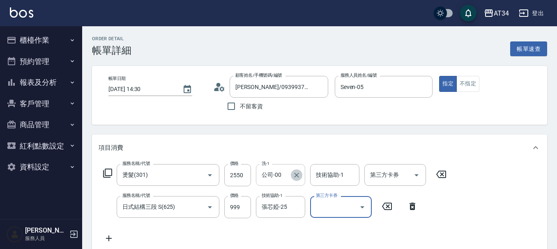
click at [296, 176] on icon "Clear" at bounding box center [296, 175] width 5 height 5
type input "縮毛矯正（含洗剪）、全染（含洗髮）fb [PERSON_NAME]"
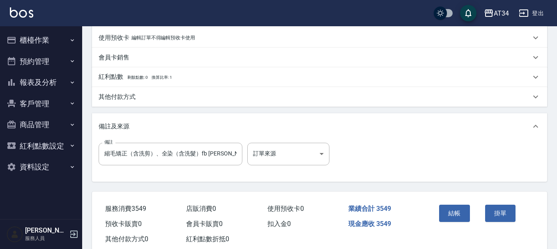
scroll to position [290, 0]
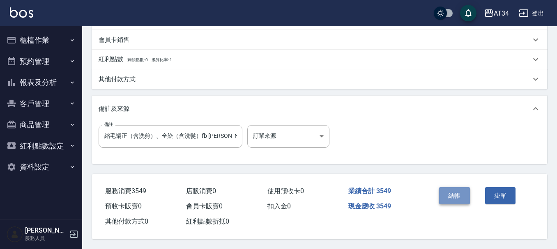
click at [451, 190] on button "結帳" at bounding box center [454, 195] width 31 height 17
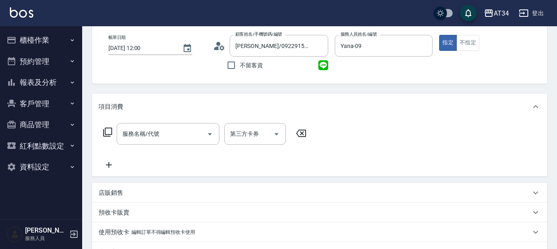
click at [138, 142] on div "服務名稱/代號" at bounding box center [168, 134] width 103 height 22
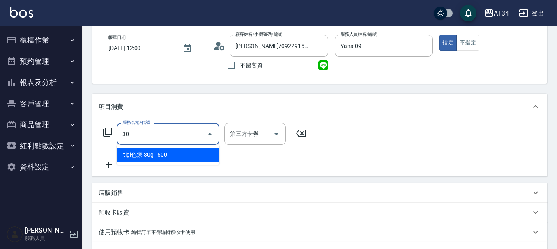
type input "301"
type input "150"
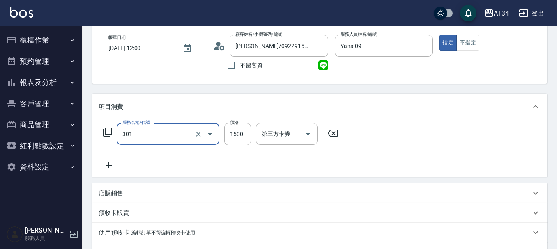
type input "燙髮(301)"
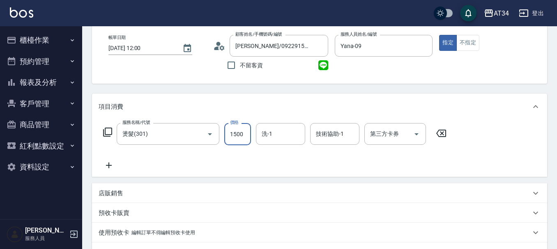
type input "2"
type input "0"
type input "200"
type input "2000"
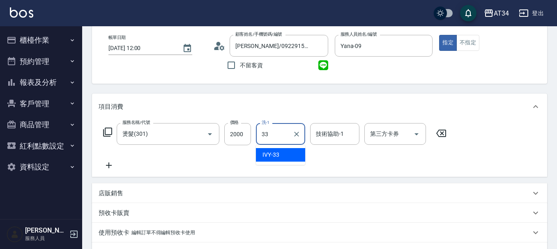
type input "IVY-33"
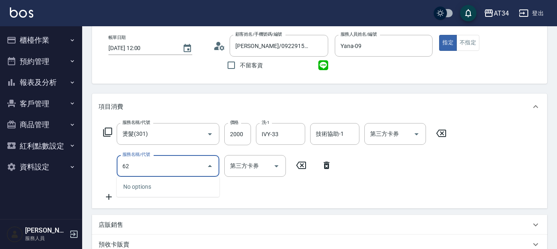
type input "627"
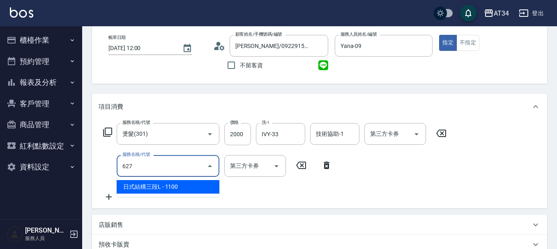
type input "310"
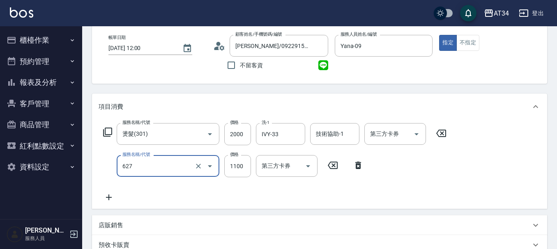
type input "日式結構三段L(627)"
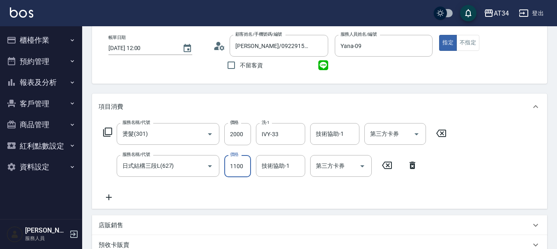
type input "200"
type input "100"
type input "300"
type input "1000"
type input "1200"
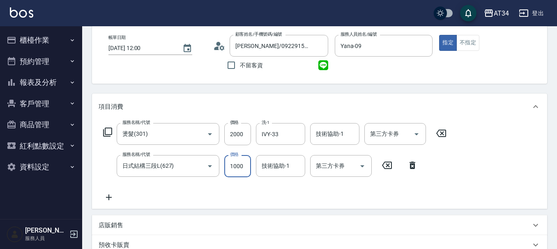
type input "10003"
type input "300"
type input "1000"
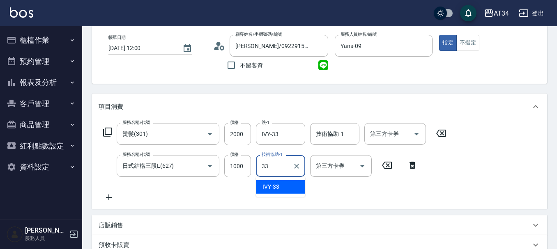
type input "IVY-33"
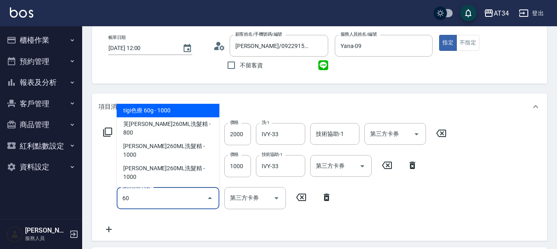
type input "603"
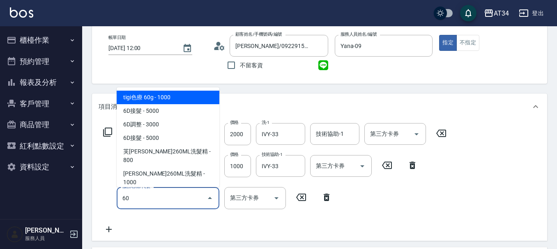
type input "601"
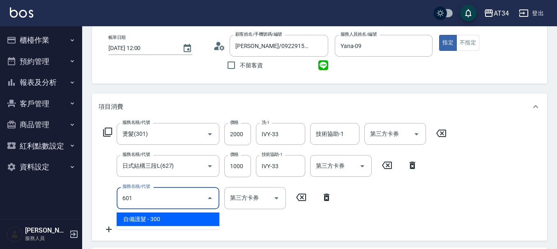
type input "330"
type input "自備護髮(601)"
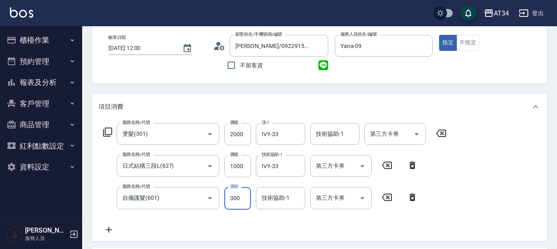
type input "300"
type input "1"
click at [152, 200] on input "自備護髮(601)" at bounding box center [156, 198] width 72 height 14
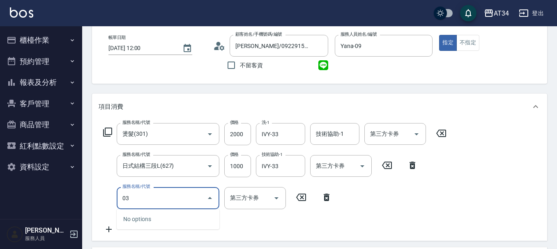
type input "0"
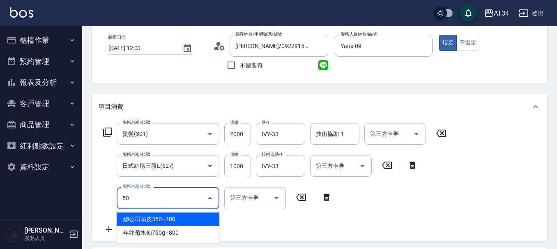
type input "503"
type input "390"
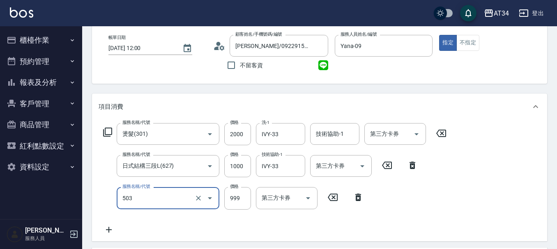
type input "局部髮(503)"
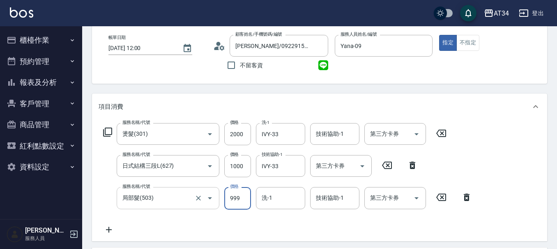
type input "300"
type input "130"
type input "430"
type input "1300"
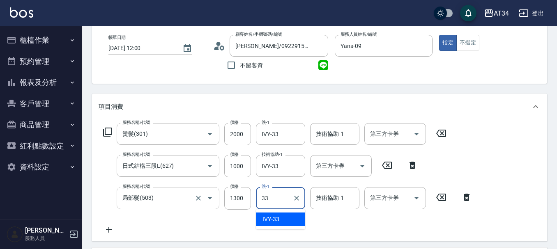
type input "IVY-33"
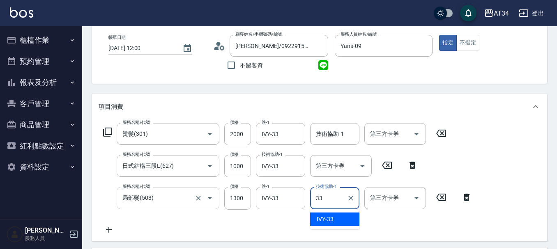
type input "IVY-33"
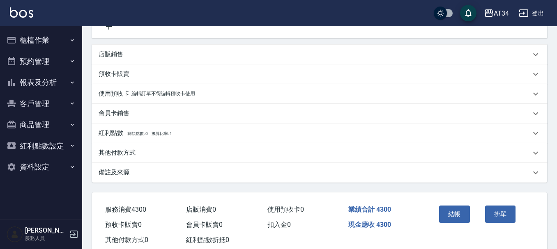
scroll to position [267, 0]
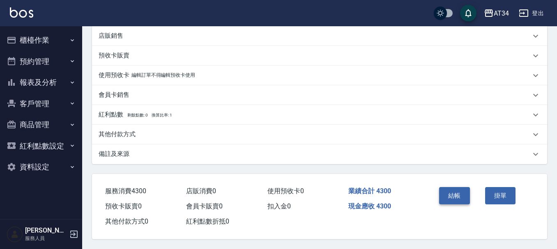
click at [455, 195] on button "結帳" at bounding box center [454, 195] width 31 height 17
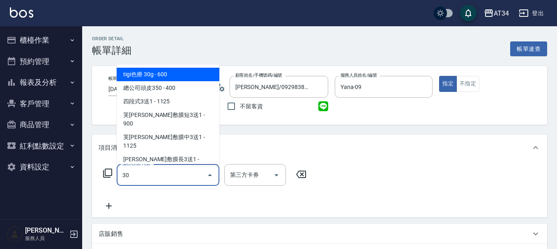
type input "301"
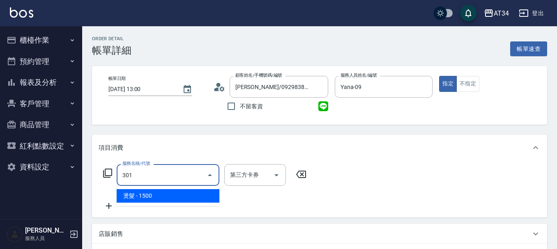
type input "150"
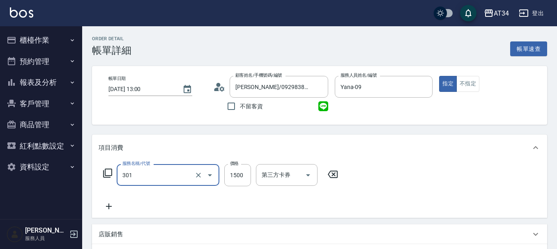
type input "燙髮(301)"
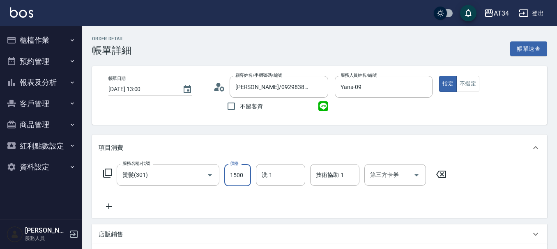
type input "0"
type input "250"
type input "20"
type input "2500"
type input "250"
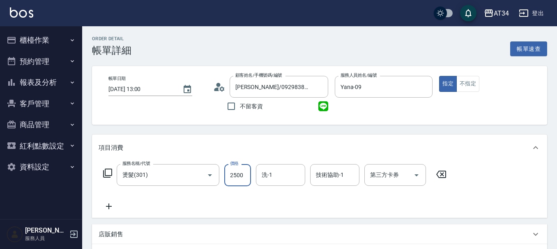
type input "2500"
type input "IVY-33"
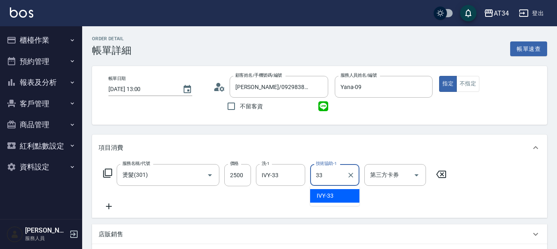
type input "IVY-33"
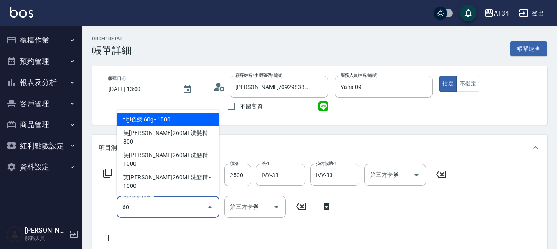
type input "602"
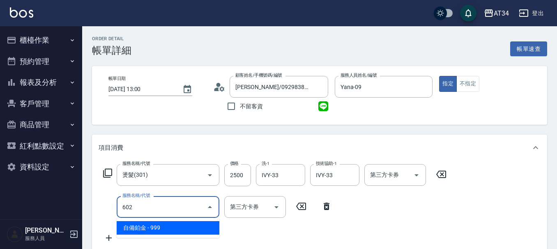
type input "340"
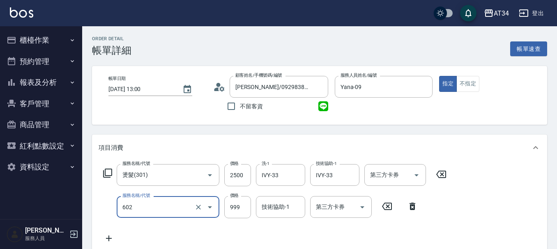
type input "自備鉑金(602)"
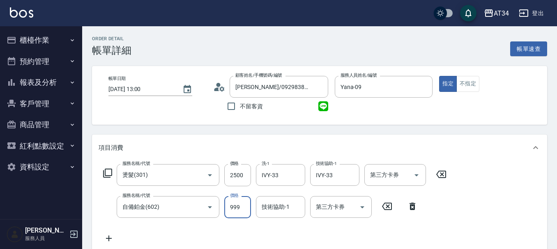
type input "250"
type input "200"
type input "450"
type input "2000"
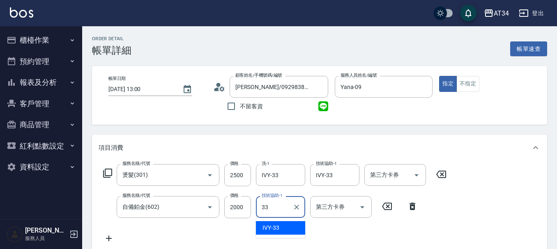
type input "IVY-33"
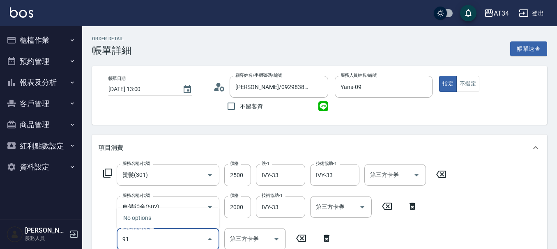
type input "918"
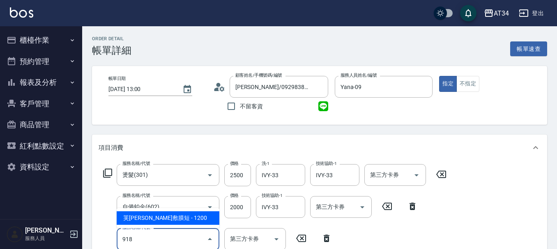
type input "570"
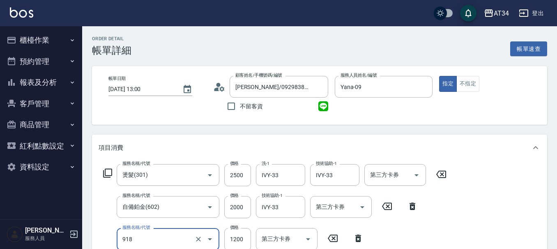
type input "芙[PERSON_NAME]敷膜短(918)"
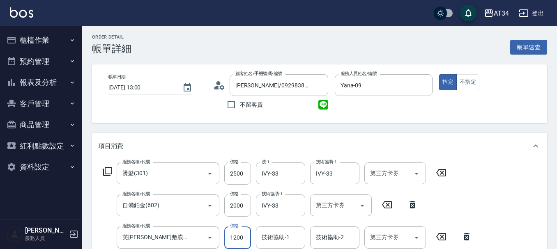
type input "450"
type input "100"
type input "460"
type input "1000"
type input "550"
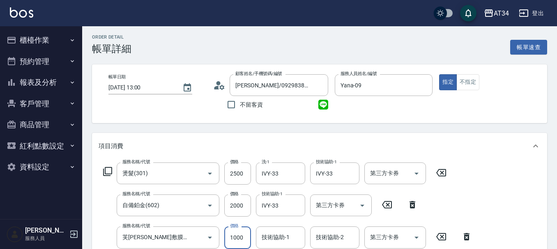
type input "1000"
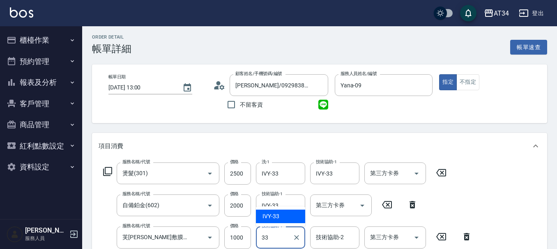
type input "IVY-33"
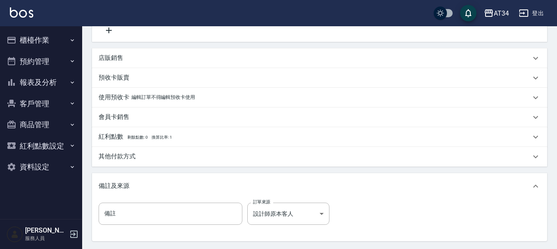
scroll to position [322, 0]
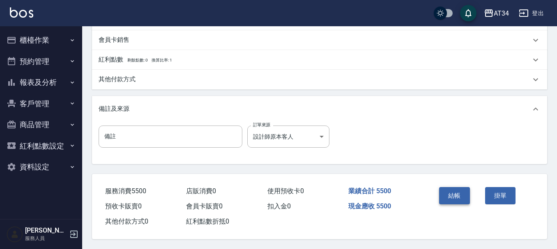
click at [460, 193] on button "結帳" at bounding box center [454, 195] width 31 height 17
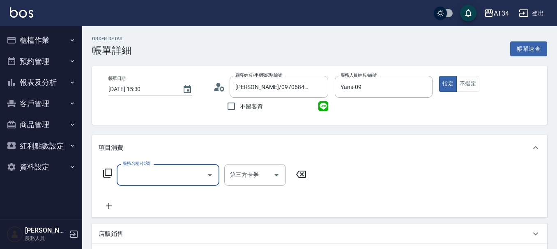
scroll to position [41, 0]
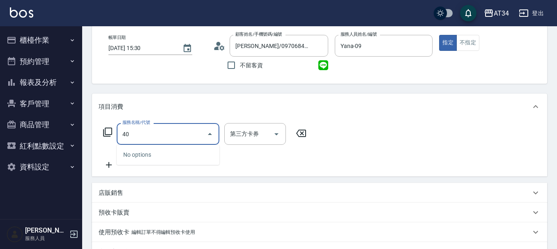
type input "401"
type input "20"
type input "剪髮(401)"
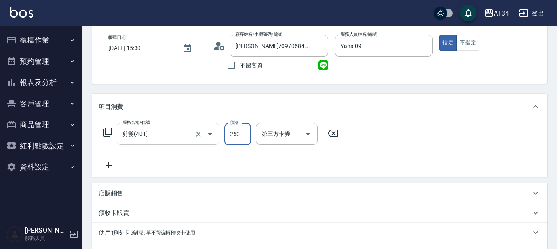
type input "3"
type input "0"
type input "30"
type input "300"
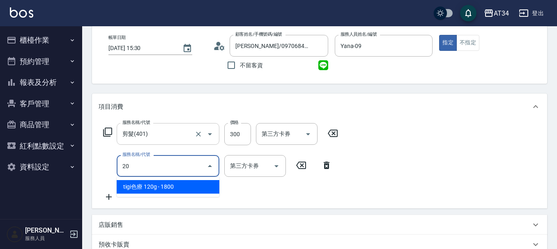
type input "201"
type input "60"
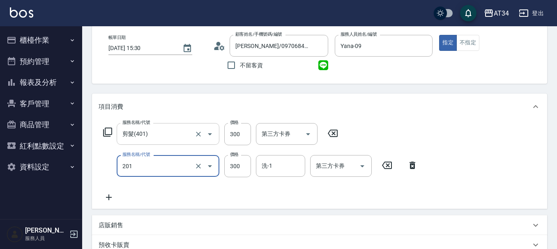
type input "洗髮(201)"
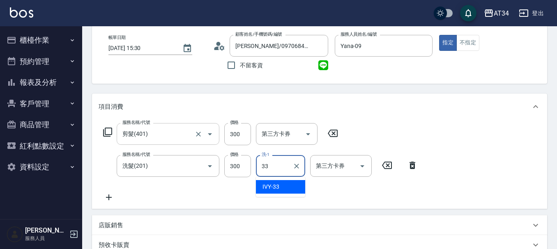
type input "IVY-33"
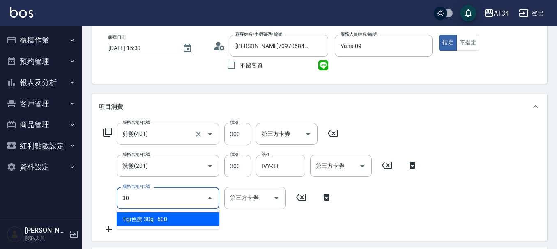
type input "303"
type input "150"
type input "局部燙(303)"
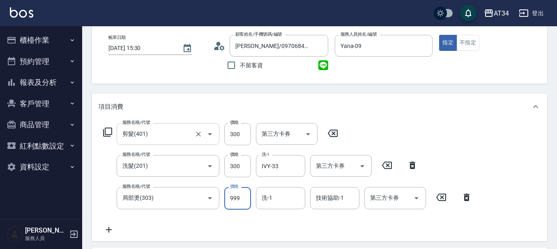
type input "60"
type input "500"
type input "110"
type input "500"
type input "IVY-33"
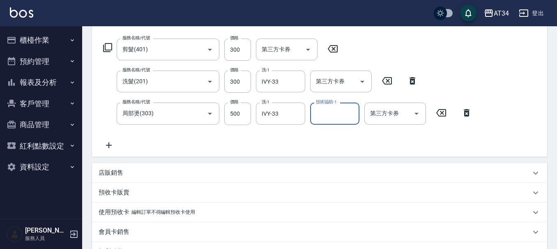
scroll to position [267, 0]
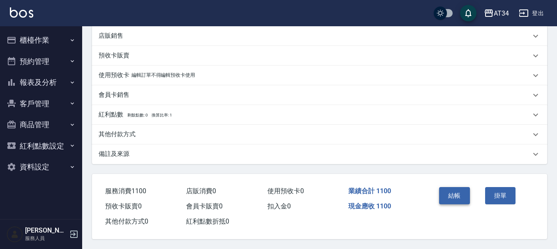
click at [453, 192] on button "結帳" at bounding box center [454, 195] width 31 height 17
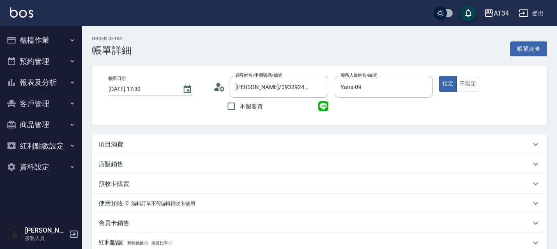
click at [133, 145] on div "項目消費" at bounding box center [315, 144] width 432 height 9
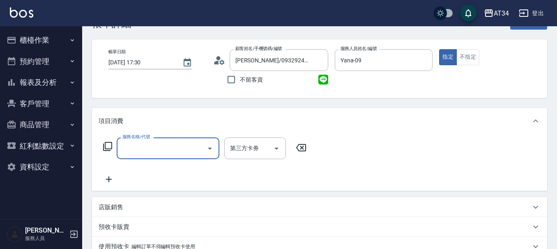
scroll to position [41, 0]
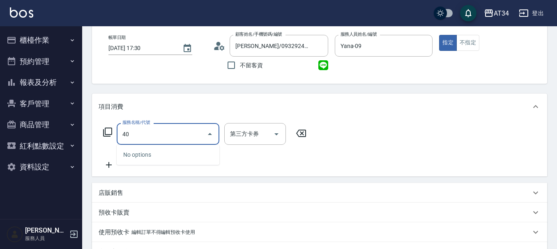
type input "401"
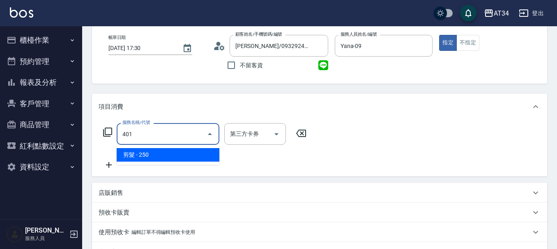
type input "20"
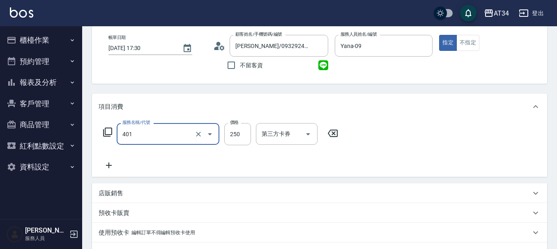
type input "剪髮(401)"
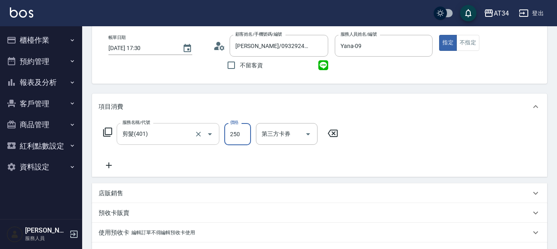
type input "0"
type input "30"
type input "300"
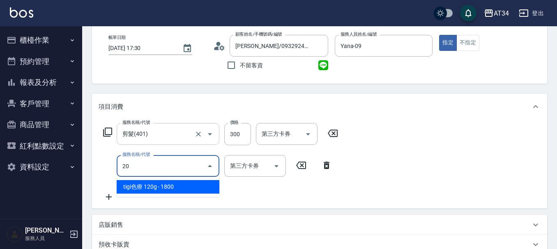
type input "201"
type input "60"
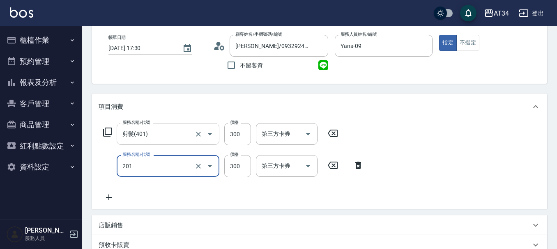
type input "洗髮(201)"
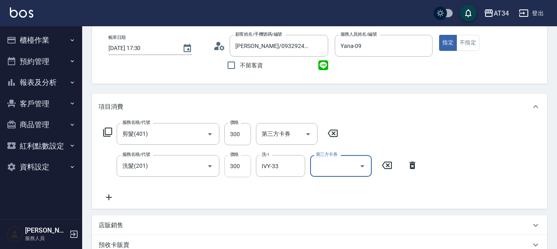
drag, startPoint x: 288, startPoint y: 164, endPoint x: 244, endPoint y: 160, distance: 44.1
click at [244, 160] on div "服務名稱/代號 洗髮(201) 服務名稱/代號 價格 300 價格 洗-1 IVY-33 洗-1 第三方卡券 第三方卡券" at bounding box center [261, 166] width 324 height 22
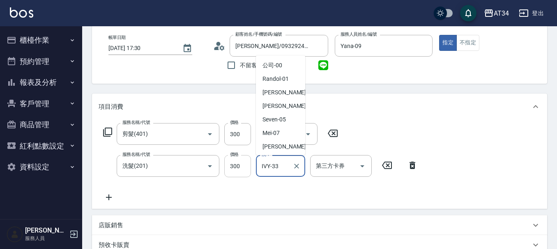
scroll to position [134, 0]
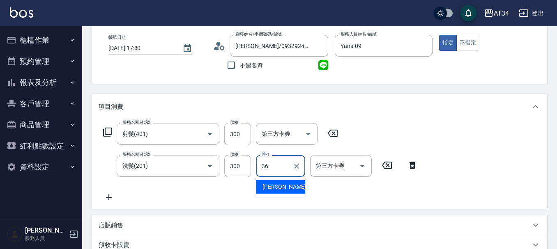
type input "張可芮-36"
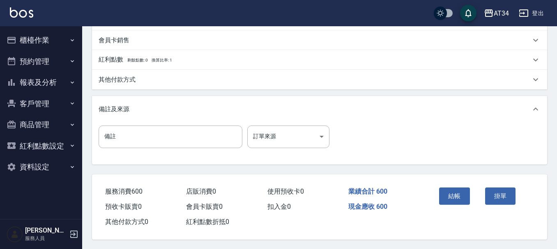
scroll to position [290, 0]
click at [460, 193] on button "結帳" at bounding box center [454, 195] width 31 height 17
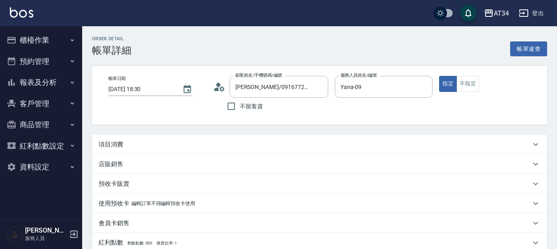
click at [134, 138] on div "項目消費" at bounding box center [319, 145] width 455 height 20
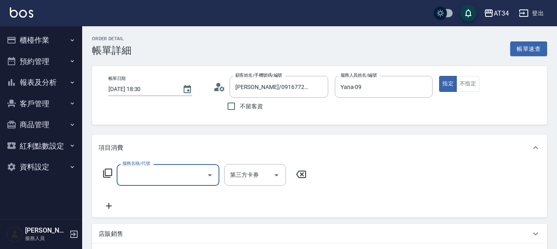
scroll to position [123, 0]
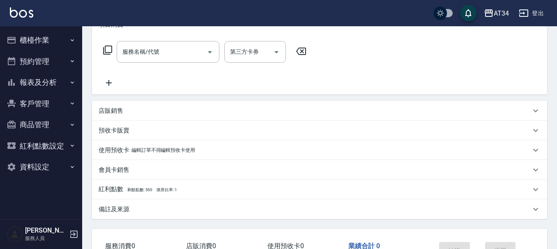
click at [172, 116] on div "店販銷售" at bounding box center [319, 111] width 455 height 20
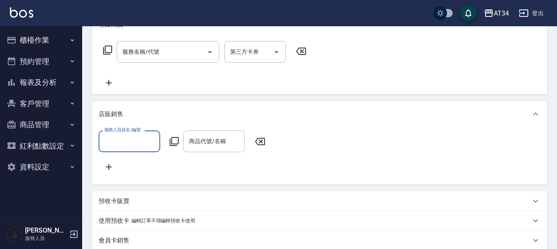
scroll to position [0, 0]
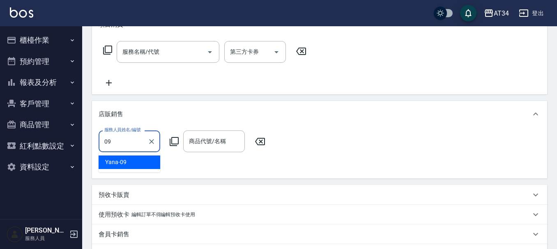
type input "Yana-09"
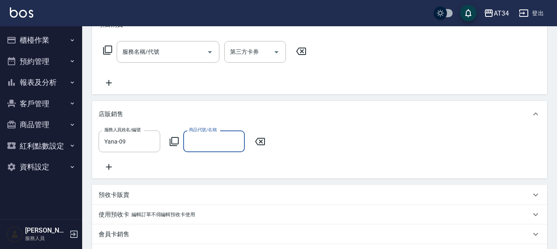
type input "ㄣ"
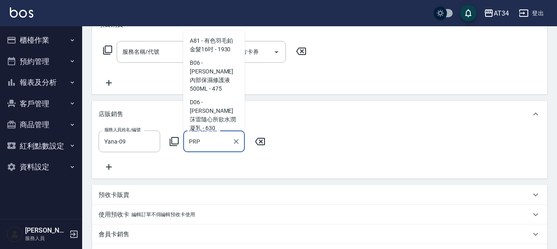
scroll to position [32, 0]
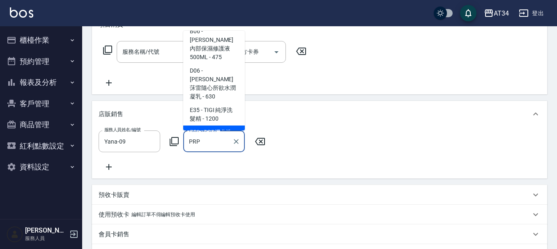
type input "PRP淨化洗(大)"
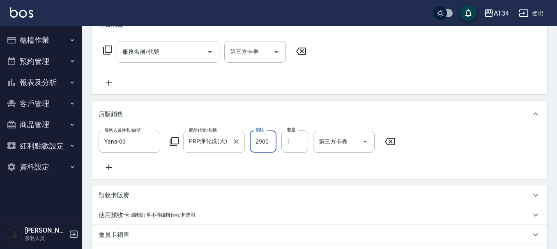
click at [216, 141] on input "PRP淨化洗(大)" at bounding box center [208, 142] width 42 height 14
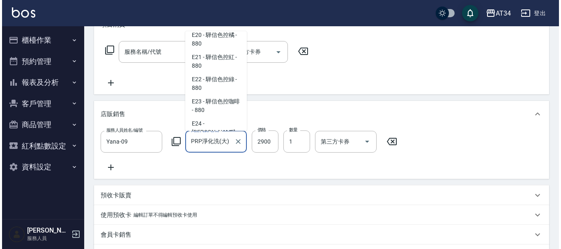
scroll to position [4963, 0]
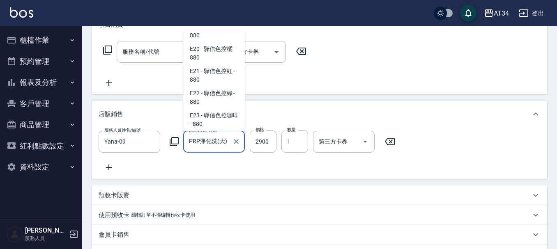
click at [176, 141] on icon at bounding box center [174, 142] width 10 height 10
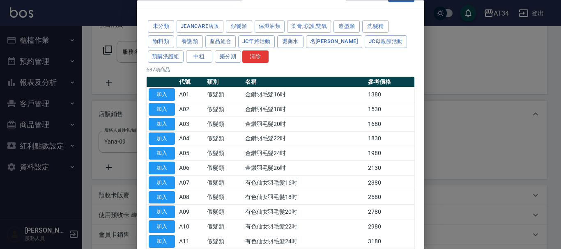
scroll to position [0, 0]
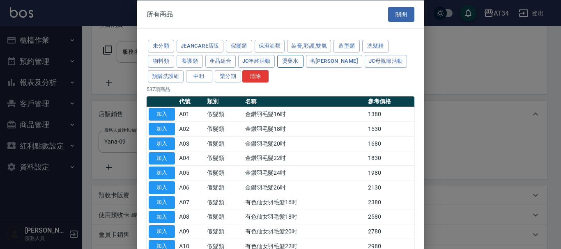
click at [290, 62] on button "燙藥水" at bounding box center [290, 61] width 26 height 13
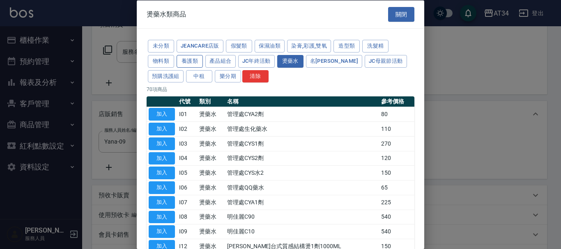
click at [191, 62] on button "養護類" at bounding box center [190, 61] width 26 height 13
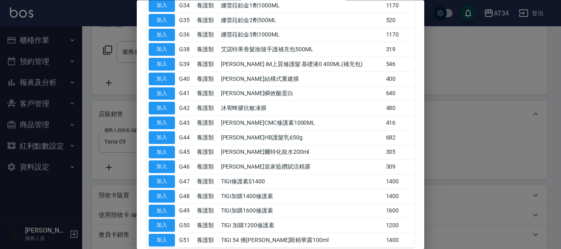
scroll to position [637, 0]
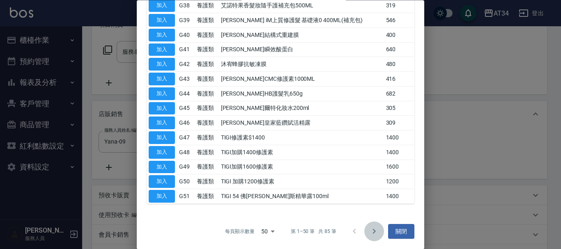
click at [369, 233] on icon "Go to next page" at bounding box center [374, 232] width 10 height 10
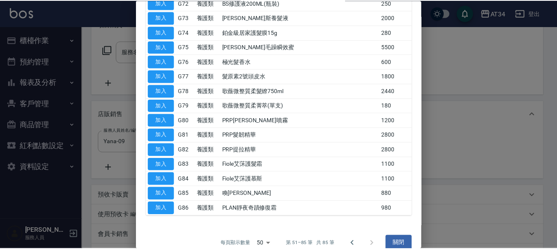
scroll to position [417, 0]
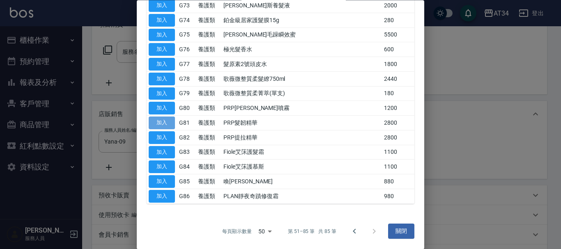
click at [164, 123] on button "加入" at bounding box center [162, 123] width 26 height 13
type input "570"
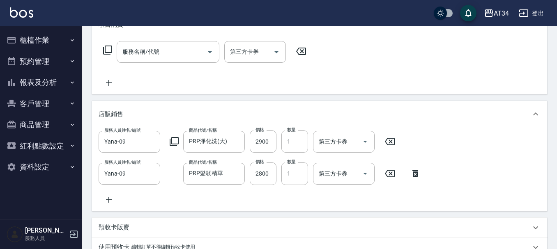
click at [391, 138] on icon at bounding box center [390, 142] width 21 height 10
type input "280"
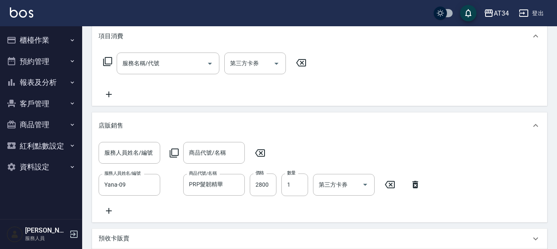
scroll to position [82, 0]
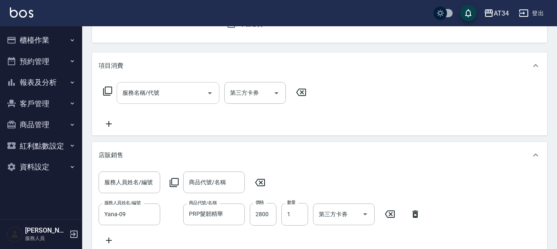
click at [169, 93] on input "服務名稱/代號" at bounding box center [161, 93] width 83 height 14
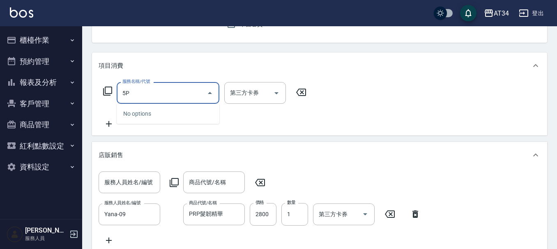
type input "5"
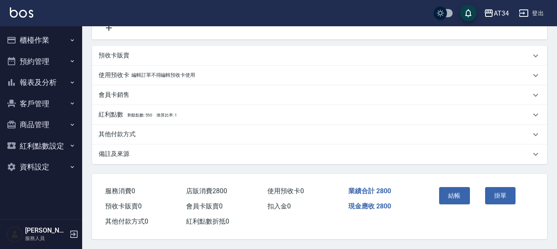
scroll to position [305, 0]
type input "針具(1004)"
click at [456, 193] on button "結帳" at bounding box center [454, 195] width 31 height 17
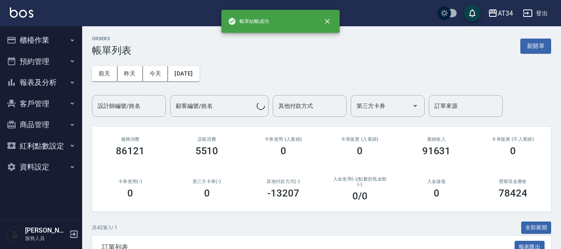
click at [39, 52] on button "預約管理" at bounding box center [41, 61] width 76 height 21
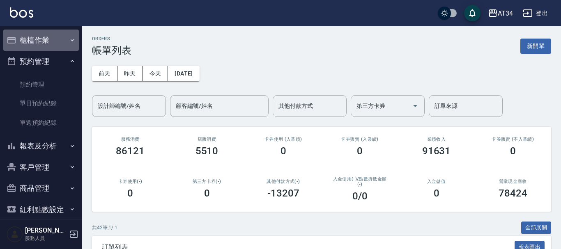
click at [46, 43] on button "櫃檯作業" at bounding box center [41, 40] width 76 height 21
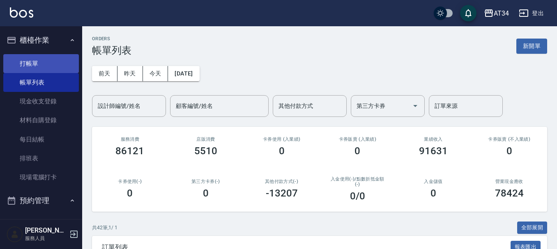
click at [40, 71] on link "打帳單" at bounding box center [41, 63] width 76 height 19
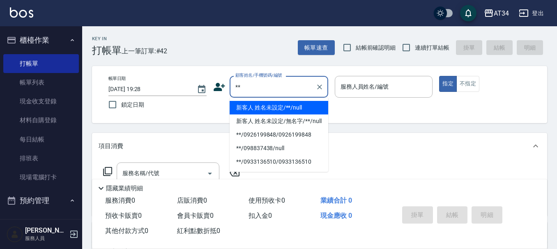
click at [258, 108] on li "新客人 姓名未設定/**/null" at bounding box center [279, 108] width 99 height 14
type input "新客人 姓名未設定/**/null"
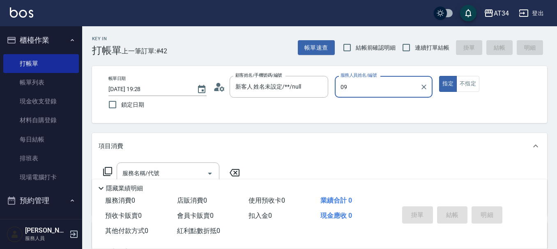
type input "Yana-09"
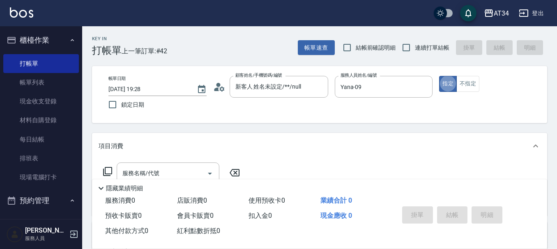
type button "true"
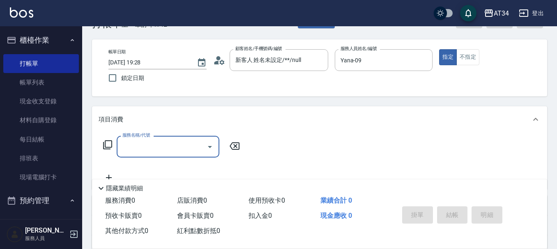
scroll to position [41, 0]
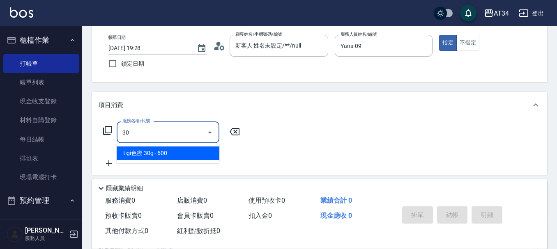
type input "301"
type input "150"
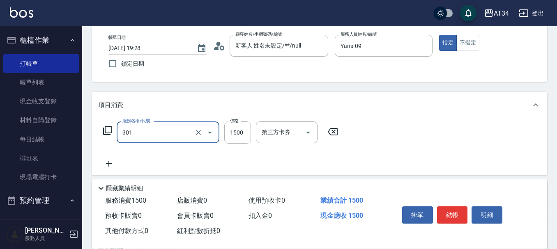
type input "燙髮(301)"
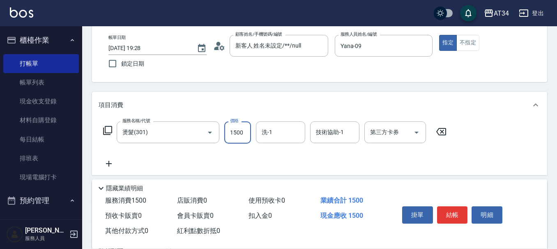
type input "0"
type input "18"
type input "10"
type input "180"
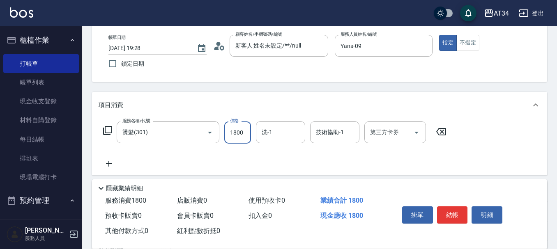
type input "1800"
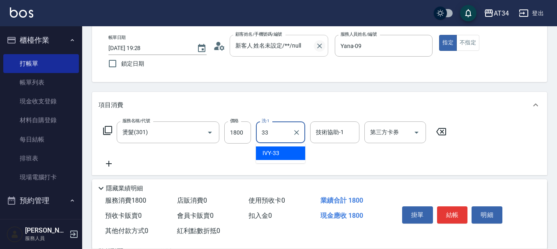
click at [318, 47] on icon "Clear" at bounding box center [320, 46] width 8 height 8
type input "33"
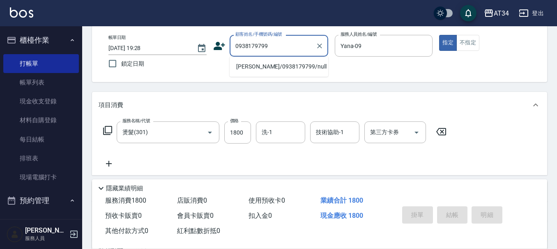
click at [275, 67] on li "[PERSON_NAME]/0938179799/null" at bounding box center [279, 67] width 99 height 14
type input "[PERSON_NAME]/0938179799/null"
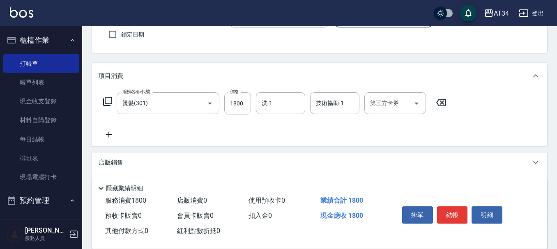
scroll to position [82, 0]
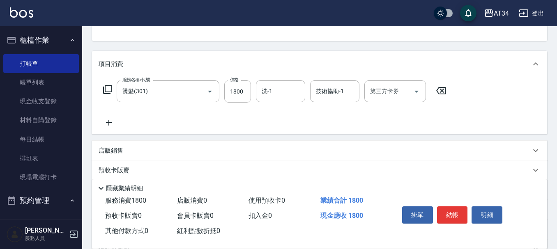
click at [110, 124] on icon at bounding box center [109, 123] width 21 height 10
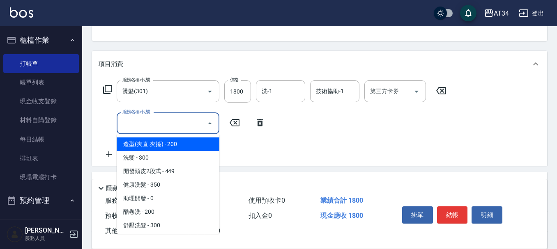
click at [177, 123] on input "服務名稱/代號" at bounding box center [161, 123] width 83 height 14
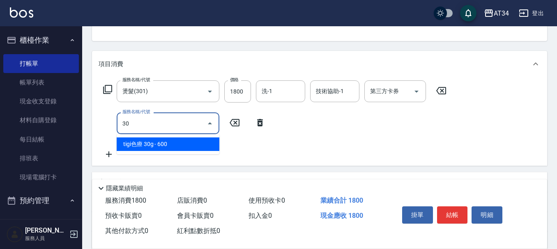
type input "303"
type input "270"
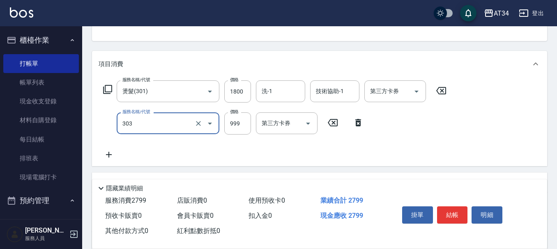
type input "局部燙(303)"
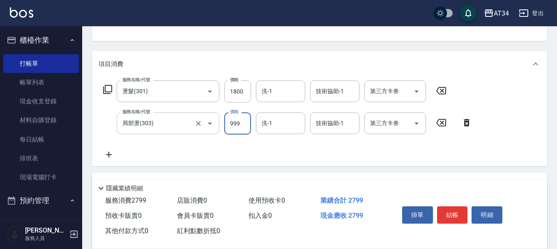
type input "180"
type input "500"
type input "230"
type input "500"
click at [108, 155] on icon at bounding box center [109, 155] width 6 height 6
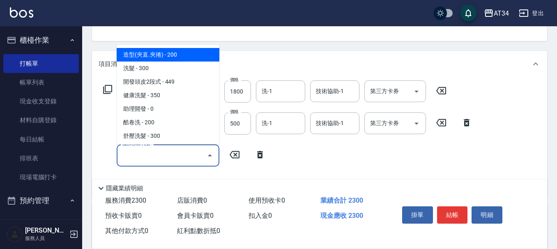
click at [139, 152] on input "服務名稱/代號" at bounding box center [161, 155] width 83 height 14
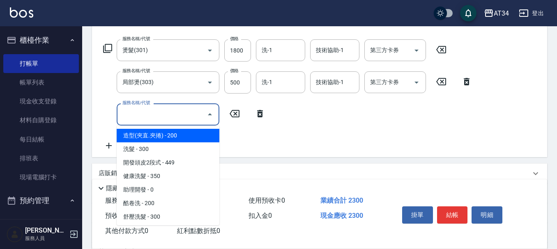
click at [153, 119] on input "服務名稱/代號" at bounding box center [161, 114] width 83 height 14
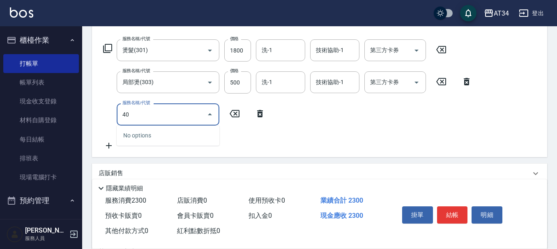
type input "401"
type input "250"
type input "剪髮(401)"
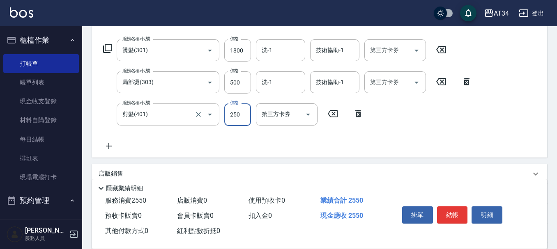
type input "230"
type input "300"
type input "260"
type input "30"
type input "230"
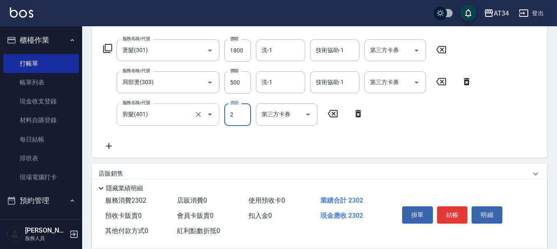
type input "20"
type input "250"
type input "200"
click at [462, 208] on button "結帳" at bounding box center [452, 215] width 31 height 17
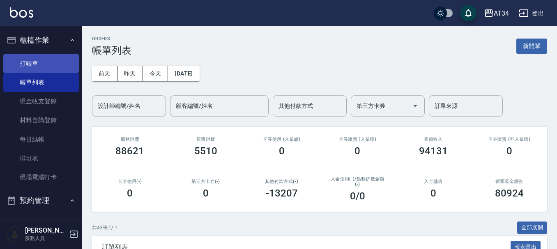
click at [35, 63] on link "打帳單" at bounding box center [41, 63] width 76 height 19
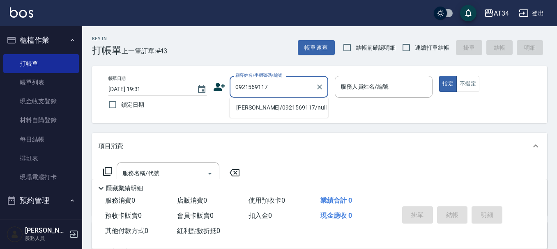
click at [263, 109] on li "郭君儀/0921569117/null" at bounding box center [279, 108] width 99 height 14
type input "郭君儀/0921569117/null"
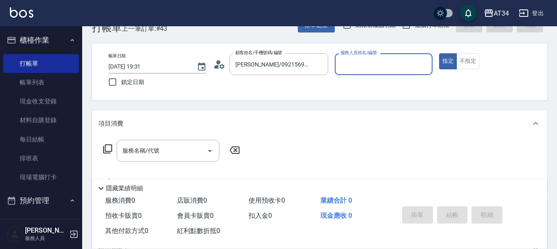
scroll to position [41, 0]
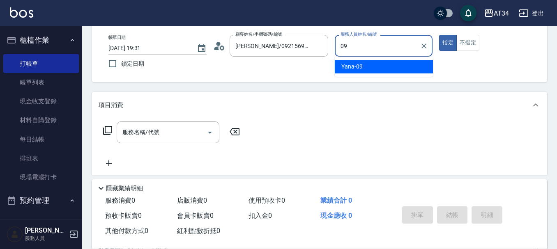
type input "Yana-09"
type button "true"
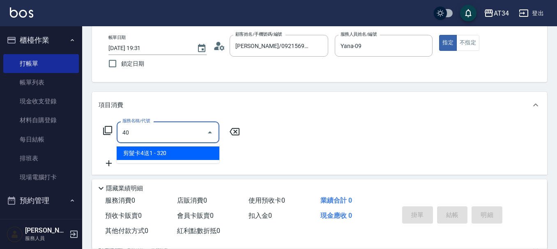
type input "401"
type input "20"
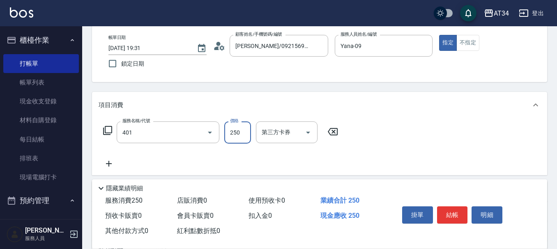
type input "剪髮(401)"
type input "0"
type input "30"
type input "300"
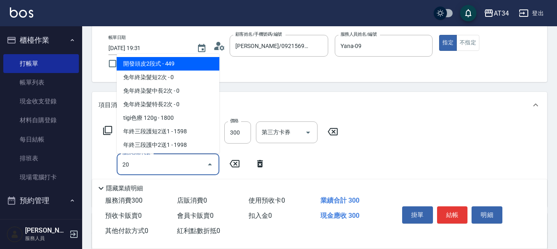
type input "201"
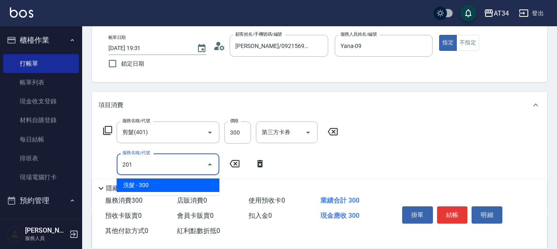
type input "60"
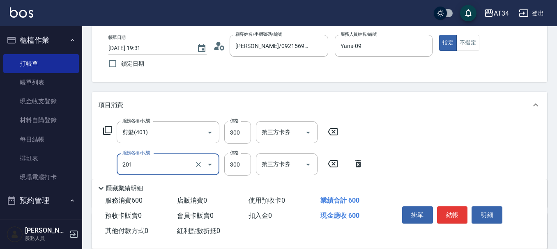
type input "洗髮(201)"
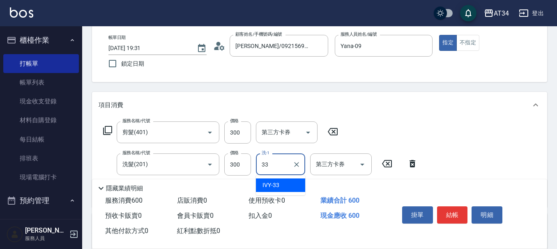
type input "3"
type input "劉城鈺-28"
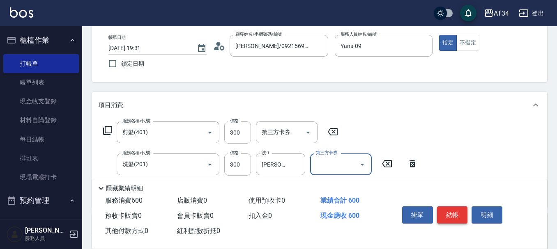
click at [452, 214] on button "結帳" at bounding box center [452, 215] width 31 height 17
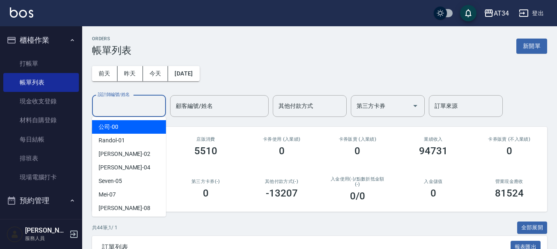
click at [112, 103] on div "設計師編號/姓名 設計師編號/姓名" at bounding box center [129, 106] width 74 height 22
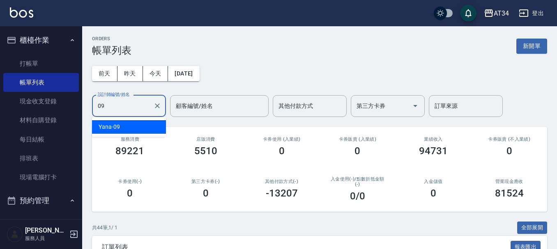
type input "Yana-09"
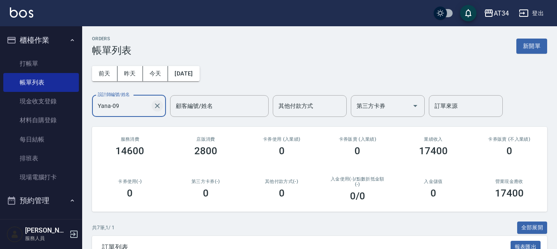
click at [159, 107] on icon "Clear" at bounding box center [157, 106] width 5 height 5
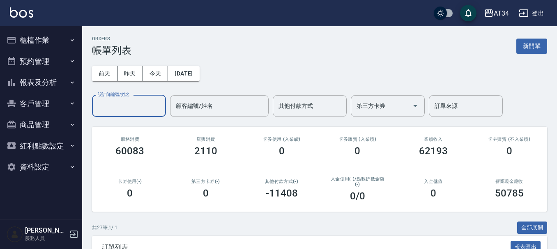
click at [65, 84] on button "報表及分析" at bounding box center [41, 82] width 76 height 21
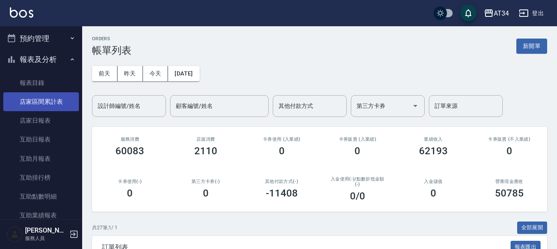
scroll to position [41, 0]
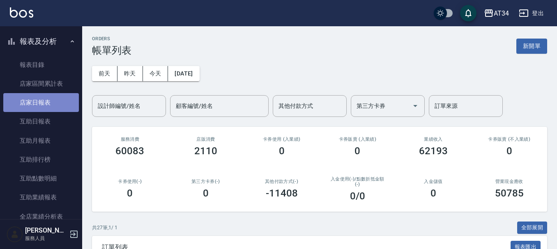
click at [61, 99] on link "店家日報表" at bounding box center [41, 102] width 76 height 19
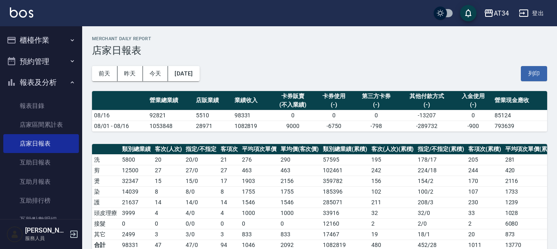
click at [53, 39] on button "櫃檯作業" at bounding box center [41, 40] width 76 height 21
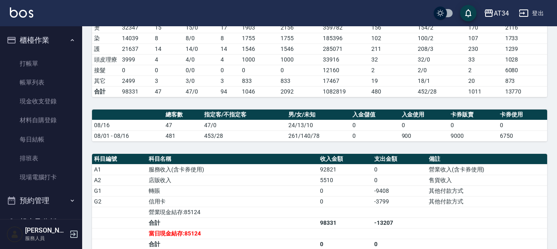
scroll to position [205, 0]
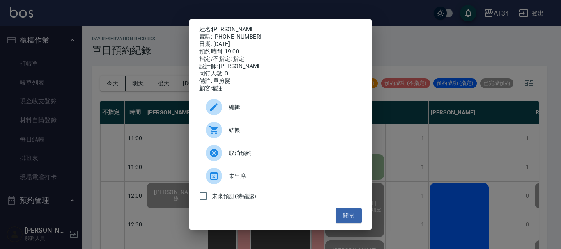
click at [389, 23] on div "姓名: 凃品瑜 電話: 0938039050 日期: 2025/08/16 預約時間: 19:00 指定/不指定: 指定 設計師: Emma 同行人數: 0 …" at bounding box center [280, 124] width 561 height 249
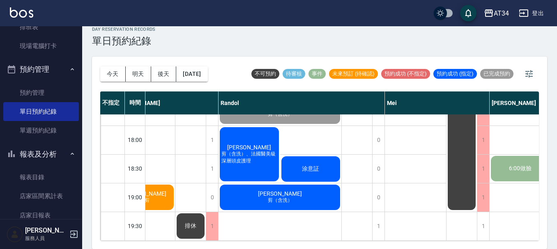
scroll to position [398, 312]
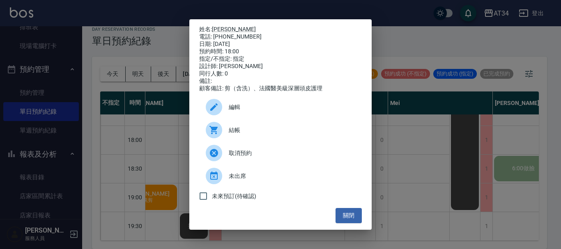
click at [239, 128] on div "結帳" at bounding box center [280, 130] width 163 height 23
click at [426, 175] on div "姓名: 劉昆諺 電話: 0989101499 日期: 2025/08/16 預約時間: 18:00 指定/不指定: 指定 設計師: Randol 同行人數: …" at bounding box center [280, 124] width 561 height 249
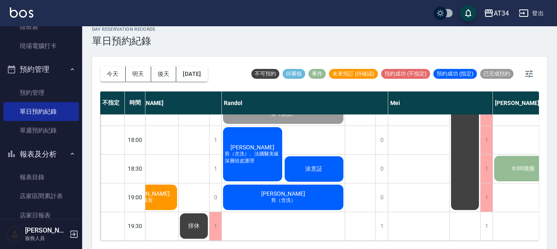
click at [328, 158] on div "涂意証" at bounding box center [314, 169] width 62 height 28
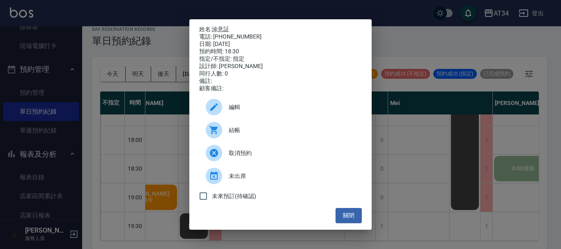
drag, startPoint x: 260, startPoint y: 147, endPoint x: 263, endPoint y: 124, distance: 22.7
click at [263, 124] on ul "編輯 結帳 取消預約 未出席 未來預訂(待確認)" at bounding box center [280, 150] width 163 height 116
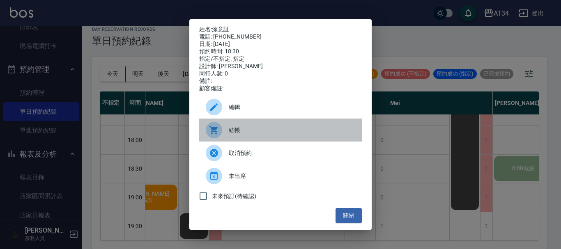
click at [259, 128] on div "結帳" at bounding box center [280, 130] width 163 height 23
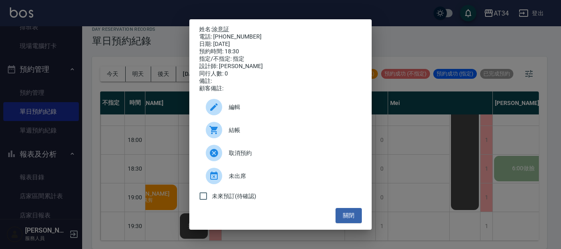
click at [408, 154] on div "姓名: 涂意証 電話: 0910011005 日期: 2025/08/16 預約時間: 18:30 指定/不指定: 指定 設計師: Randol 同行人數: …" at bounding box center [280, 124] width 561 height 249
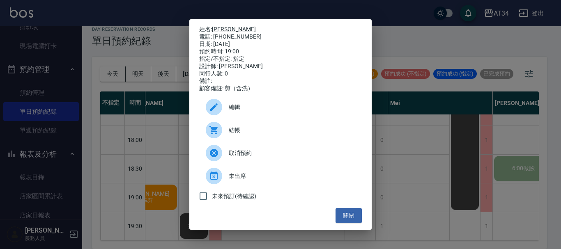
click at [232, 135] on span "結帳" at bounding box center [292, 130] width 127 height 9
drag, startPoint x: 459, startPoint y: 111, endPoint x: 427, endPoint y: 126, distance: 35.3
click at [459, 112] on div "姓名: 黃柏翰 電話: 0920760108 日期: 2025/08/16 預約時間: 19:00 指定/不指定: 指定 設計師: Randol 同行人數: …" at bounding box center [280, 124] width 561 height 249
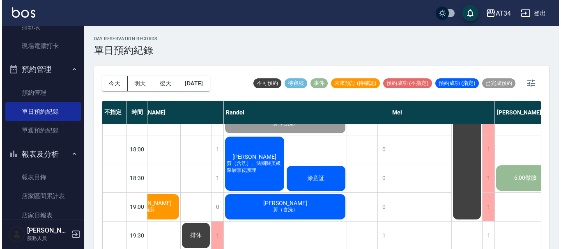
scroll to position [398, 692]
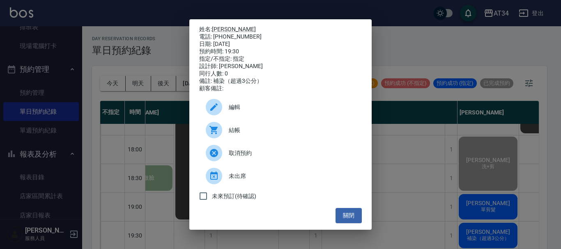
click at [247, 134] on span "結帳" at bounding box center [292, 130] width 127 height 9
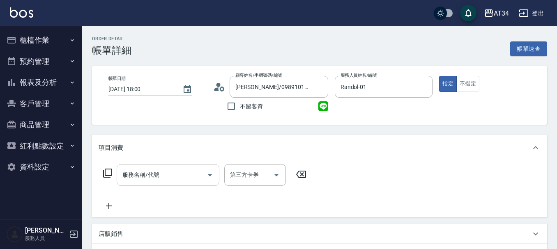
click at [136, 175] on div "服務名稱/代號 服務名稱/代號" at bounding box center [168, 175] width 103 height 22
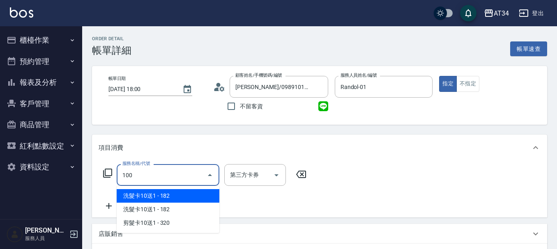
type input "1006"
type input "150"
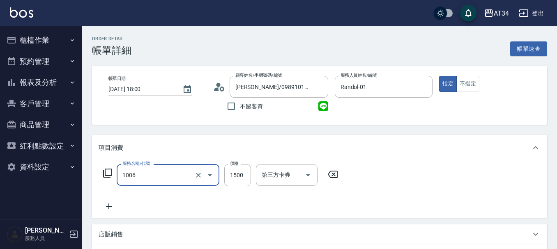
type input "[PERSON_NAME]四段式(1006)"
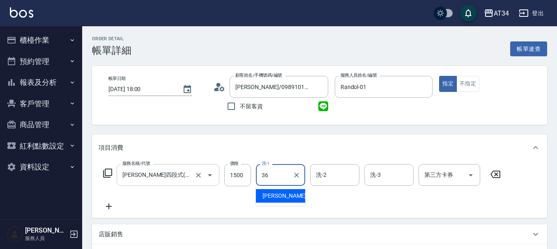
type input "[PERSON_NAME]-36"
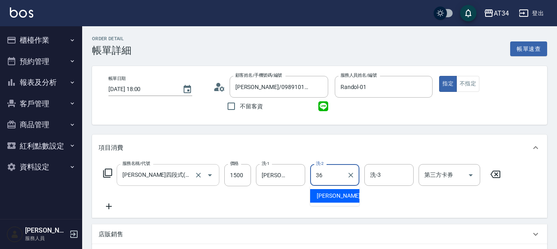
type input "[PERSON_NAME]-36"
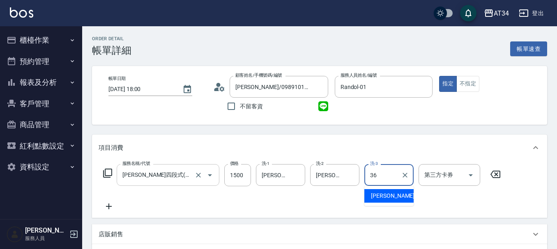
type input "[PERSON_NAME]-36"
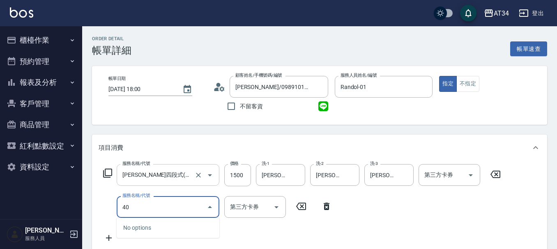
type input "401"
type input "170"
type input "剪髮(401)"
type input "5"
type input "150"
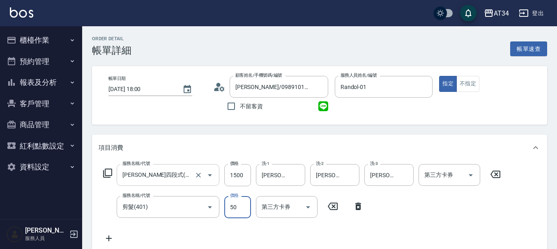
type input "500"
type input "200"
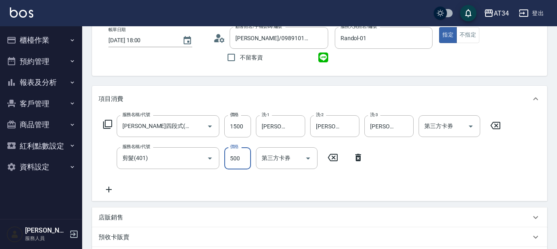
scroll to position [234, 0]
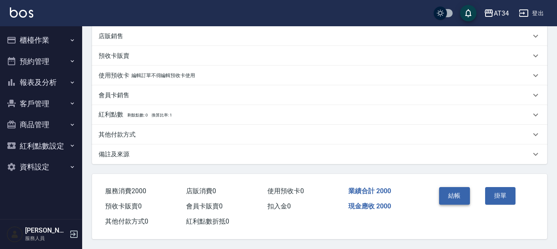
type input "500"
click at [442, 189] on button "結帳" at bounding box center [454, 195] width 31 height 17
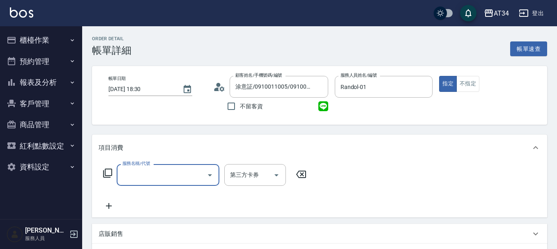
click at [152, 168] on input "服務名稱/代號" at bounding box center [161, 175] width 83 height 14
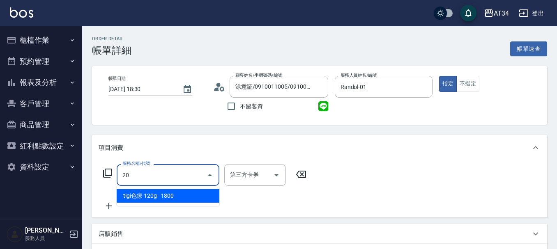
type input "201"
type input "30"
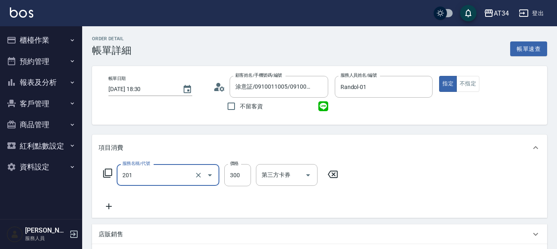
type input "洗髮(201)"
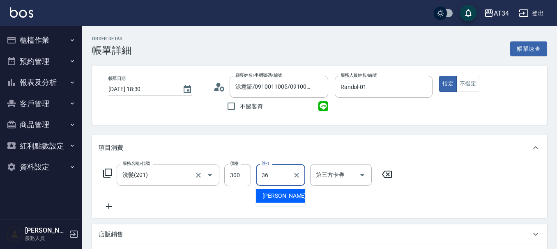
type input "張可芮-36"
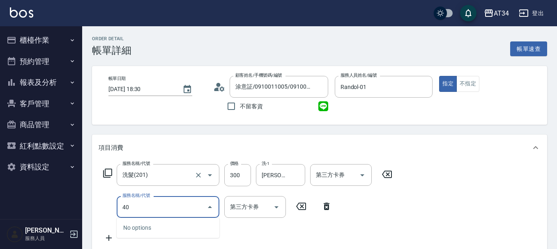
type input "401"
type input "50"
type input "剪髮(401)"
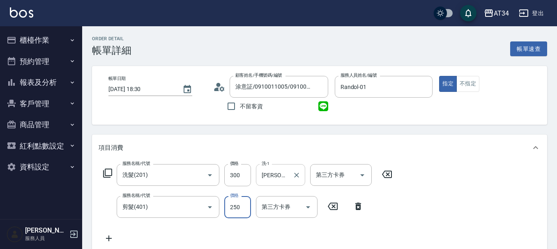
type input "30"
type input "50"
type input "80"
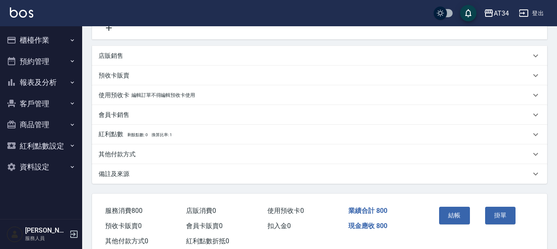
scroll to position [234, 0]
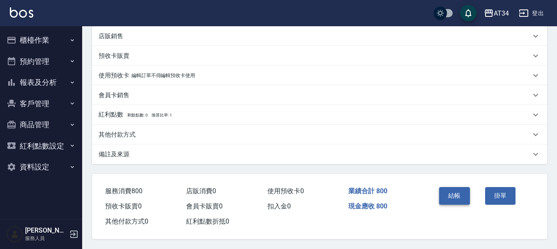
type input "500"
click at [446, 190] on button "結帳" at bounding box center [454, 195] width 31 height 17
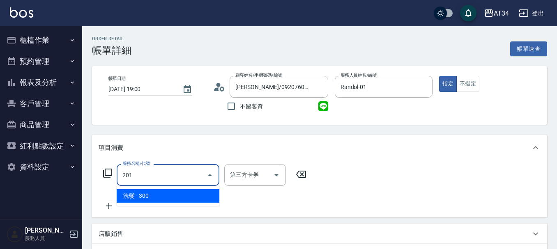
type input "30"
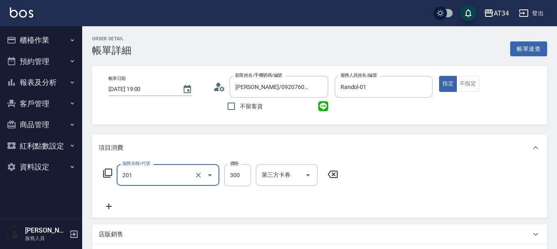
type input "洗髮(201)"
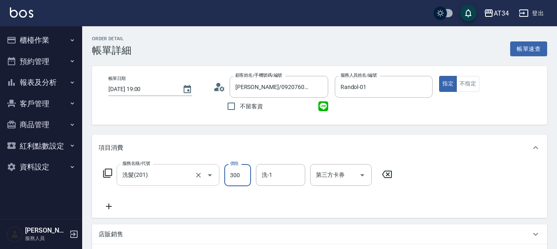
type input "0"
type input "200"
type input "20"
type input "200"
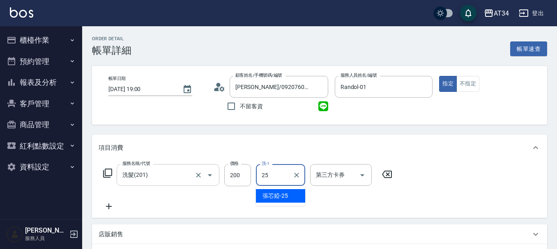
type input "張芯婭-25"
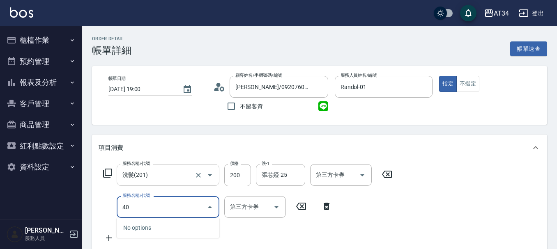
type input "401"
type input "40"
type input "剪髮(401)"
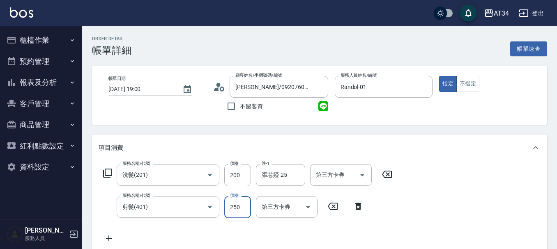
type input "20"
type input "60"
type input "80"
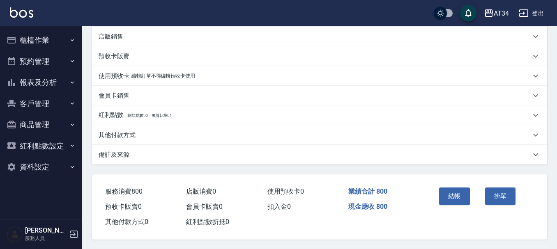
scroll to position [234, 0]
type input "600"
click at [462, 189] on button "結帳" at bounding box center [454, 195] width 31 height 17
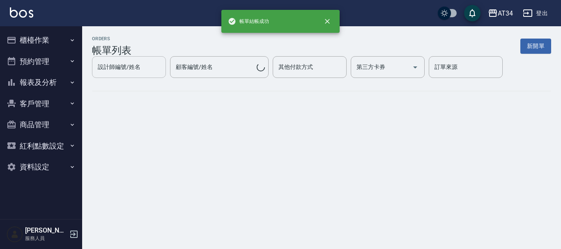
click at [132, 78] on div "設計師編號/姓名 設計師編號/姓名" at bounding box center [129, 67] width 74 height 22
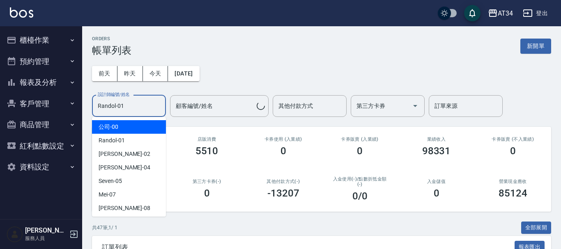
type input "Randol-01"
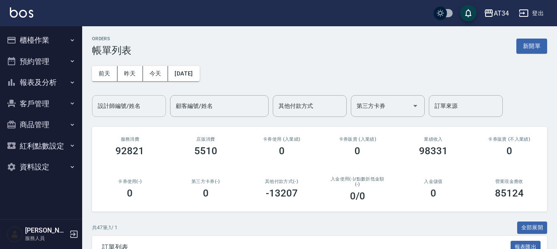
click at [142, 105] on input "設計師編號/姓名" at bounding box center [129, 106] width 67 height 14
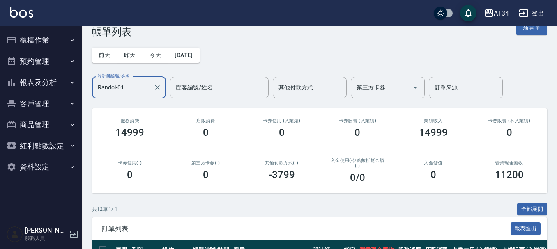
scroll to position [16, 0]
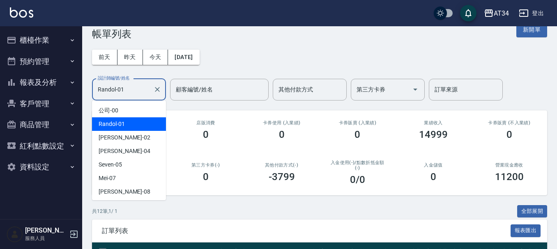
drag, startPoint x: 134, startPoint y: 86, endPoint x: 60, endPoint y: 85, distance: 73.1
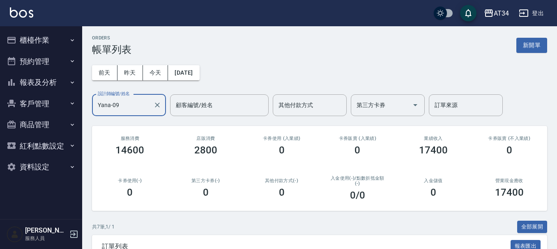
scroll to position [205, 0]
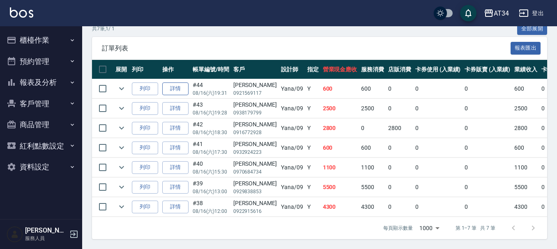
type input "Yana-09"
click at [175, 83] on link "詳情" at bounding box center [175, 89] width 26 height 13
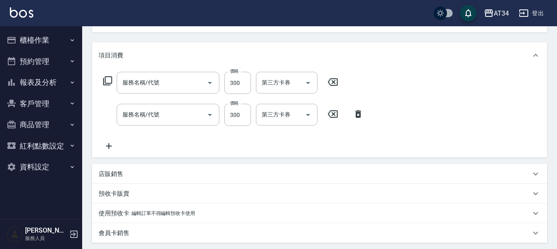
type input "2025/08/16 19:31"
type input "Yana-09"
type input "60"
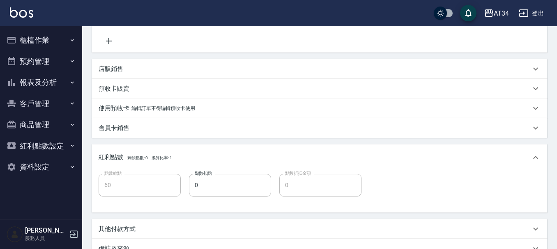
type input "洗髮(201)"
type input "剪髮(401)"
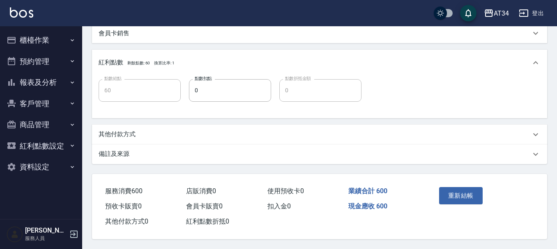
click at [139, 138] on div "其他付款方式" at bounding box center [319, 135] width 455 height 20
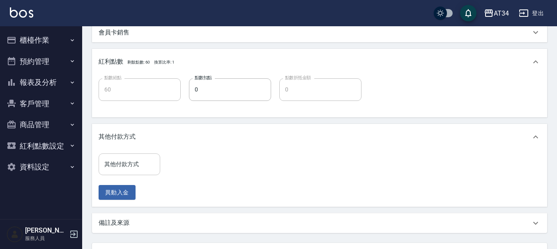
type input "郭君儀/0921569117/null"
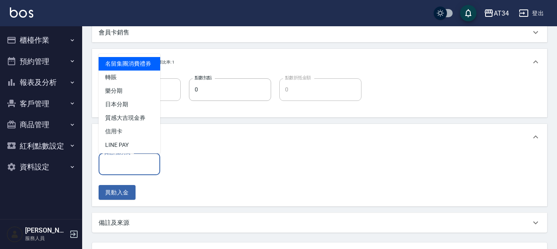
click at [135, 168] on input "其他付款方式" at bounding box center [129, 164] width 54 height 14
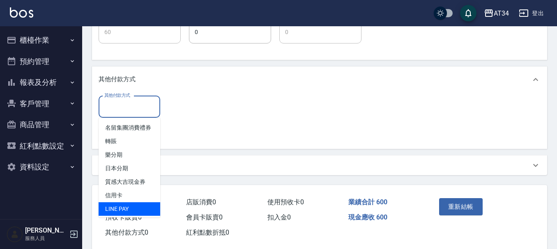
scroll to position [325, 0]
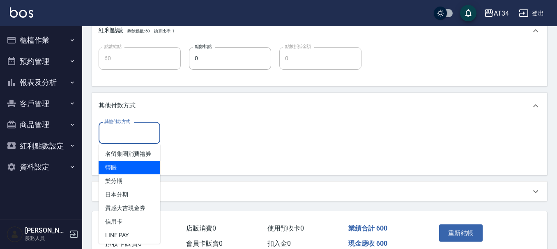
click at [133, 175] on span "轉賬" at bounding box center [130, 168] width 62 height 14
type input "轉賬"
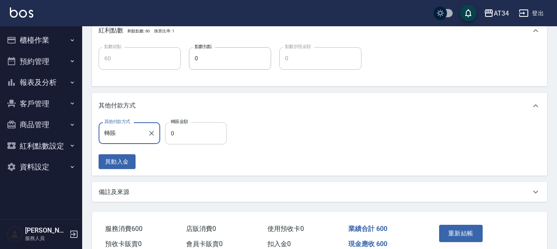
click at [183, 142] on input "0" at bounding box center [196, 133] width 62 height 22
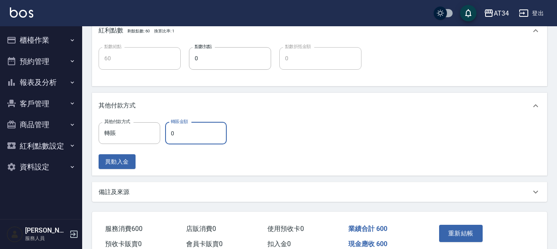
type input "50"
type input "60"
type input "0"
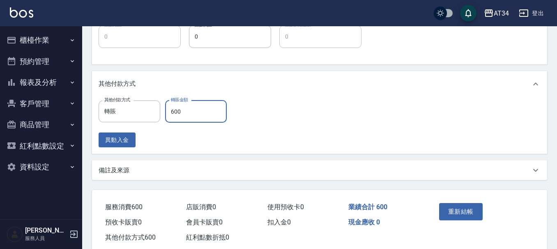
scroll to position [366, 0]
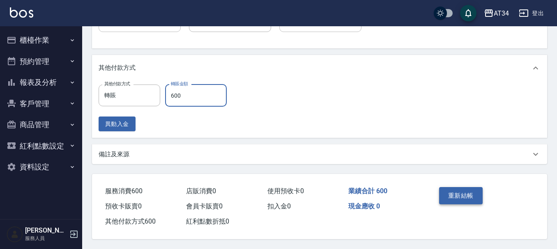
type input "600"
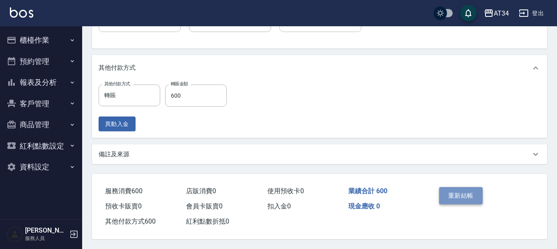
click at [456, 187] on button "重新結帳" at bounding box center [461, 195] width 44 height 17
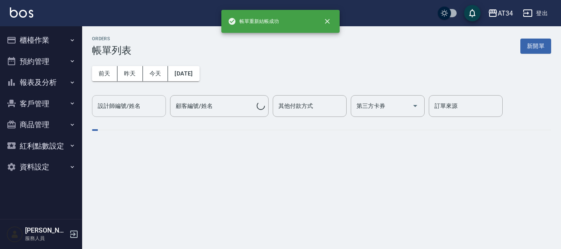
click at [120, 105] on div "設計師編號/姓名 設計師編號/姓名" at bounding box center [129, 106] width 74 height 22
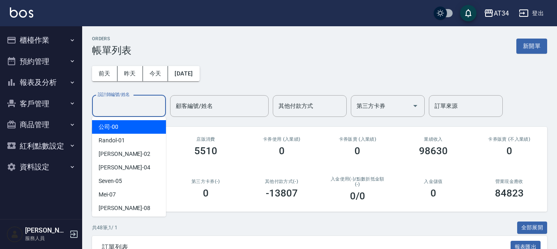
click at [120, 105] on input "設計師編號/姓名" at bounding box center [129, 106] width 67 height 14
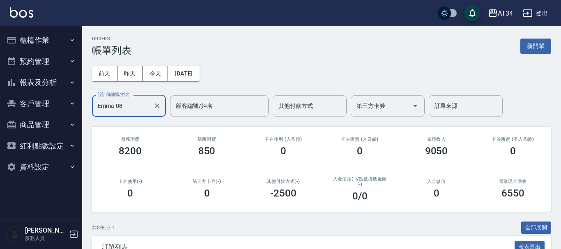
type input "Emma-08"
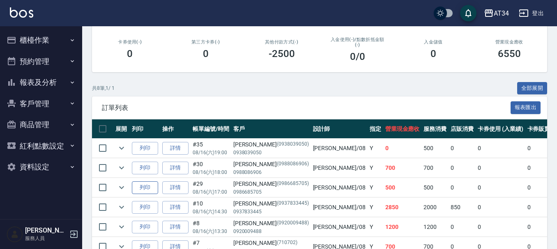
scroll to position [225, 0]
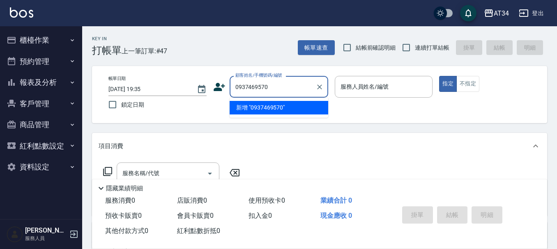
click at [269, 109] on li "新增 "0937469570"" at bounding box center [279, 108] width 99 height 14
type input "0937469570"
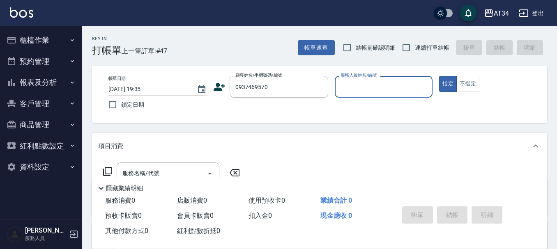
click at [226, 89] on div "顧客姓名/手機號碼/編號 0937469570 顧客姓名/手機號碼/編號" at bounding box center [270, 87] width 115 height 22
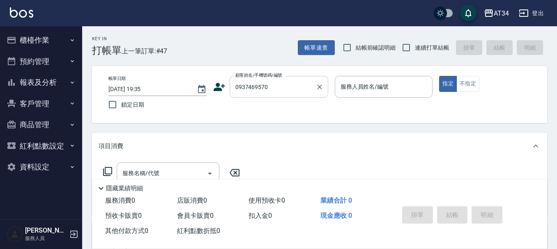
click at [254, 89] on input "0937469570" at bounding box center [272, 87] width 79 height 14
click at [221, 86] on icon at bounding box center [219, 87] width 12 height 12
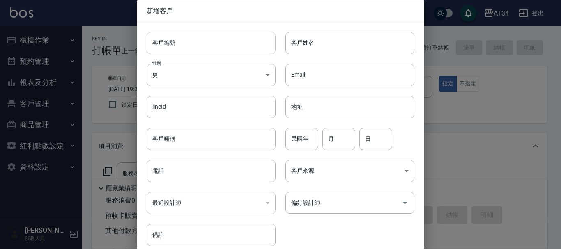
type input "0937469570"
click at [217, 169] on input "0937469570" at bounding box center [211, 171] width 129 height 22
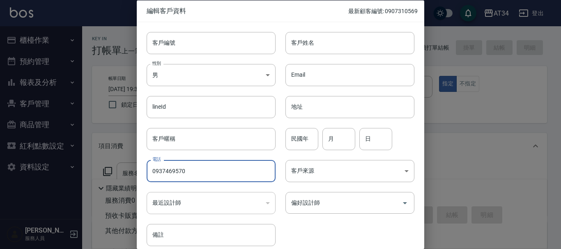
click at [216, 169] on input "0937469570" at bounding box center [211, 171] width 129 height 22
click at [214, 169] on input "0937469570" at bounding box center [211, 171] width 129 height 22
click at [194, 166] on input "0937469570" at bounding box center [211, 171] width 129 height 22
click at [193, 166] on input "0937469570" at bounding box center [211, 171] width 129 height 22
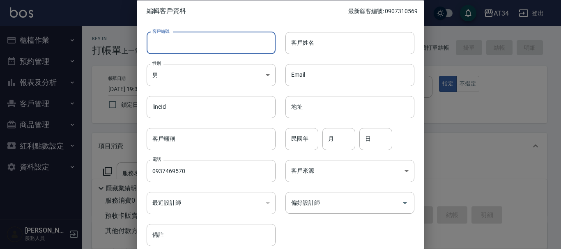
drag, startPoint x: 197, startPoint y: 36, endPoint x: 199, endPoint y: 45, distance: 9.7
click at [197, 36] on input "客戶編號" at bounding box center [211, 43] width 129 height 22
paste input "0937469570"
type input "0937469570"
click at [182, 72] on body "AT34 登出 櫃檯作業 打帳單 帳單列表 現金收支登錄 材料自購登錄 每日結帳 排班表 現場電腦打卡 預約管理 預約管理 單日預約紀錄 單週預約紀錄 報表及…" at bounding box center [280, 210] width 561 height 420
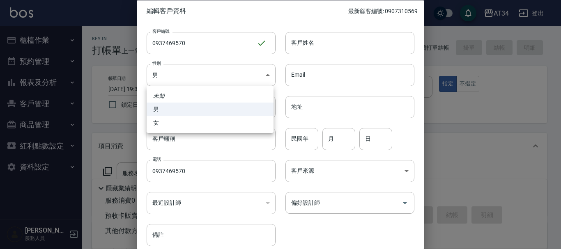
click at [185, 119] on li "女" at bounding box center [210, 123] width 127 height 14
type input "[DEMOGRAPHIC_DATA]"
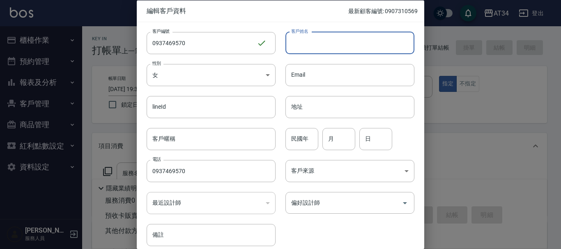
drag, startPoint x: 348, startPoint y: 42, endPoint x: 343, endPoint y: 41, distance: 5.0
click at [348, 42] on input "客戶姓名" at bounding box center [350, 43] width 129 height 22
type input "ㄙ"
type input "[PERSON_NAME]"
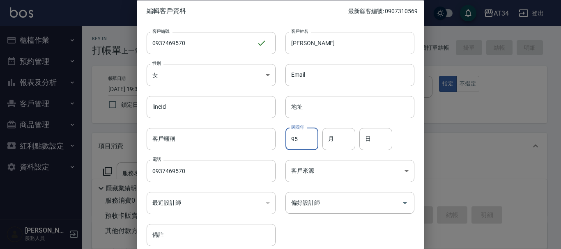
type input "95"
type input "8"
type input "23"
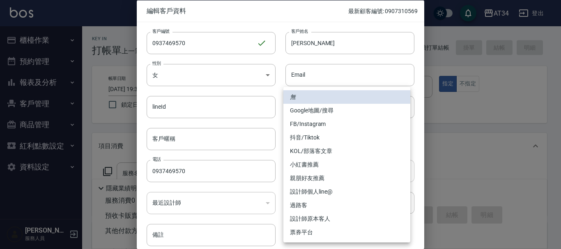
click at [305, 170] on body "AT34 登出 櫃檯作業 打帳單 帳單列表 現金收支登錄 材料自購登錄 每日結帳 排班表 現場電腦打卡 預約管理 預約管理 單日預約紀錄 單週預約紀錄 報表及…" at bounding box center [280, 210] width 561 height 420
click at [279, 209] on div at bounding box center [280, 124] width 561 height 249
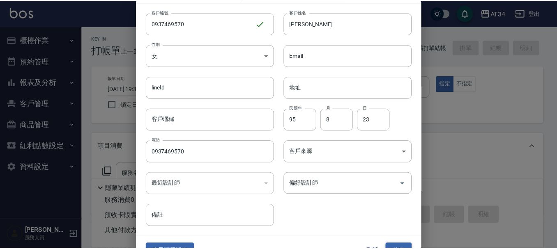
scroll to position [35, 0]
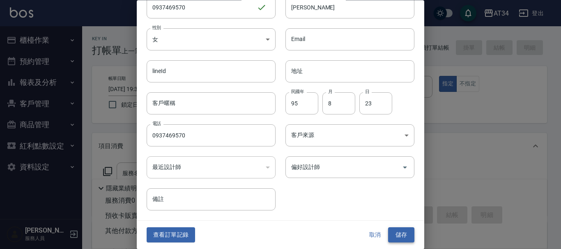
click at [403, 228] on button "儲存" at bounding box center [401, 235] width 26 height 15
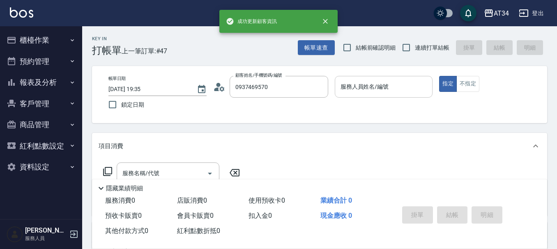
click at [359, 88] on input "服務人員姓名/編號" at bounding box center [384, 87] width 91 height 14
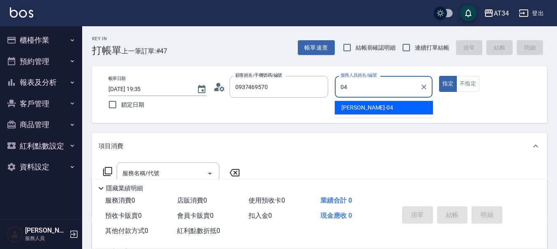
type input "Gina-04"
type button "true"
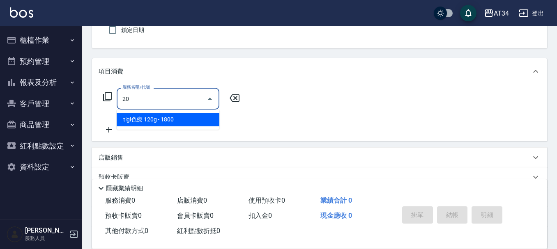
scroll to position [82, 0]
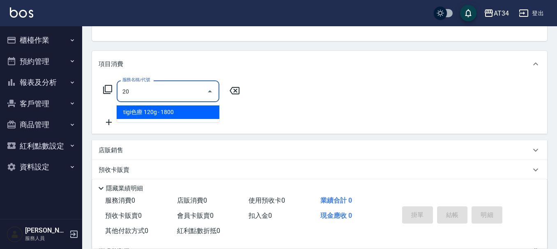
type input "2"
type input "401"
type input "20"
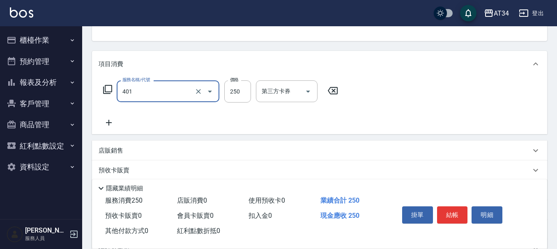
type input "剪髮(401)"
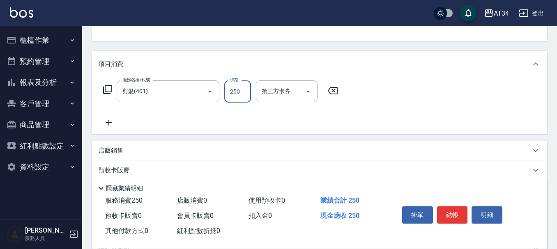
type input "0"
type input "29"
type input "20"
type input "299"
click at [456, 210] on button "結帳" at bounding box center [452, 215] width 31 height 17
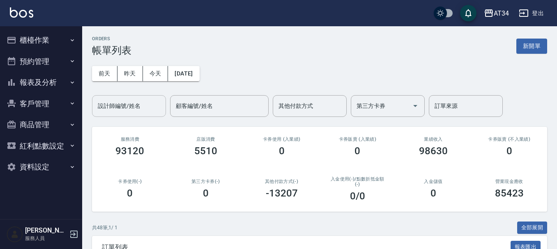
click at [151, 103] on input "設計師編號/姓名" at bounding box center [129, 106] width 67 height 14
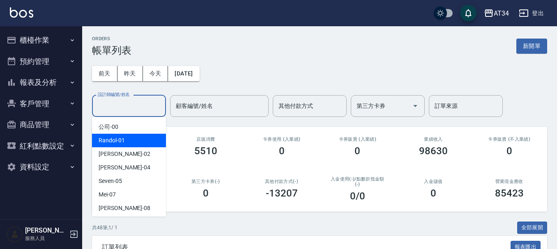
click at [141, 135] on div "Randol -01" at bounding box center [129, 141] width 74 height 14
type input "Randol-01"
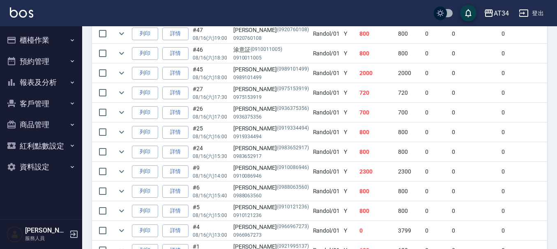
scroll to position [304, 0]
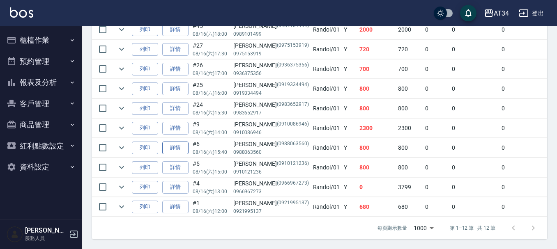
click at [180, 142] on link "詳情" at bounding box center [175, 148] width 26 height 13
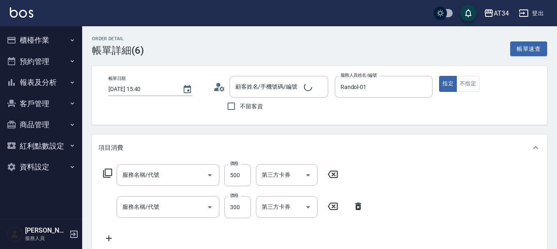
type input "2025/08/16 15:40"
type input "Randol-01"
type input "80"
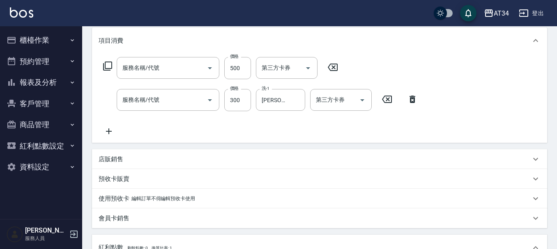
type input "勞元德/0988063560/0988063560"
type input "剪髮(401)"
type input "洗髮(201)"
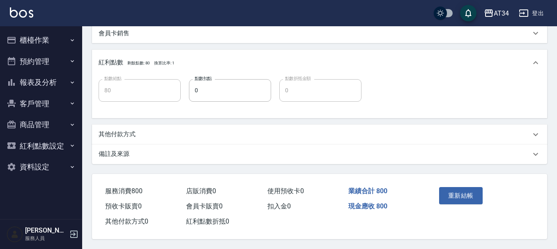
click at [145, 131] on div "其他付款方式" at bounding box center [315, 134] width 432 height 9
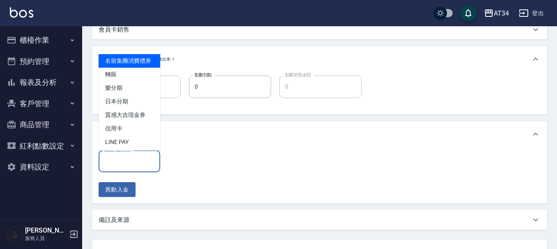
click at [136, 161] on input "其他付款方式" at bounding box center [129, 161] width 54 height 14
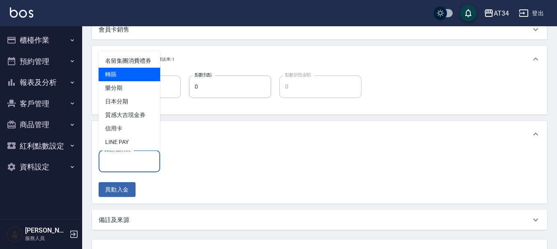
click at [124, 81] on span "轉賬" at bounding box center [130, 75] width 62 height 14
type input "轉賬"
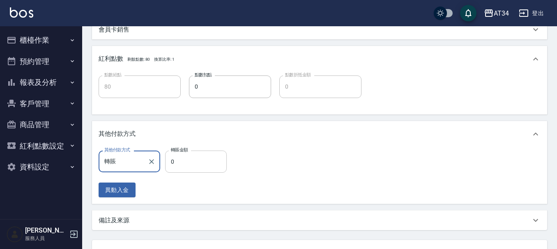
click at [179, 161] on input "0" at bounding box center [196, 162] width 62 height 22
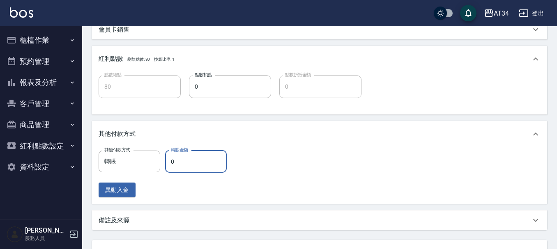
type input "8"
type input "70"
type input "80"
type input "0"
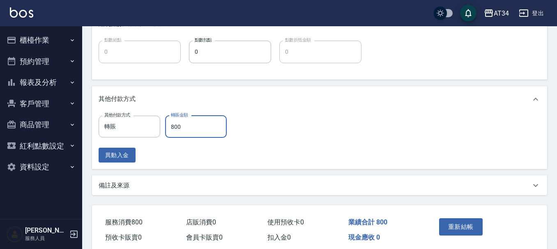
scroll to position [366, 0]
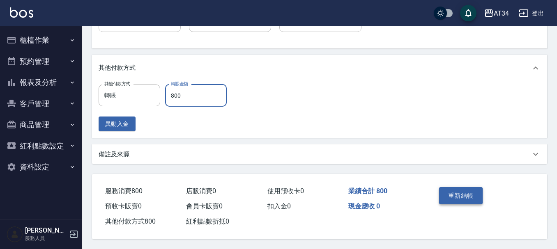
type input "800"
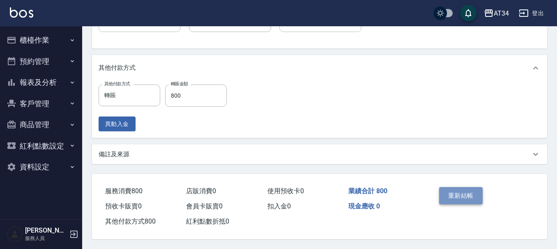
click at [453, 191] on button "重新結帳" at bounding box center [461, 195] width 44 height 17
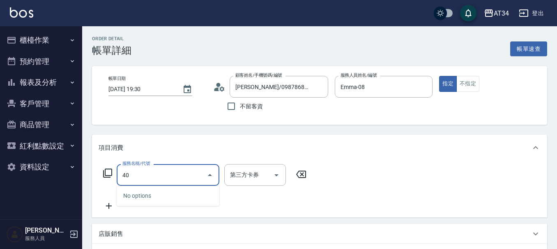
type input "401"
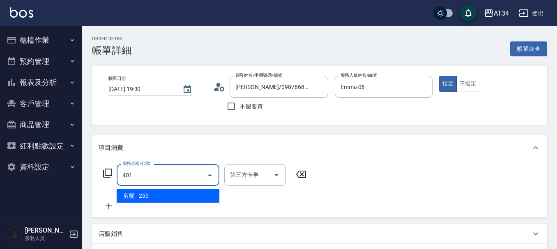
type input "20"
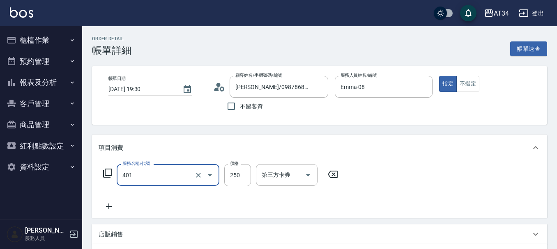
type input "剪髮(401)"
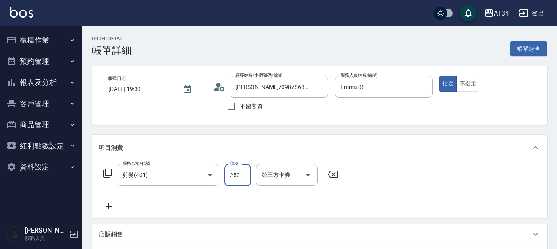
type input "1"
type input "0"
type input "10"
type input "100"
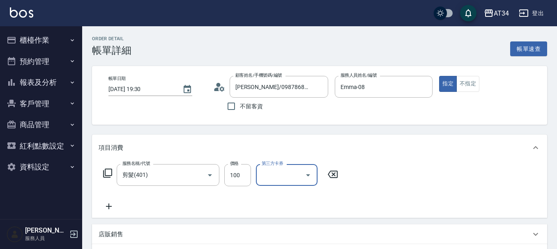
click at [112, 210] on icon at bounding box center [109, 207] width 21 height 10
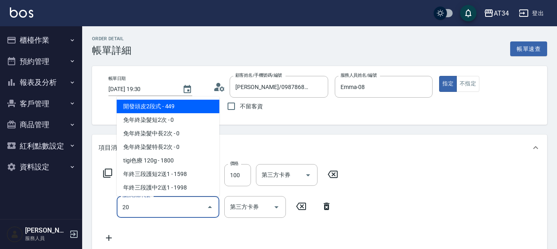
type input "201"
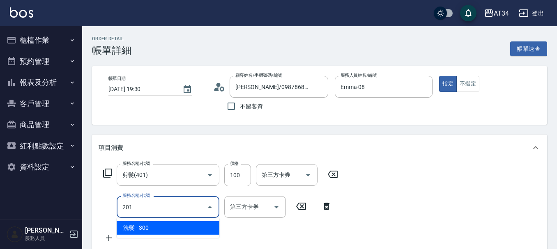
type input "40"
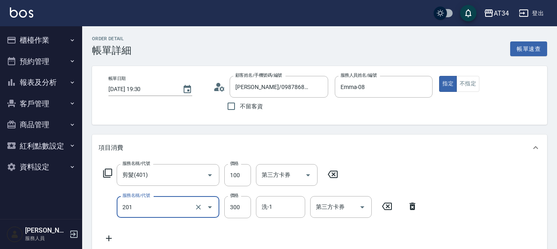
type input "洗髮(201)"
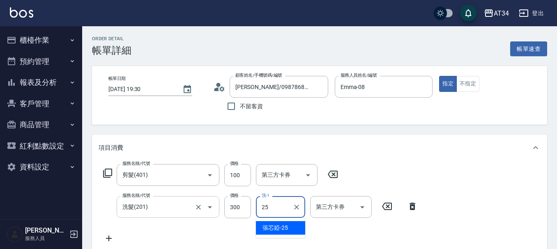
type input "張芯婭-25"
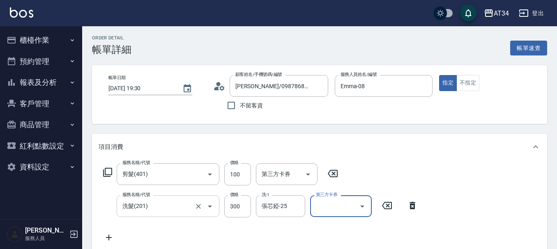
scroll to position [41, 0]
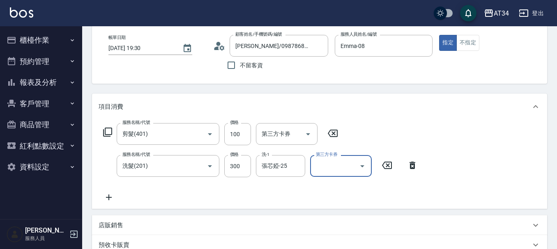
click at [106, 131] on icon at bounding box center [107, 132] width 9 height 9
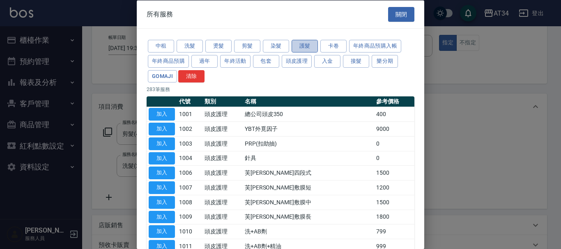
click at [302, 51] on button "護髮" at bounding box center [305, 46] width 26 height 13
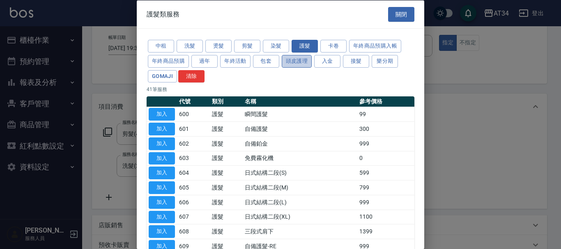
click at [297, 65] on button "頭皮護理" at bounding box center [297, 61] width 30 height 13
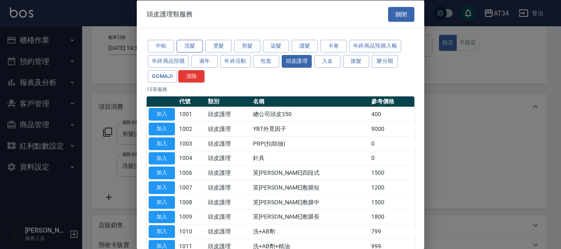
click at [196, 46] on button "洗髮" at bounding box center [190, 46] width 26 height 13
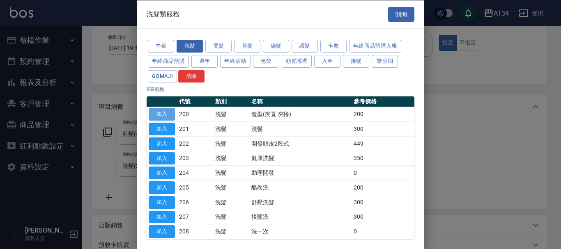
click at [166, 112] on button "加入" at bounding box center [162, 114] width 26 height 13
type input "60"
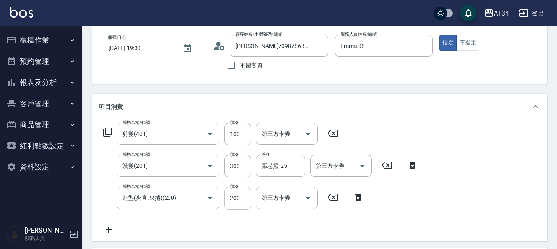
click at [242, 202] on input "200" at bounding box center [237, 198] width 27 height 22
type input "50"
type input "40"
type input "50"
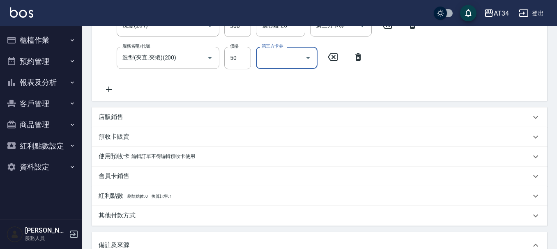
scroll to position [322, 0]
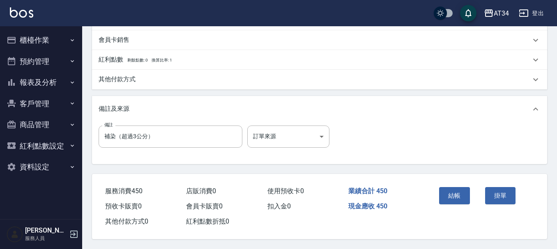
click at [132, 75] on p "其他付款方式" at bounding box center [117, 79] width 37 height 9
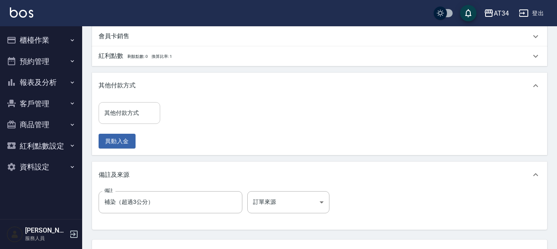
click at [133, 113] on div "其他付款方式 其他付款方式" at bounding box center [130, 113] width 62 height 22
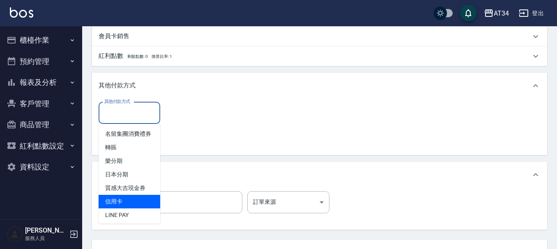
click at [143, 205] on span "信用卡" at bounding box center [130, 202] width 62 height 14
type input "信用卡"
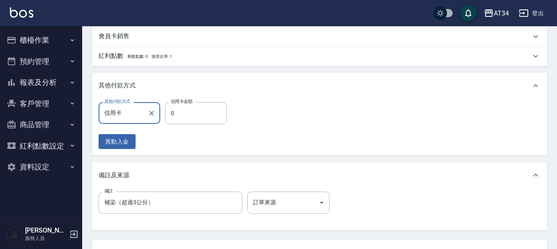
click at [229, 139] on div "異動入金" at bounding box center [165, 141] width 133 height 15
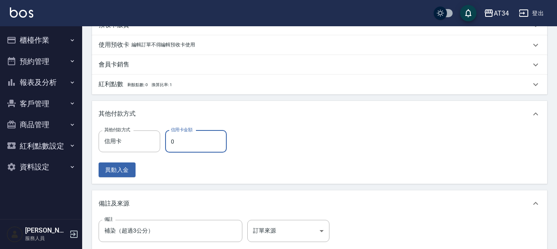
scroll to position [281, 0]
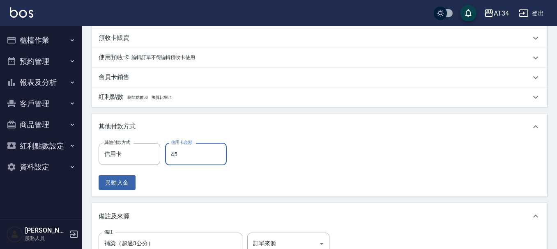
type input "450"
type input "0"
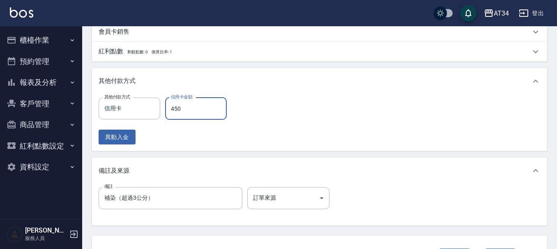
scroll to position [392, 0]
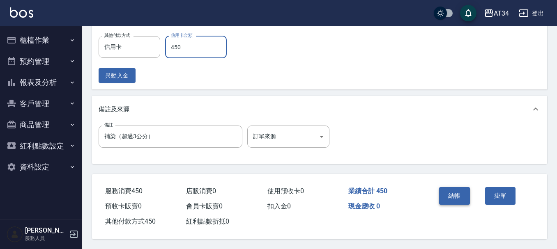
type input "450"
click at [464, 192] on button "結帳" at bounding box center [454, 195] width 31 height 17
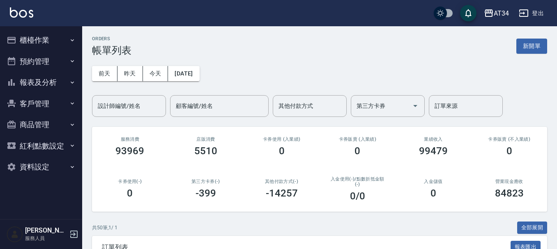
click at [42, 39] on button "櫃檯作業" at bounding box center [41, 40] width 76 height 21
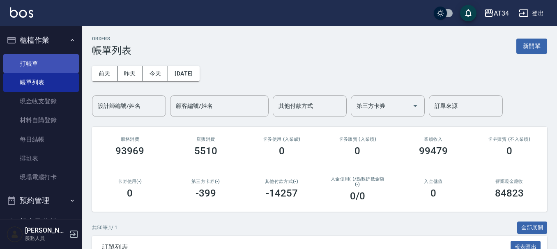
click at [46, 59] on link "打帳單" at bounding box center [41, 63] width 76 height 19
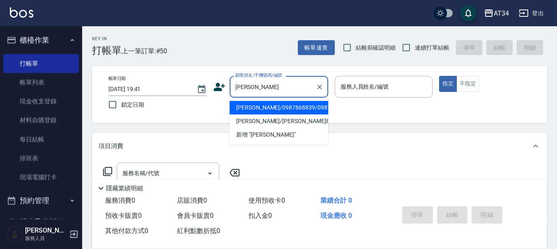
click at [278, 113] on li "程詩萍/0987868839/0987868839" at bounding box center [279, 108] width 99 height 14
type input "程詩萍/0987868839/0987868839"
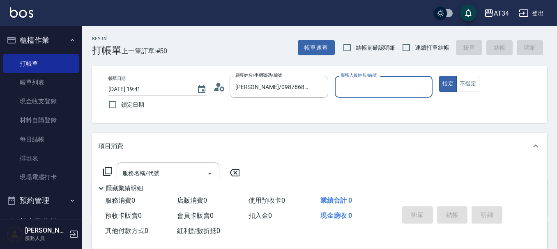
type input "Emma-08"
click at [144, 169] on div "服務名稱/代號 服務名稱/代號" at bounding box center [168, 174] width 103 height 22
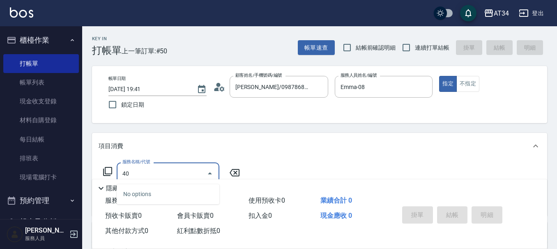
type input "401"
type input "20"
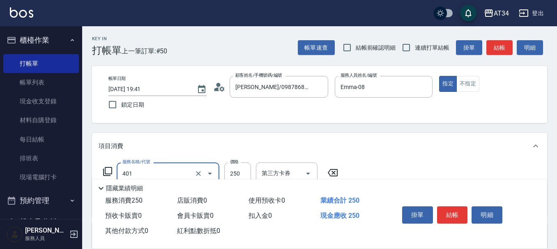
type input "剪髮(401)"
type input "0"
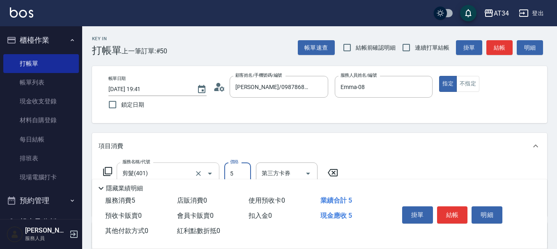
type input "50"
type input "500"
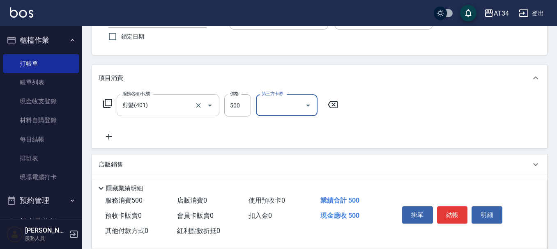
scroll to position [82, 0]
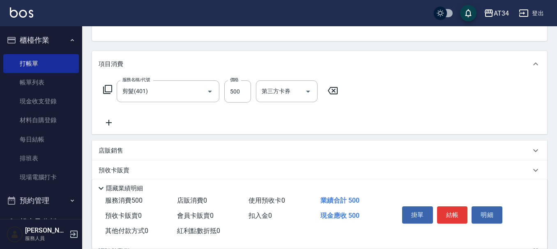
click at [108, 123] on icon at bounding box center [109, 123] width 6 height 6
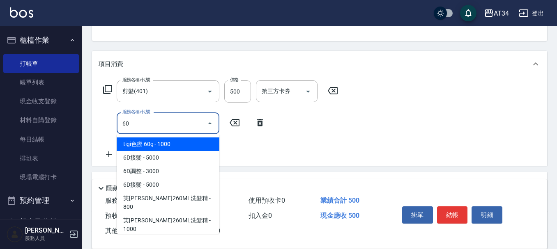
type input "601"
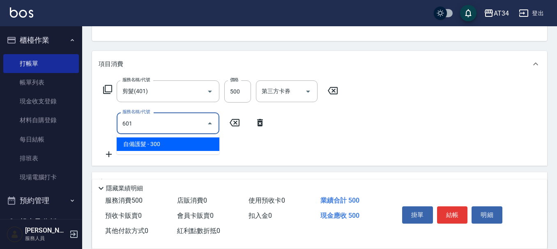
type input "80"
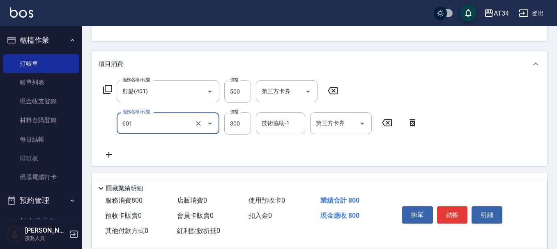
type input "自備護髮(601)"
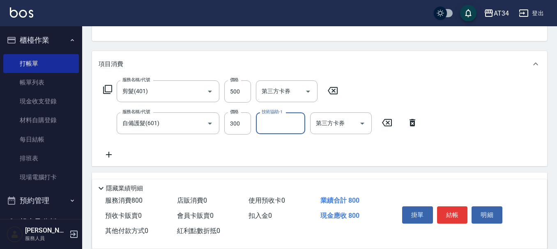
click at [111, 152] on icon at bounding box center [109, 155] width 21 height 10
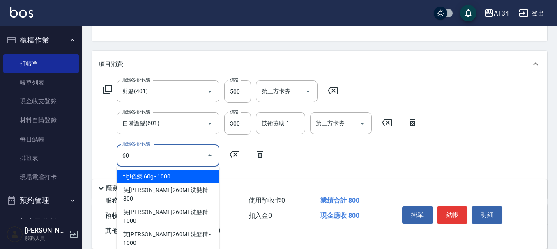
type input "602"
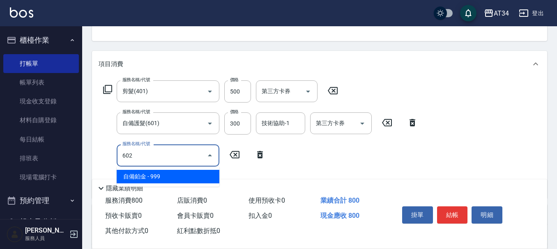
type input "170"
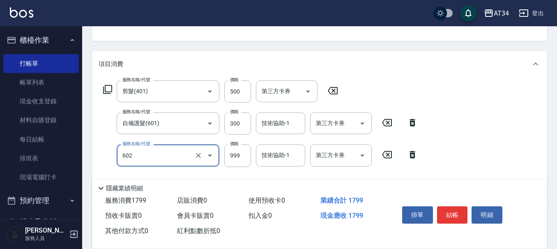
type input "自備鉑金(602)"
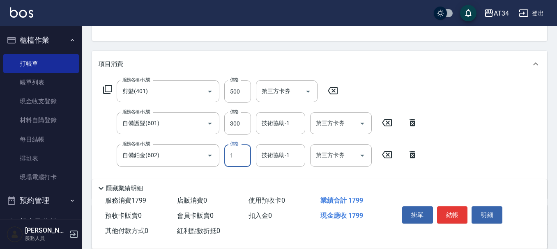
type input "16"
type input "90"
type input "1600"
type input "240"
type input "1600"
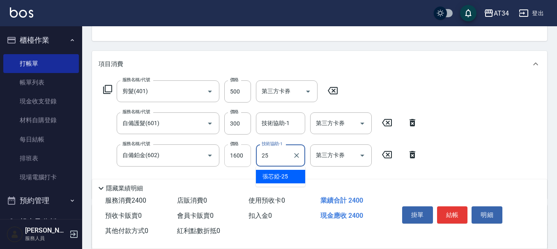
type input "張芯婭-25"
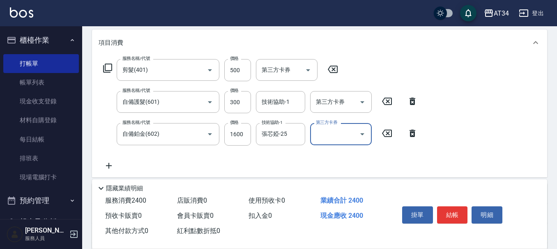
scroll to position [123, 0]
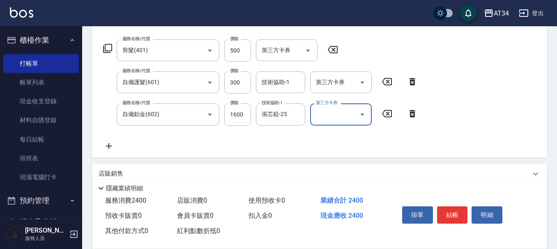
click at [110, 147] on icon at bounding box center [109, 146] width 21 height 10
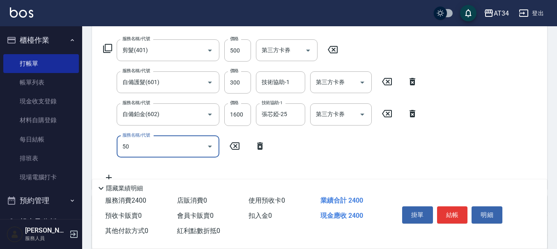
type input "501"
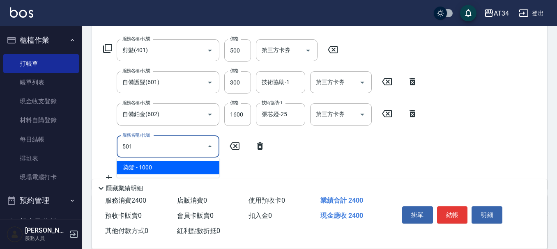
type input "340"
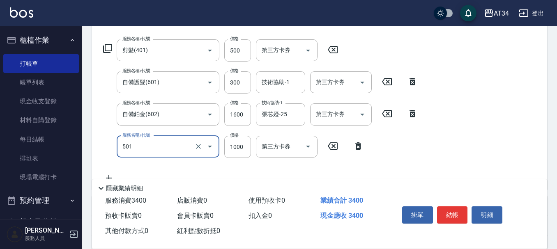
type input "染髮(501)"
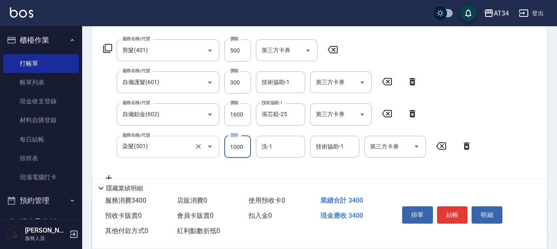
type input "2"
type input "240"
type input "22"
type input "260"
type input "2250"
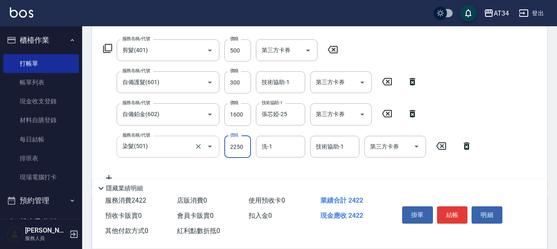
type input "460"
type input "2250"
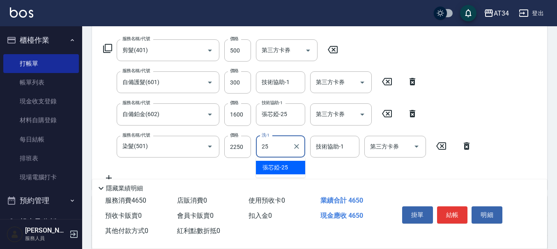
type input "張芯婭-25"
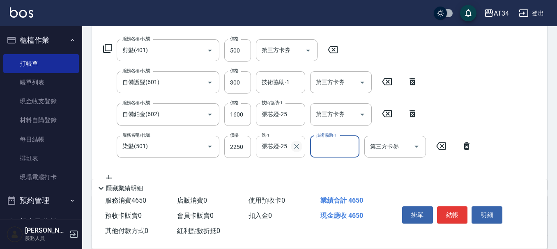
click at [297, 147] on icon "Clear" at bounding box center [296, 147] width 8 height 8
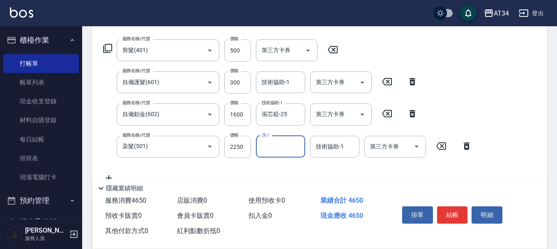
scroll to position [164, 0]
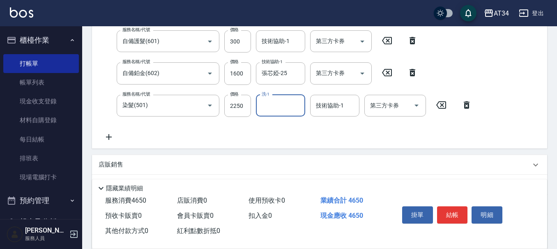
click at [110, 136] on icon at bounding box center [109, 137] width 21 height 10
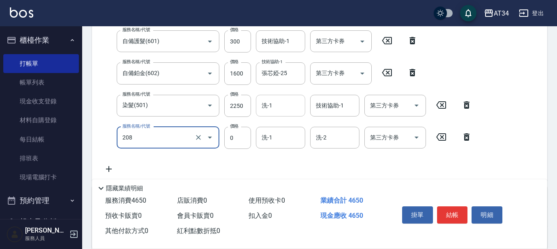
type input "洗一次(208)"
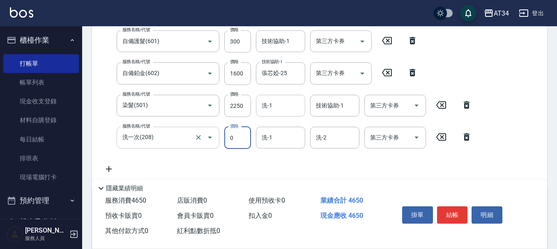
scroll to position [163, 0]
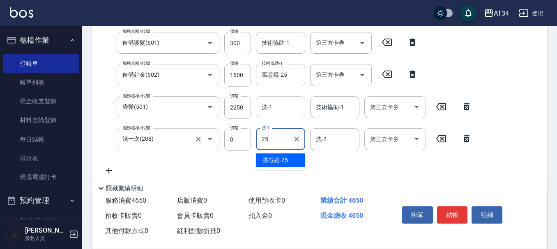
type input "張芯婭-25"
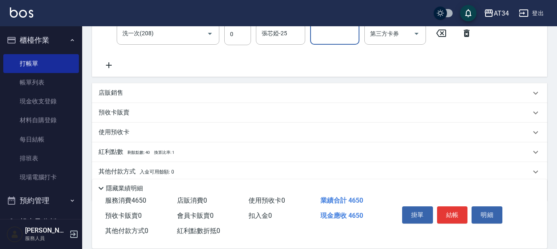
scroll to position [299, 0]
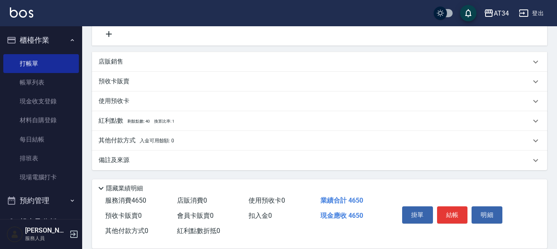
click at [129, 141] on p "其他付款方式 入金可用餘額: 0" at bounding box center [137, 140] width 76 height 9
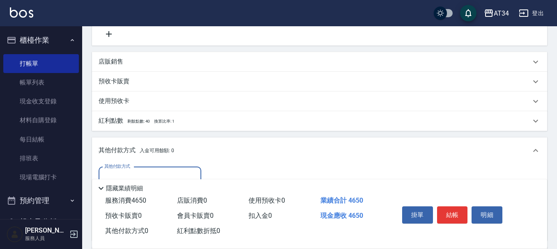
scroll to position [0, 0]
click at [131, 168] on div "其他付款方式" at bounding box center [150, 178] width 103 height 22
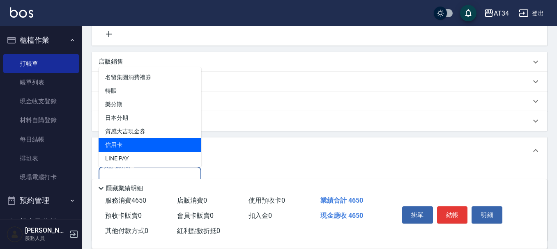
click at [136, 145] on span "信用卡" at bounding box center [150, 145] width 103 height 14
type input "信用卡"
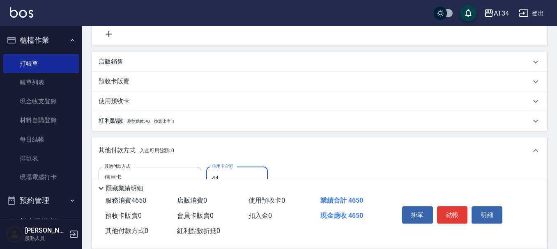
type input "446"
type input "10"
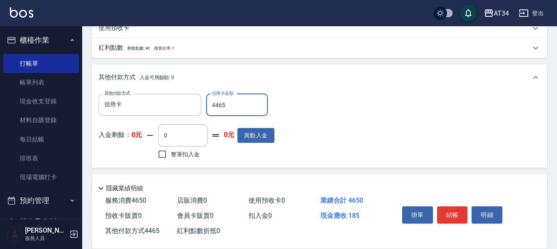
scroll to position [382, 0]
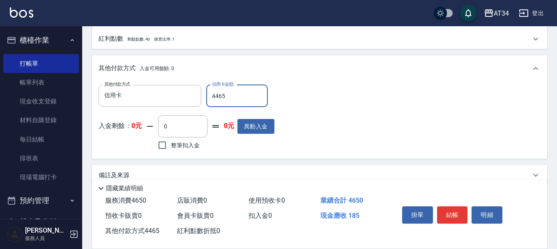
type input "446"
type input "420"
type input "44"
type input "460"
type input "46"
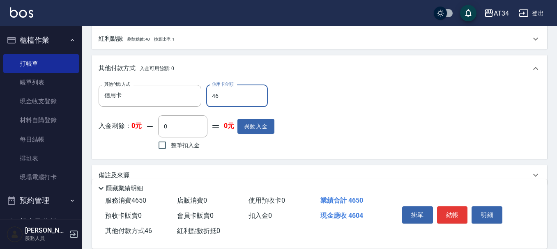
type input "410"
type input "4650"
type input "0"
type input "4650"
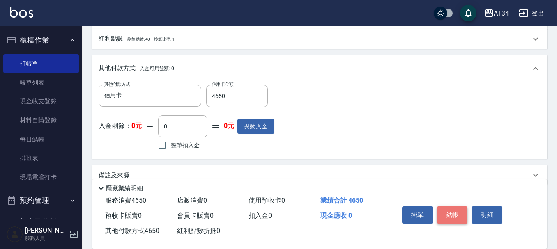
click at [458, 211] on button "結帳" at bounding box center [452, 215] width 31 height 17
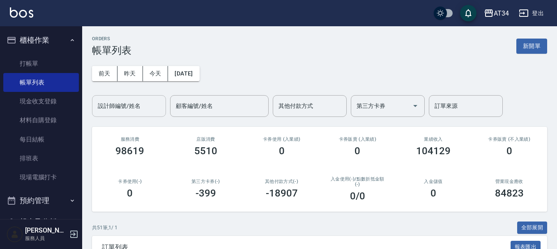
click at [151, 101] on input "設計師編號/姓名" at bounding box center [129, 106] width 67 height 14
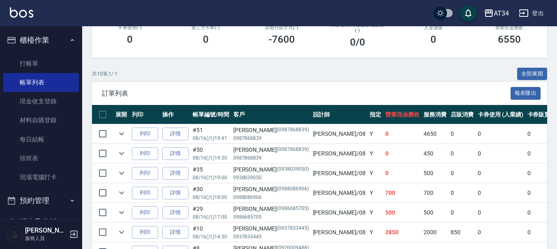
scroll to position [141, 0]
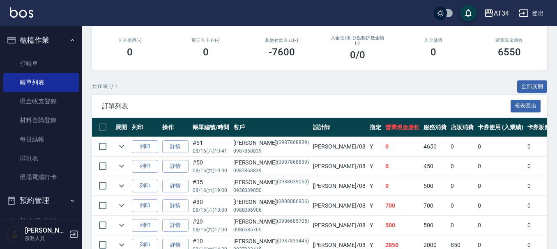
type input "Emma-08"
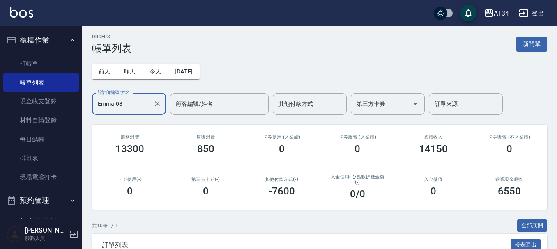
scroll to position [0, 0]
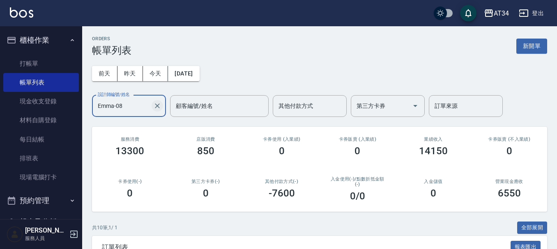
click at [159, 110] on icon "Clear" at bounding box center [157, 106] width 8 height 8
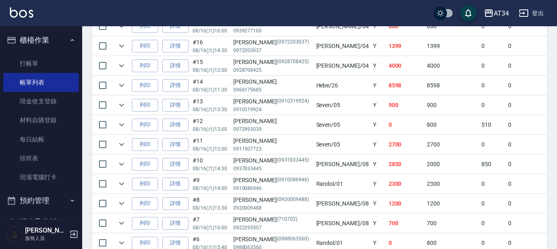
scroll to position [945, 0]
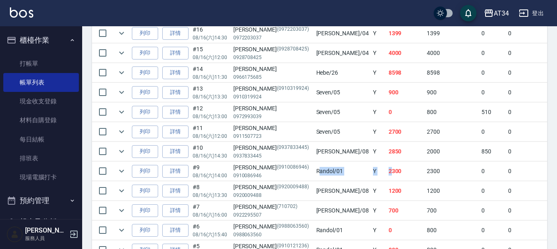
drag, startPoint x: 291, startPoint y: 171, endPoint x: 339, endPoint y: 173, distance: 47.3
click at [339, 173] on tr "列印 詳情 #9 08/16 (六) 14:00 曾永承 (0910086946) 0910086946 Randol /01 Y 2300 2300 0 0…" at bounding box center [568, 171] width 953 height 19
click at [184, 171] on link "詳情" at bounding box center [175, 171] width 26 height 13
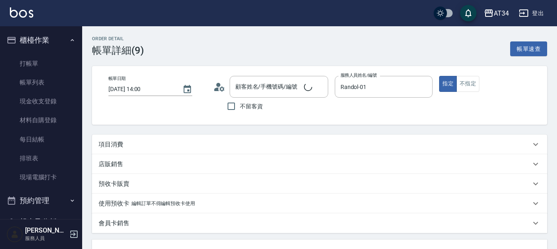
type input "2025/08/16 14:00"
type input "Randol-01"
type input "230"
type input "染"
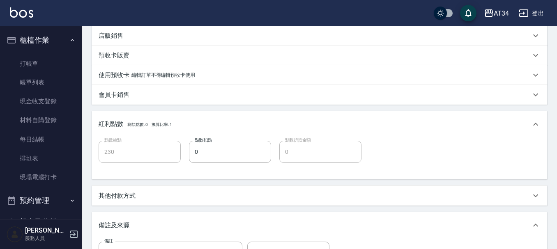
type input "曾永承/0910086946/0910086946"
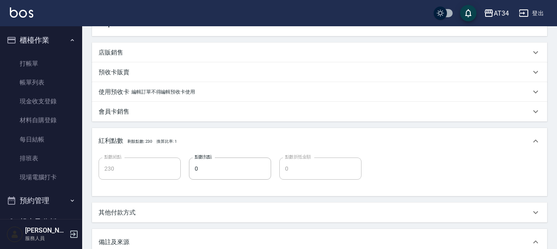
type input "剪髮(401)"
type input "染髮(501)"
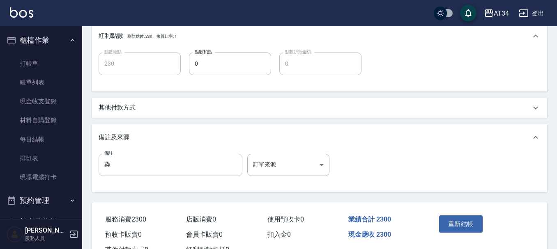
scroll to position [337, 0]
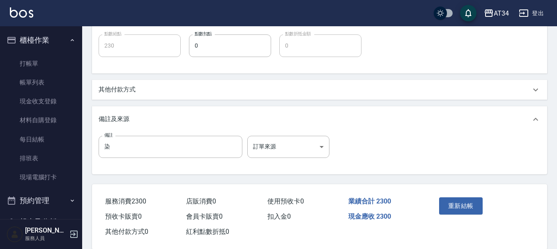
click at [144, 96] on div "其他付款方式" at bounding box center [319, 90] width 455 height 20
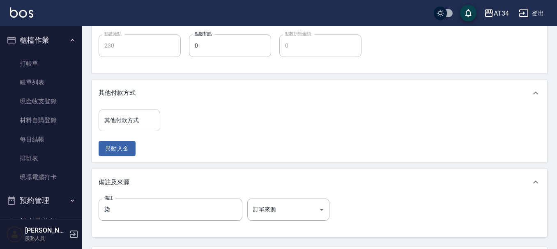
click at [138, 119] on input "其他付款方式" at bounding box center [129, 120] width 54 height 14
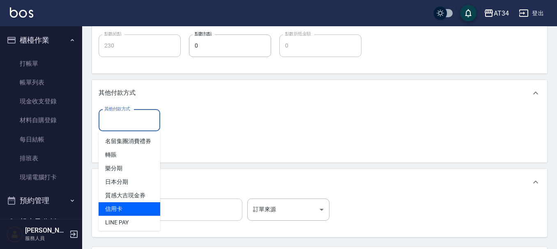
click at [124, 214] on span "信用卡" at bounding box center [130, 210] width 62 height 14
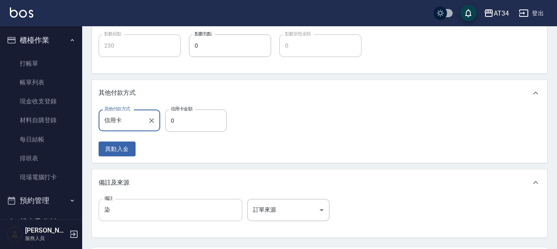
type input "信用卡"
click at [182, 121] on input "0" at bounding box center [196, 121] width 62 height 22
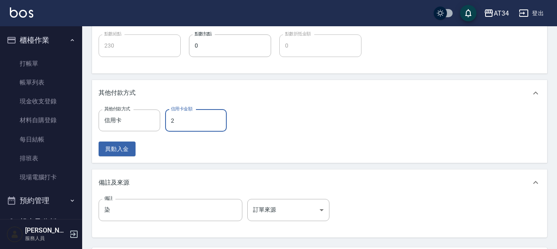
type input "23"
type input "200"
type input "230"
type input "0"
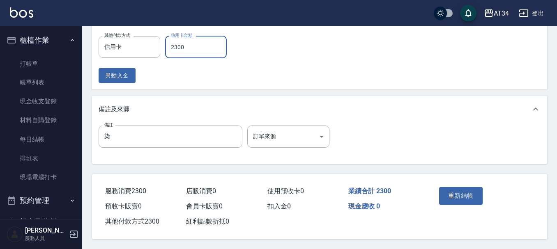
scroll to position [415, 0]
type input "2300"
click at [462, 192] on button "重新結帳" at bounding box center [461, 195] width 44 height 17
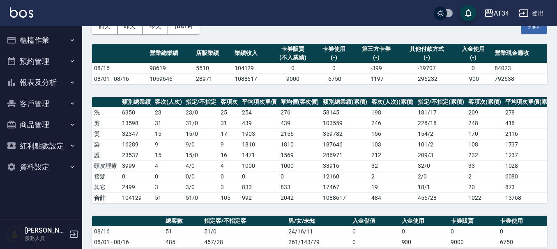
scroll to position [246, 0]
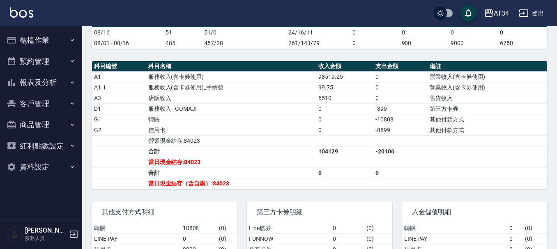
drag, startPoint x: 378, startPoint y: 126, endPoint x: 389, endPoint y: 127, distance: 10.7
click at [389, 125] on td "-10808" at bounding box center [400, 119] width 54 height 11
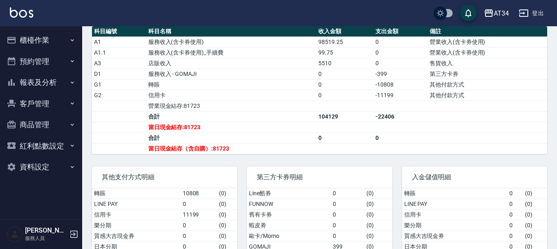
scroll to position [288, 0]
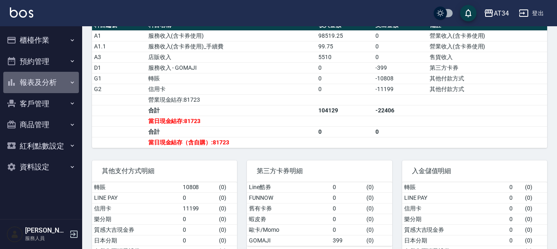
click at [42, 76] on button "報表及分析" at bounding box center [41, 82] width 76 height 21
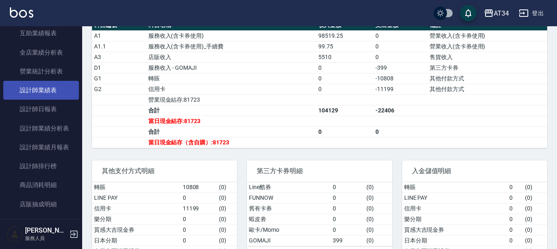
scroll to position [0, 0]
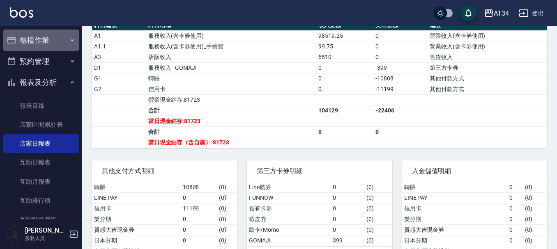
click at [48, 41] on button "櫃檯作業" at bounding box center [41, 40] width 76 height 21
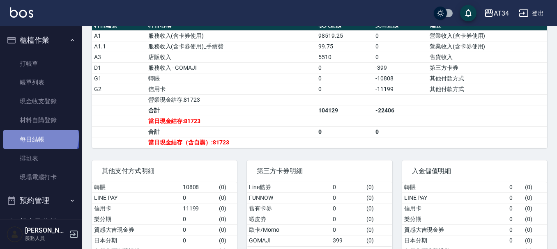
click at [40, 137] on link "每日結帳" at bounding box center [41, 139] width 76 height 19
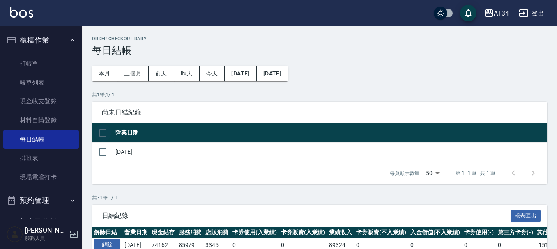
click at [107, 138] on input "checkbox" at bounding box center [102, 132] width 17 height 17
checkbox input "true"
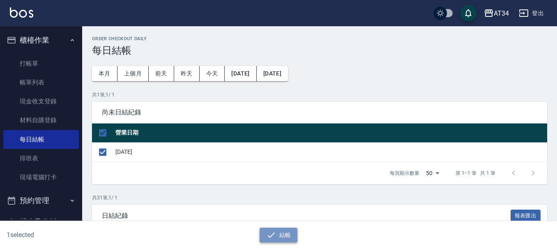
click at [275, 239] on icon "button" at bounding box center [271, 235] width 10 height 10
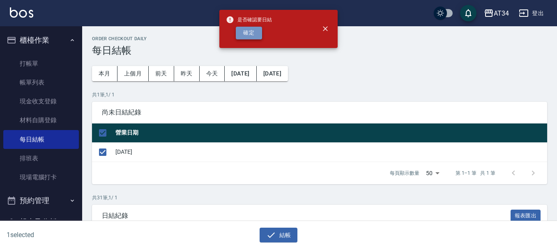
click at [243, 30] on button "確定" at bounding box center [249, 33] width 26 height 13
checkbox input "false"
